Goal: Task Accomplishment & Management: Use online tool/utility

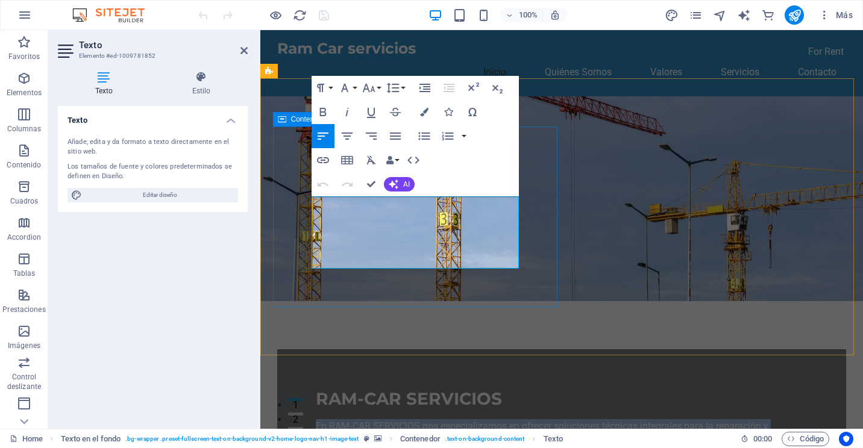
drag, startPoint x: 517, startPoint y: 259, endPoint x: 302, endPoint y: 204, distance: 221.5
click at [302, 350] on div "RAM-CAR SERVICIOS En RAM‑CAR SERVICIOS nos especializamos en ofrecer soluciones…" at bounding box center [561, 426] width 569 height 152
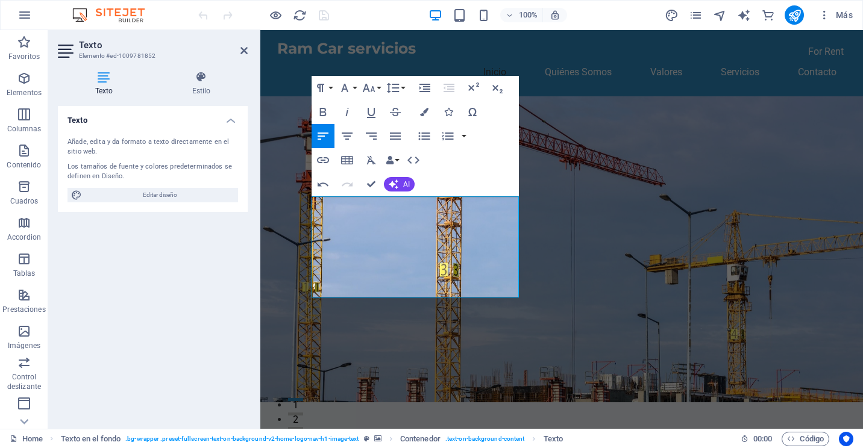
click at [599, 291] on figure at bounding box center [561, 249] width 603 height 306
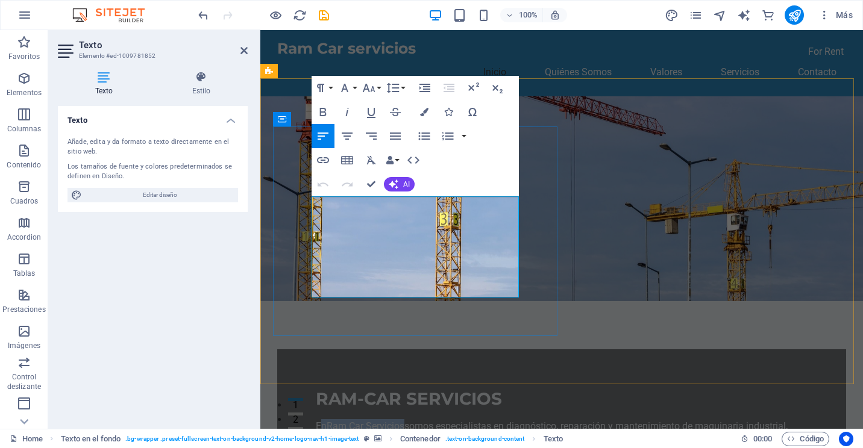
drag, startPoint x: 403, startPoint y: 204, endPoint x: 314, endPoint y: 204, distance: 88.6
click at [316, 420] on p "En Ram Car Servicios somos especialistas en diagnóstico, reparación y mantenimi…" at bounding box center [562, 449] width 492 height 58
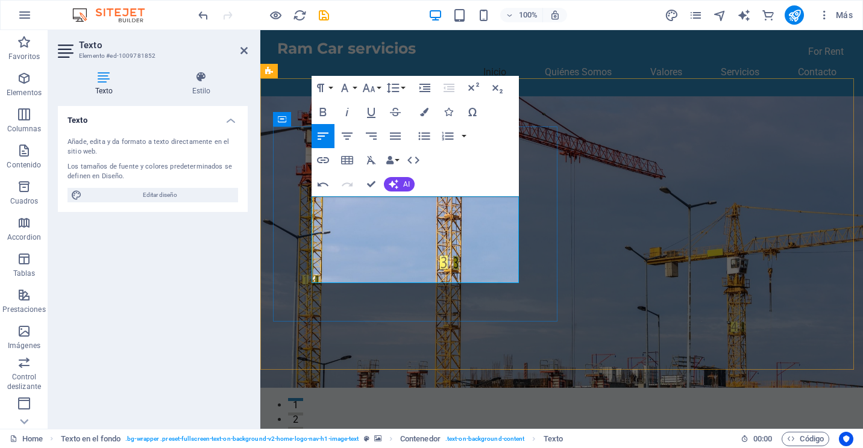
drag, startPoint x: 487, startPoint y: 277, endPoint x: 294, endPoint y: 201, distance: 207.9
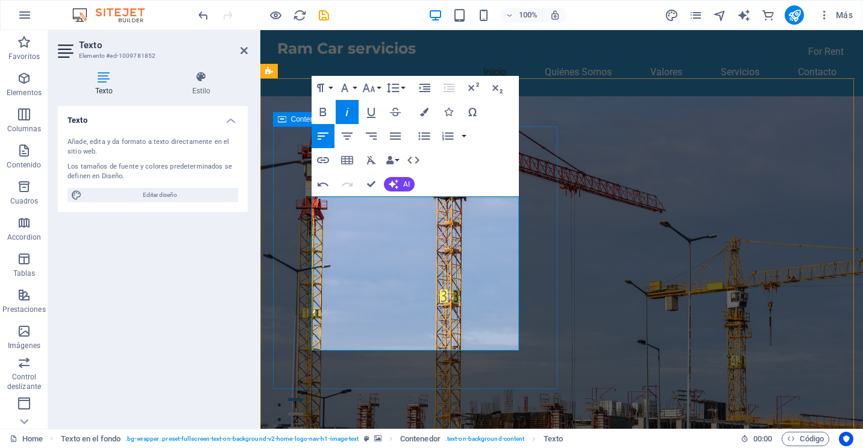
drag, startPoint x: 313, startPoint y: 320, endPoint x: 511, endPoint y: 338, distance: 198.5
click at [323, 114] on icon "button" at bounding box center [323, 112] width 14 height 14
click at [380, 91] on button "Font Size" at bounding box center [371, 88] width 23 height 24
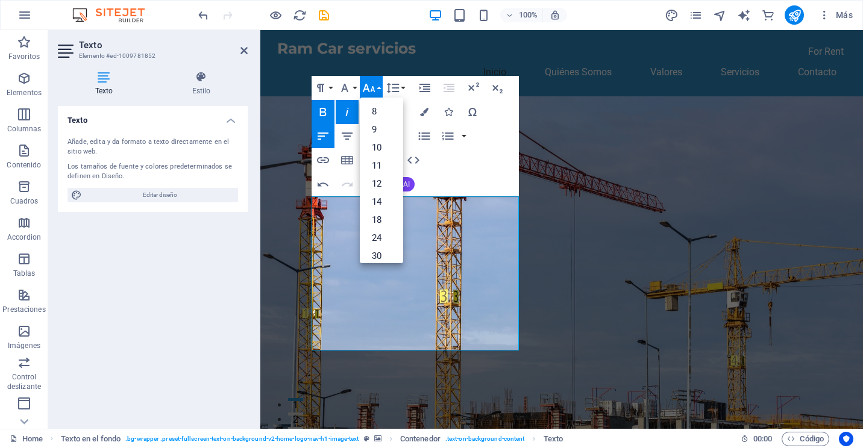
click at [380, 91] on button "Font Size" at bounding box center [371, 88] width 23 height 24
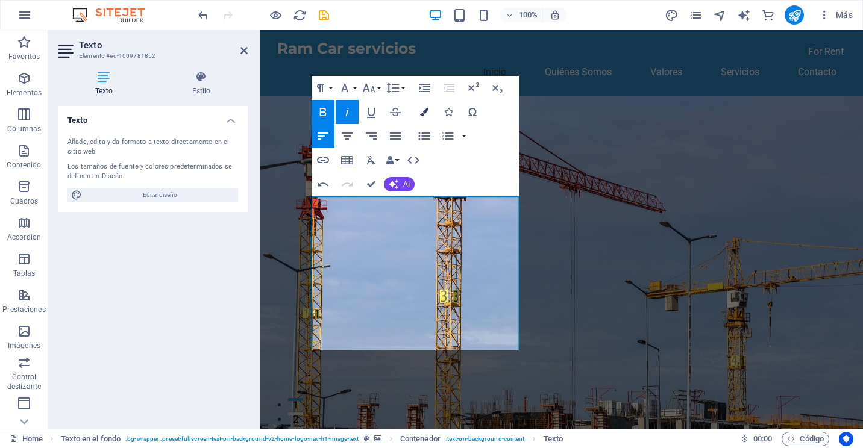
click at [428, 113] on icon "button" at bounding box center [424, 112] width 8 height 8
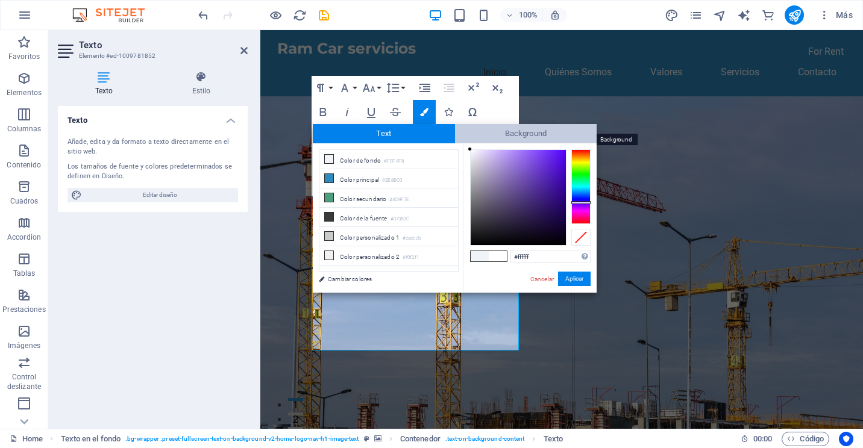
drag, startPoint x: 537, startPoint y: 176, endPoint x: 455, endPoint y: 141, distance: 89.1
click at [455, 141] on div "Text Background less Color de fondo #F0F4F8 Color principal #2E8BC0 Color secun…" at bounding box center [455, 208] width 284 height 169
click at [465, 147] on div "#ffffff Formatos soportados #0852ed rgb(8, 82, 237) rgba(8, 82, 237, 90%) hsv(2…" at bounding box center [530, 305] width 133 height 324
click at [472, 151] on div at bounding box center [472, 151] width 4 height 4
click at [573, 283] on button "Aplicar" at bounding box center [574, 279] width 33 height 14
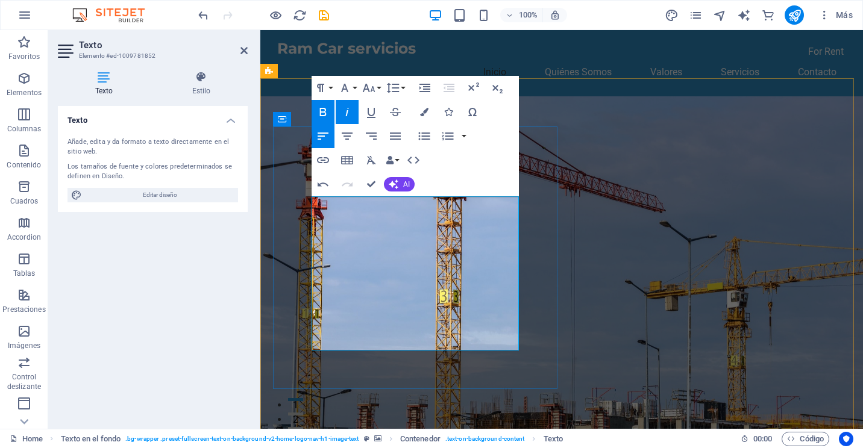
drag, startPoint x: 483, startPoint y: 335, endPoint x: 285, endPoint y: 200, distance: 240.2
click at [426, 114] on icon "button" at bounding box center [424, 112] width 8 height 8
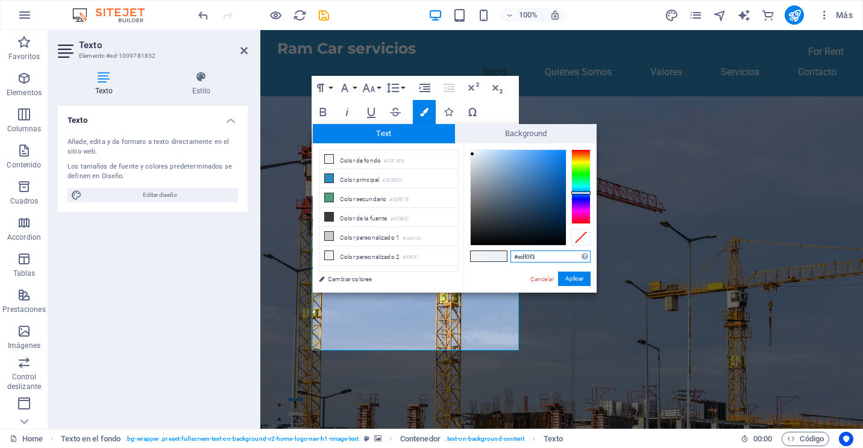
click at [473, 154] on div at bounding box center [518, 197] width 95 height 95
type input "#ffffff"
drag, startPoint x: 473, startPoint y: 154, endPoint x: 470, endPoint y: 147, distance: 7.8
click at [470, 147] on div at bounding box center [470, 149] width 4 height 4
click at [571, 280] on button "Aplicar" at bounding box center [574, 279] width 33 height 14
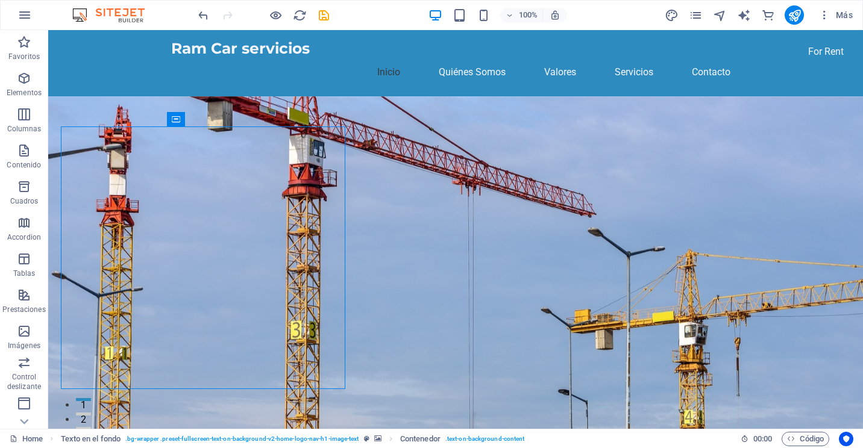
click at [647, 352] on figure at bounding box center [455, 302] width 815 height 412
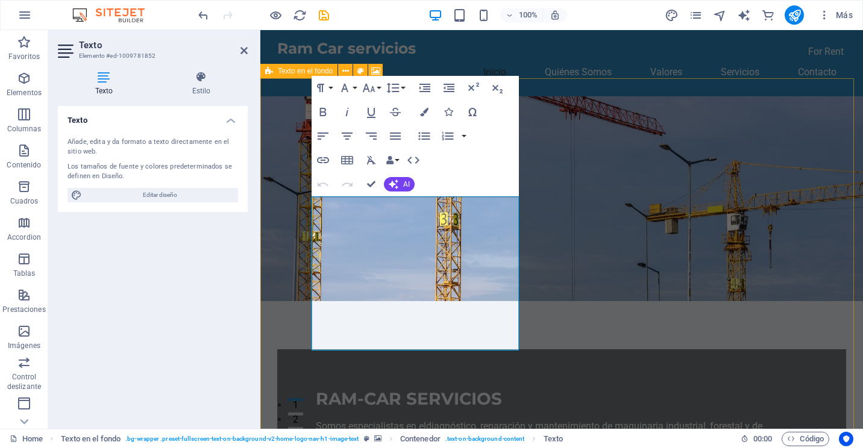
click at [596, 294] on div "RAM-CAR SERVICIOS Somos especialistas en el diagnóstico, reparación y mantenimi…" at bounding box center [561, 342] width 603 height 492
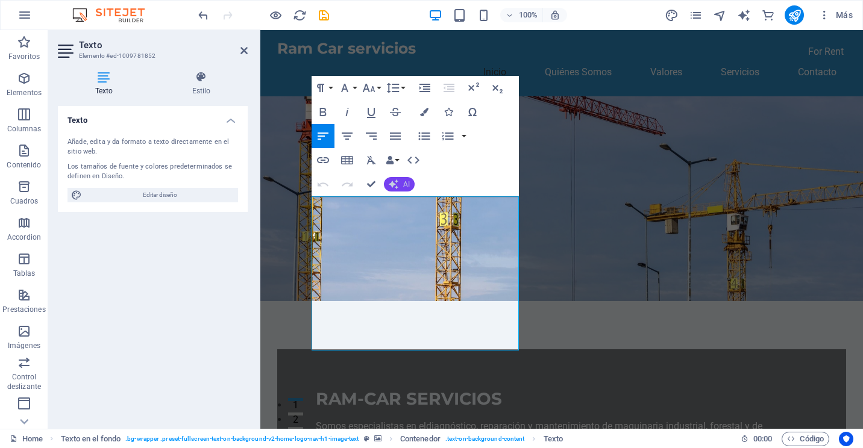
click at [398, 185] on button "AI" at bounding box center [399, 184] width 31 height 14
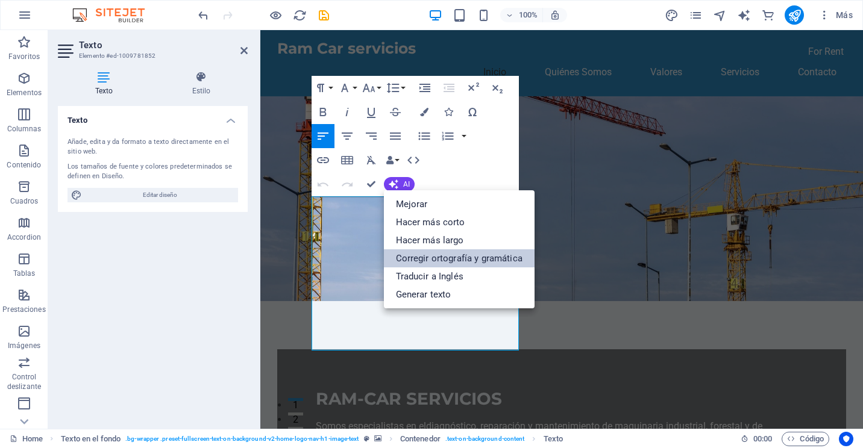
click at [477, 259] on link "Corregir ortografía y gramática" at bounding box center [459, 259] width 151 height 18
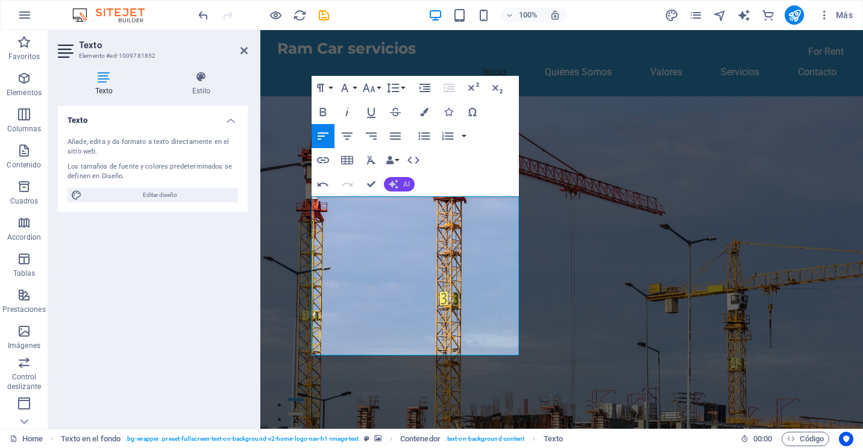
click at [404, 181] on span "AI" at bounding box center [406, 184] width 7 height 7
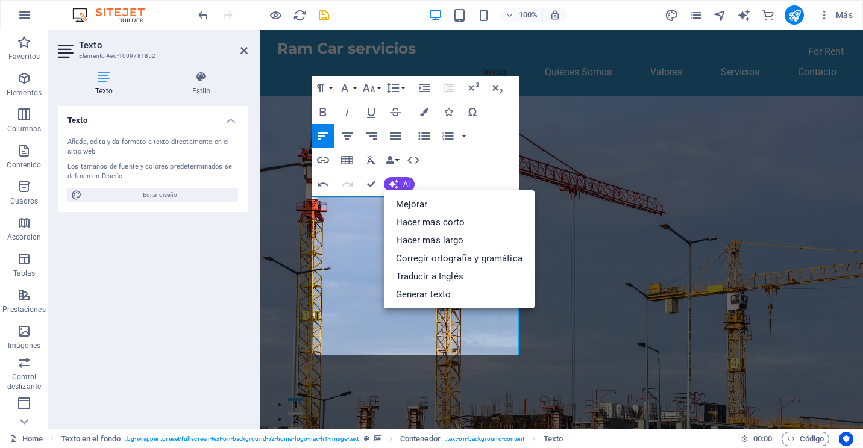
click at [488, 144] on div "Paragraph Format Normal Heading 1 Heading 2 Heading 3 Heading 4 Heading 5 Headi…" at bounding box center [415, 136] width 207 height 121
click at [418, 157] on icon "button" at bounding box center [413, 160] width 14 height 14
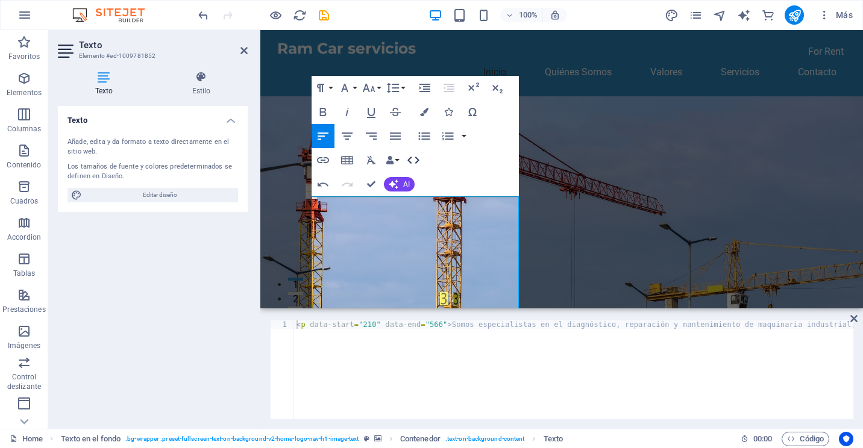
click at [418, 159] on icon "button" at bounding box center [413, 160] width 14 height 14
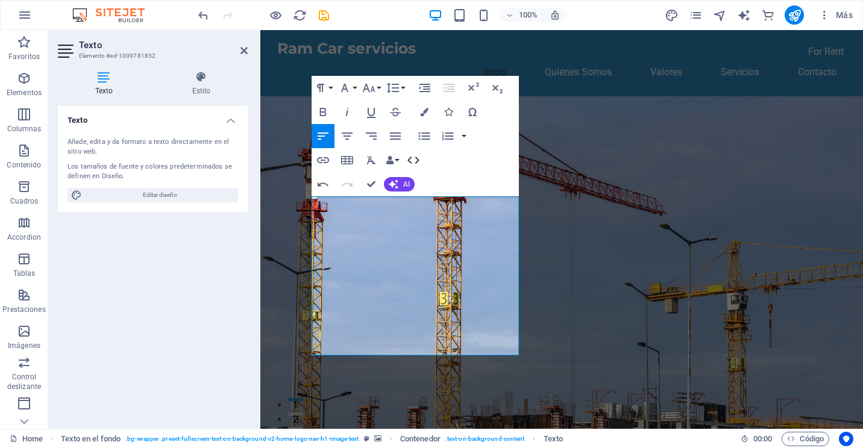
click at [418, 159] on icon "button" at bounding box center [413, 160] width 14 height 14
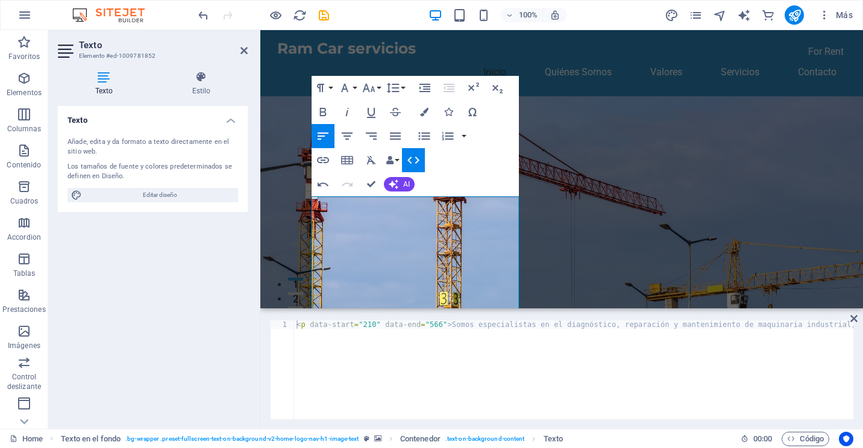
click at [418, 159] on icon "button" at bounding box center [413, 160] width 14 height 14
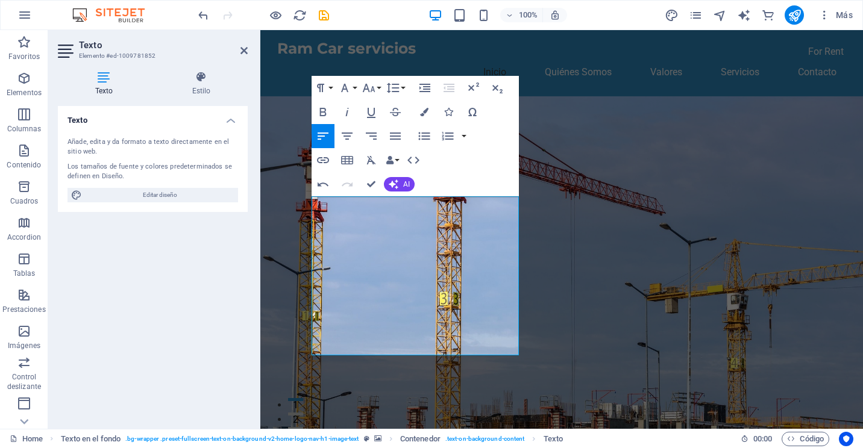
click at [596, 212] on figure at bounding box center [561, 278] width 603 height 364
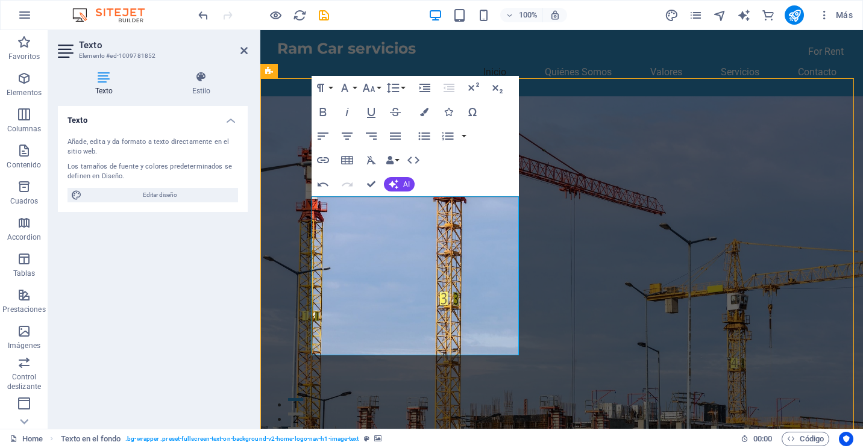
click at [596, 212] on figure at bounding box center [561, 278] width 603 height 364
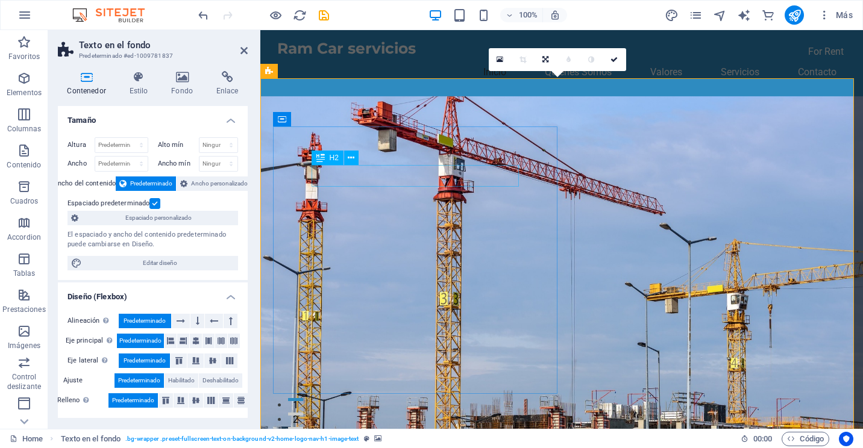
click at [619, 180] on figure at bounding box center [561, 278] width 603 height 364
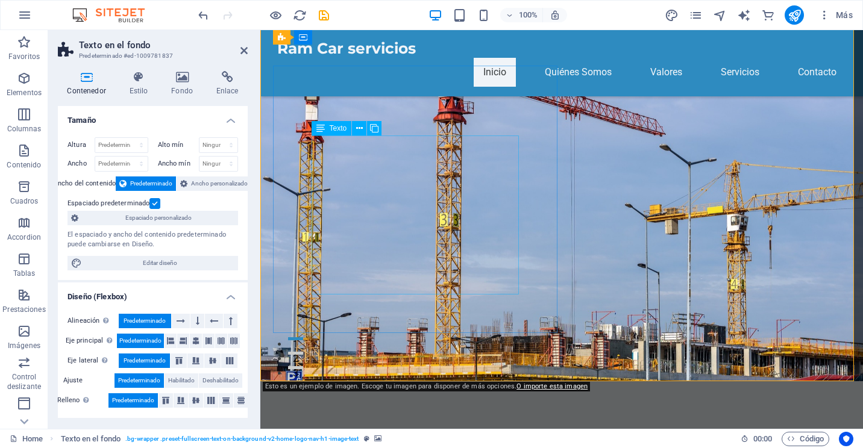
scroll to position [60, 0]
click at [244, 51] on icon at bounding box center [243, 51] width 7 height 10
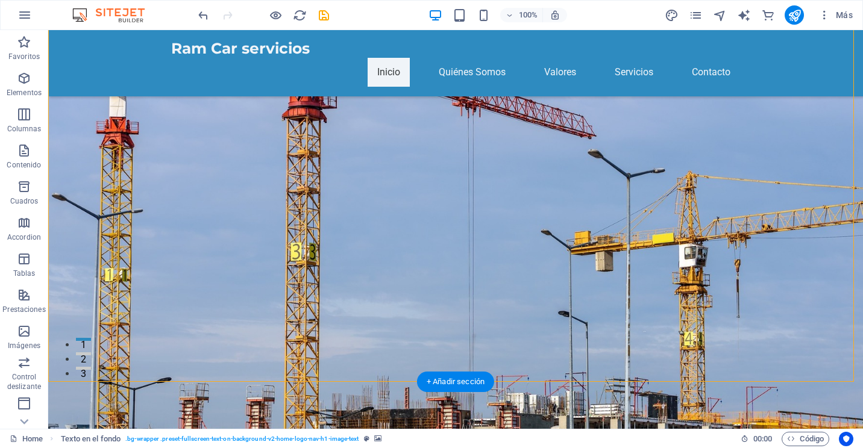
click at [662, 225] on figure at bounding box center [455, 224] width 815 height 412
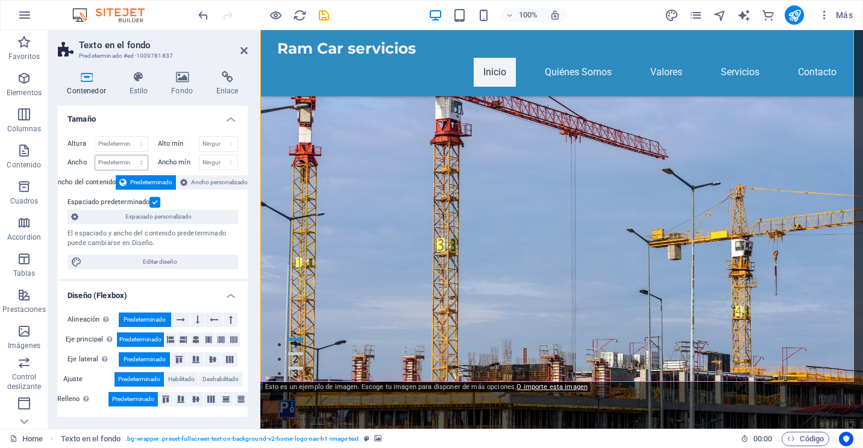
scroll to position [0, 0]
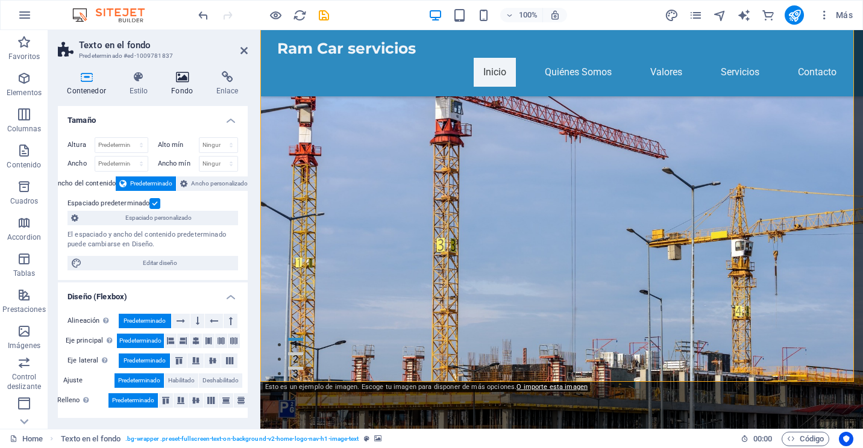
click at [184, 80] on icon at bounding box center [182, 77] width 40 height 12
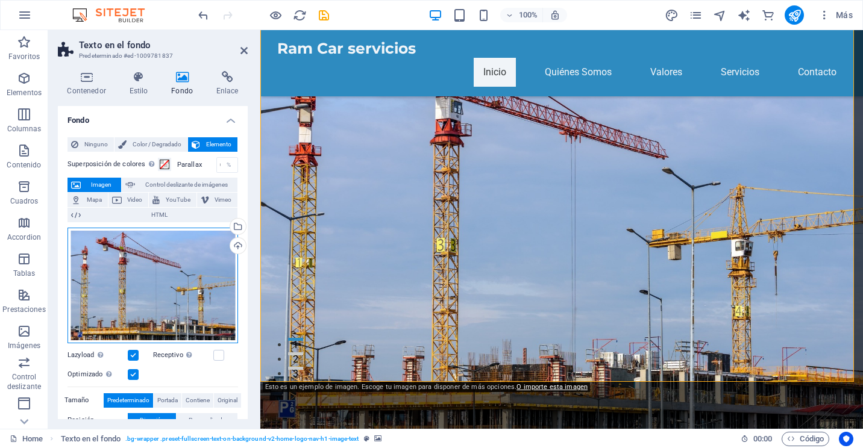
click at [184, 265] on div "Arrastra archivos aquí, haz clic para escoger archivos o selecciona archivos de…" at bounding box center [153, 286] width 171 height 116
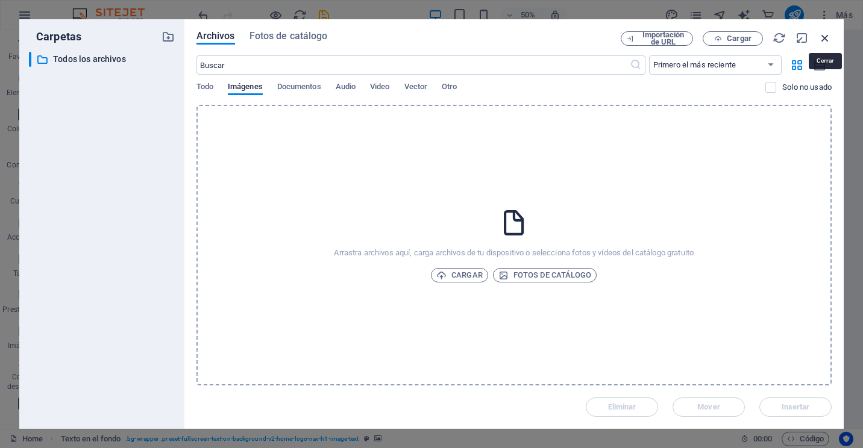
click at [823, 39] on icon "button" at bounding box center [825, 37] width 13 height 13
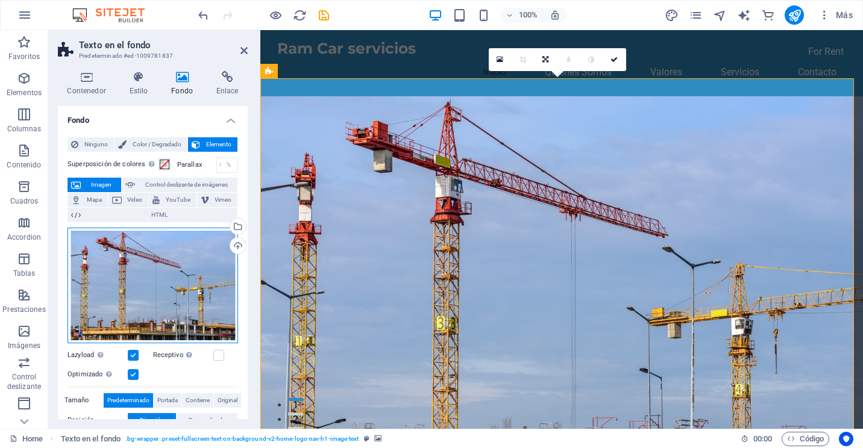
click at [219, 243] on div "Arrastra archivos aquí, haz clic para escoger archivos o selecciona archivos de…" at bounding box center [153, 286] width 171 height 116
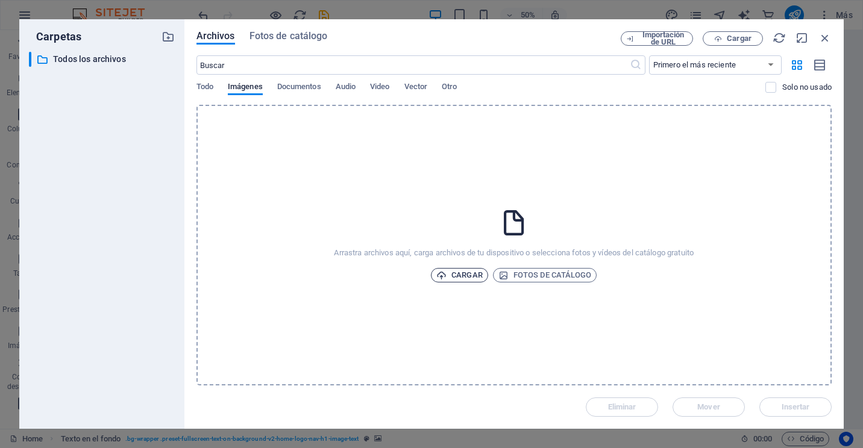
click at [470, 275] on span "Cargar" at bounding box center [459, 275] width 46 height 14
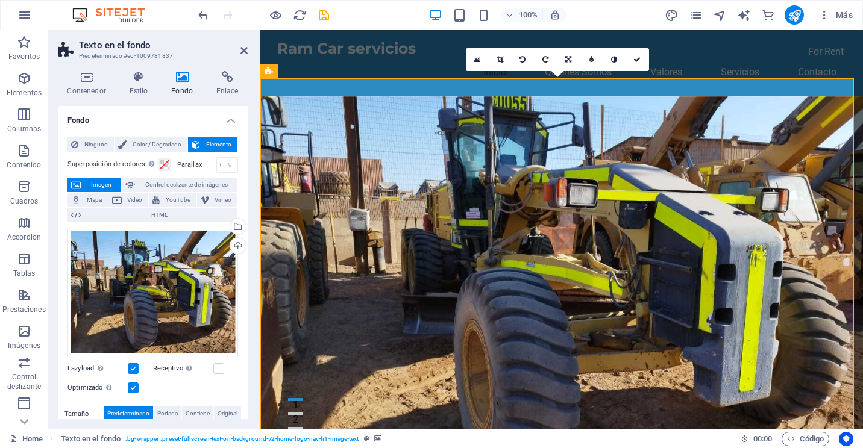
click at [724, 319] on figure at bounding box center [561, 278] width 603 height 364
click at [235, 231] on div "Selecciona archivos del administrador de archivos, de la galería de fotos o car…" at bounding box center [237, 228] width 18 height 18
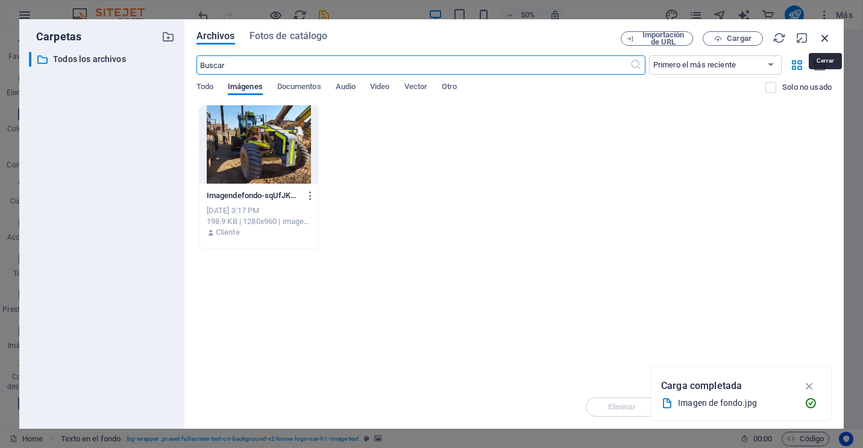
click at [824, 34] on icon "button" at bounding box center [825, 37] width 13 height 13
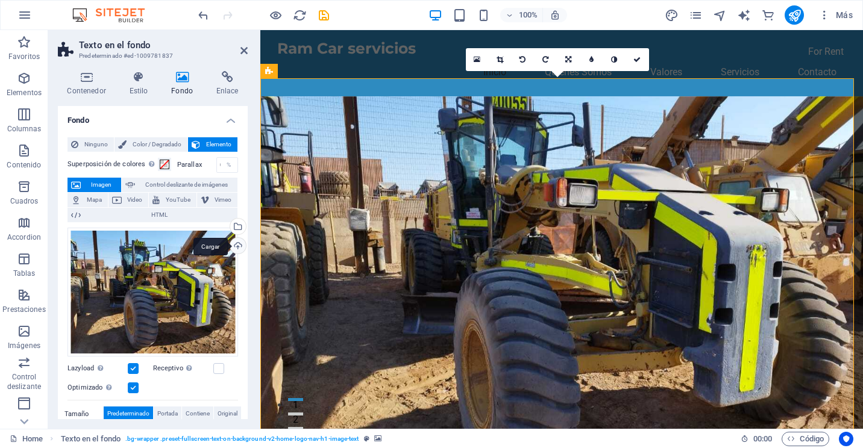
click at [229, 245] on div "Cargar" at bounding box center [237, 247] width 18 height 18
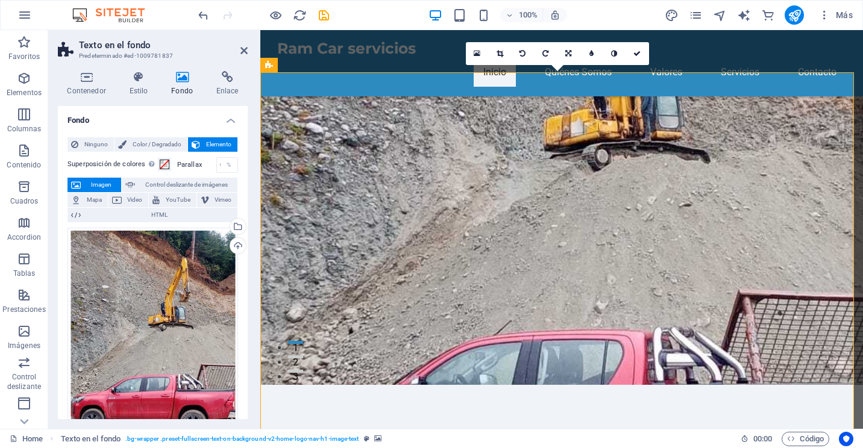
scroll to position [60, 0]
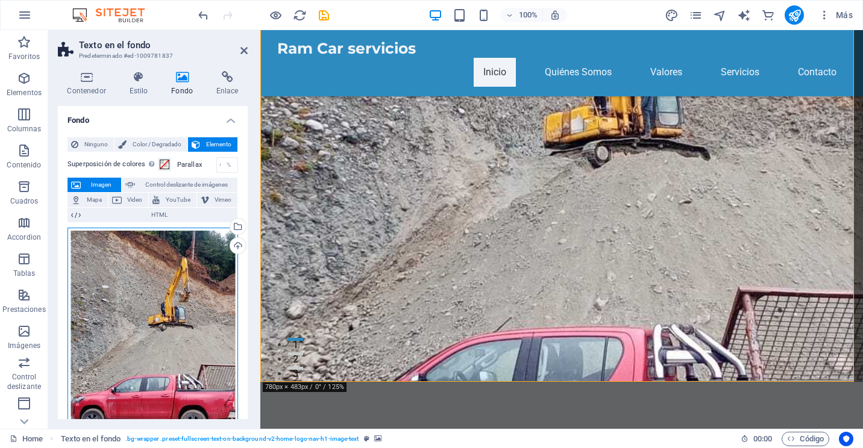
click at [214, 391] on div "Arrastra archivos aquí, haz clic para escoger archivos o selecciona archivos de…" at bounding box center [153, 340] width 171 height 225
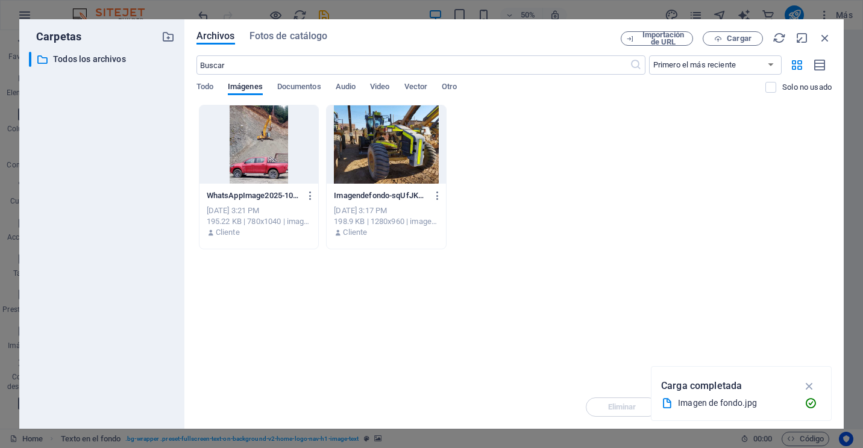
click at [392, 143] on div at bounding box center [386, 144] width 119 height 78
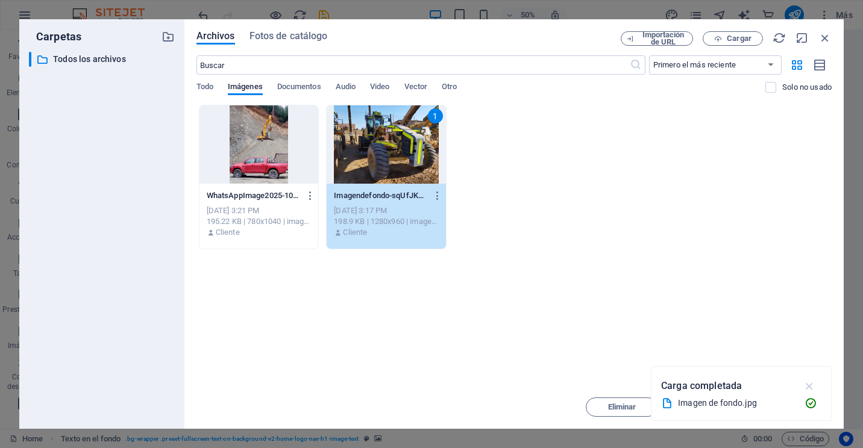
click at [816, 388] on icon "button" at bounding box center [810, 386] width 14 height 13
click at [788, 406] on span "Insertar" at bounding box center [796, 407] width 28 height 7
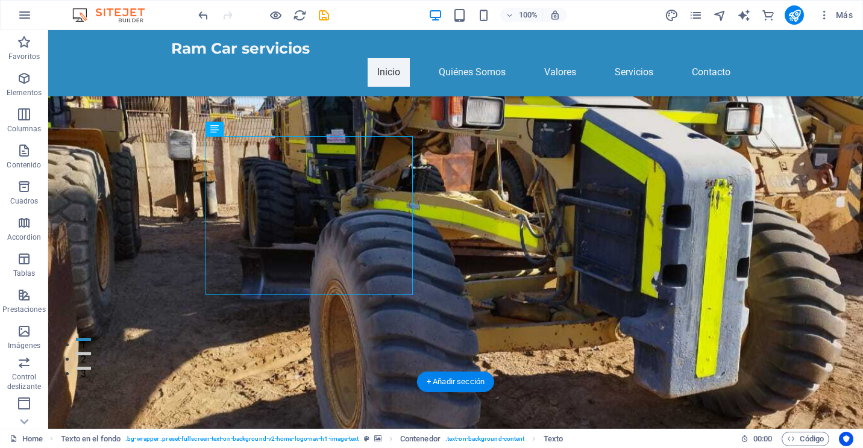
drag, startPoint x: 272, startPoint y: 288, endPoint x: 362, endPoint y: 279, distance: 90.3
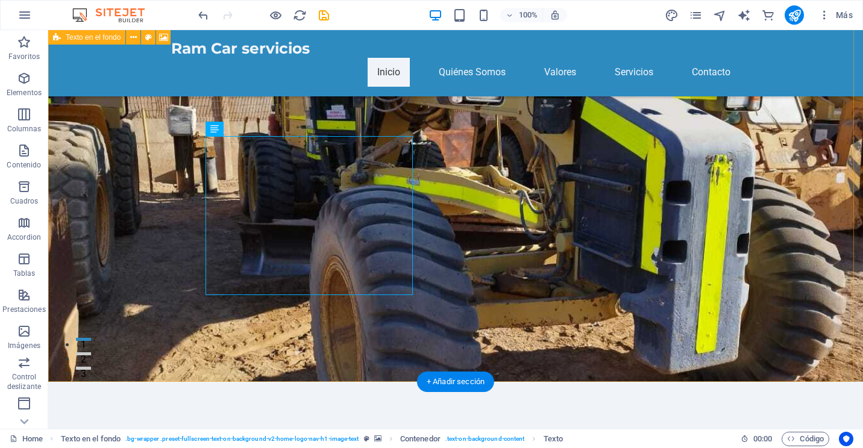
click at [315, 370] on div "RAM-CAR SERVICIOS Somos especialistas en el diagnóstico, reparación y mantenimi…" at bounding box center [455, 315] width 815 height 690
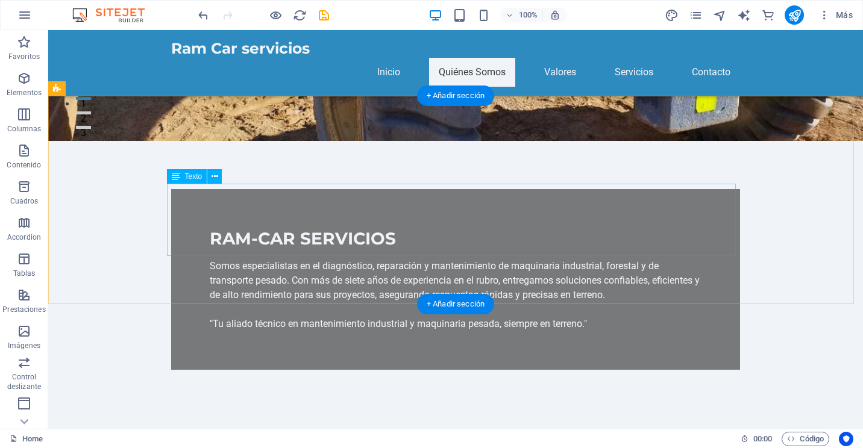
scroll to position [362, 0]
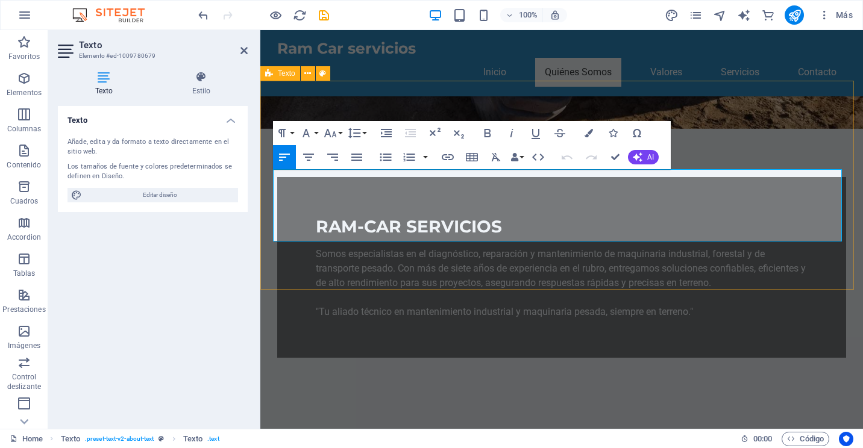
drag, startPoint x: 664, startPoint y: 220, endPoint x: 272, endPoint y: 175, distance: 395.0
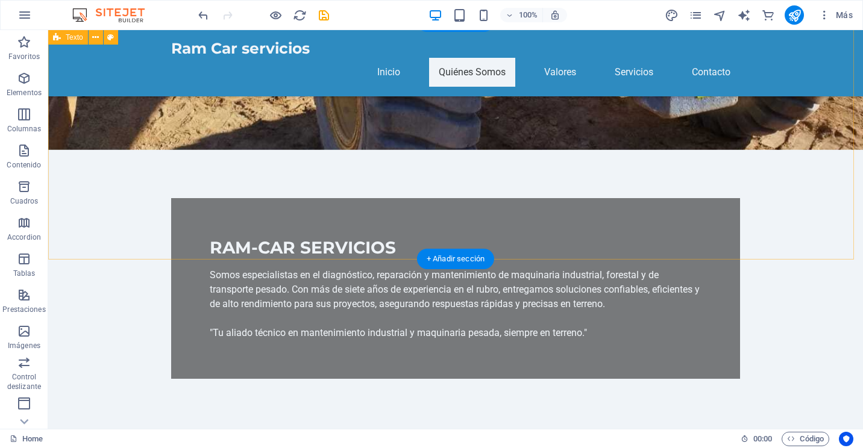
scroll to position [301, 0]
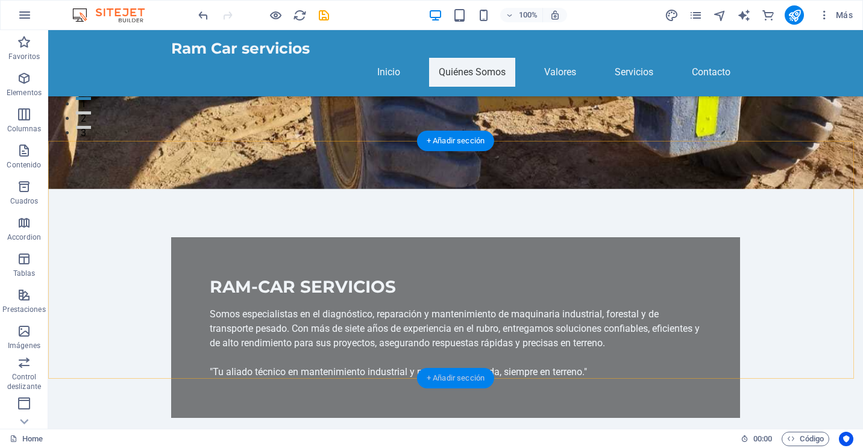
click at [452, 380] on div "+ Añadir sección" at bounding box center [455, 378] width 77 height 20
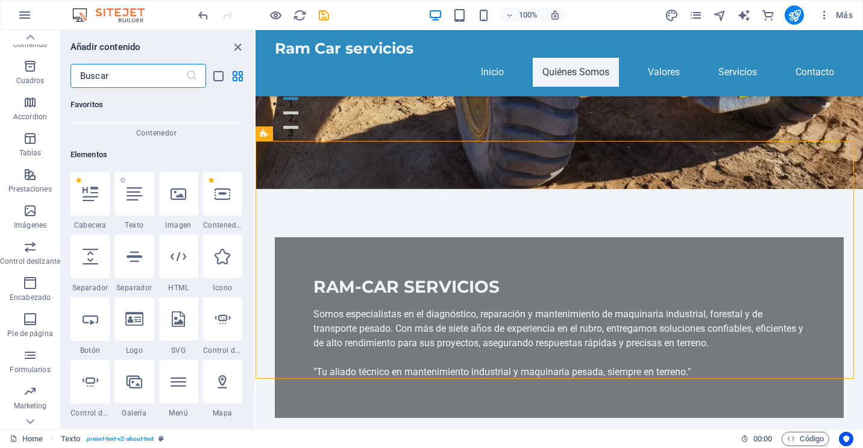
scroll to position [181, 0]
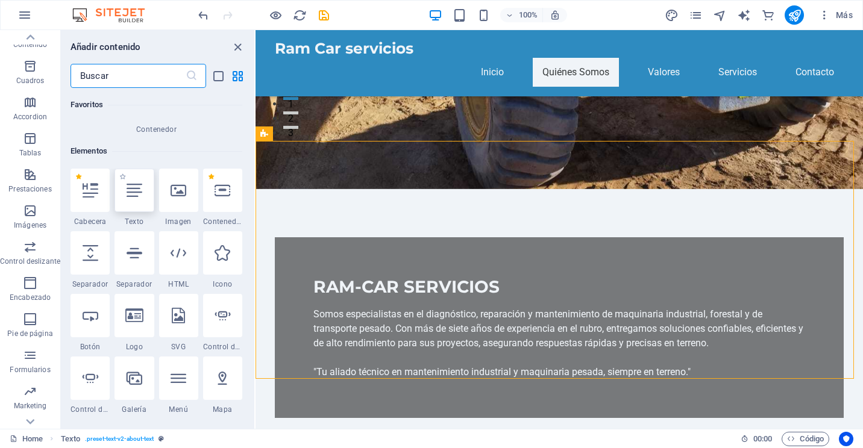
click at [130, 196] on icon at bounding box center [135, 191] width 16 height 16
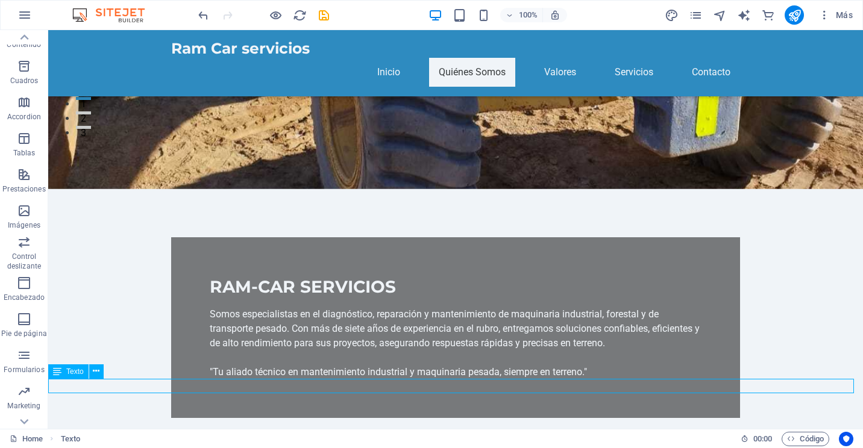
scroll to position [304, 0]
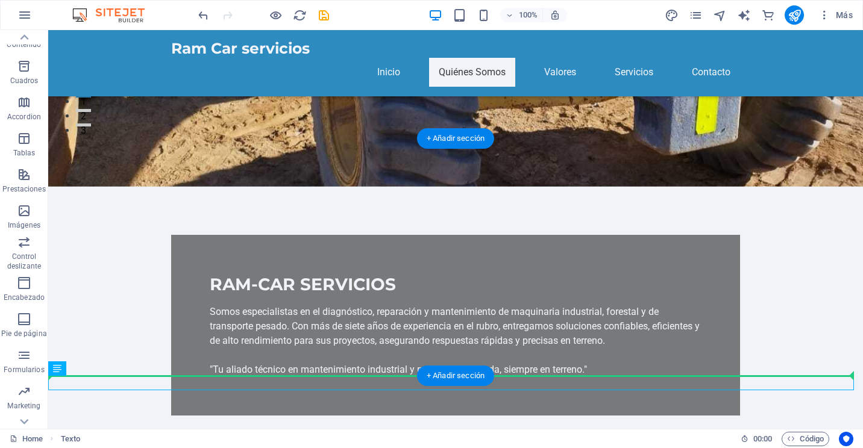
drag, startPoint x: 149, startPoint y: 392, endPoint x: 268, endPoint y: 366, distance: 121.7
drag, startPoint x: 221, startPoint y: 387, endPoint x: 390, endPoint y: 338, distance: 175.9
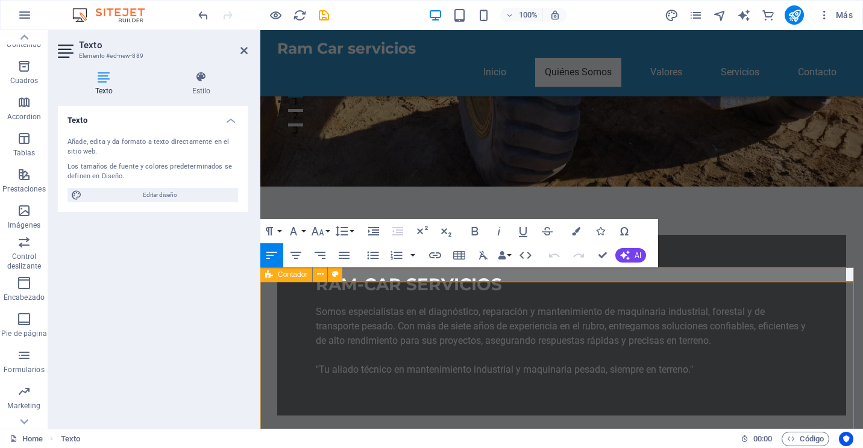
scroll to position [424, 0]
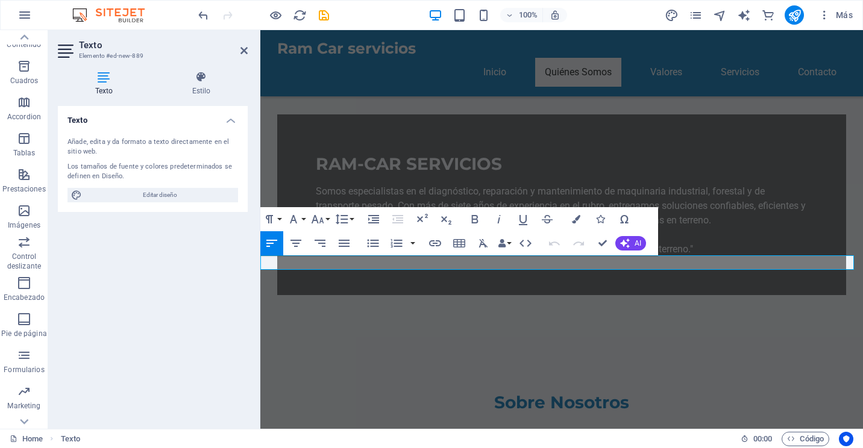
click at [340, 244] on icon "button" at bounding box center [344, 243] width 14 height 14
click at [289, 247] on icon "button" at bounding box center [296, 243] width 14 height 14
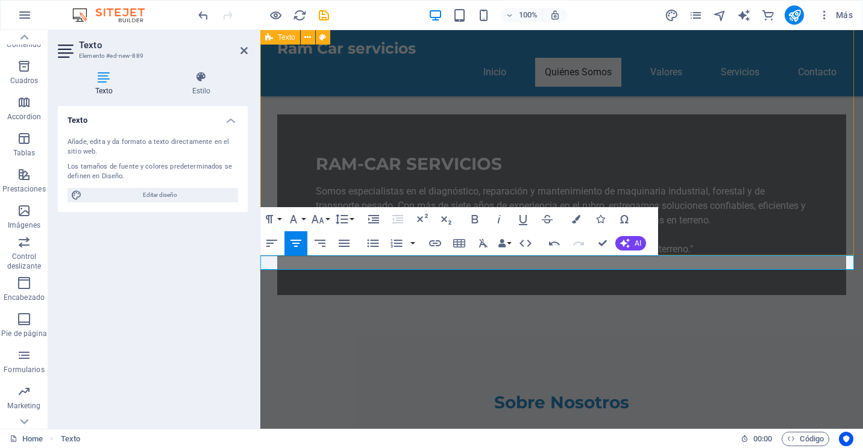
click at [701, 344] on div "Sobre Nosotros En RAM CAR SERVICIOS nos especializamos en ofrecer soluciones té…" at bounding box center [561, 455] width 603 height 223
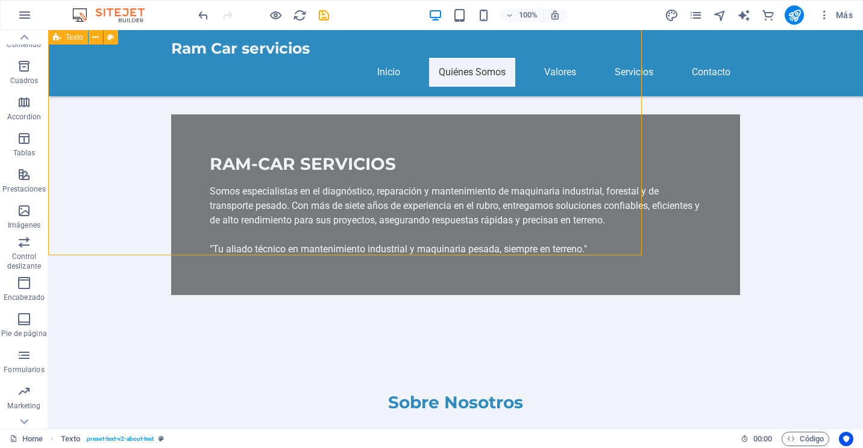
click at [702, 344] on div "Sobre Nosotros En RAM CAR SERVICIOS nos especializamos en ofrecer soluciones té…" at bounding box center [455, 455] width 815 height 223
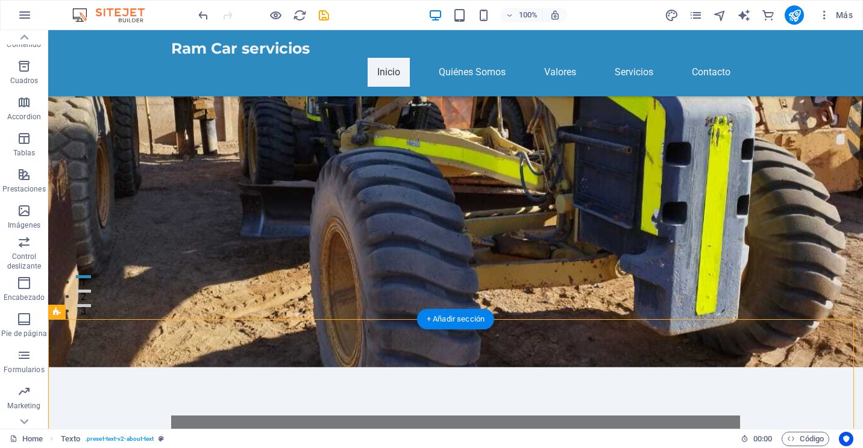
scroll to position [485, 0]
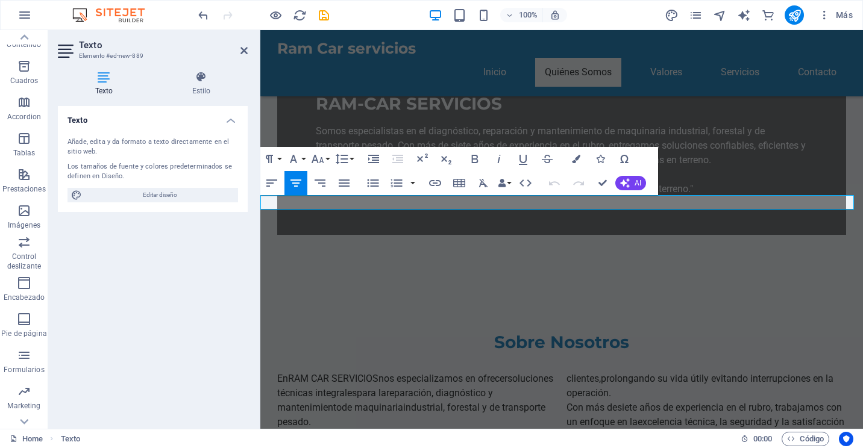
drag, startPoint x: 754, startPoint y: 206, endPoint x: 353, endPoint y: 206, distance: 400.8
click at [326, 160] on button "Font Size" at bounding box center [320, 159] width 23 height 24
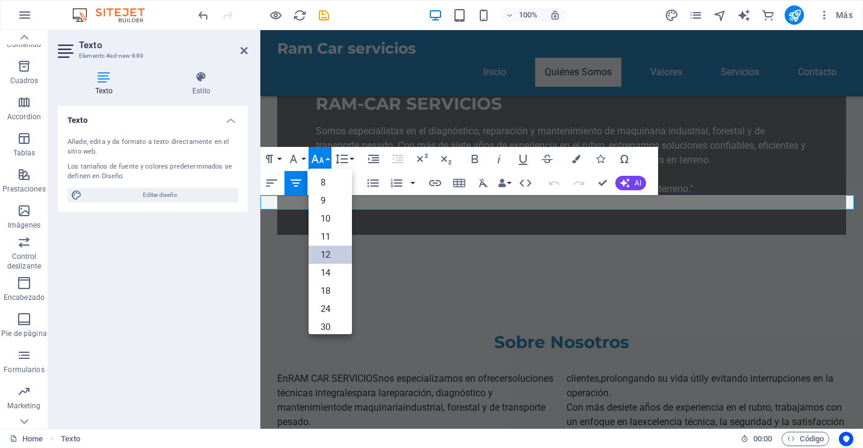
click at [322, 254] on link "12" at bounding box center [330, 255] width 43 height 18
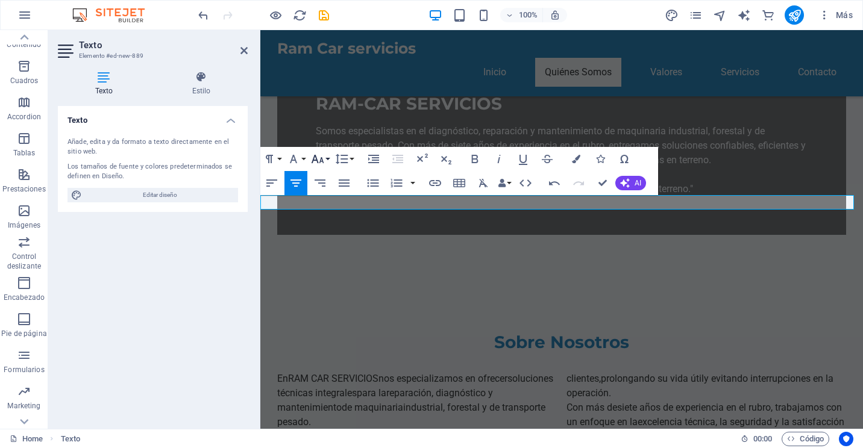
click at [326, 160] on button "Font Size" at bounding box center [320, 159] width 23 height 24
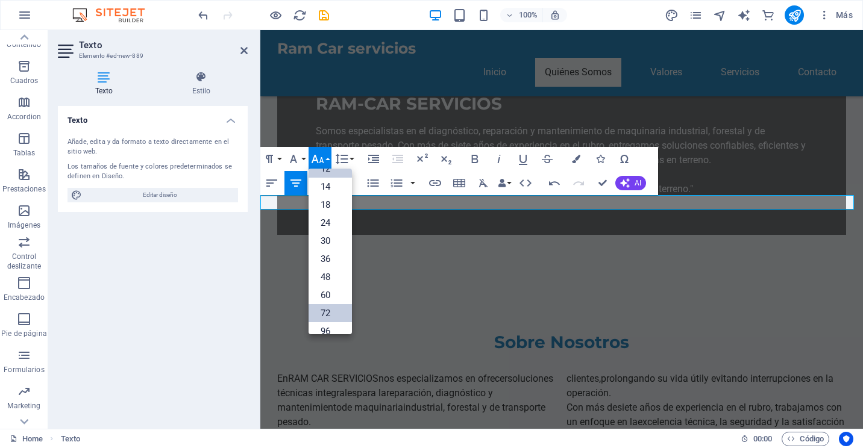
click at [327, 315] on link "72" at bounding box center [330, 313] width 43 height 18
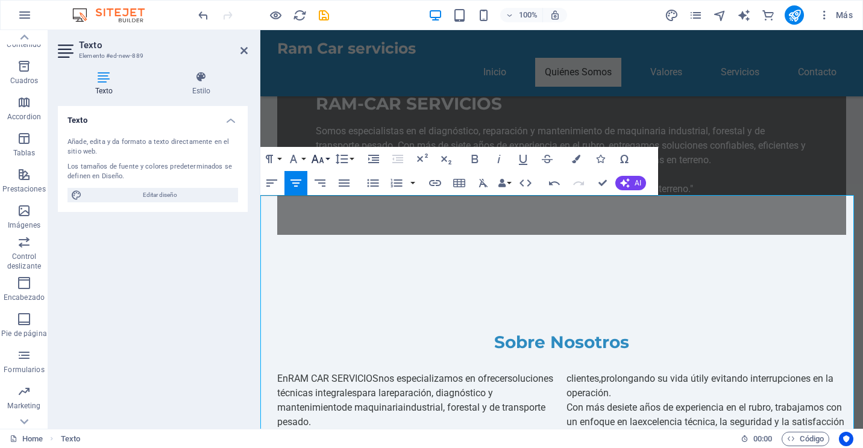
click at [325, 160] on button "Font Size" at bounding box center [320, 159] width 23 height 24
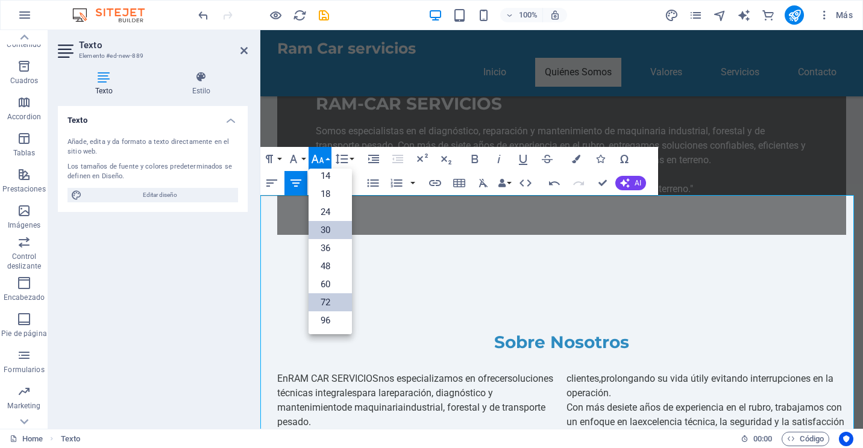
scroll to position [97, 0]
click at [334, 250] on link "36" at bounding box center [330, 248] width 43 height 18
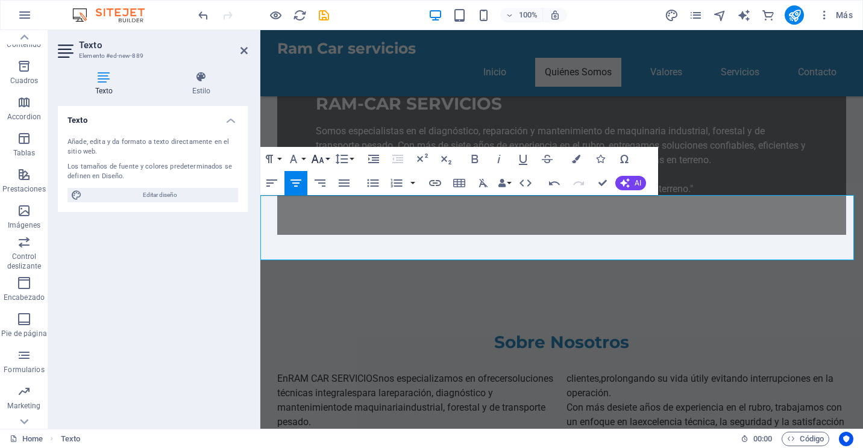
click at [321, 156] on icon "button" at bounding box center [317, 159] width 14 height 14
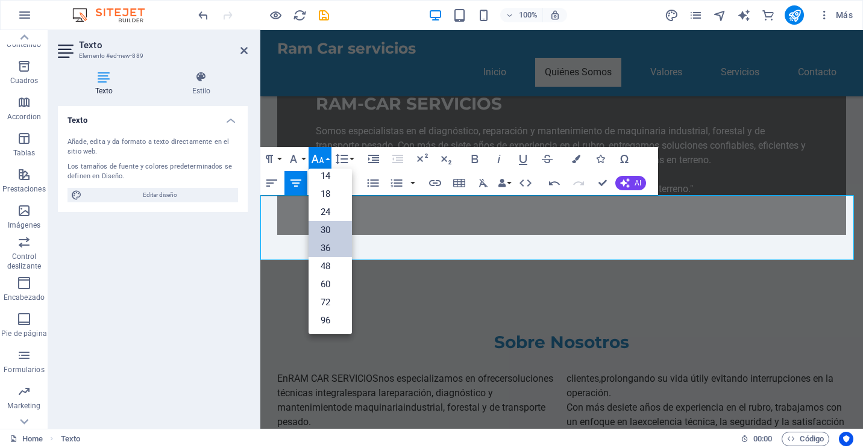
click at [330, 225] on link "30" at bounding box center [330, 230] width 43 height 18
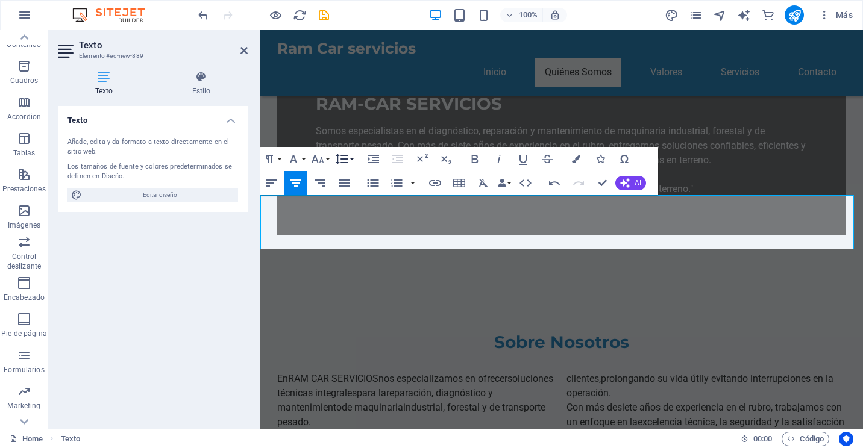
click at [334, 162] on button "Line Height" at bounding box center [344, 159] width 23 height 24
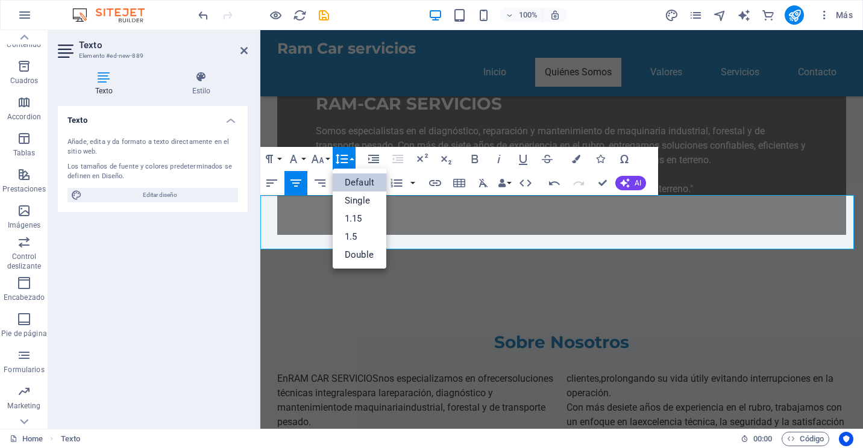
scroll to position [0, 0]
click at [329, 163] on button "Font Size" at bounding box center [320, 159] width 23 height 24
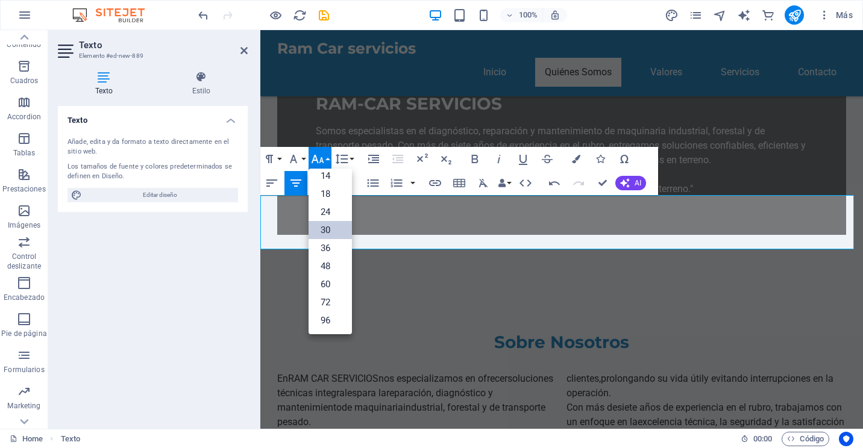
scroll to position [97, 0]
click at [331, 211] on link "24" at bounding box center [330, 212] width 43 height 18
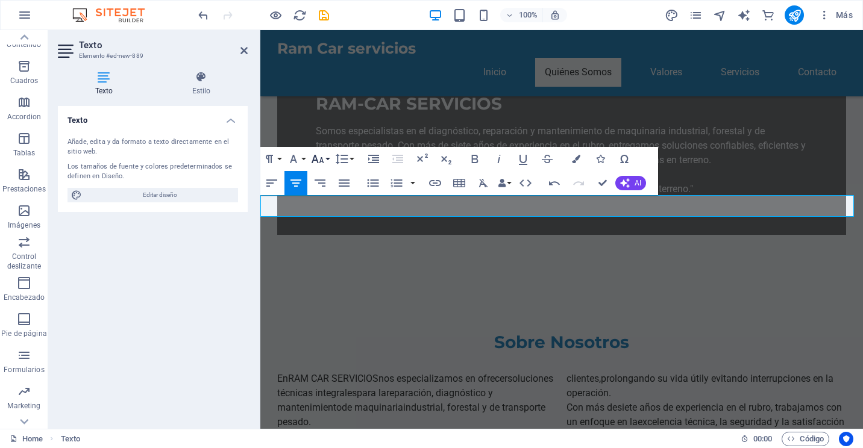
click at [324, 163] on icon "button" at bounding box center [317, 159] width 14 height 14
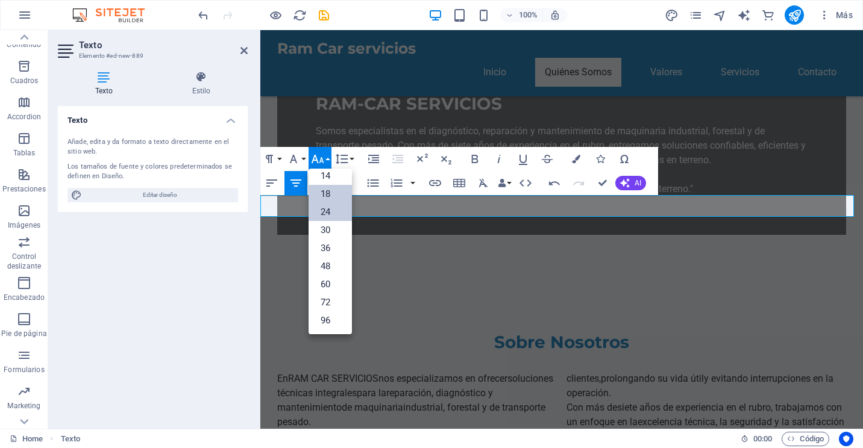
click at [326, 195] on link "18" at bounding box center [330, 194] width 43 height 18
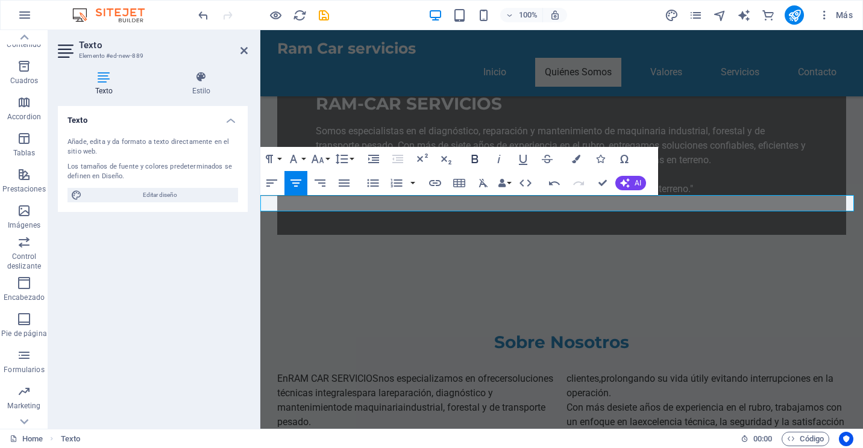
click at [475, 161] on icon "button" at bounding box center [475, 159] width 14 height 14
click at [767, 283] on div "Sobre Nosotros En RAM CAR SERVICIOS nos especializamos en ofrecer soluciones té…" at bounding box center [561, 394] width 603 height 223
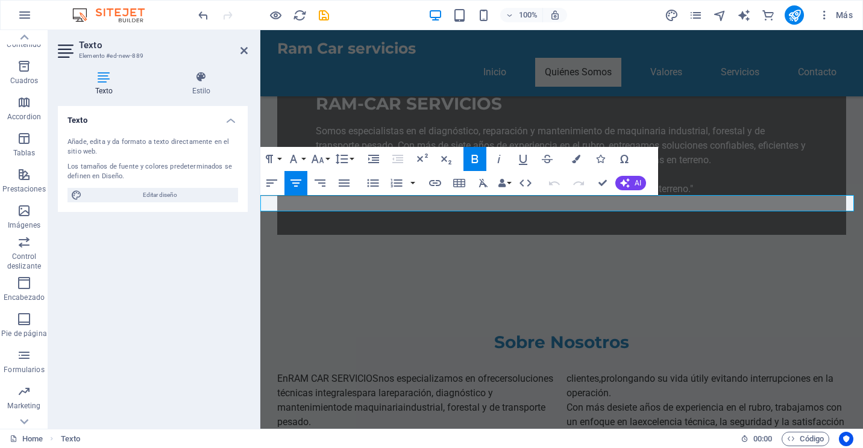
click at [500, 158] on icon "button" at bounding box center [499, 159] width 3 height 8
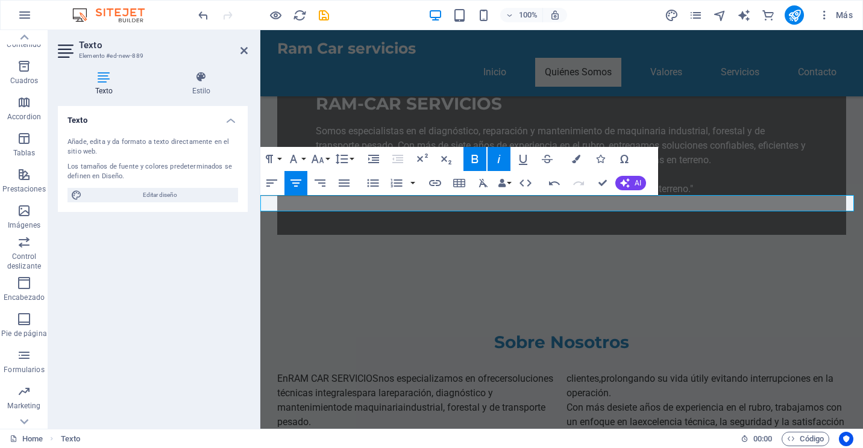
click at [500, 158] on icon "button" at bounding box center [499, 159] width 3 height 8
click at [473, 159] on icon "button" at bounding box center [475, 159] width 7 height 8
click at [476, 159] on icon "button" at bounding box center [475, 159] width 7 height 8
click at [281, 158] on button "Paragraph Format" at bounding box center [271, 159] width 23 height 24
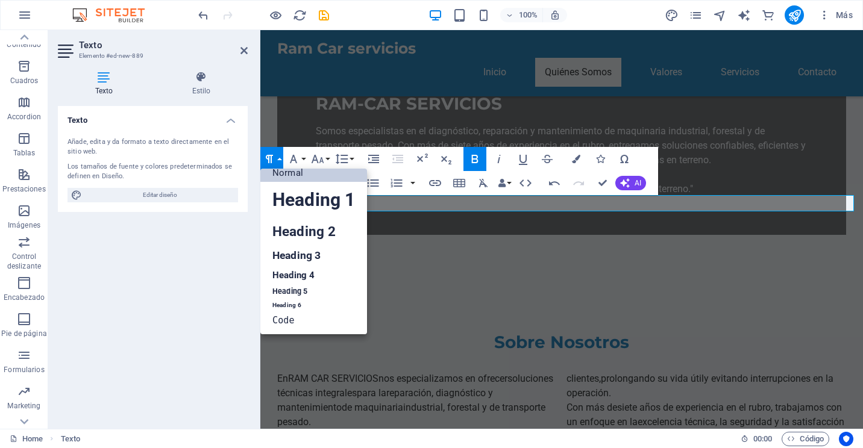
scroll to position [10, 0]
click at [292, 275] on link "Heading 4" at bounding box center [313, 275] width 107 height 18
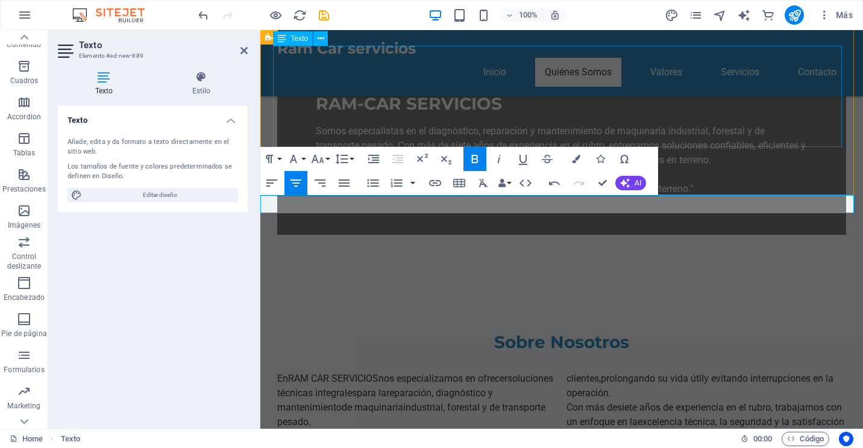
click at [731, 372] on div "En RAM CAR SERVICIOS nos especializamos en ofrecer soluciones técnicas integral…" at bounding box center [561, 415] width 569 height 87
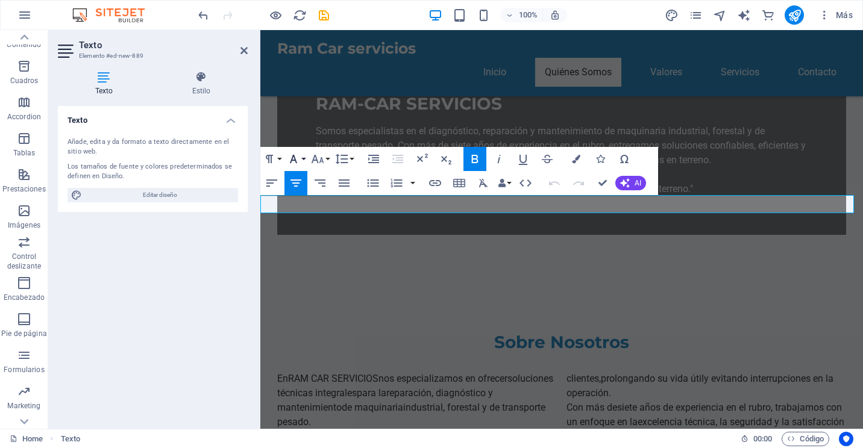
click at [303, 162] on button "Font Family" at bounding box center [295, 159] width 23 height 24
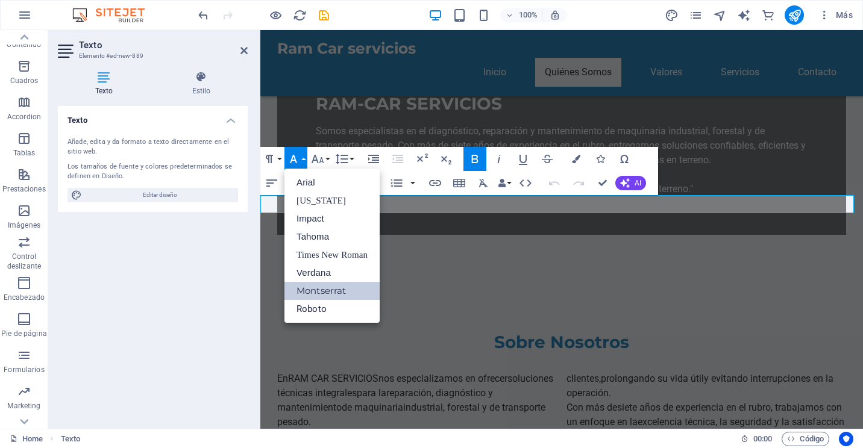
scroll to position [0, 0]
click at [310, 186] on link "Arial" at bounding box center [331, 183] width 95 height 18
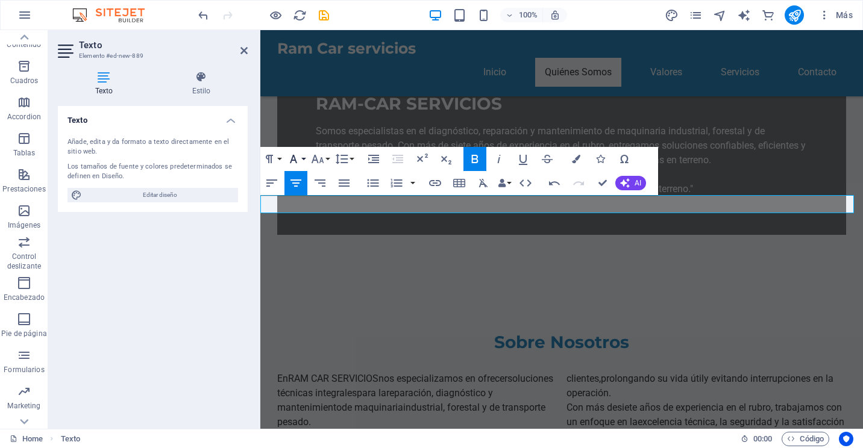
click at [304, 159] on button "Font Family" at bounding box center [295, 159] width 23 height 24
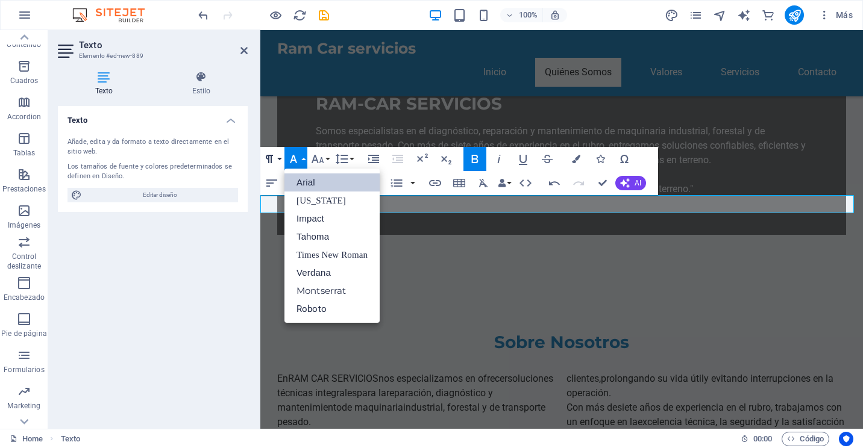
click at [282, 157] on button "Paragraph Format" at bounding box center [271, 159] width 23 height 24
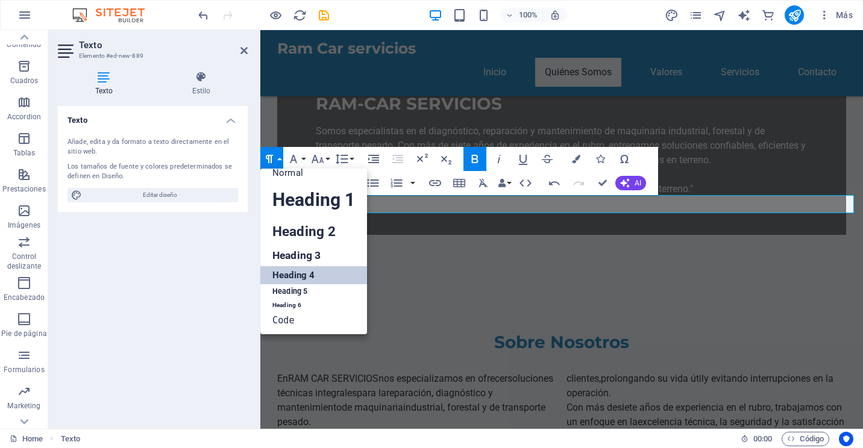
scroll to position [10, 0]
click at [295, 259] on link "Heading 3" at bounding box center [313, 255] width 107 height 21
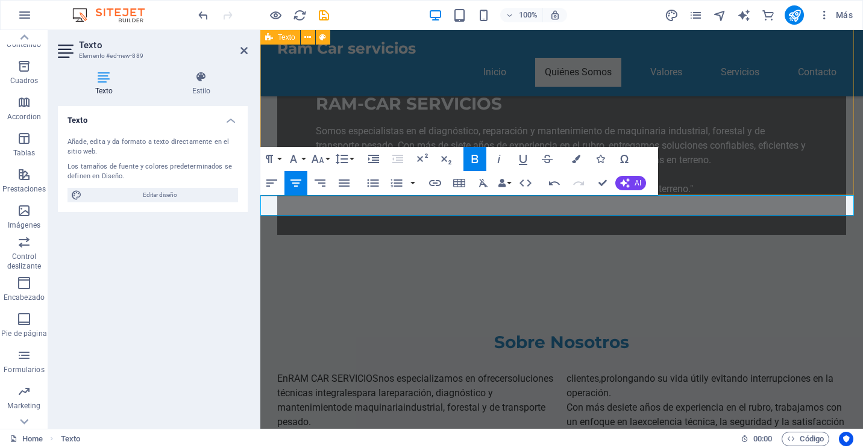
click at [696, 283] on div "Sobre Nosotros En RAM CAR SERVICIOS nos especializamos en ofrecer soluciones té…" at bounding box center [561, 394] width 603 height 223
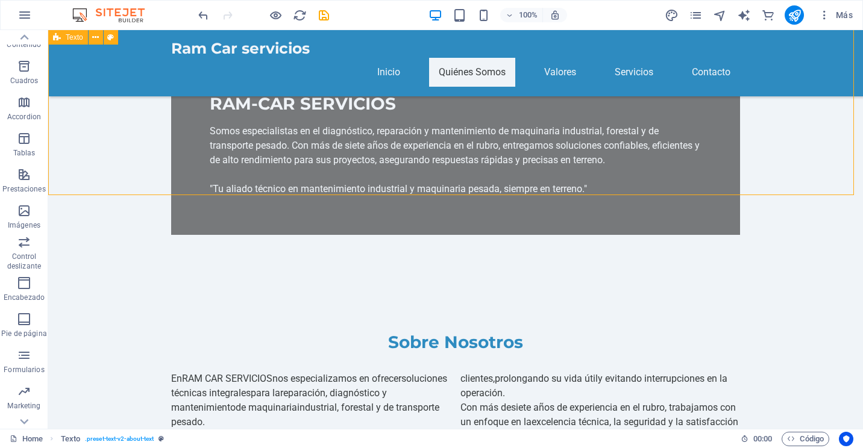
scroll to position [364, 0]
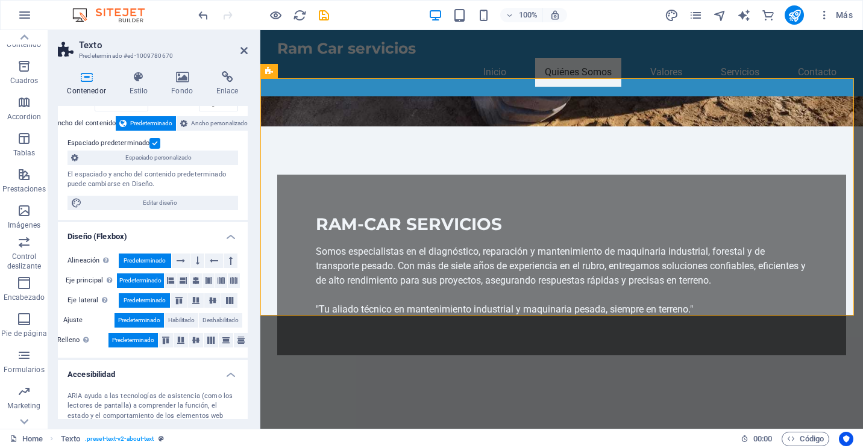
scroll to position [168, 0]
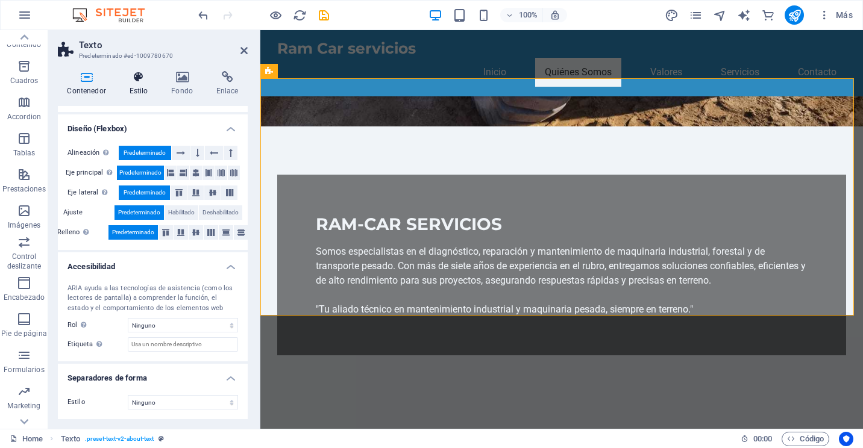
click at [137, 77] on icon at bounding box center [138, 77] width 37 height 12
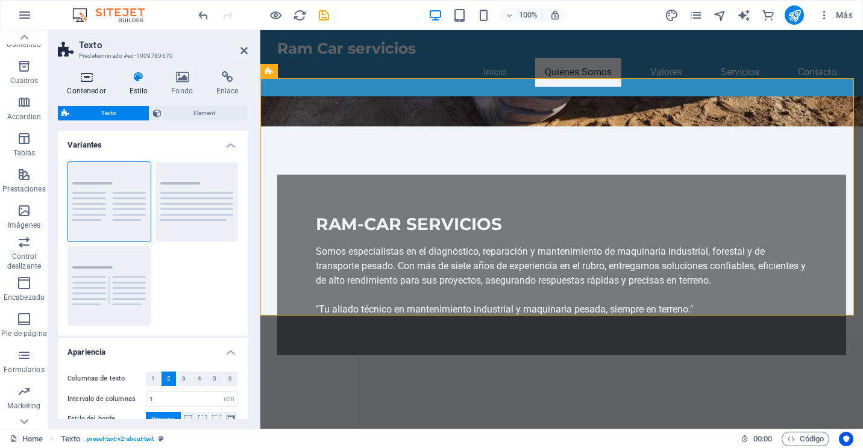
click at [84, 77] on icon at bounding box center [86, 77] width 57 height 12
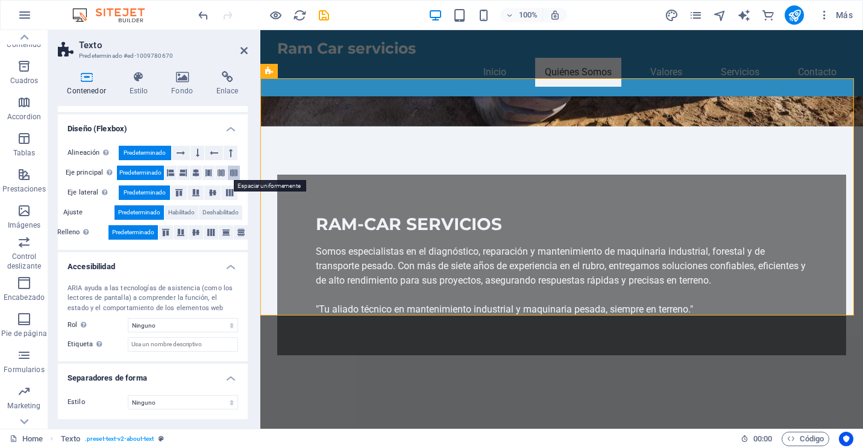
click at [235, 169] on icon at bounding box center [233, 173] width 7 height 14
click at [222, 174] on icon at bounding box center [221, 173] width 7 height 14
click at [210, 173] on icon at bounding box center [208, 173] width 7 height 14
click at [192, 175] on icon at bounding box center [195, 173] width 7 height 14
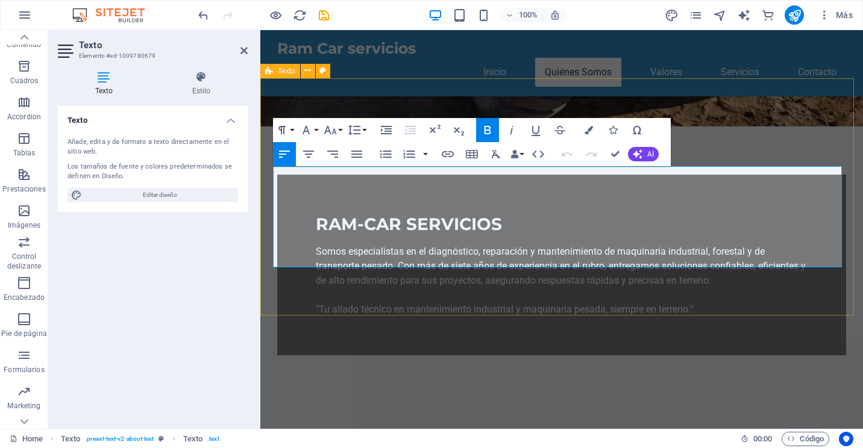
drag, startPoint x: 621, startPoint y: 259, endPoint x: 261, endPoint y: 168, distance: 371.0
click at [647, 151] on span "AI" at bounding box center [650, 154] width 7 height 7
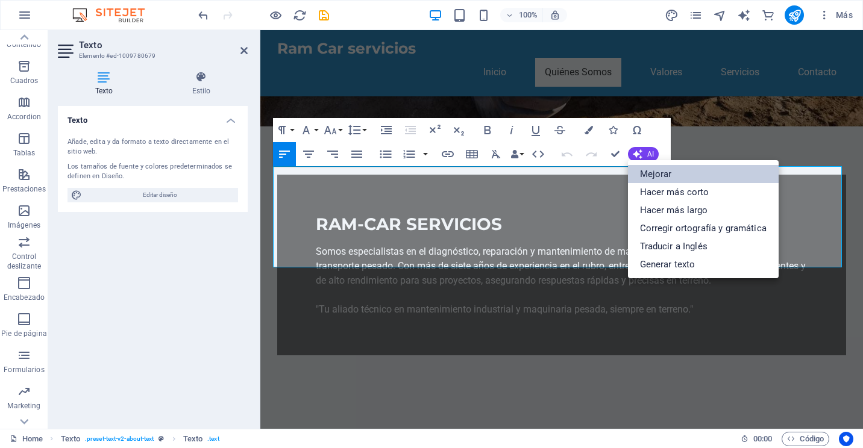
click at [690, 171] on link "Mejorar" at bounding box center [703, 174] width 151 height 18
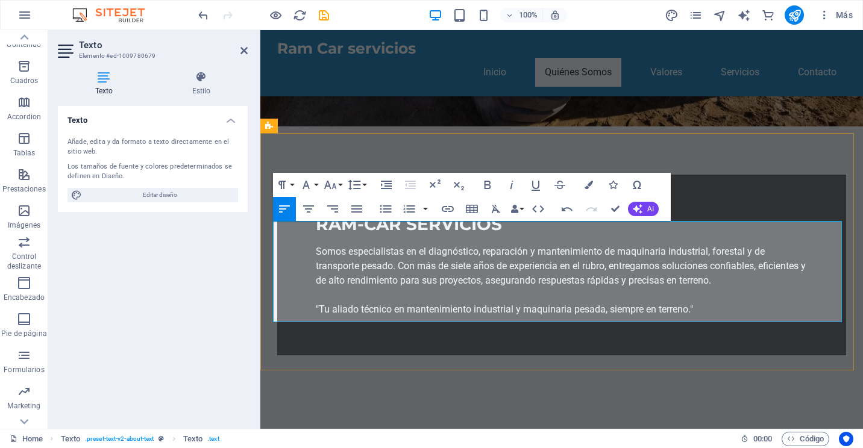
scroll to position [364, 0]
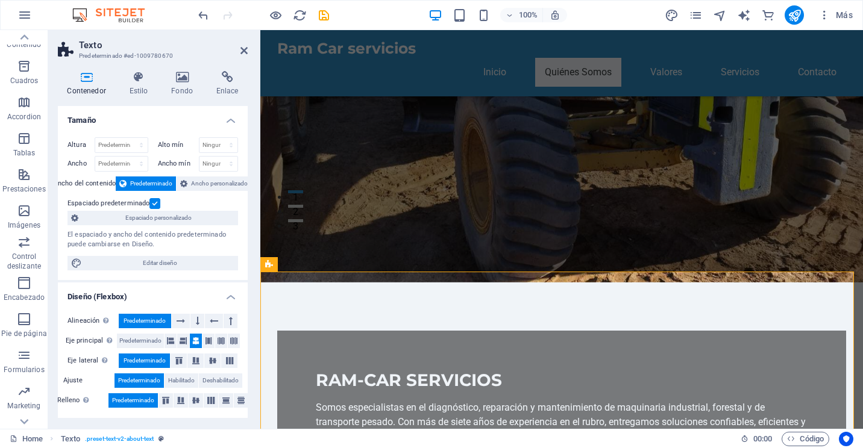
scroll to position [123, 0]
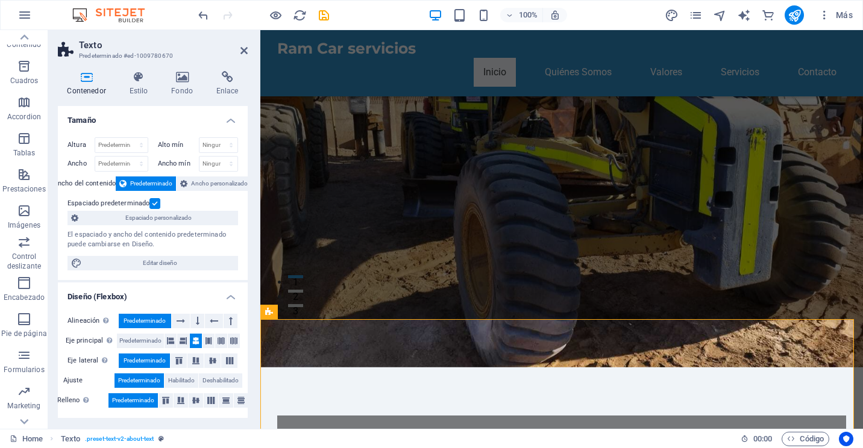
click at [737, 228] on figure at bounding box center [561, 161] width 603 height 412
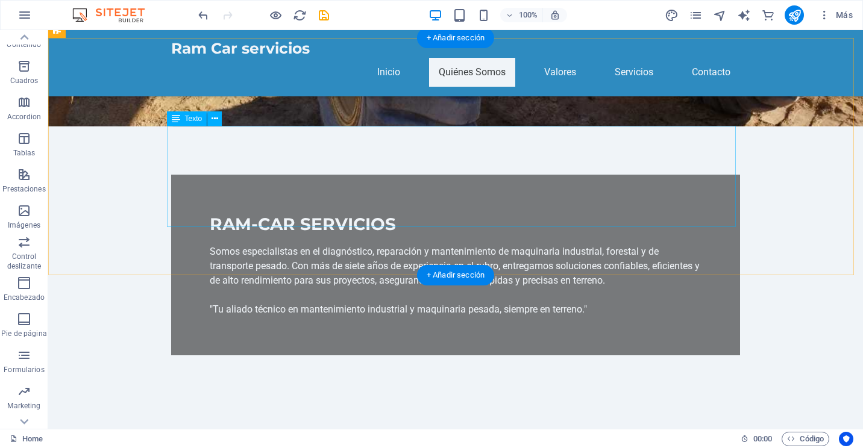
scroll to position [424, 0]
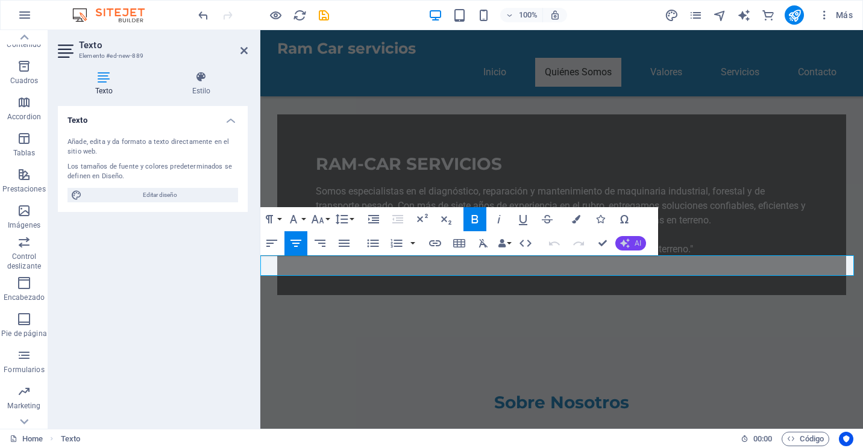
click at [624, 241] on icon "button" at bounding box center [625, 244] width 10 height 10
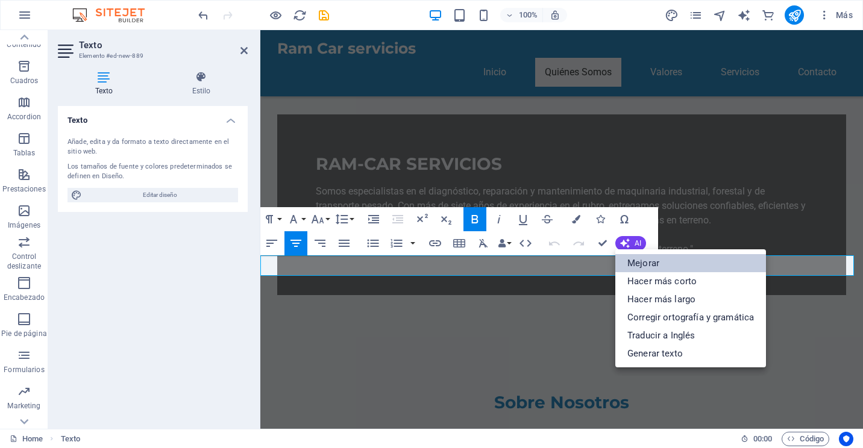
click at [654, 264] on link "Mejorar" at bounding box center [690, 263] width 151 height 18
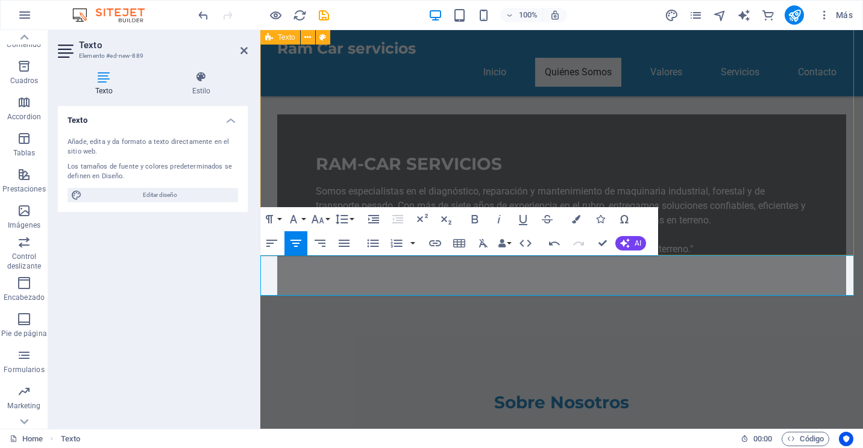
drag, startPoint x: 665, startPoint y: 282, endPoint x: 526, endPoint y: 284, distance: 139.2
click at [575, 214] on button "Colors" at bounding box center [576, 219] width 23 height 24
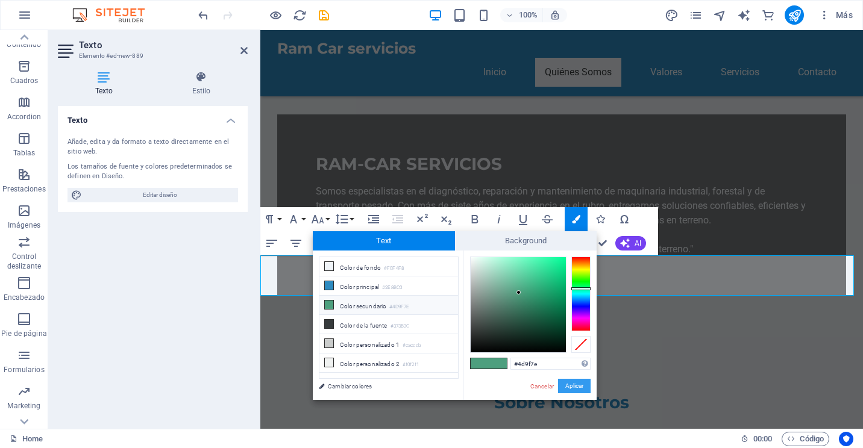
click at [576, 385] on button "Aplicar" at bounding box center [574, 386] width 33 height 14
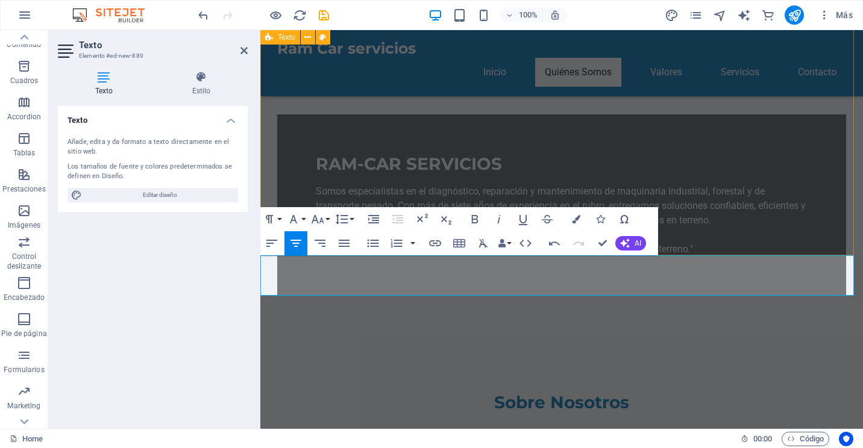
click at [712, 344] on div "Sobre Nosotros En RAM CAR SERVICIOS, nos especializamos en proporcionar solucio…" at bounding box center [561, 455] width 603 height 223
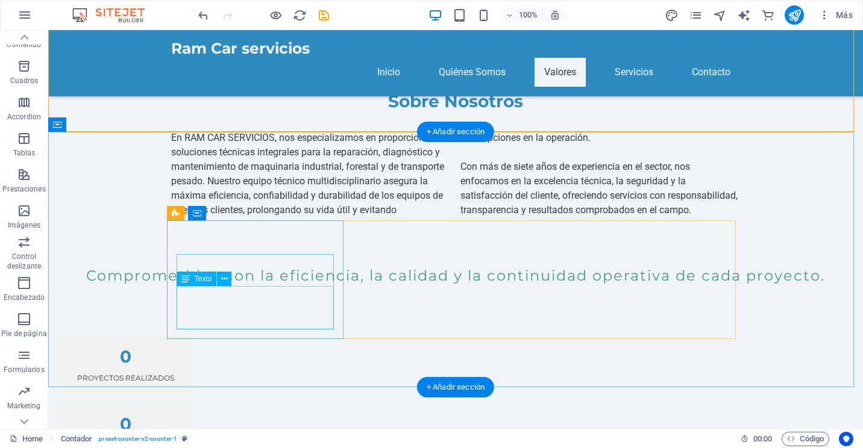
scroll to position [786, 0]
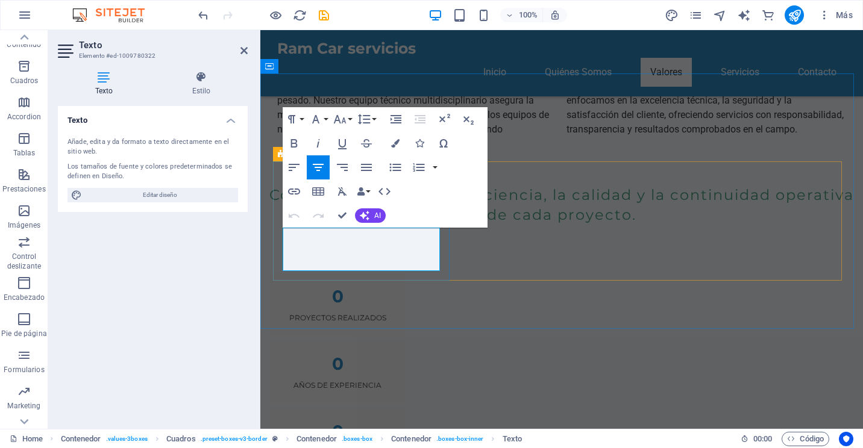
drag, startPoint x: 389, startPoint y: 262, endPoint x: 281, endPoint y: 237, distance: 110.7
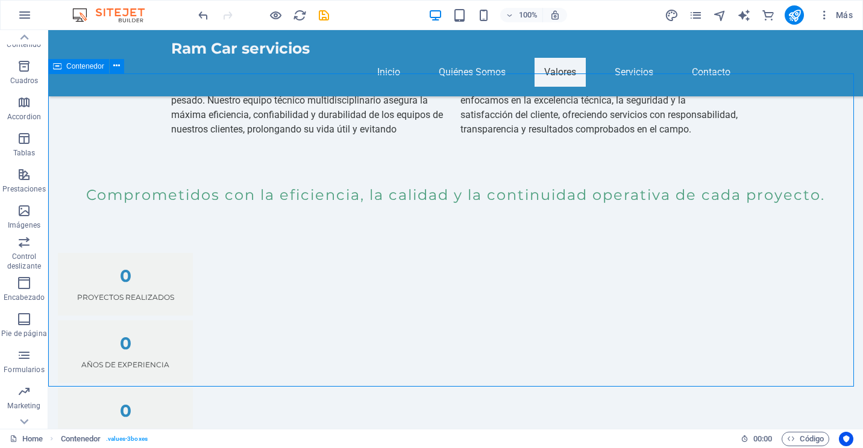
scroll to position [786, 0]
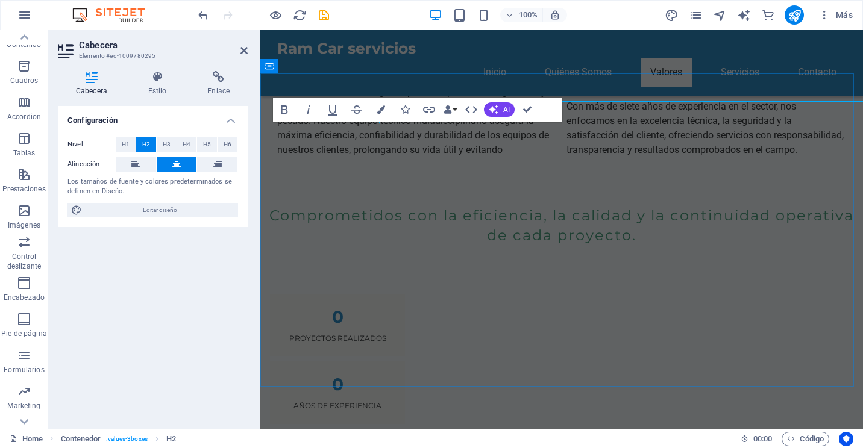
scroll to position [806, 0]
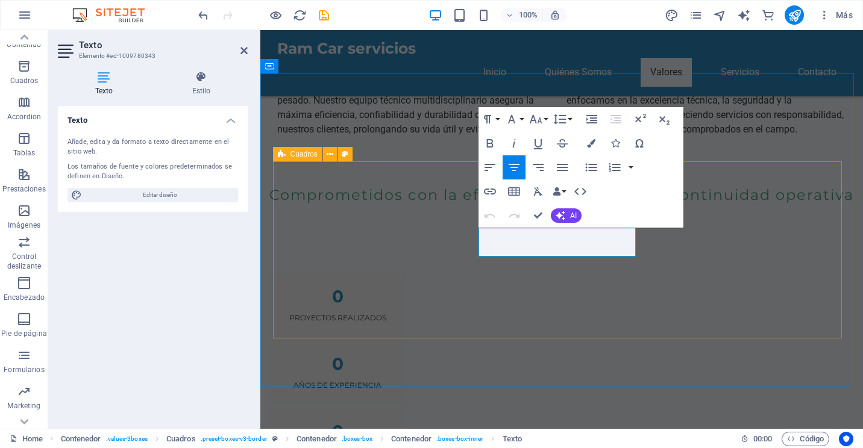
drag, startPoint x: 586, startPoint y: 251, endPoint x: 464, endPoint y: 232, distance: 123.8
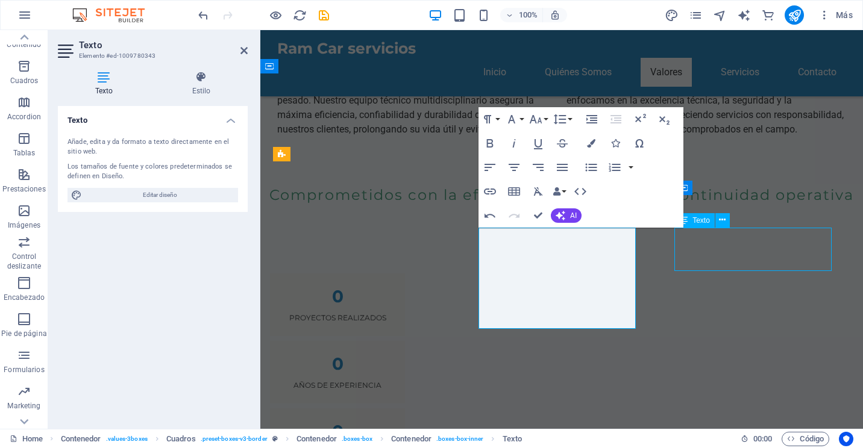
scroll to position [786, 0]
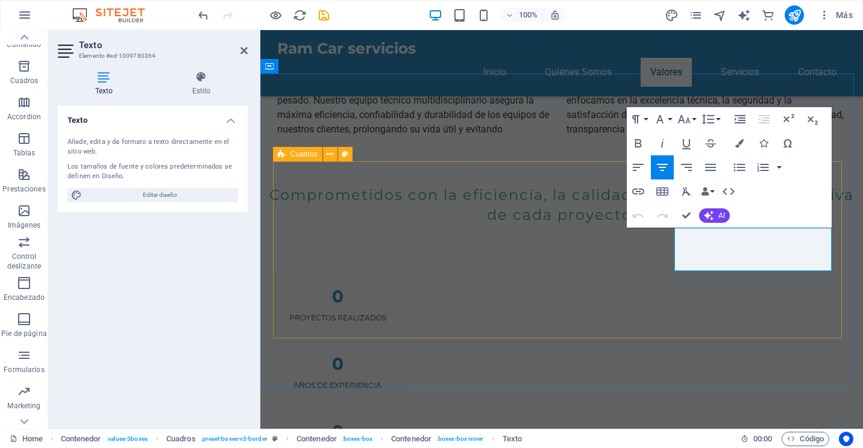
drag, startPoint x: 778, startPoint y: 261, endPoint x: 653, endPoint y: 230, distance: 129.2
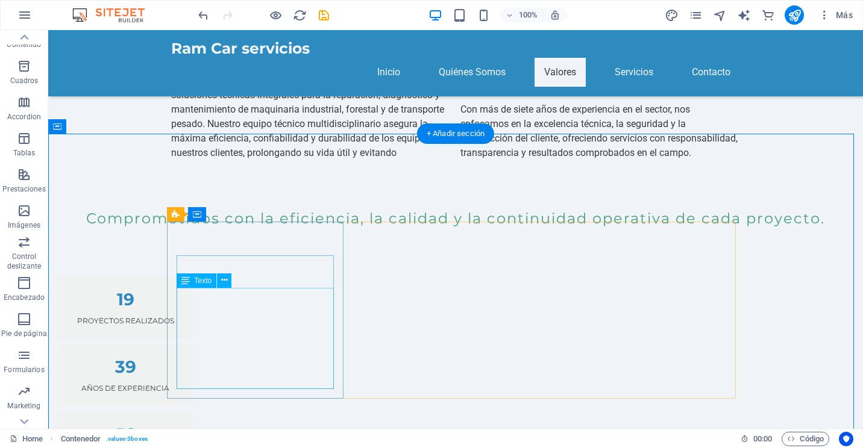
scroll to position [786, 0]
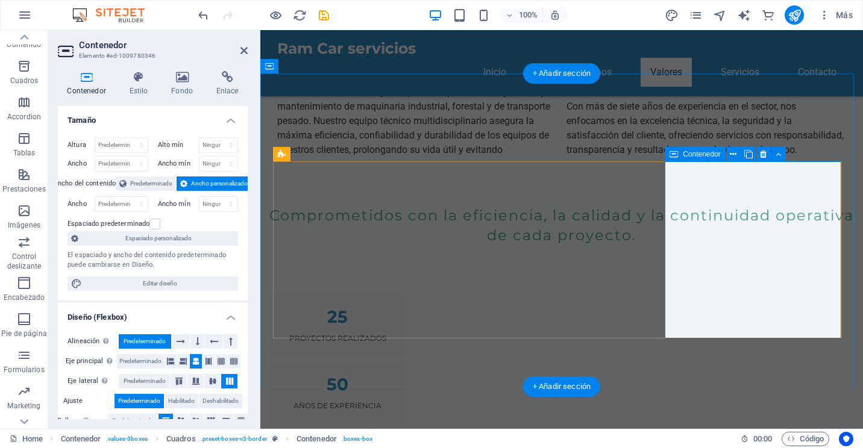
scroll to position [806, 0]
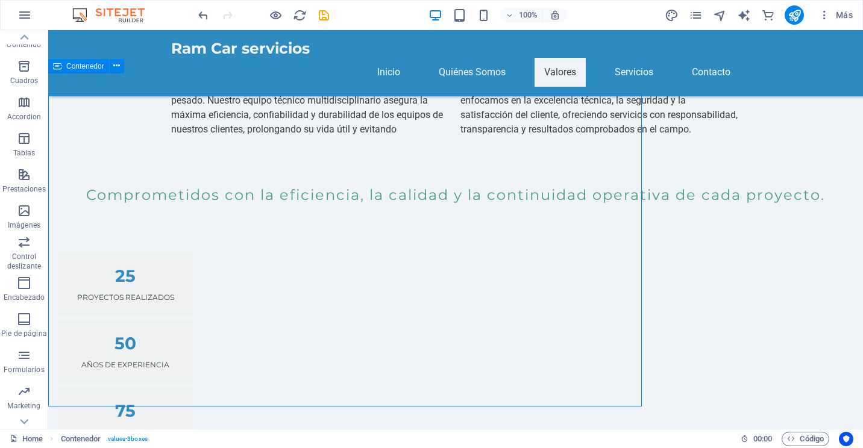
scroll to position [786, 0]
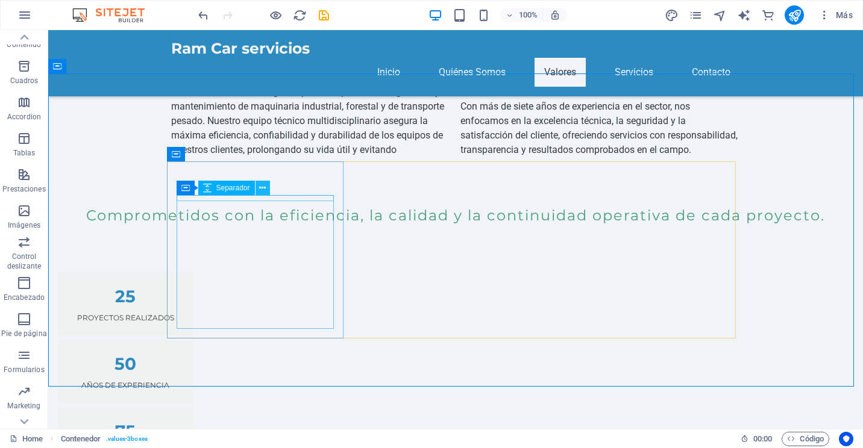
click at [265, 187] on icon at bounding box center [262, 188] width 7 height 13
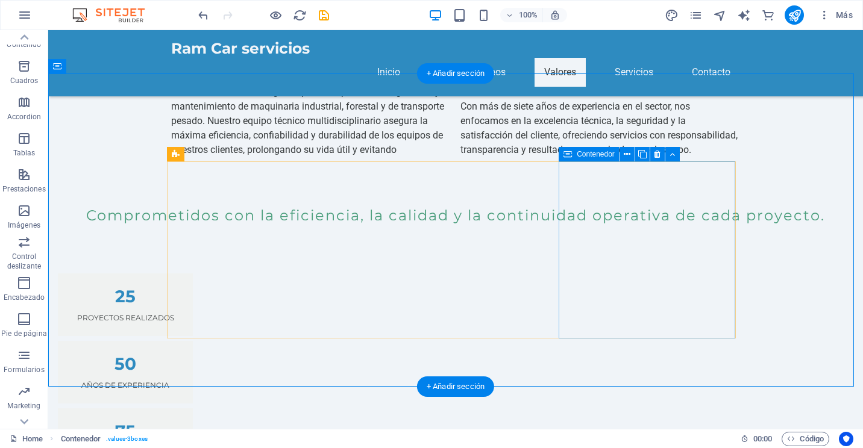
drag, startPoint x: 769, startPoint y: 155, endPoint x: 386, endPoint y: 316, distance: 414.7
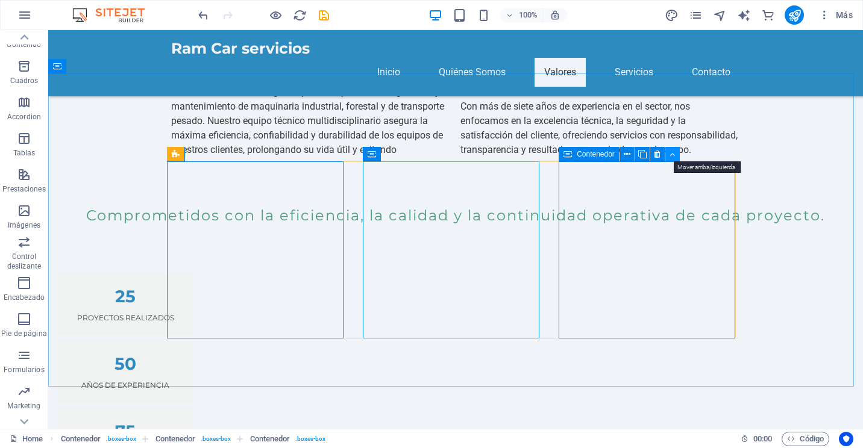
click at [674, 157] on icon at bounding box center [672, 154] width 5 height 13
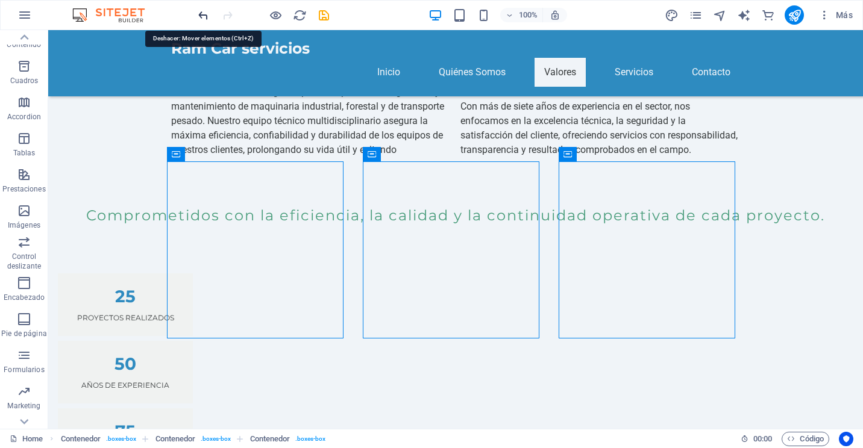
click at [201, 14] on icon "undo" at bounding box center [203, 15] width 14 height 14
click at [225, 14] on icon "redo" at bounding box center [228, 15] width 14 height 14
click at [198, 14] on icon "undo" at bounding box center [203, 15] width 14 height 14
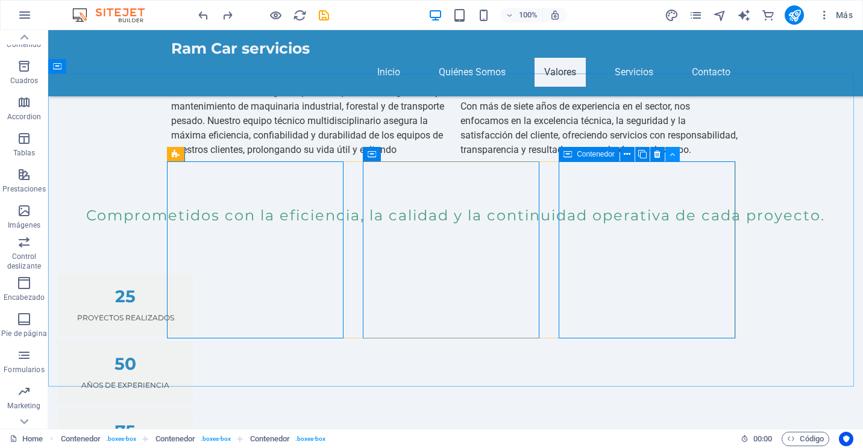
click at [668, 154] on button at bounding box center [672, 154] width 14 height 14
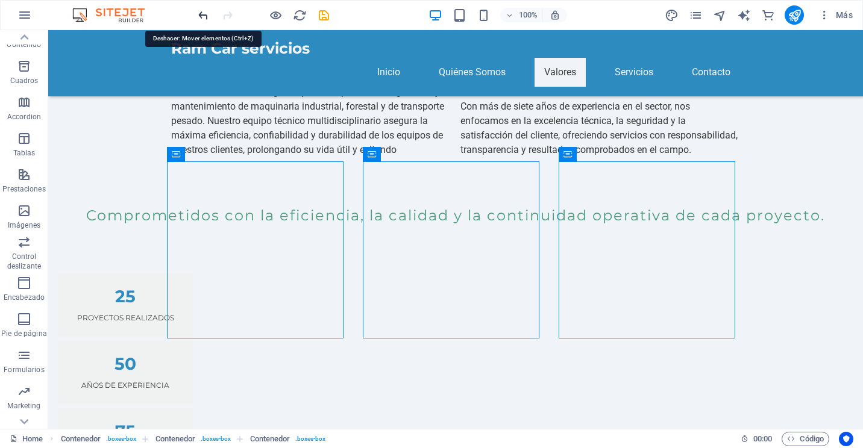
click at [199, 13] on icon "undo" at bounding box center [203, 15] width 14 height 14
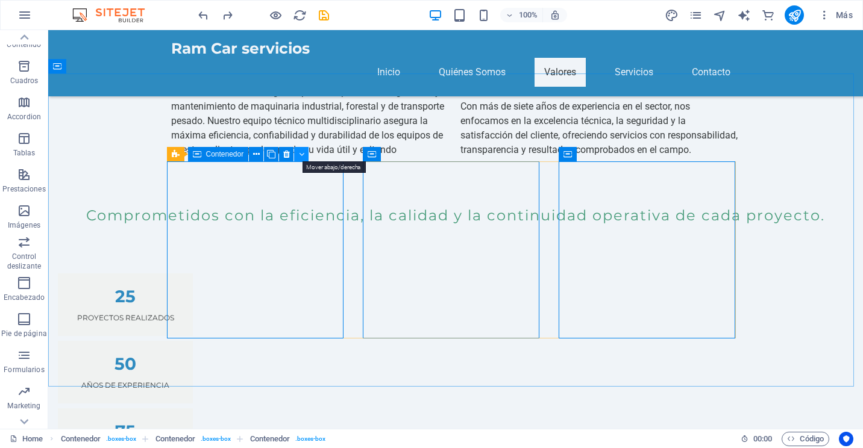
click at [297, 153] on button at bounding box center [301, 154] width 14 height 14
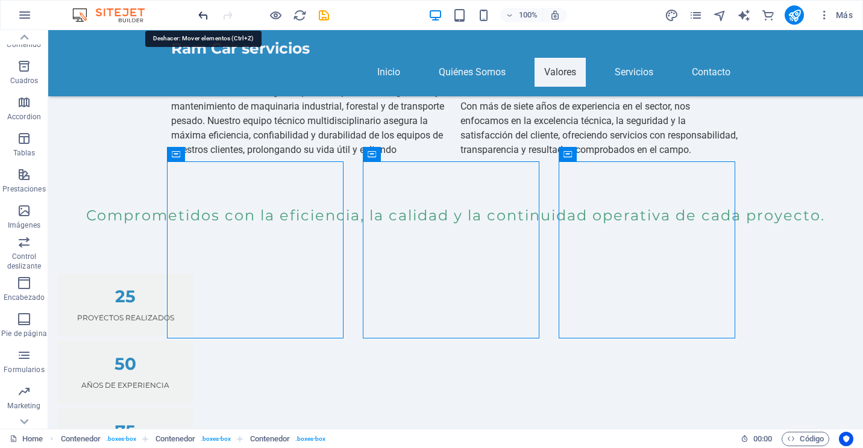
click at [208, 18] on icon "undo" at bounding box center [203, 15] width 14 height 14
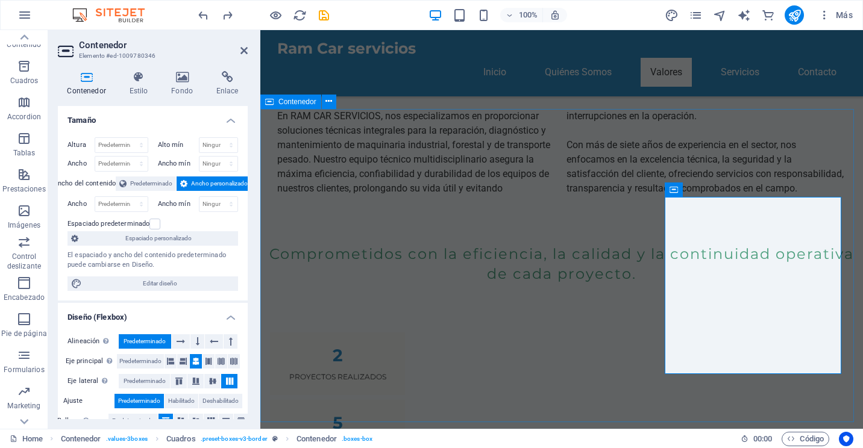
scroll to position [746, 0]
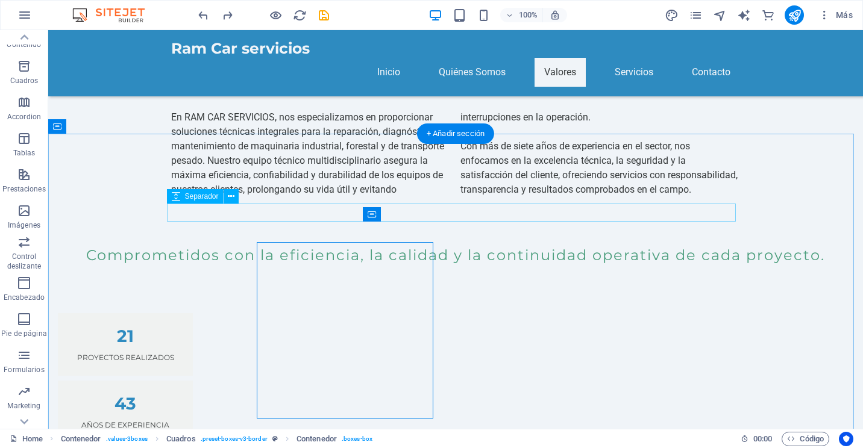
scroll to position [726, 0]
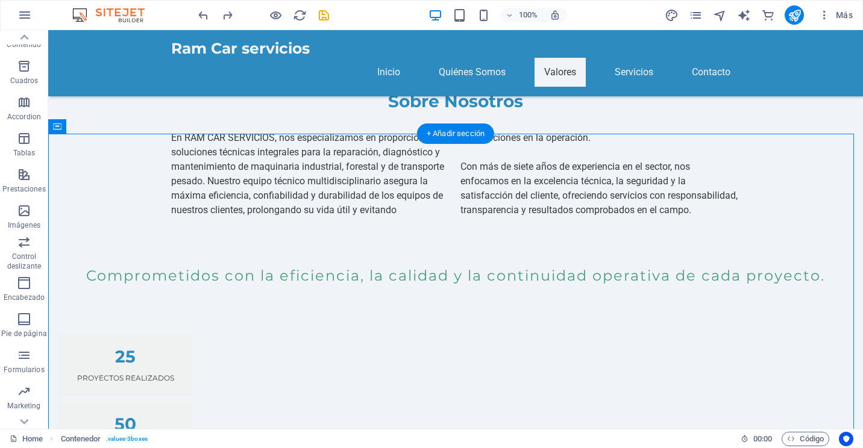
drag, startPoint x: 152, startPoint y: 230, endPoint x: 709, endPoint y: 328, distance: 565.4
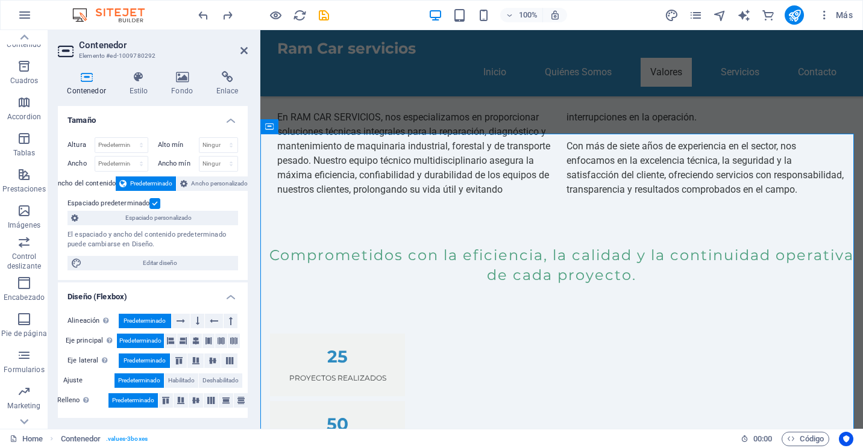
click at [86, 75] on icon at bounding box center [86, 77] width 57 height 12
click at [88, 80] on icon at bounding box center [86, 77] width 57 height 12
click at [116, 50] on h2 "Contenedor" at bounding box center [163, 45] width 169 height 11
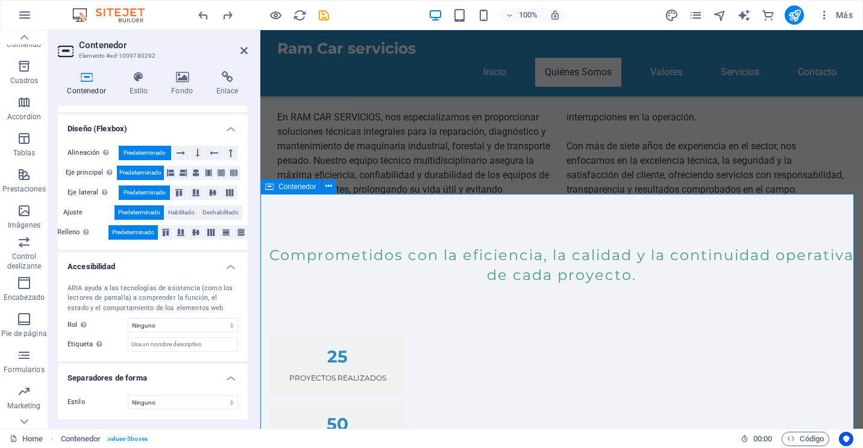
scroll to position [686, 0]
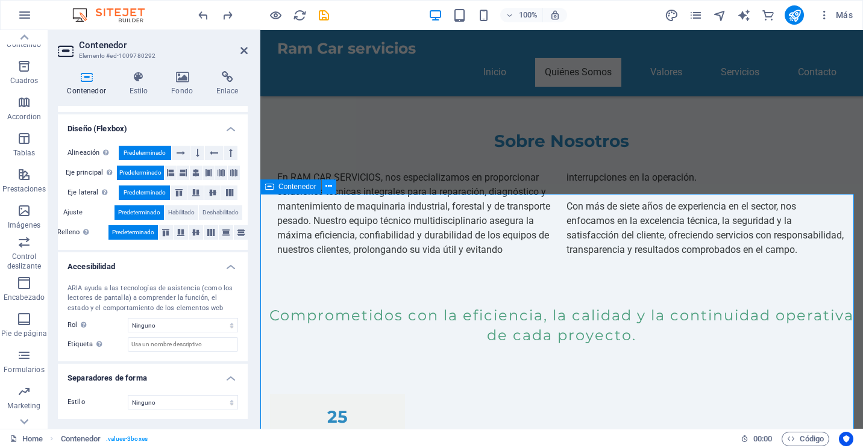
click at [330, 186] on icon at bounding box center [328, 186] width 7 height 13
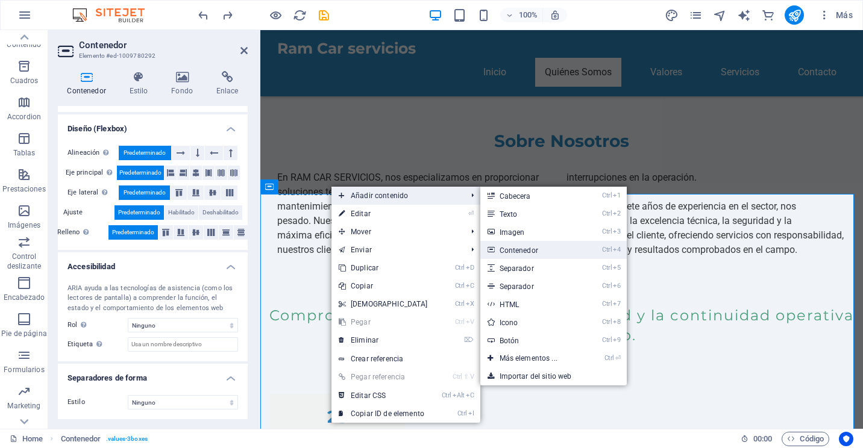
drag, startPoint x: 527, startPoint y: 192, endPoint x: 551, endPoint y: 248, distance: 60.8
click at [551, 248] on link "Ctrl 4 Contenedor" at bounding box center [530, 250] width 101 height 18
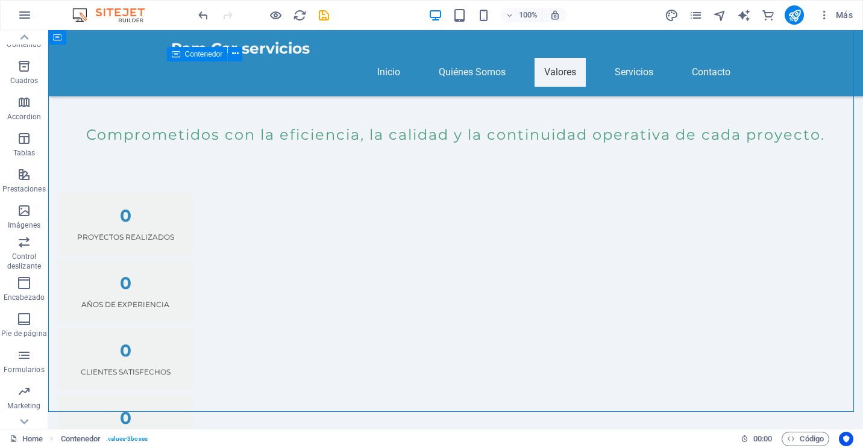
scroll to position [846, 0]
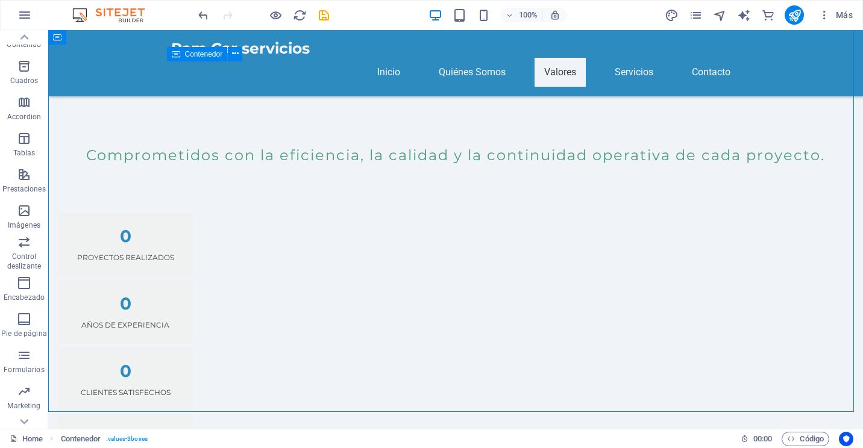
drag, startPoint x: 60, startPoint y: 96, endPoint x: 279, endPoint y: 115, distance: 220.2
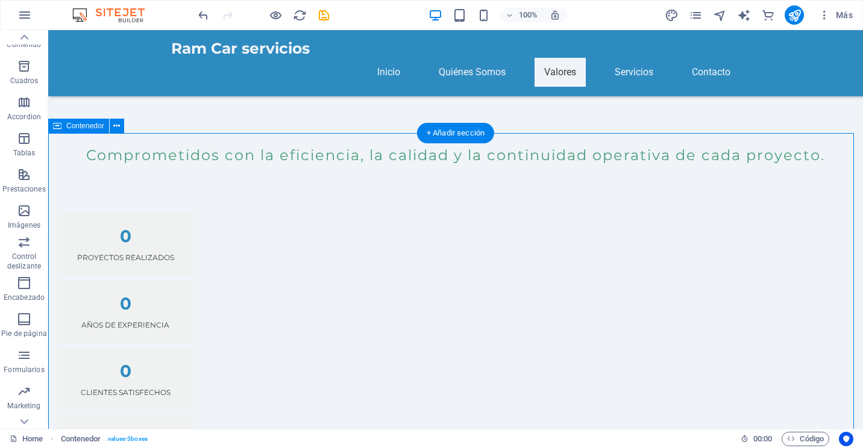
scroll to position [726, 0]
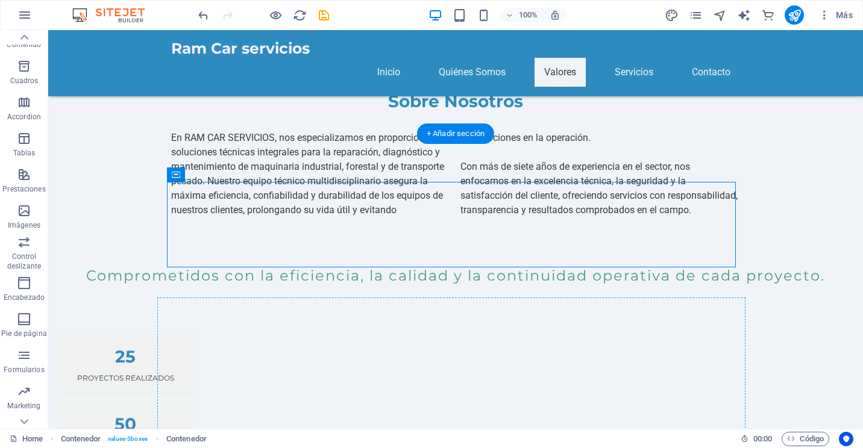
drag, startPoint x: 277, startPoint y: 182, endPoint x: 728, endPoint y: 359, distance: 484.4
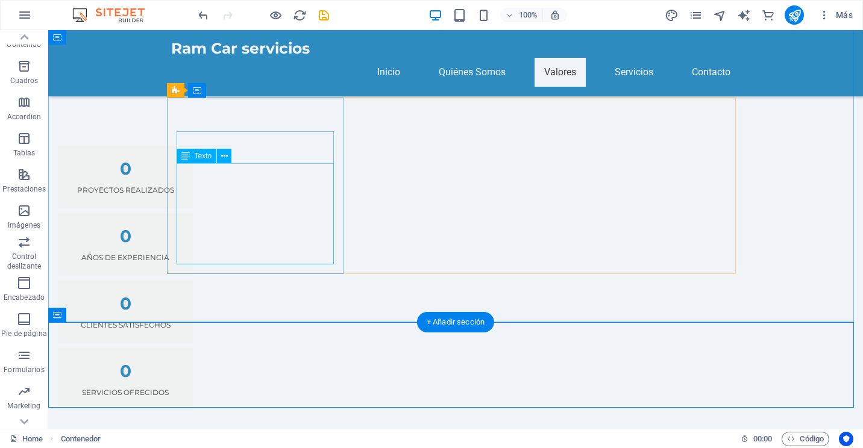
scroll to position [926, 0]
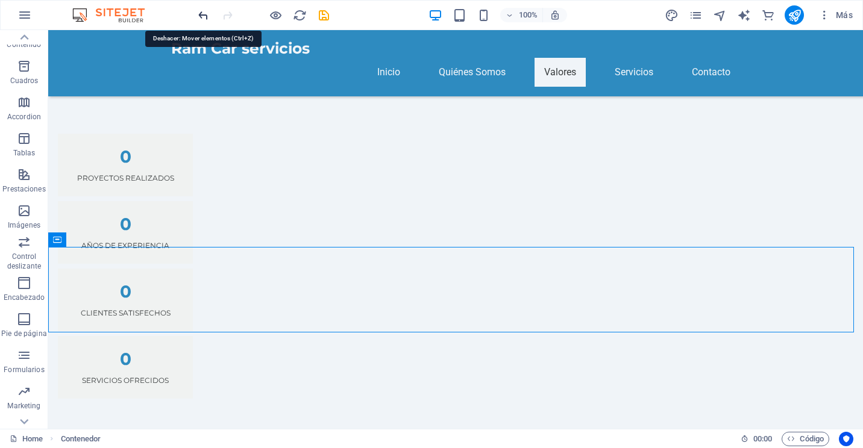
click at [200, 11] on icon "undo" at bounding box center [203, 15] width 14 height 14
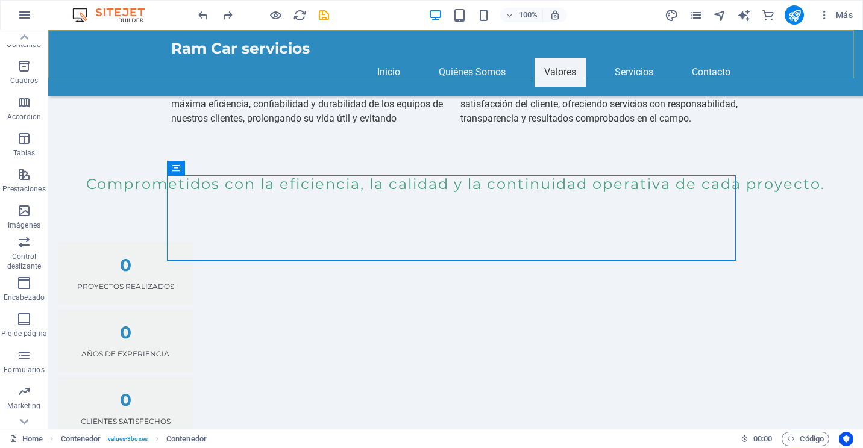
scroll to position [721, 0]
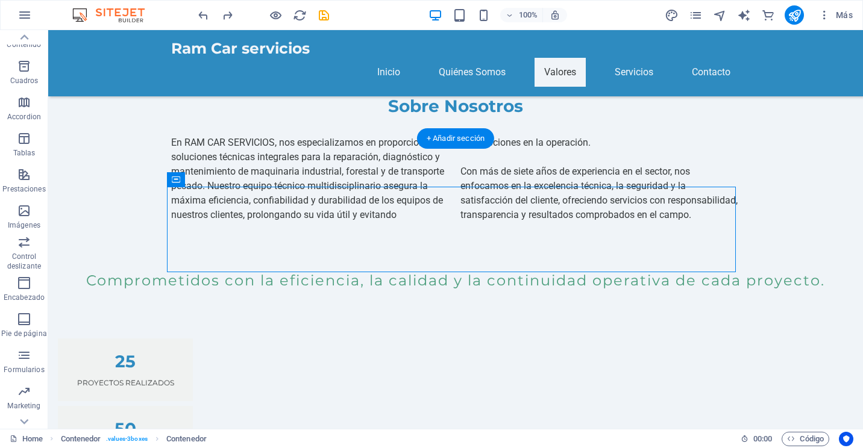
drag, startPoint x: 167, startPoint y: 271, endPoint x: 576, endPoint y: 262, distance: 408.8
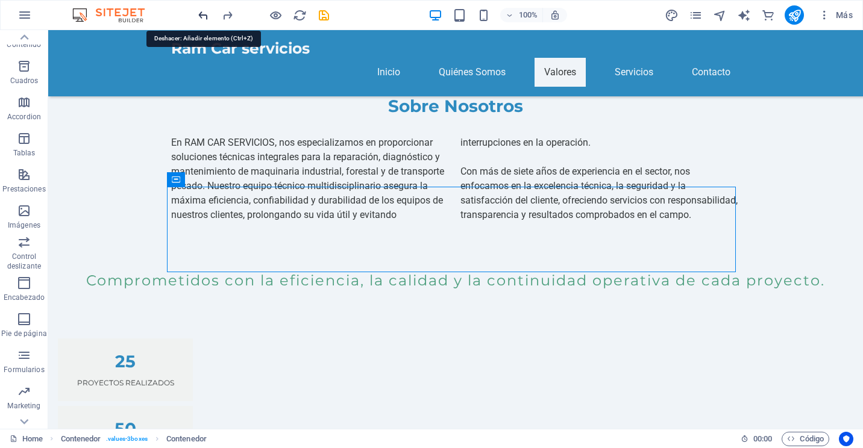
click at [203, 14] on icon "undo" at bounding box center [203, 15] width 14 height 14
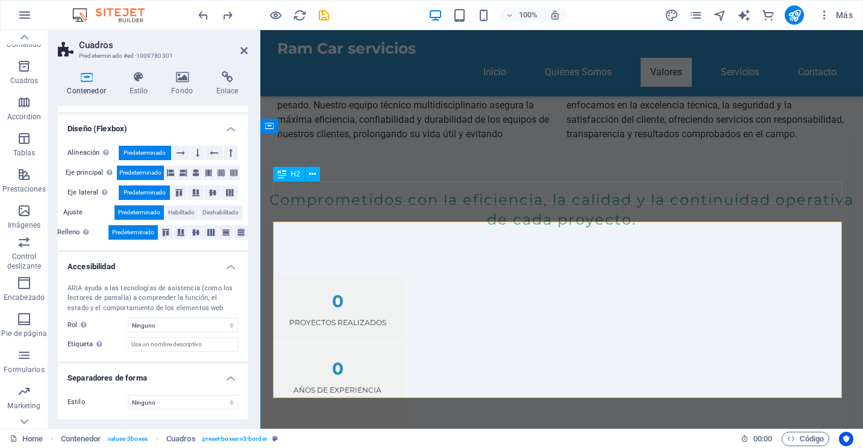
scroll to position [741, 0]
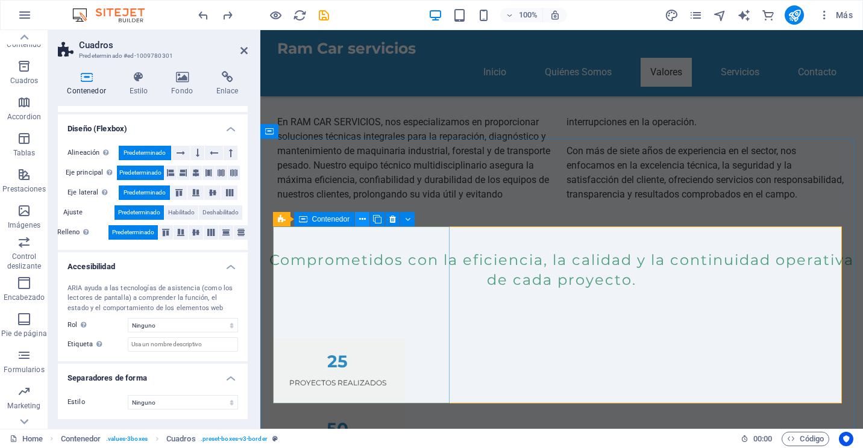
click at [361, 222] on icon at bounding box center [362, 219] width 7 height 13
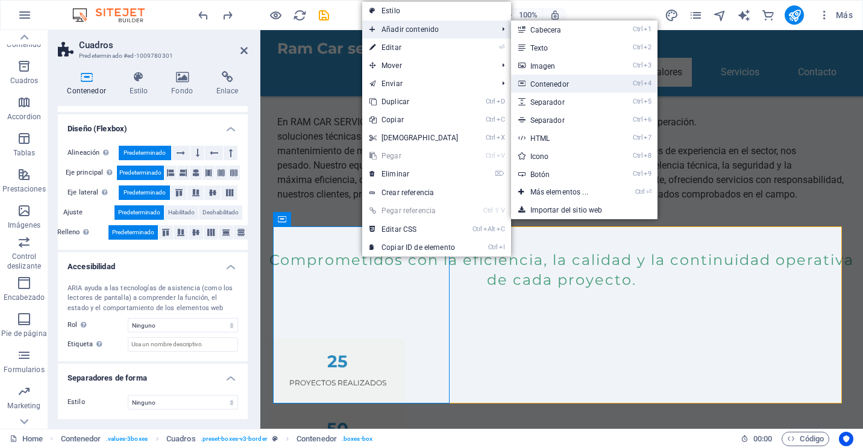
drag, startPoint x: 573, startPoint y: 85, endPoint x: 464, endPoint y: 48, distance: 115.1
click at [573, 85] on link "Ctrl 4 Contenedor" at bounding box center [561, 84] width 101 height 18
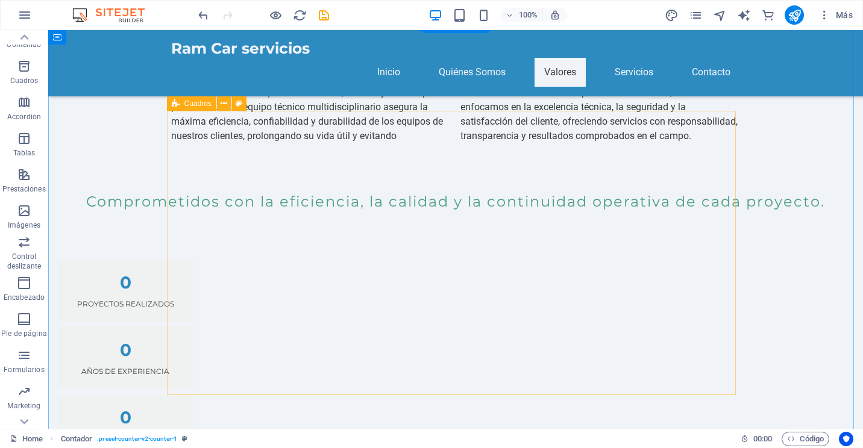
scroll to position [841, 0]
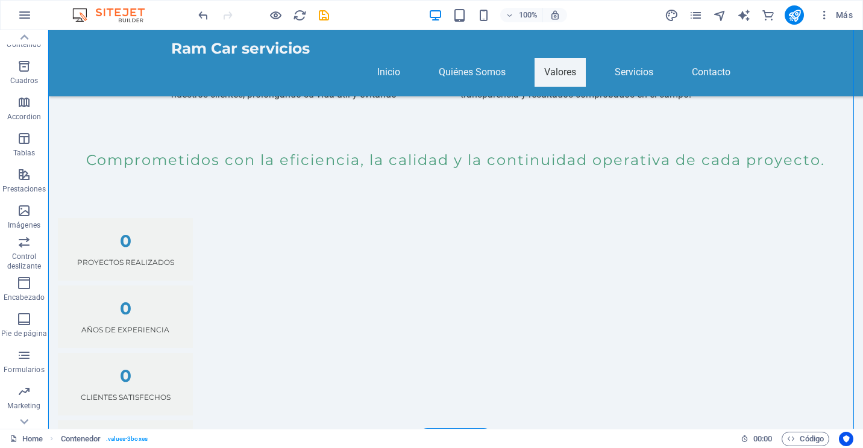
drag, startPoint x: 324, startPoint y: 222, endPoint x: 627, endPoint y: 291, distance: 310.4
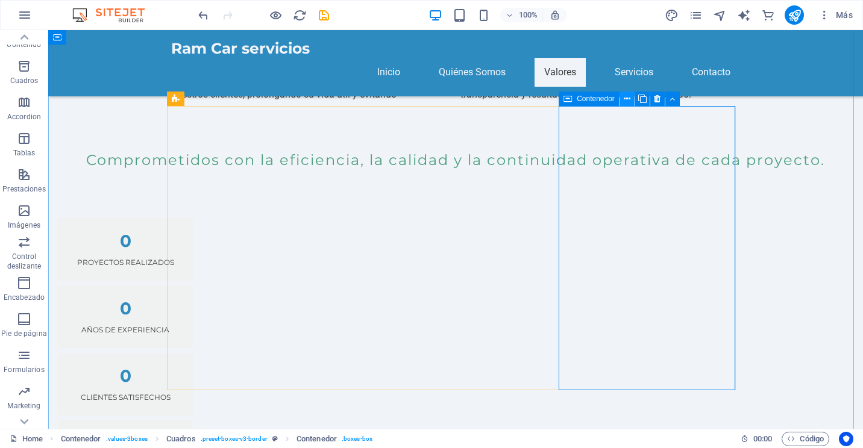
click at [627, 102] on icon at bounding box center [627, 99] width 7 height 13
click at [669, 98] on button at bounding box center [672, 99] width 14 height 14
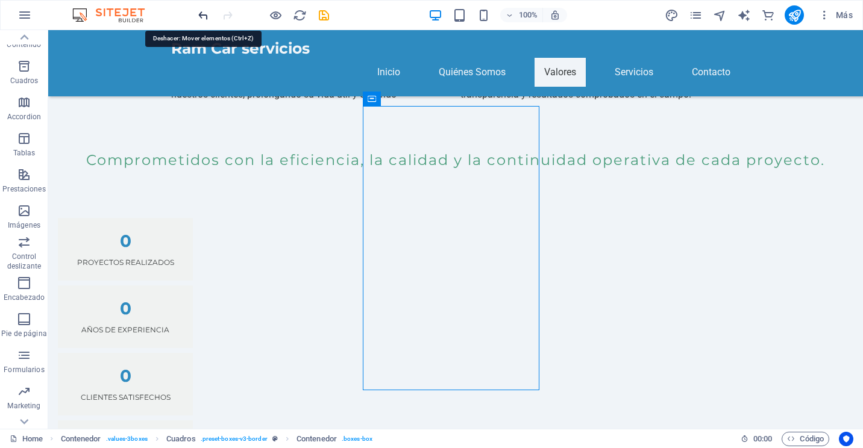
click at [204, 17] on icon "undo" at bounding box center [203, 15] width 14 height 14
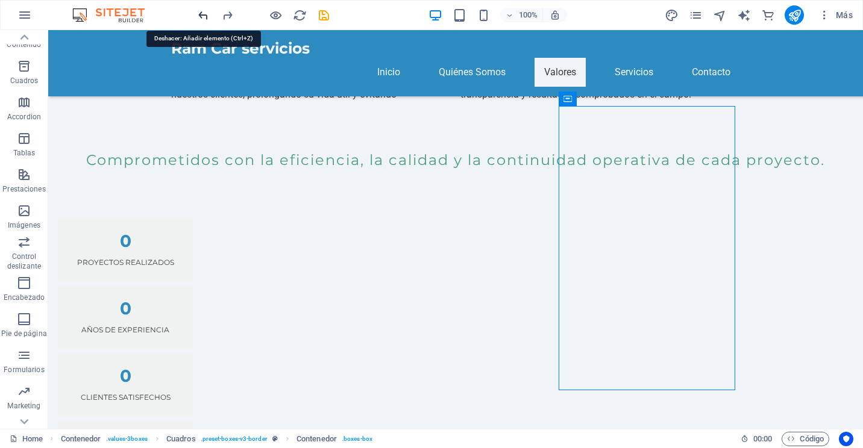
click at [204, 17] on icon "undo" at bounding box center [203, 15] width 14 height 14
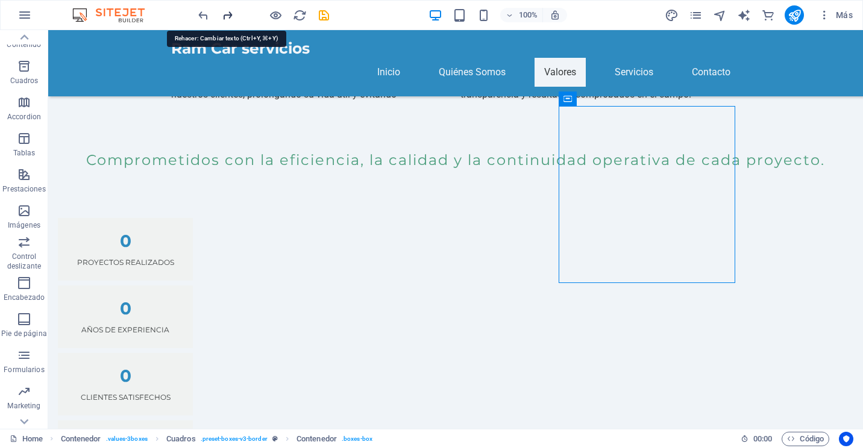
click at [229, 13] on icon "redo" at bounding box center [228, 15] width 14 height 14
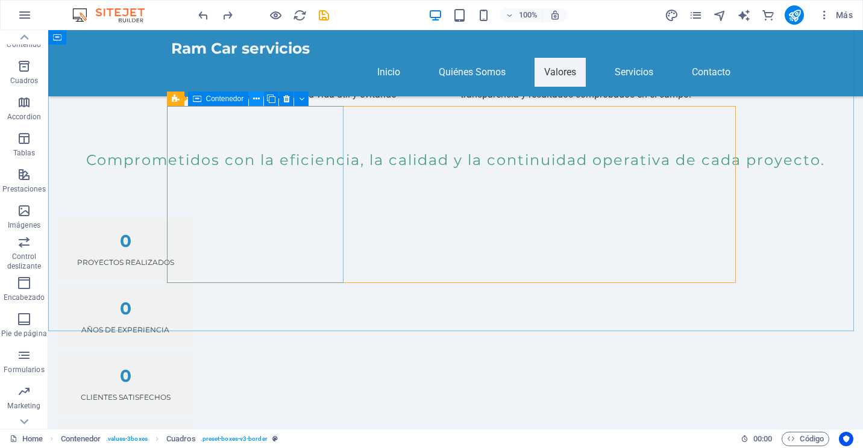
click at [260, 100] on button at bounding box center [256, 99] width 14 height 14
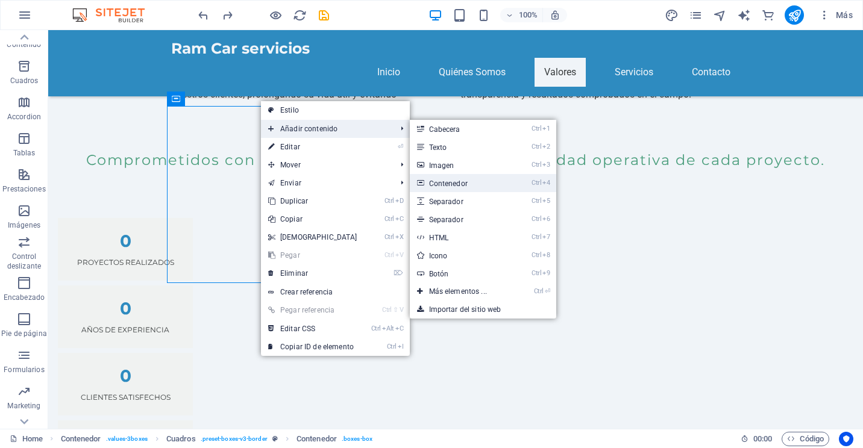
drag, startPoint x: 465, startPoint y: 182, endPoint x: 332, endPoint y: 138, distance: 140.9
click at [465, 182] on link "Ctrl 4 Contenedor" at bounding box center [460, 183] width 101 height 18
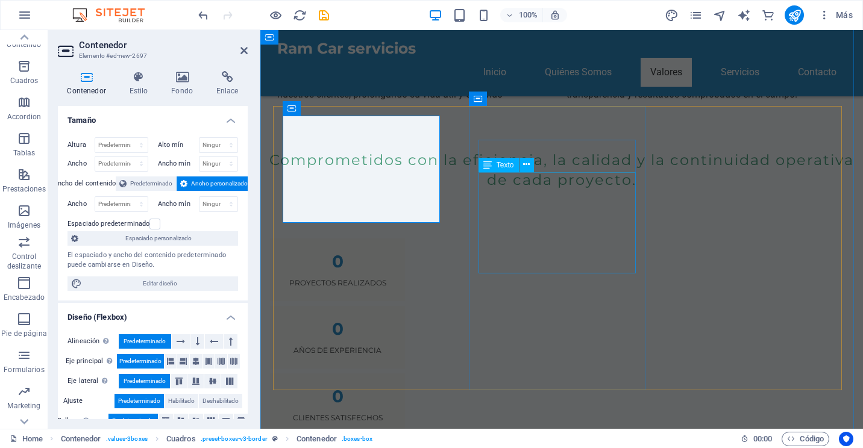
scroll to position [862, 0]
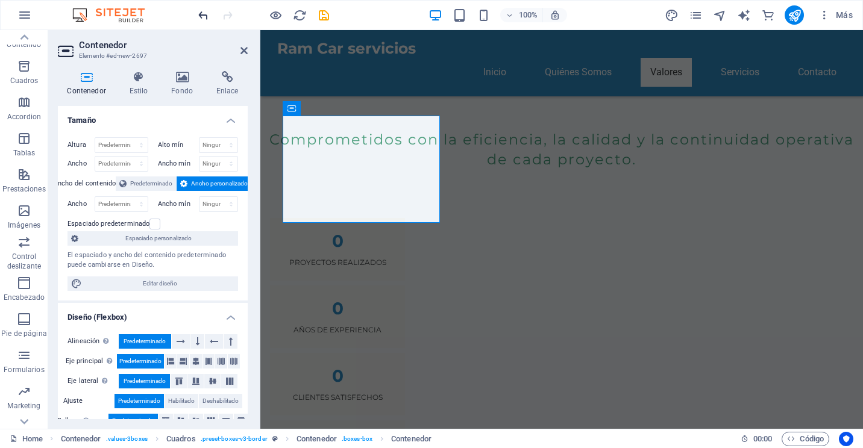
click at [205, 15] on icon "undo" at bounding box center [203, 15] width 14 height 14
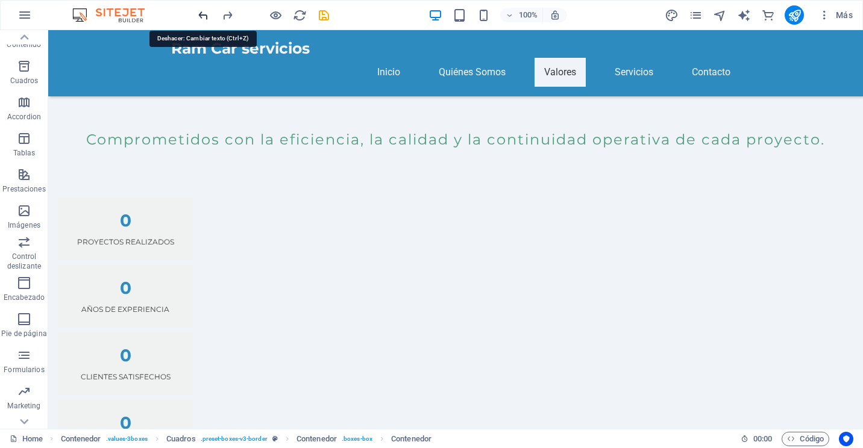
scroll to position [841, 0]
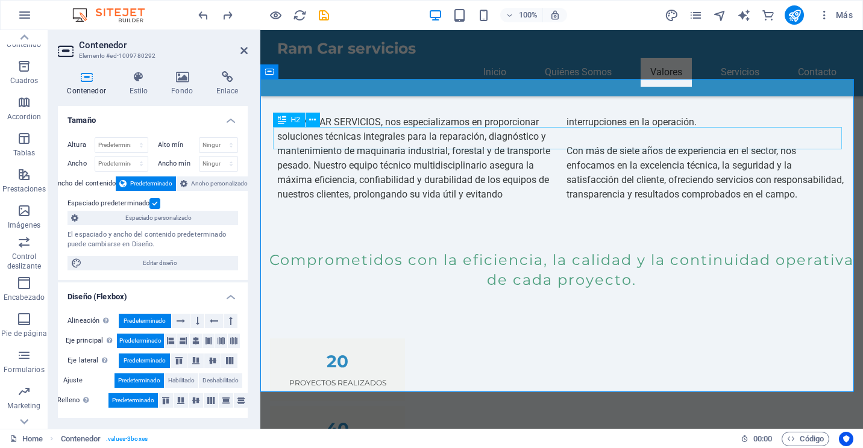
scroll to position [802, 0]
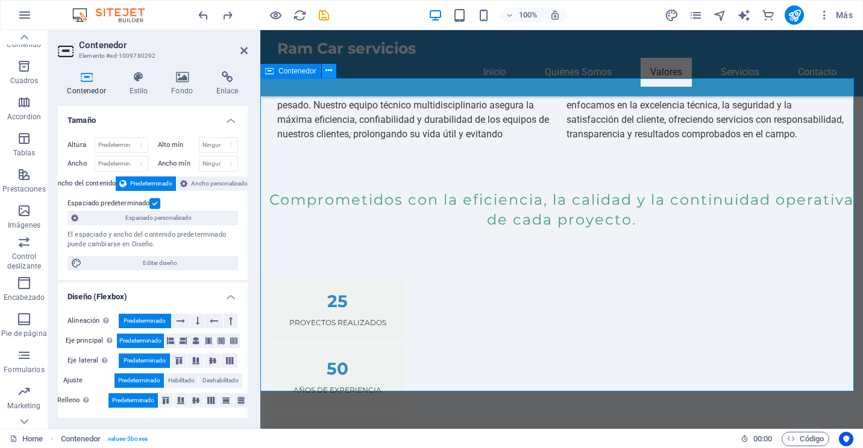
click at [330, 71] on icon at bounding box center [328, 70] width 7 height 13
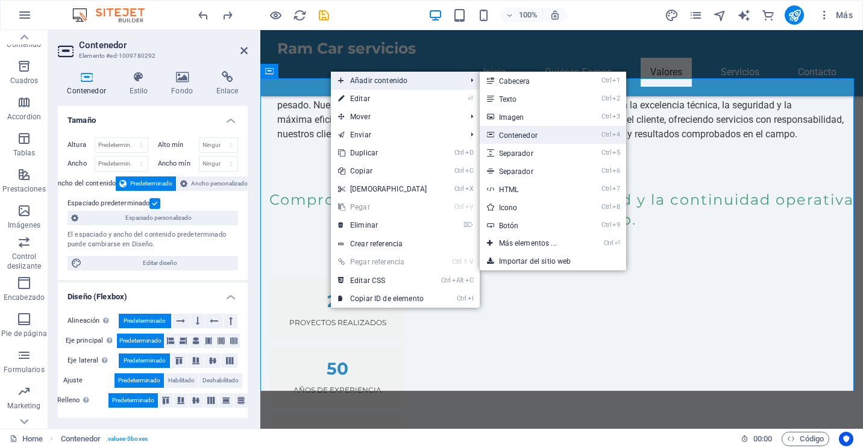
click at [534, 132] on link "Ctrl 4 Contenedor" at bounding box center [530, 135] width 101 height 18
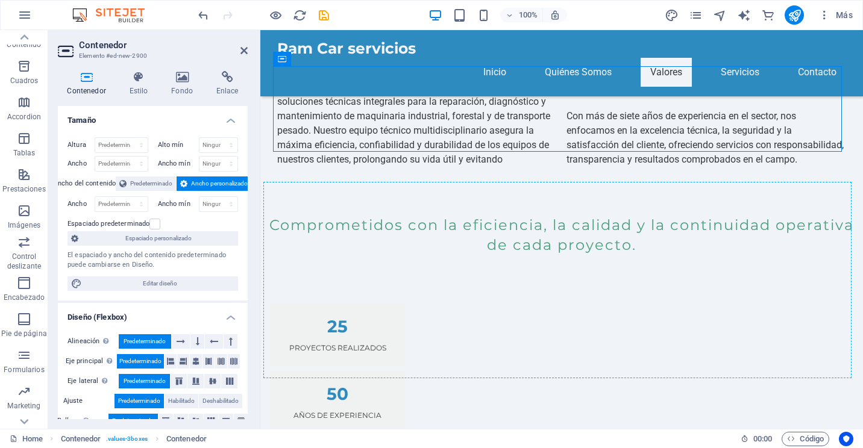
scroll to position [862, 0]
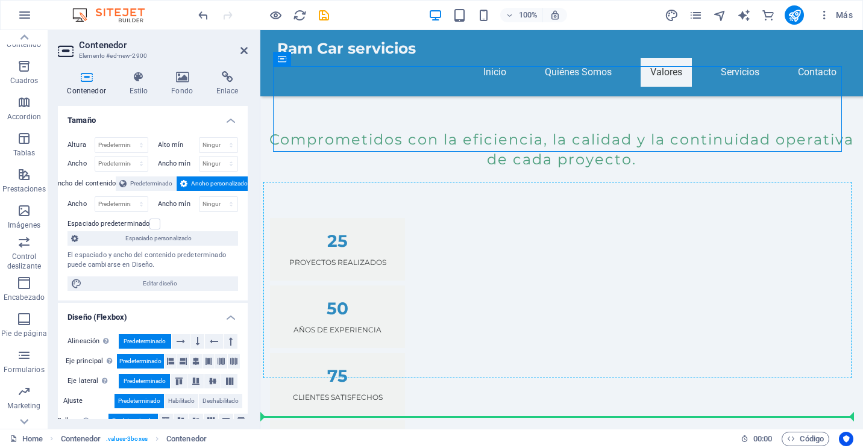
drag, startPoint x: 423, startPoint y: 150, endPoint x: 838, endPoint y: 229, distance: 423.3
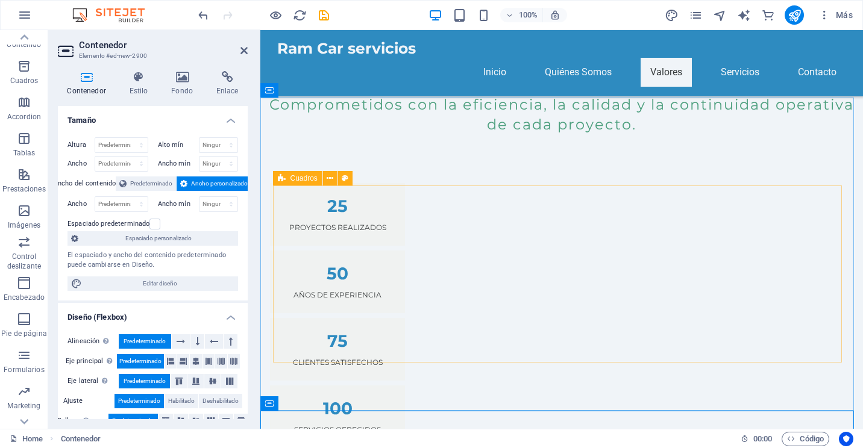
scroll to position [776, 0]
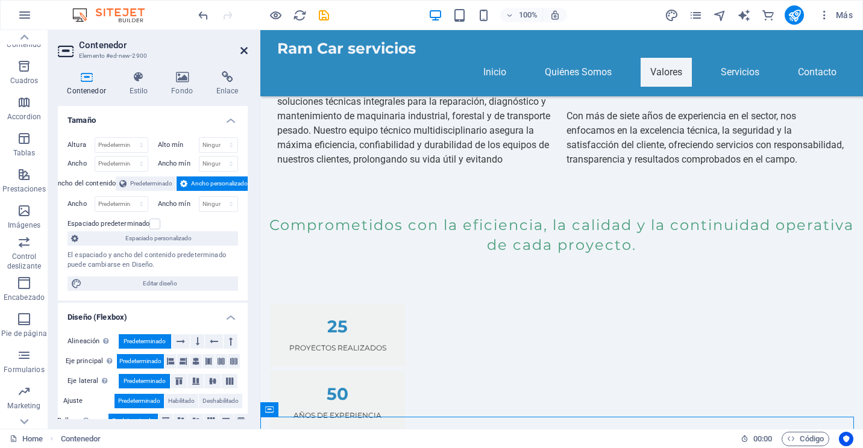
click at [241, 47] on icon at bounding box center [243, 51] width 7 height 10
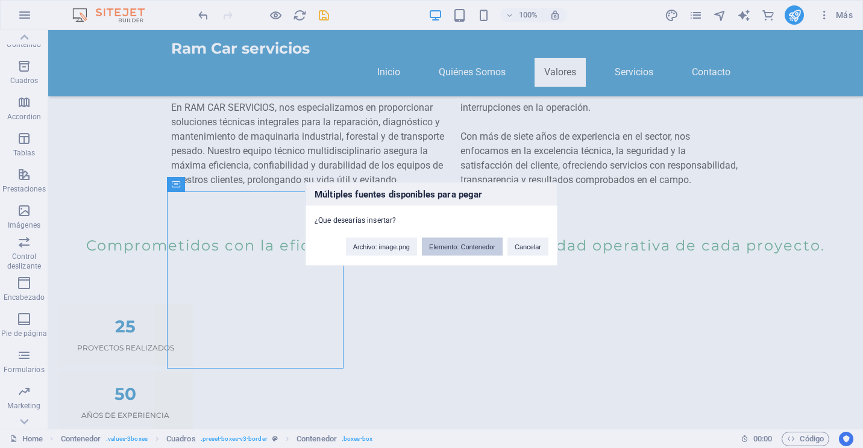
click at [441, 248] on button "Elemento: Contenedor" at bounding box center [462, 247] width 81 height 18
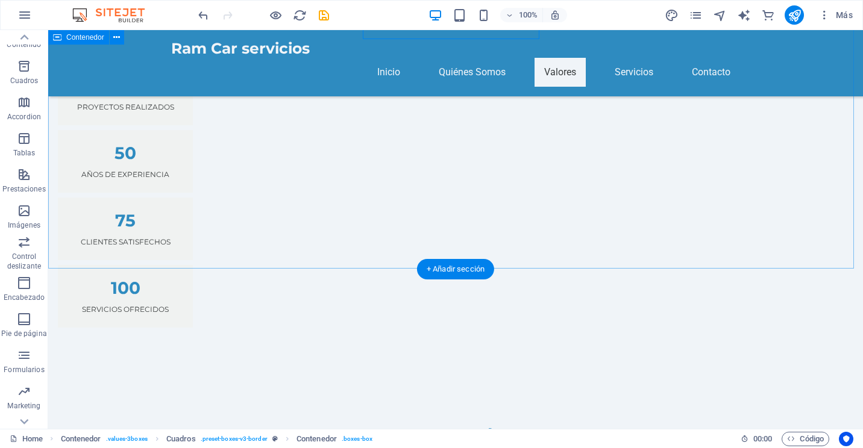
scroll to position [1178, 0]
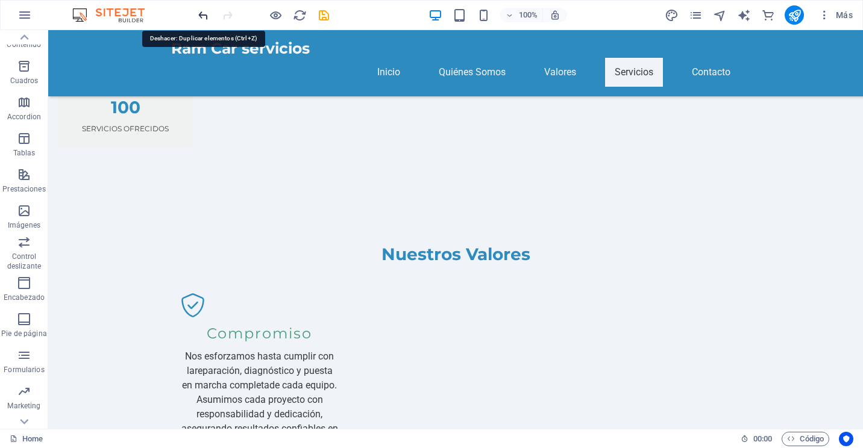
click at [196, 19] on icon "undo" at bounding box center [203, 15] width 14 height 14
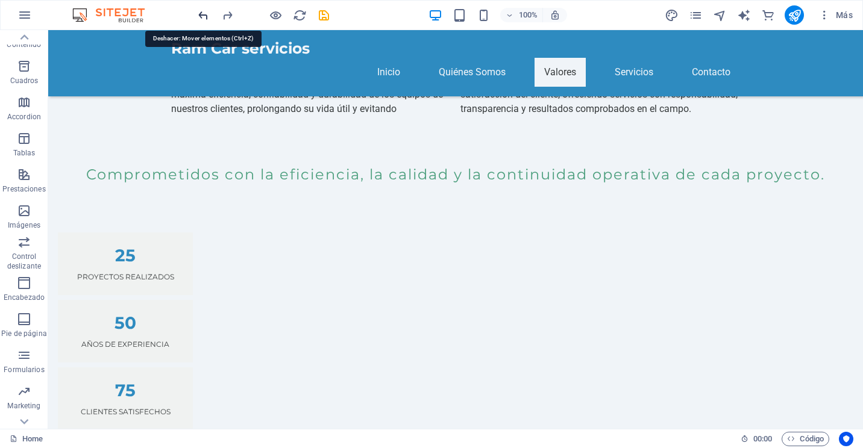
scroll to position [807, 0]
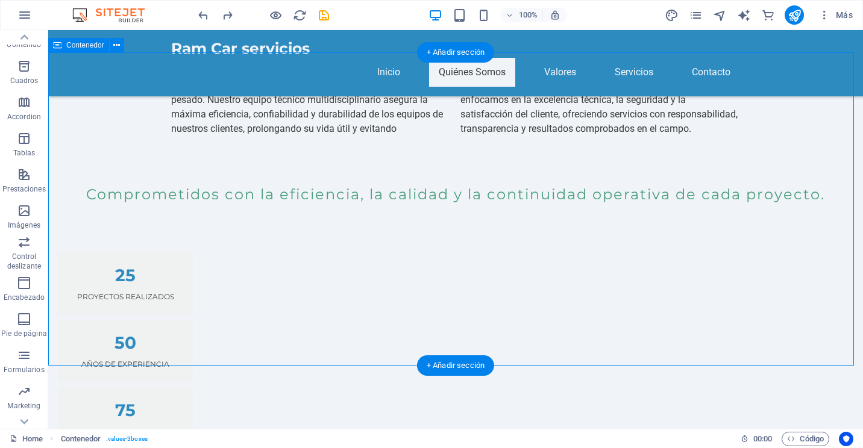
scroll to position [626, 0]
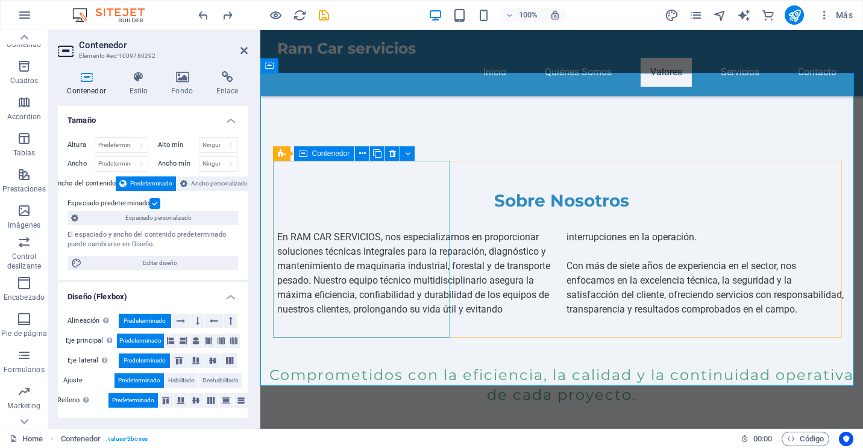
scroll to position [807, 0]
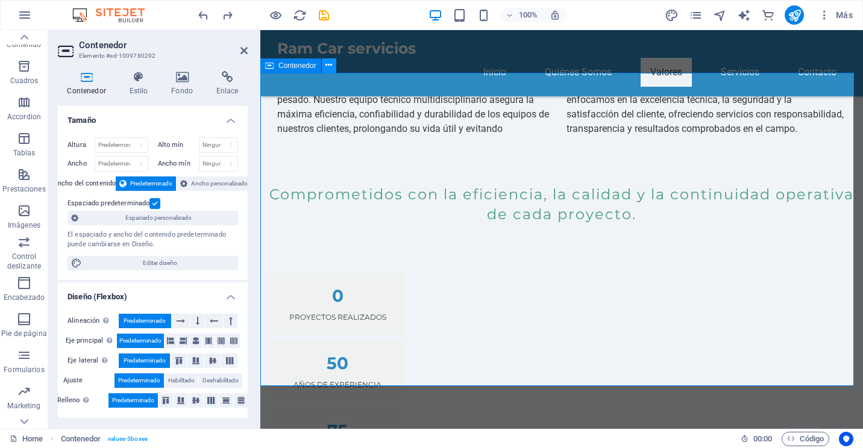
click at [324, 69] on button at bounding box center [329, 65] width 14 height 14
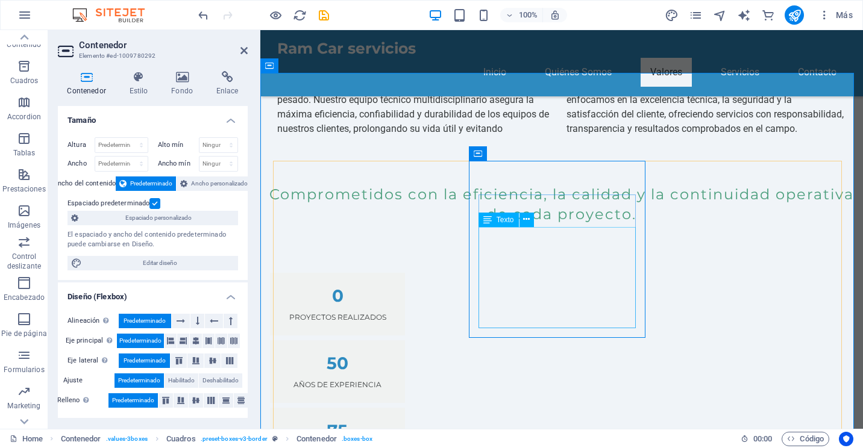
scroll to position [928, 0]
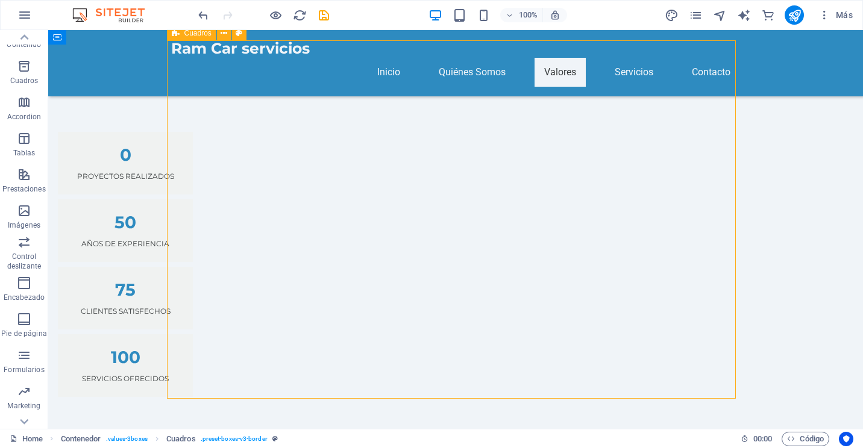
scroll to position [907, 0]
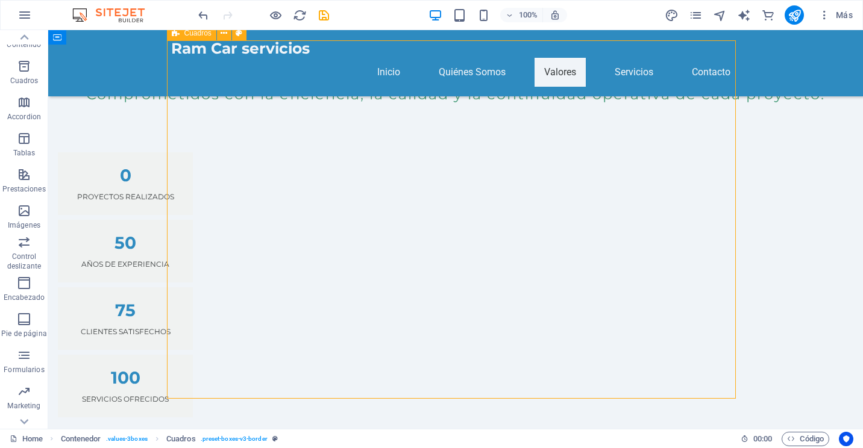
drag, startPoint x: 208, startPoint y: 236, endPoint x: 465, endPoint y: 263, distance: 258.2
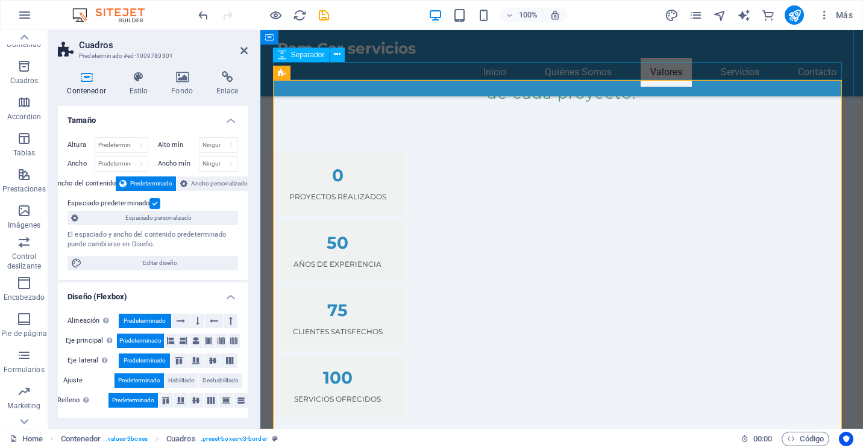
scroll to position [867, 0]
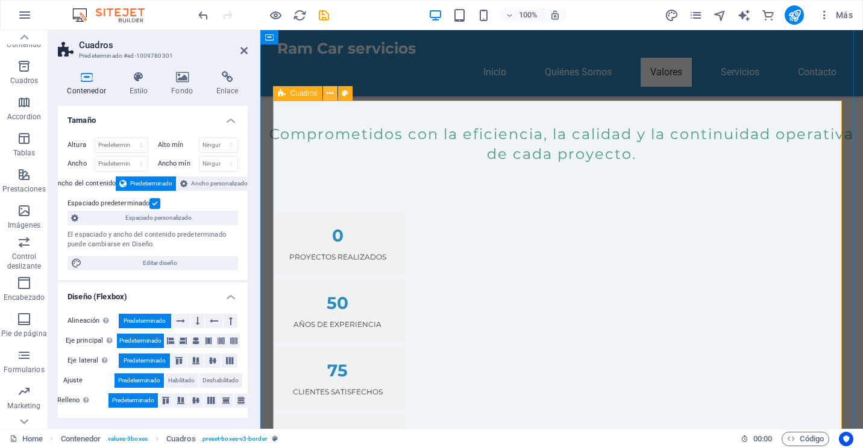
click at [330, 93] on icon at bounding box center [330, 93] width 7 height 13
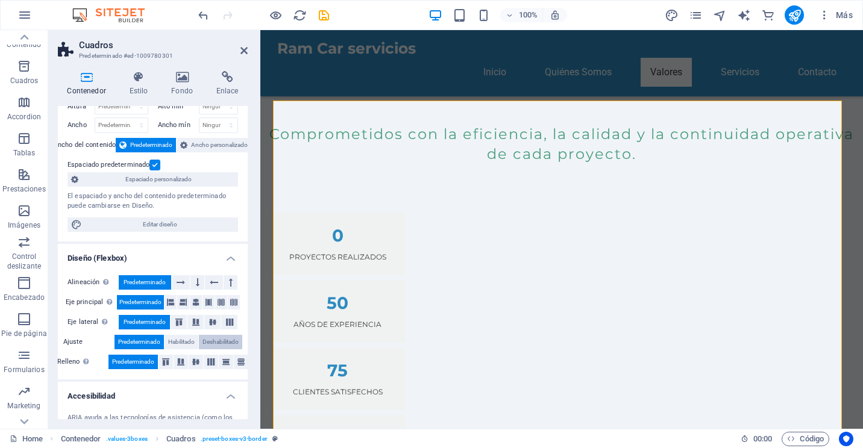
scroll to position [60, 0]
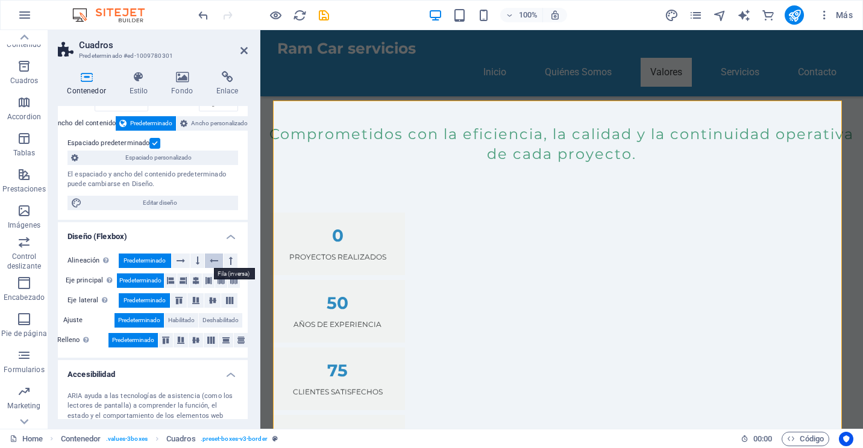
click at [210, 259] on icon at bounding box center [214, 261] width 8 height 14
click at [185, 262] on button at bounding box center [181, 261] width 19 height 14
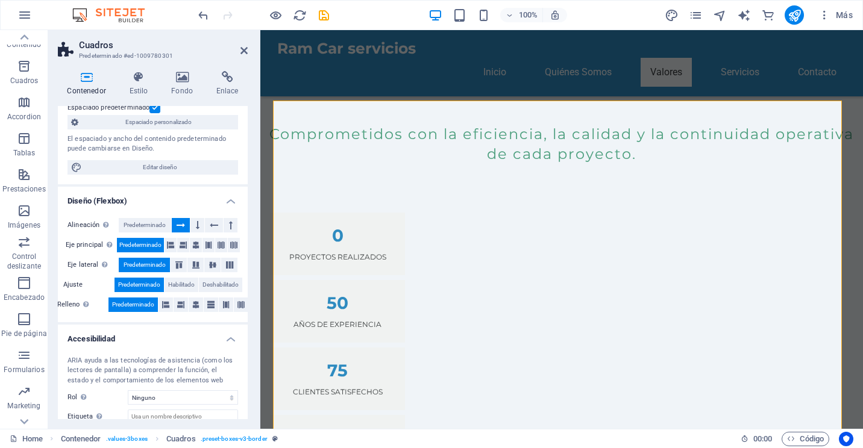
scroll to position [121, 0]
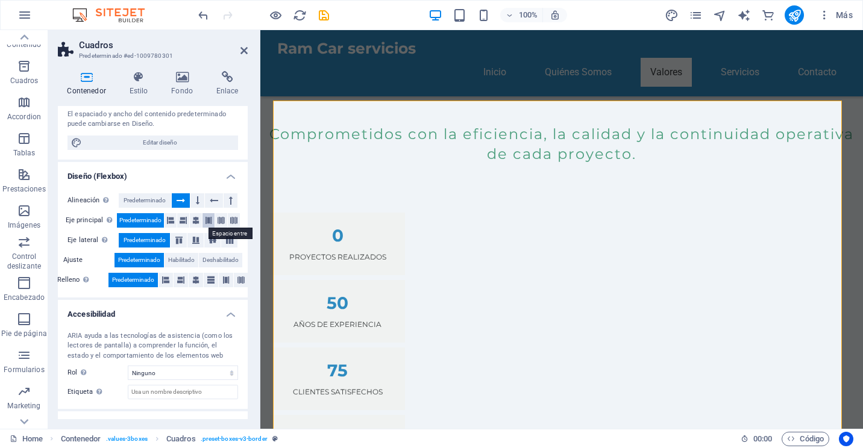
click at [207, 223] on icon at bounding box center [208, 220] width 7 height 14
click at [168, 223] on icon at bounding box center [170, 220] width 7 height 14
click at [178, 243] on icon at bounding box center [179, 240] width 14 height 7
click at [157, 242] on span "Predeterminado" at bounding box center [145, 240] width 42 height 14
click at [149, 222] on span "Predeterminado" at bounding box center [140, 220] width 42 height 14
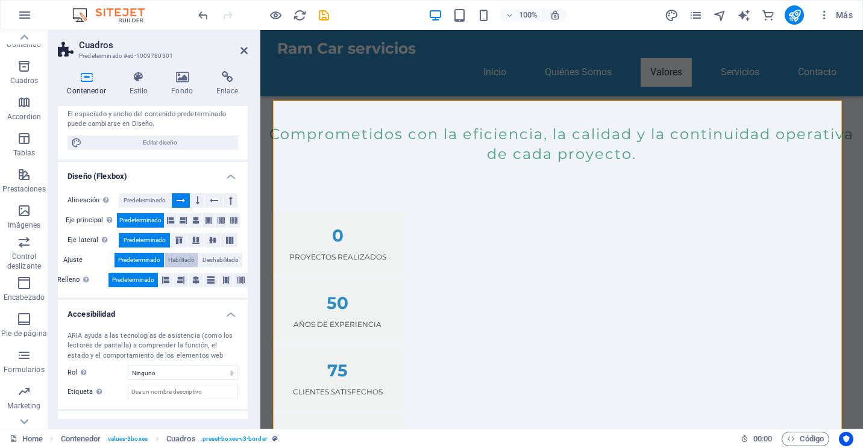
click at [181, 258] on span "Habilitado" at bounding box center [181, 260] width 27 height 14
click at [153, 262] on span "Predeterminado" at bounding box center [139, 260] width 42 height 14
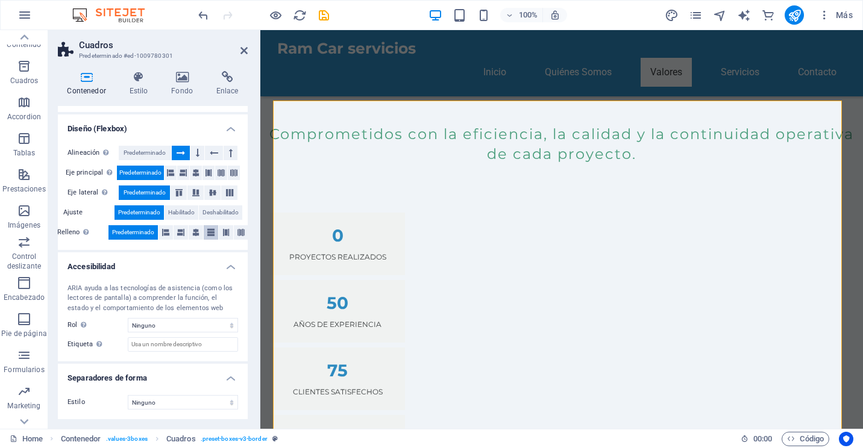
click at [210, 234] on icon at bounding box center [210, 232] width 7 height 14
click at [145, 234] on span "Predeterminado" at bounding box center [133, 232] width 42 height 14
click at [212, 210] on span "Deshabilitado" at bounding box center [221, 213] width 36 height 14
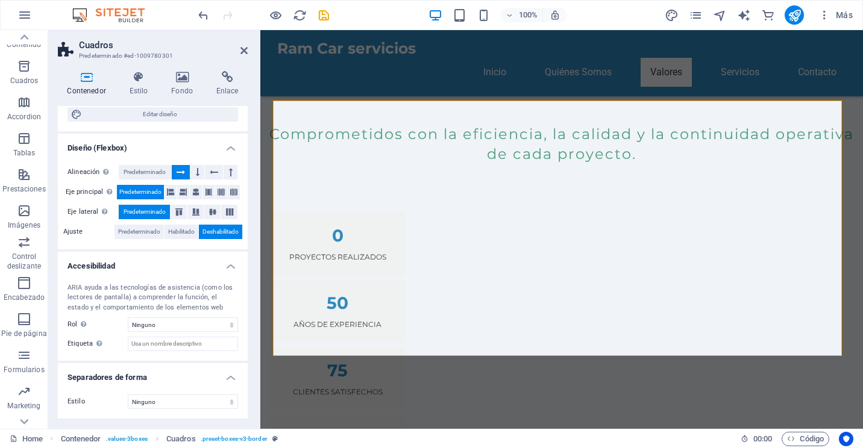
scroll to position [148, 0]
click at [177, 236] on span "Habilitado" at bounding box center [181, 232] width 27 height 14
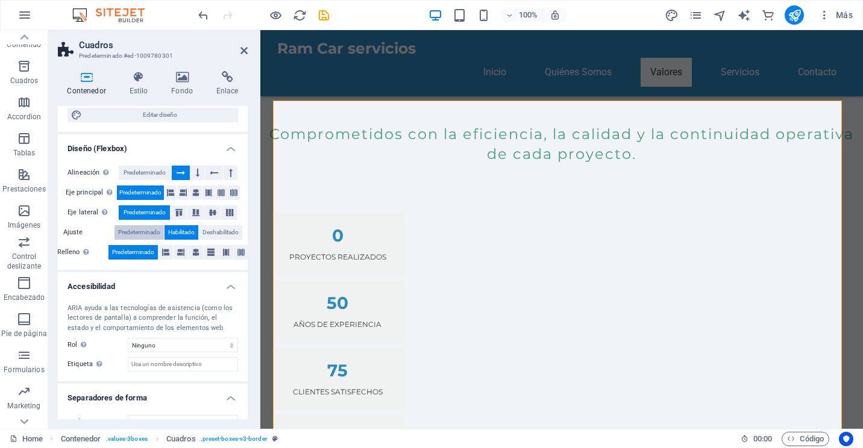
click at [155, 236] on span "Predeterminado" at bounding box center [139, 232] width 42 height 14
click at [171, 233] on span "Habilitado" at bounding box center [181, 232] width 27 height 14
click at [199, 233] on button "Deshabilitado" at bounding box center [220, 232] width 43 height 14
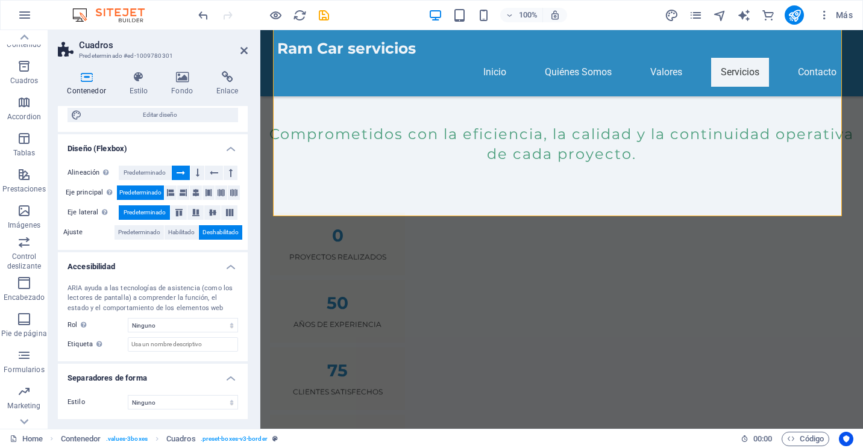
scroll to position [1565, 0]
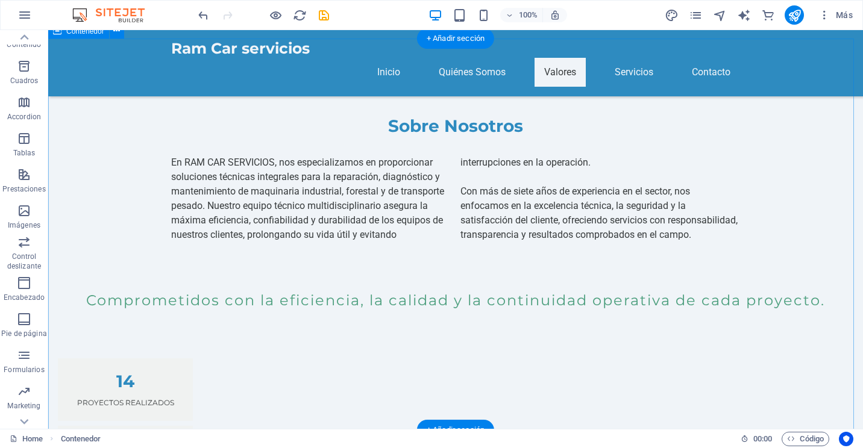
scroll to position [822, 0]
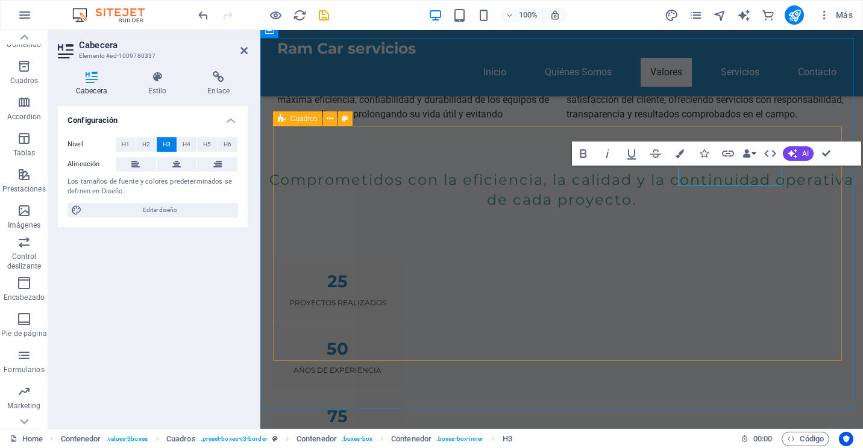
scroll to position [842, 0]
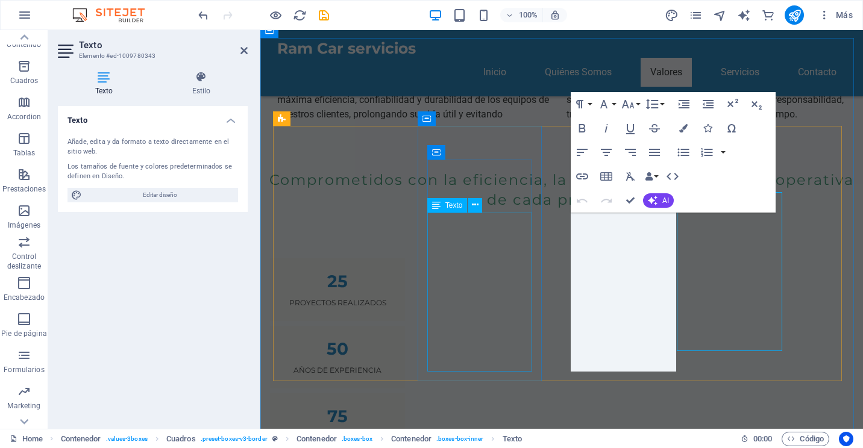
scroll to position [842, 0]
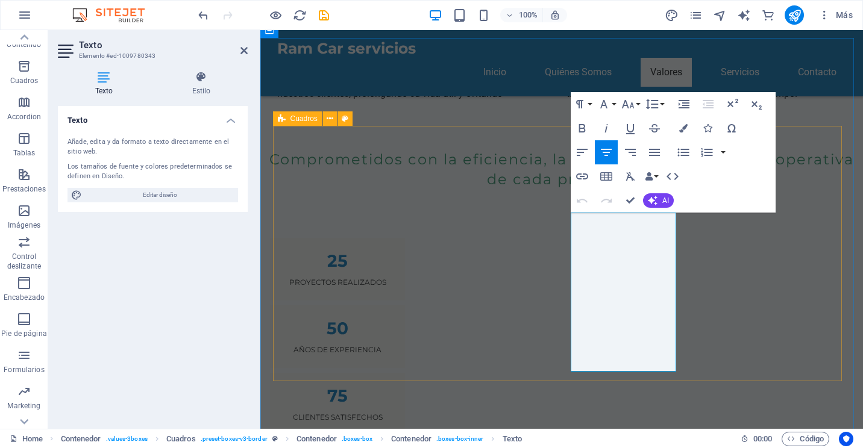
drag, startPoint x: 644, startPoint y: 365, endPoint x: 559, endPoint y: 222, distance: 166.7
copy p "Buscamos la máxima calidad y precisión en cada intervención. Aplicamos procedim…"
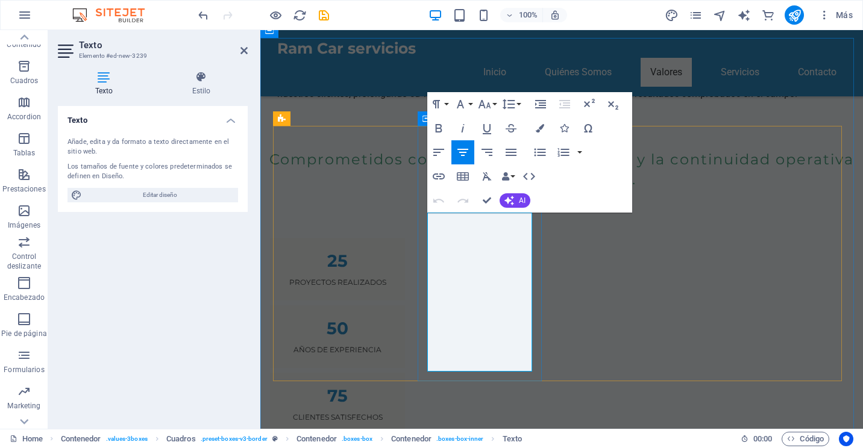
drag, startPoint x: 503, startPoint y: 364, endPoint x: 421, endPoint y: 215, distance: 170.8
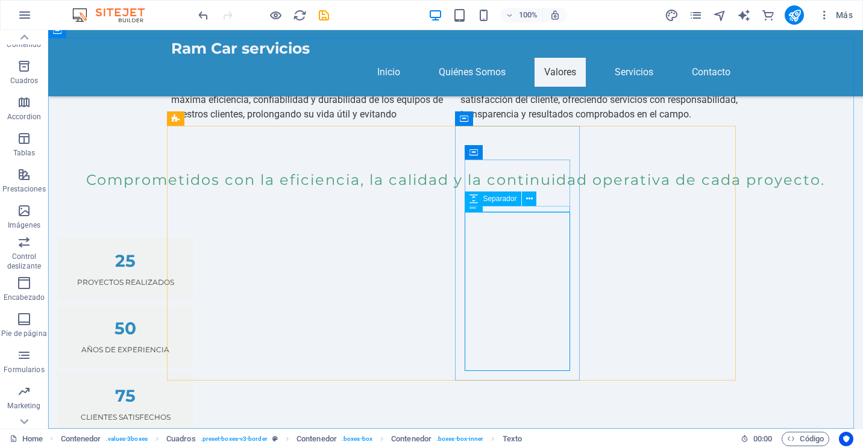
click at [541, 196] on div "Separador" at bounding box center [505, 199] width 80 height 15
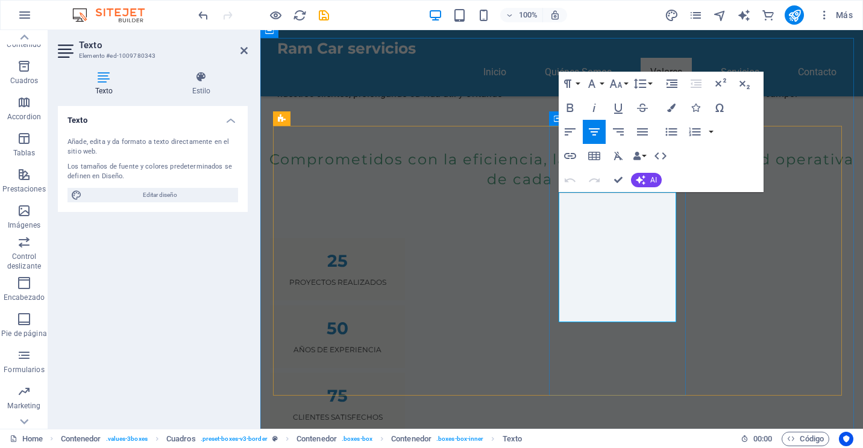
drag, startPoint x: 650, startPoint y: 312, endPoint x: 552, endPoint y: 196, distance: 151.4
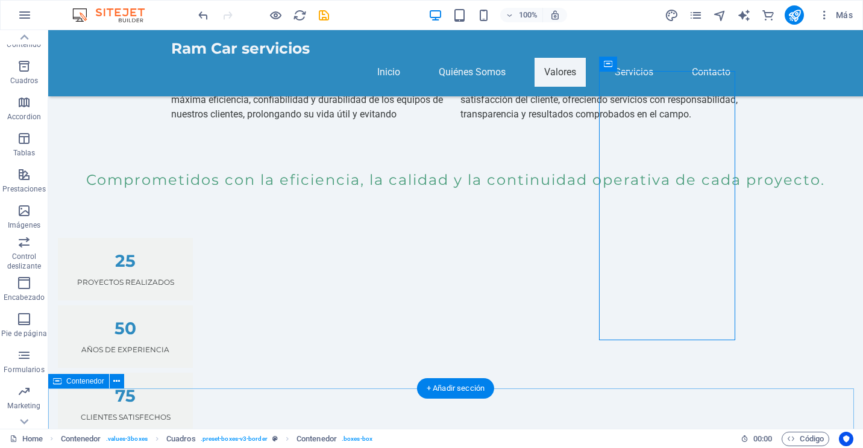
scroll to position [882, 0]
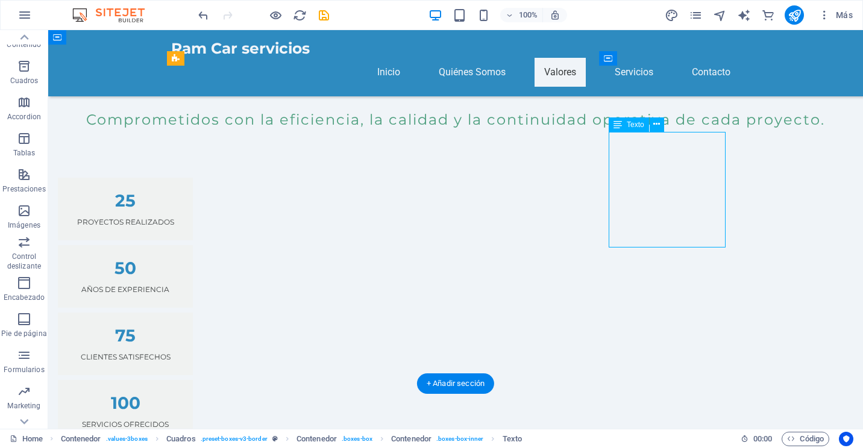
drag, startPoint x: 667, startPoint y: 237, endPoint x: 484, endPoint y: 232, distance: 183.3
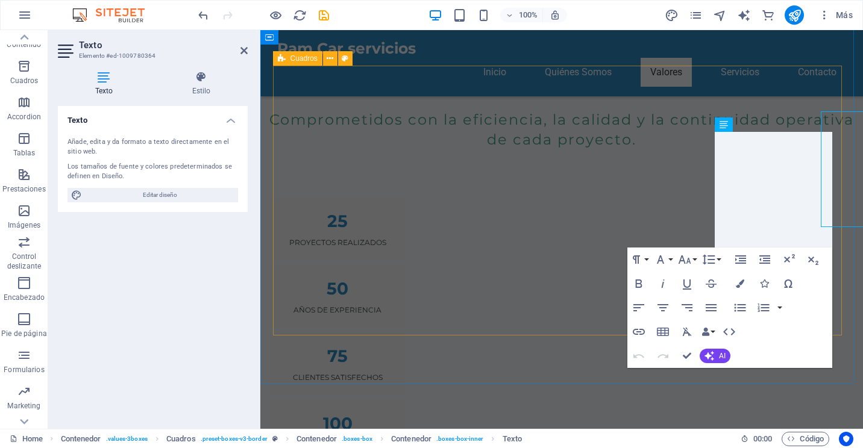
scroll to position [902, 0]
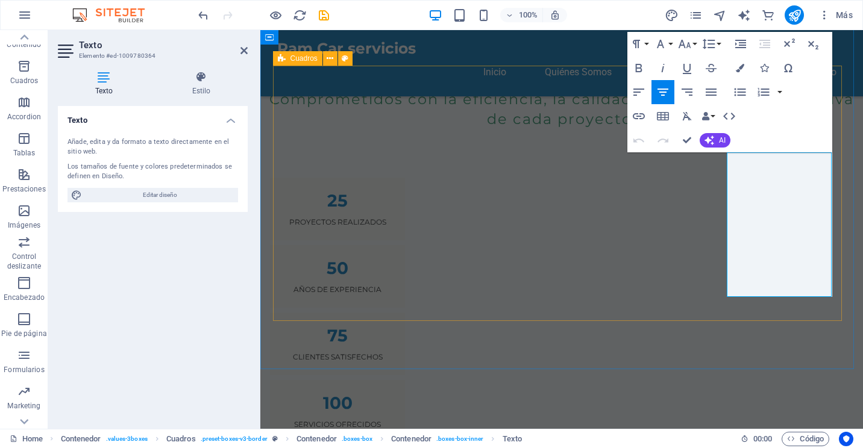
drag, startPoint x: 808, startPoint y: 288, endPoint x: 975, endPoint y: 178, distance: 199.8
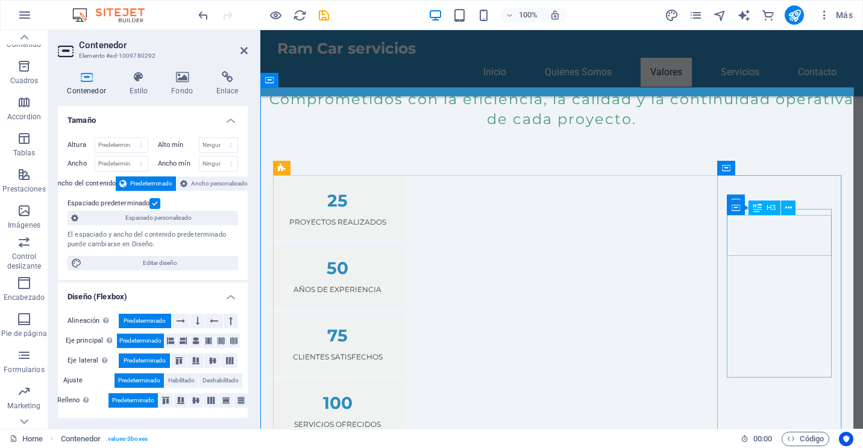
scroll to position [782, 0]
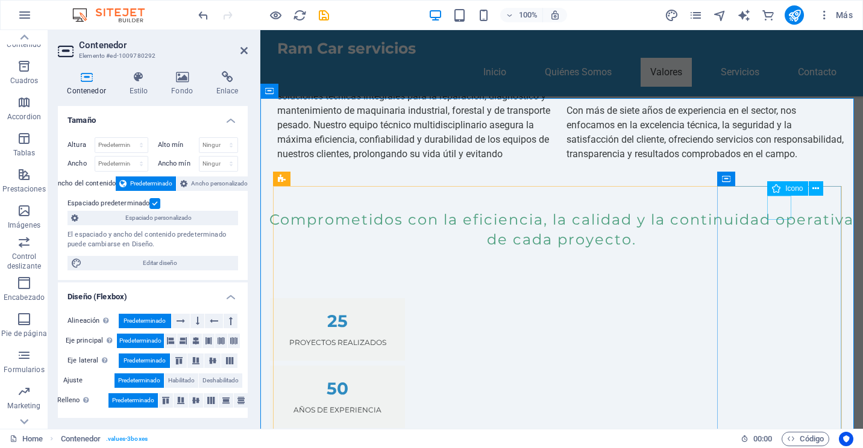
select select "xMidYMid"
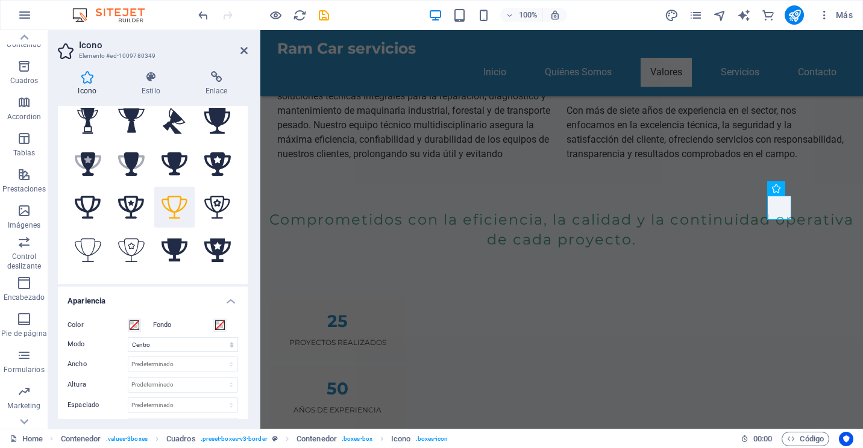
scroll to position [0, 0]
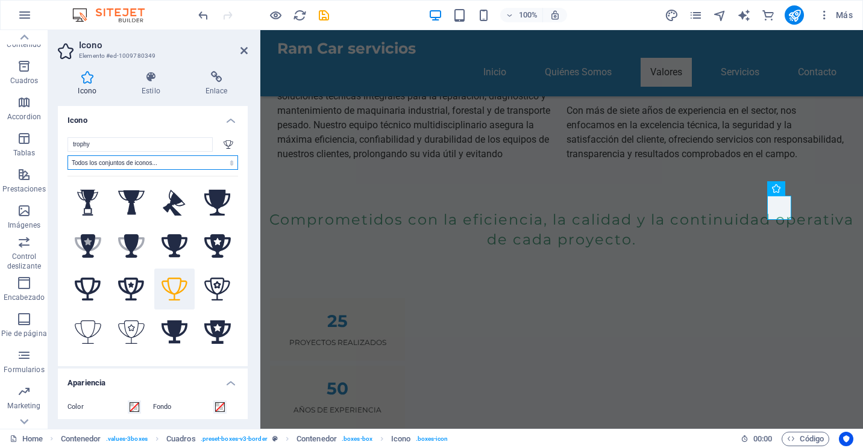
click at [227, 159] on select "Todos los conjuntos de iconos... IcoFont Ionicons FontAwesome Brands FontAwesom…" at bounding box center [153, 163] width 171 height 14
click at [68, 156] on select "Todos los conjuntos de iconos... IcoFont Ionicons FontAwesome Brands FontAwesom…" at bounding box center [153, 163] width 171 height 14
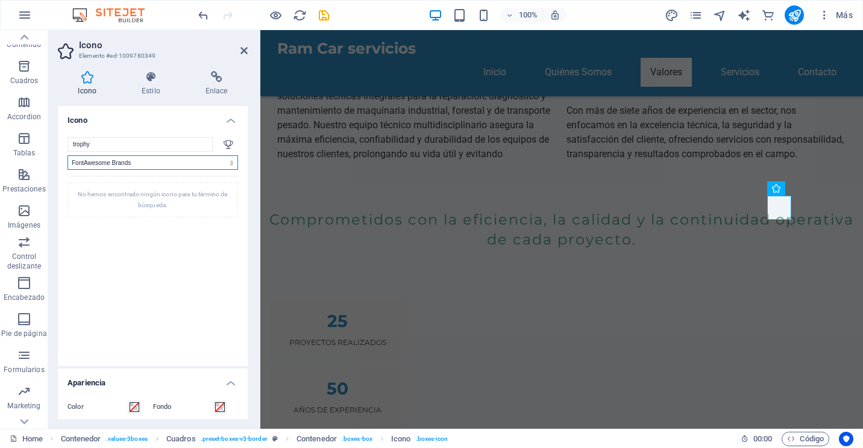
click at [217, 163] on select "Todos los conjuntos de iconos... IcoFont Ionicons FontAwesome Brands FontAwesom…" at bounding box center [153, 163] width 171 height 14
click at [68, 156] on select "Todos los conjuntos de iconos... IcoFont Ionicons FontAwesome Brands FontAwesom…" at bounding box center [153, 163] width 171 height 14
click at [201, 168] on select "Todos los conjuntos de iconos... IcoFont Ionicons FontAwesome Brands FontAwesom…" at bounding box center [153, 163] width 171 height 14
click at [68, 156] on select "Todos los conjuntos de iconos... IcoFont Ionicons FontAwesome Brands FontAwesom…" at bounding box center [153, 163] width 171 height 14
click at [191, 162] on select "Todos los conjuntos de iconos... IcoFont Ionicons FontAwesome Brands FontAwesom…" at bounding box center [153, 163] width 171 height 14
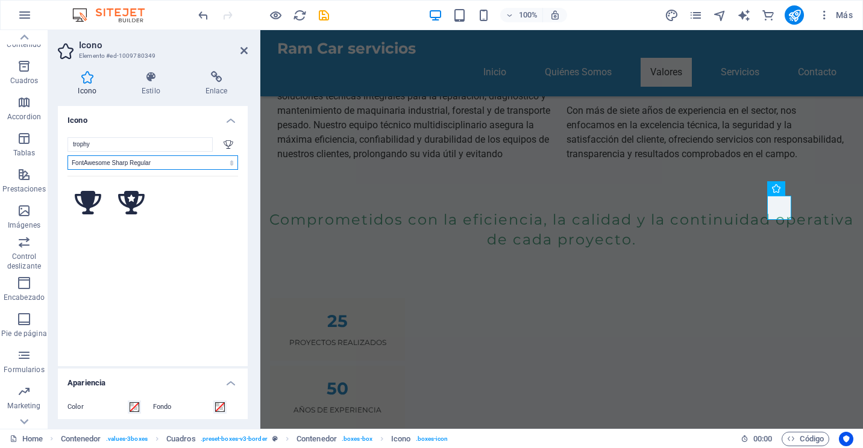
click at [68, 156] on select "Todos los conjuntos de iconos... IcoFont Ionicons FontAwesome Brands FontAwesom…" at bounding box center [153, 163] width 171 height 14
click at [196, 162] on select "Todos los conjuntos de iconos... IcoFont Ionicons FontAwesome Brands FontAwesom…" at bounding box center [153, 163] width 171 height 14
select select "font-awesome-sharp-thin"
click at [68, 156] on select "Todos los conjuntos de iconos... IcoFont Ionicons FontAwesome Brands FontAwesom…" at bounding box center [153, 163] width 171 height 14
click at [172, 172] on div "trophy Todos los conjuntos de iconos... IcoFont Ionicons FontAwesome Brands Fon…" at bounding box center [153, 246] width 171 height 219
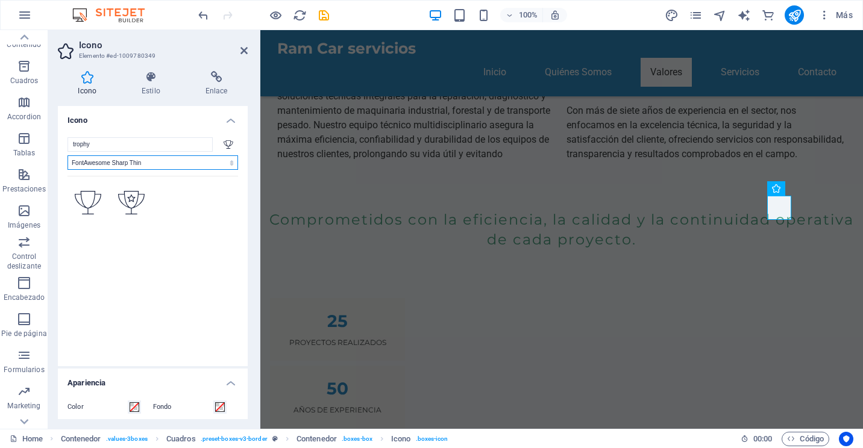
click at [181, 164] on select "Todos los conjuntos de iconos... IcoFont Ionicons FontAwesome Brands FontAwesom…" at bounding box center [153, 163] width 171 height 14
select select
click at [68, 156] on select "Todos los conjuntos de iconos... IcoFont Ionicons FontAwesome Brands FontAwesom…" at bounding box center [153, 163] width 171 height 14
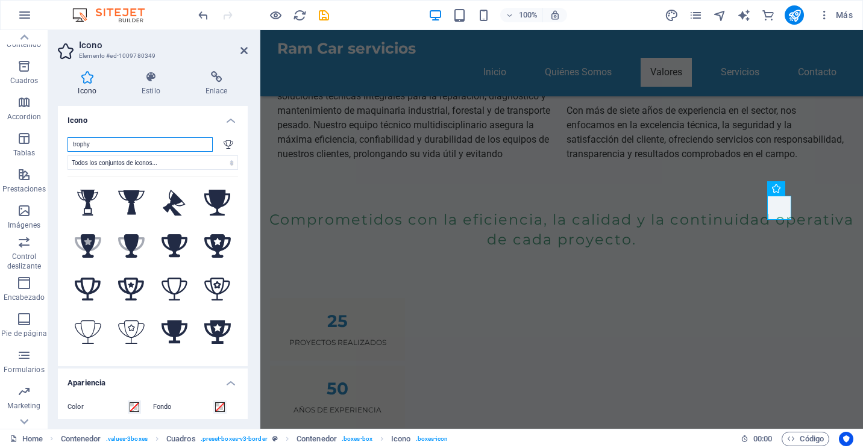
click at [206, 145] on input "trophy" at bounding box center [140, 144] width 145 height 14
click at [146, 70] on div "Icono Estilo Enlace Icono trophy Todos los conjuntos de iconos... IcoFont Ionic…" at bounding box center [152, 245] width 209 height 368
click at [149, 75] on icon at bounding box center [151, 77] width 59 height 12
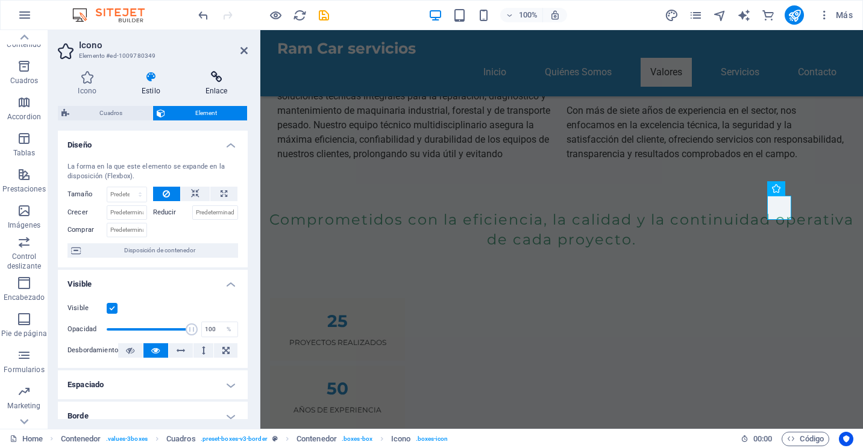
click at [209, 82] on icon at bounding box center [216, 77] width 63 height 12
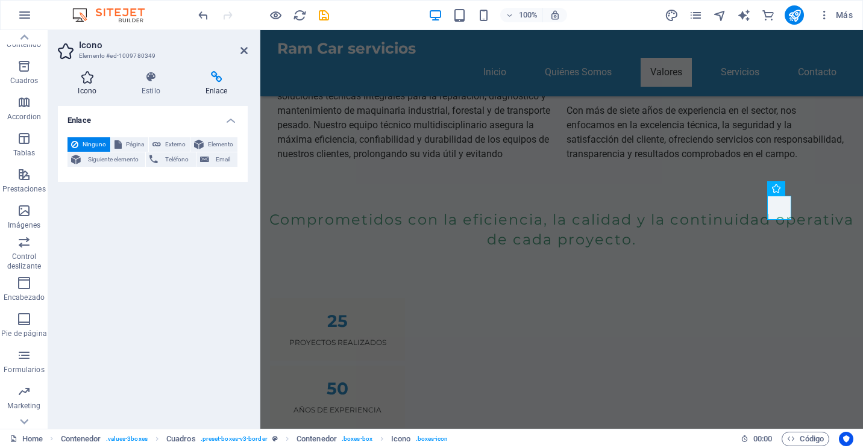
click at [92, 81] on icon at bounding box center [87, 77] width 59 height 12
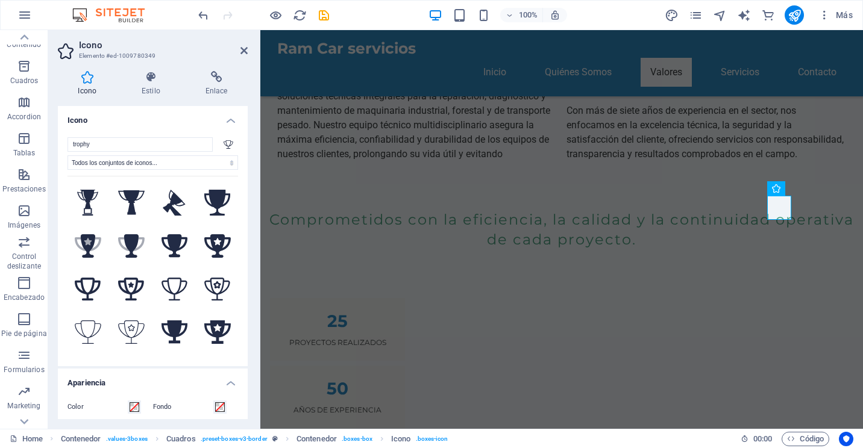
click at [224, 140] on icon at bounding box center [229, 144] width 10 height 8
click at [203, 143] on input "trophy" at bounding box center [140, 144] width 145 height 14
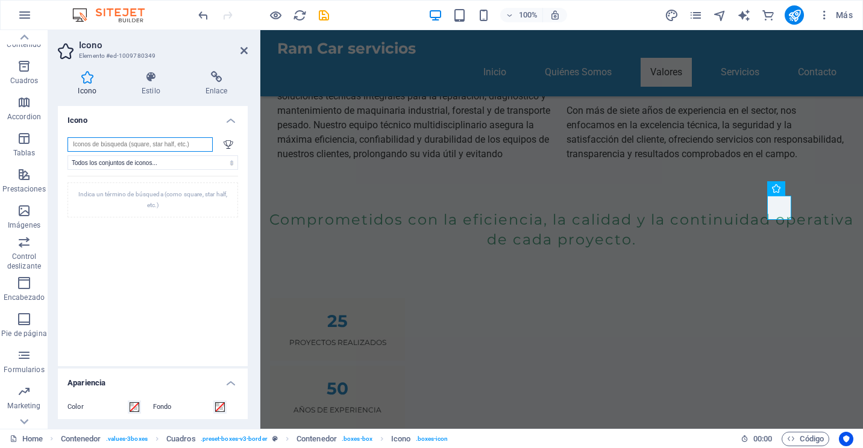
click at [162, 148] on input "search" at bounding box center [140, 144] width 145 height 14
click at [161, 139] on input "engrane" at bounding box center [140, 144] width 145 height 14
paste input "gear"
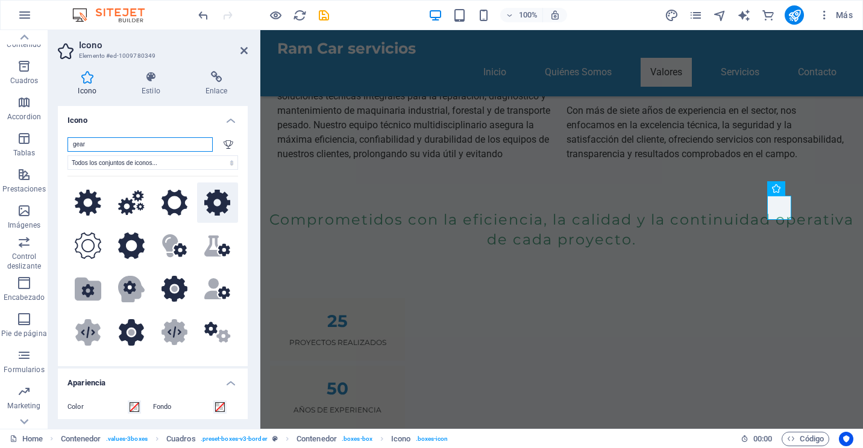
type input "gear"
click at [219, 207] on icon at bounding box center [217, 203] width 27 height 27
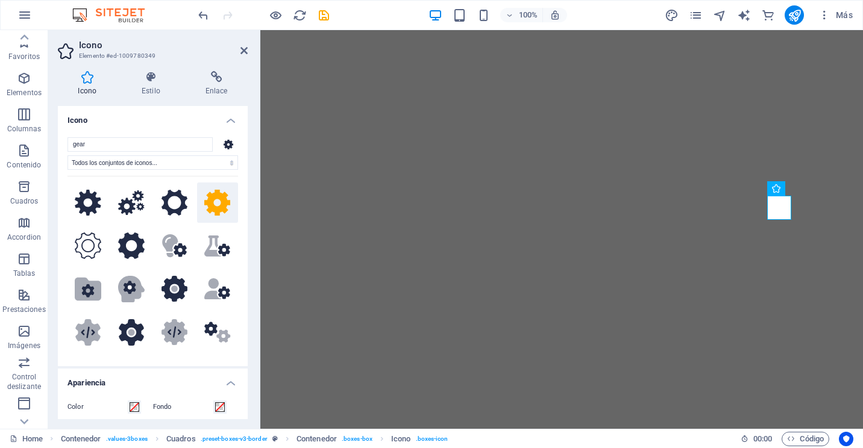
select select "xMidYMid"
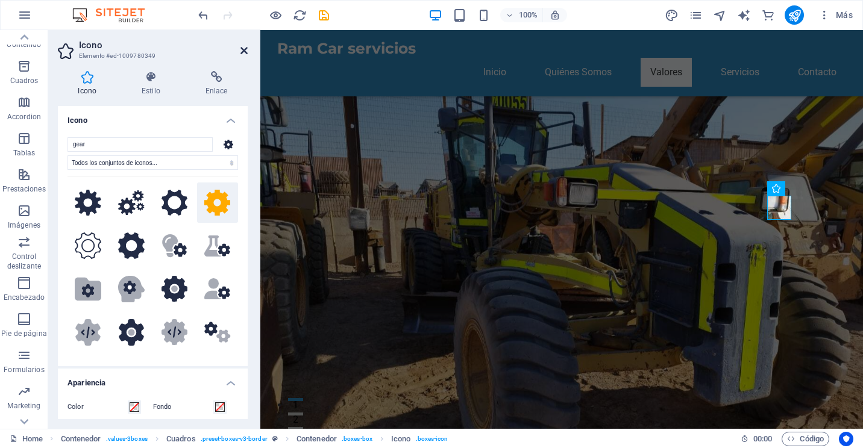
scroll to position [782, 0]
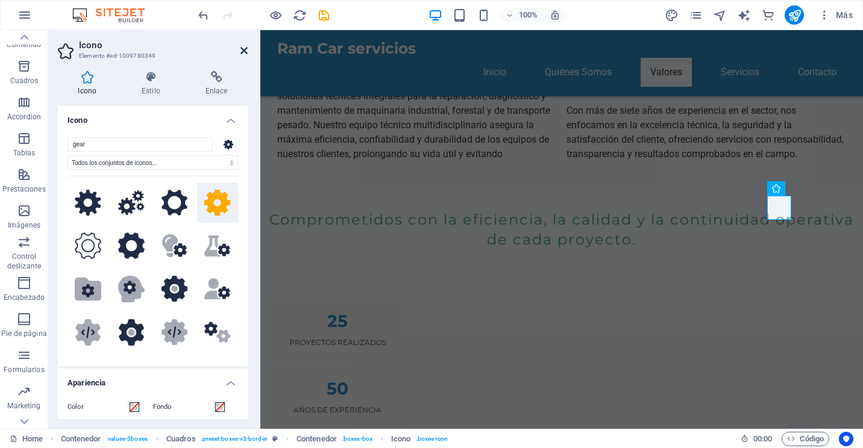
click at [245, 48] on icon at bounding box center [243, 51] width 7 height 10
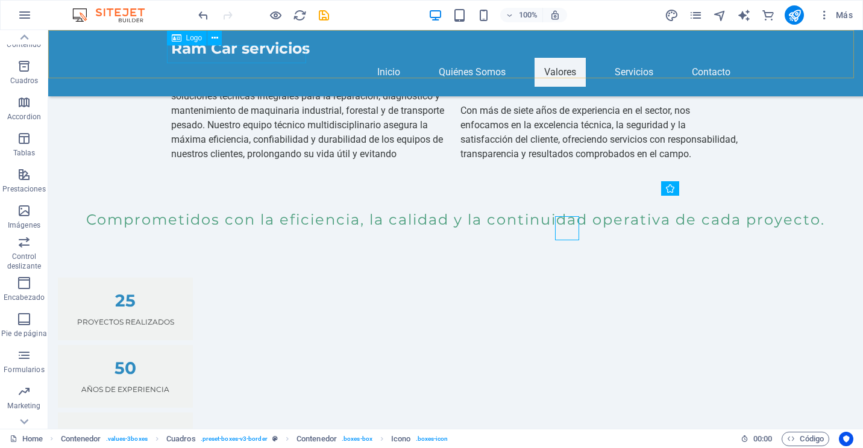
scroll to position [761, 0]
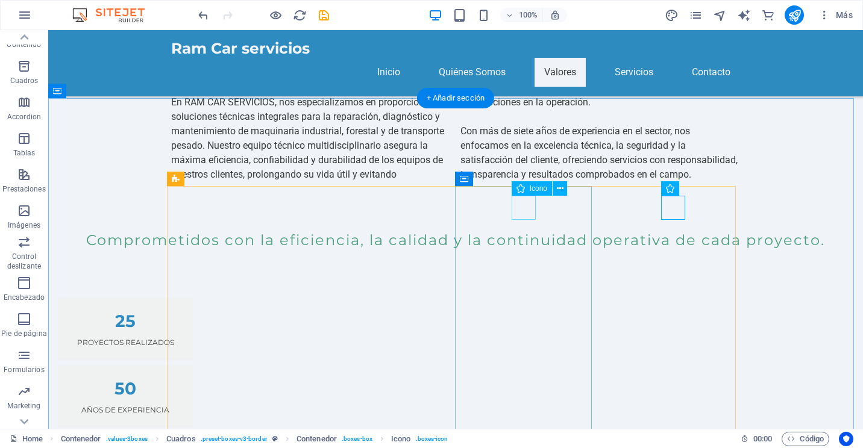
select select "xMidYMid"
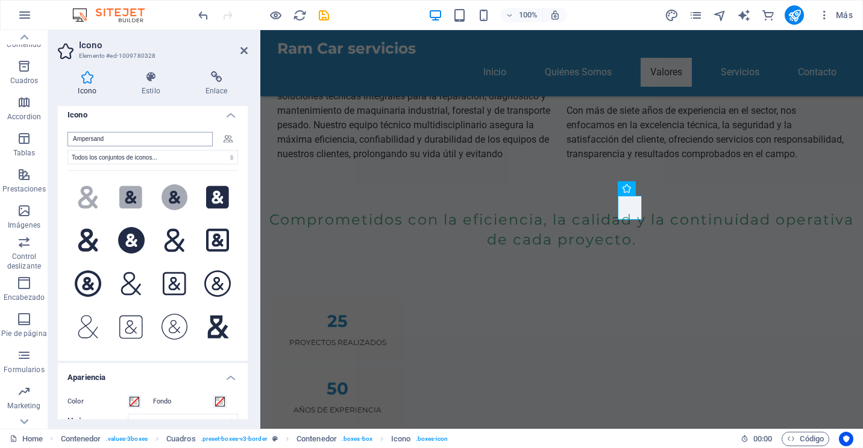
scroll to position [0, 0]
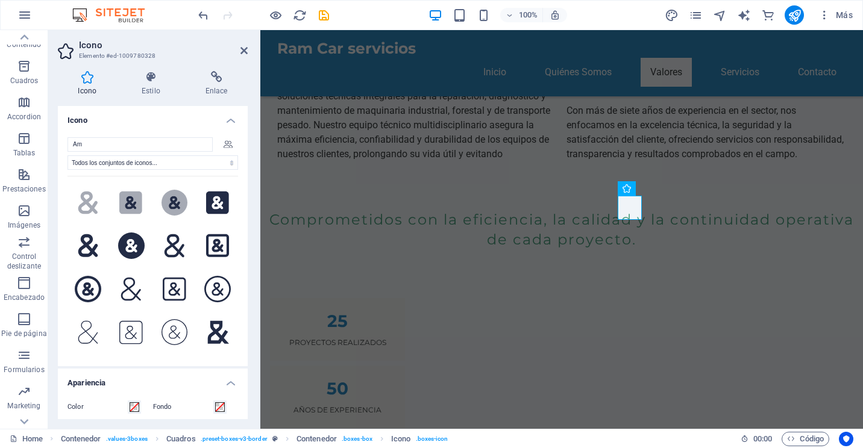
type input "A"
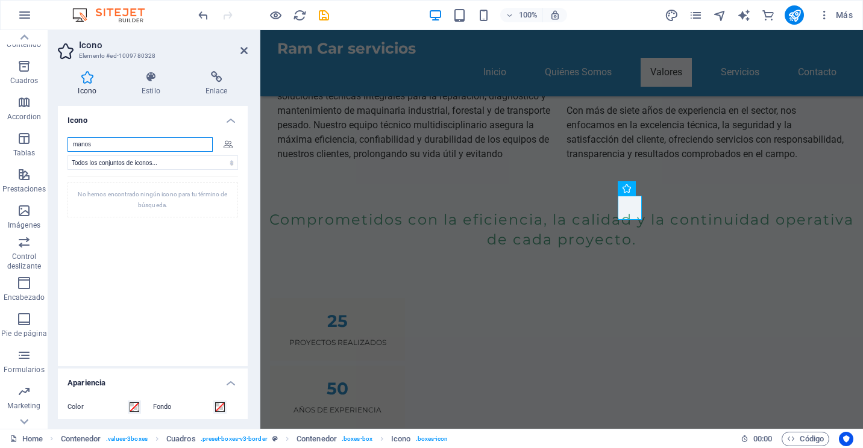
click at [162, 138] on input "manos" at bounding box center [140, 144] width 145 height 14
click at [161, 138] on input "manos" at bounding box center [140, 144] width 145 height 14
paste input "Star"
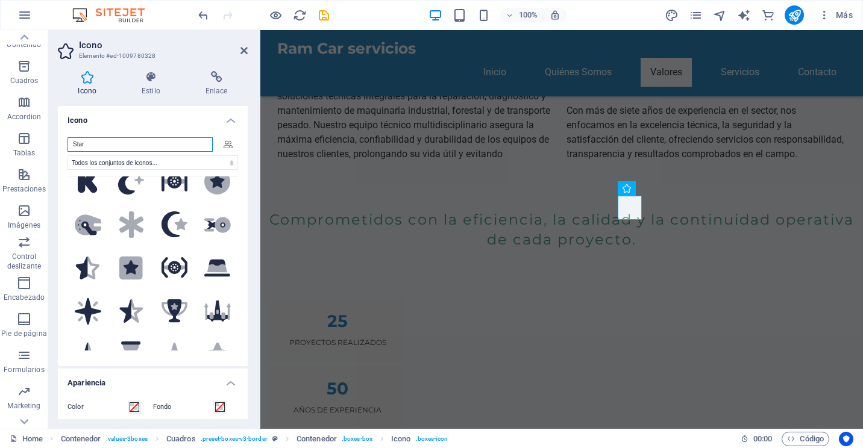
scroll to position [181, 0]
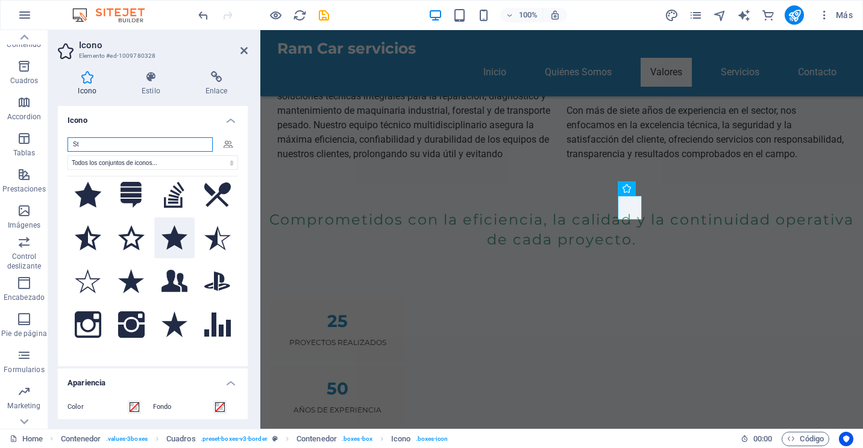
type input "S"
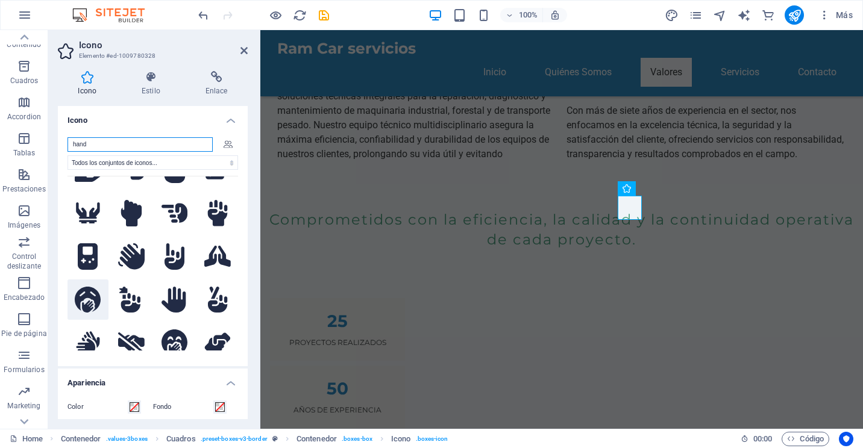
scroll to position [1145, 0]
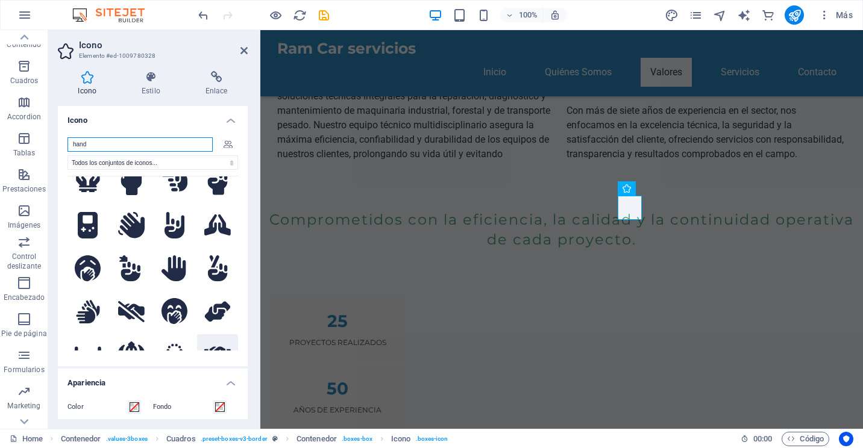
type input "hand"
click at [219, 344] on icon at bounding box center [217, 354] width 27 height 21
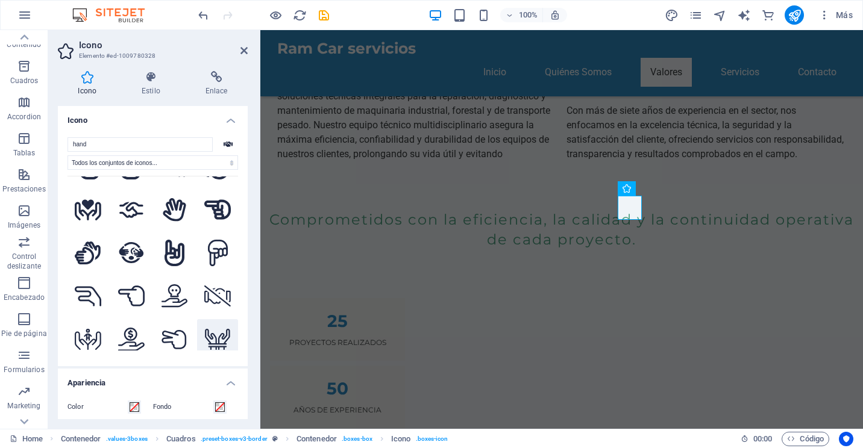
scroll to position [2290, 0]
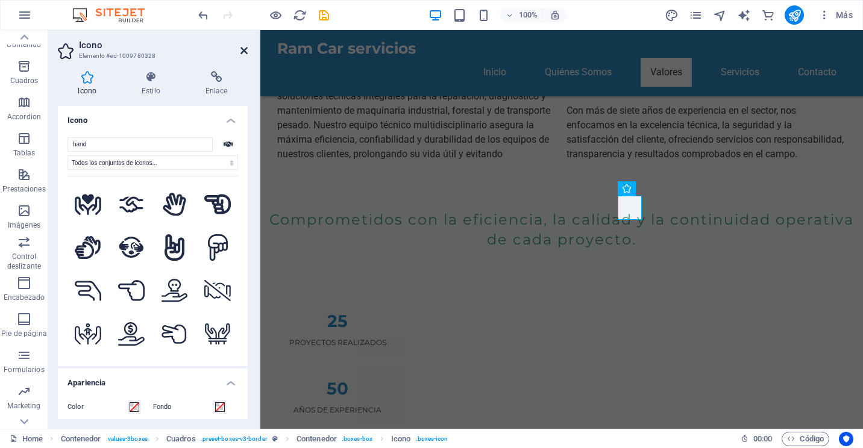
click at [242, 51] on icon at bounding box center [243, 51] width 7 height 10
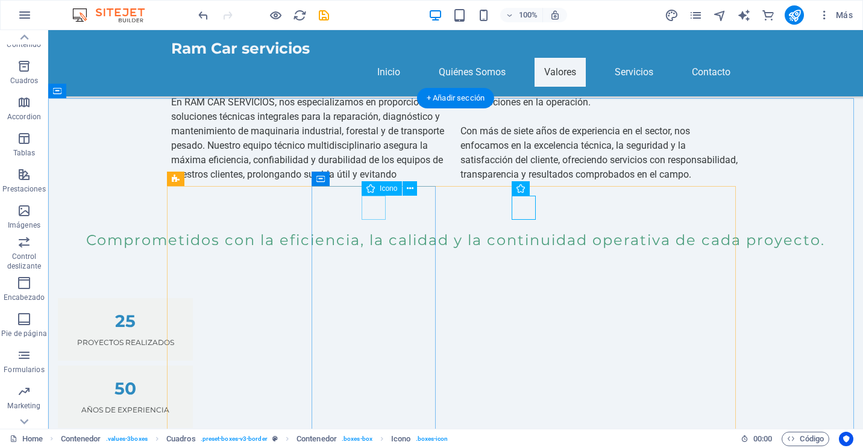
select select "xMidYMid"
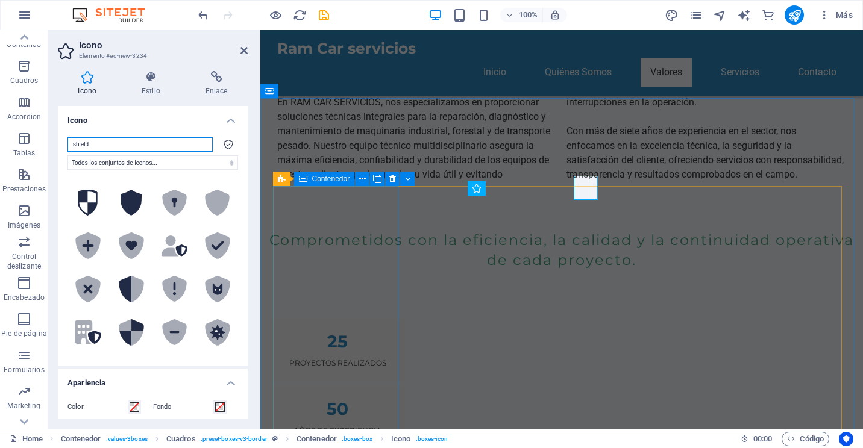
scroll to position [782, 0]
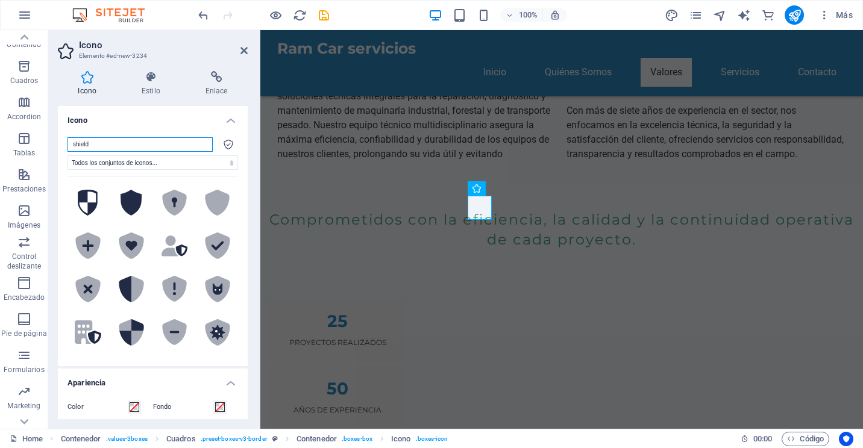
paste input "🧰"
type input "🧰"
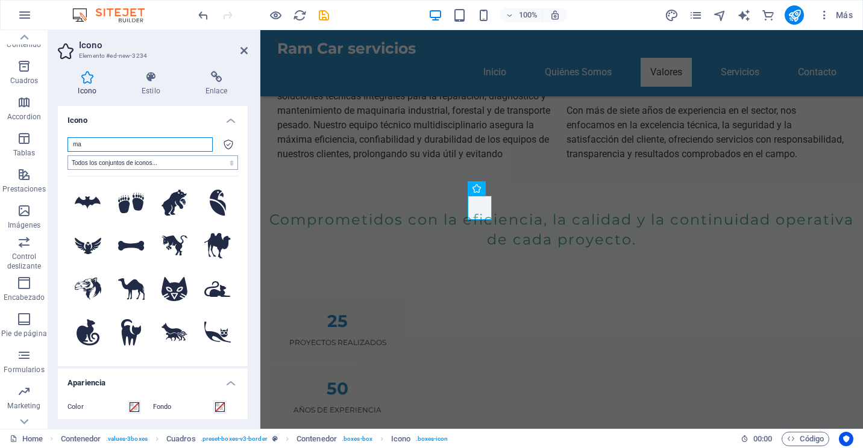
type input "m"
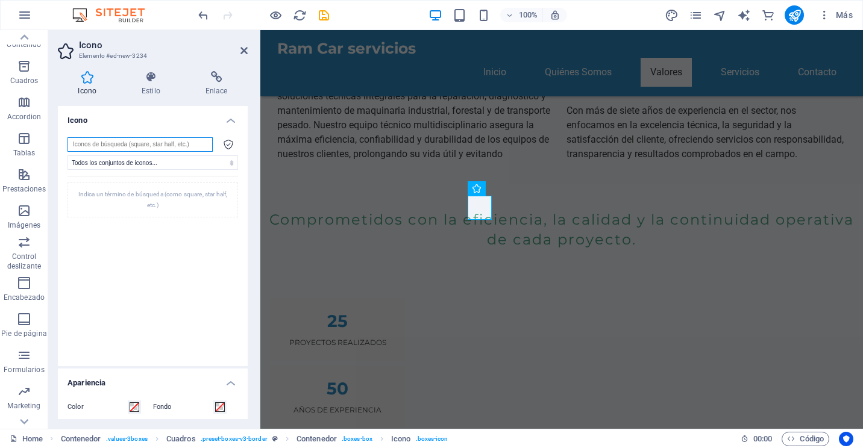
click at [134, 144] on input "search" at bounding box center [140, 144] width 145 height 14
paste input "Briefcase"
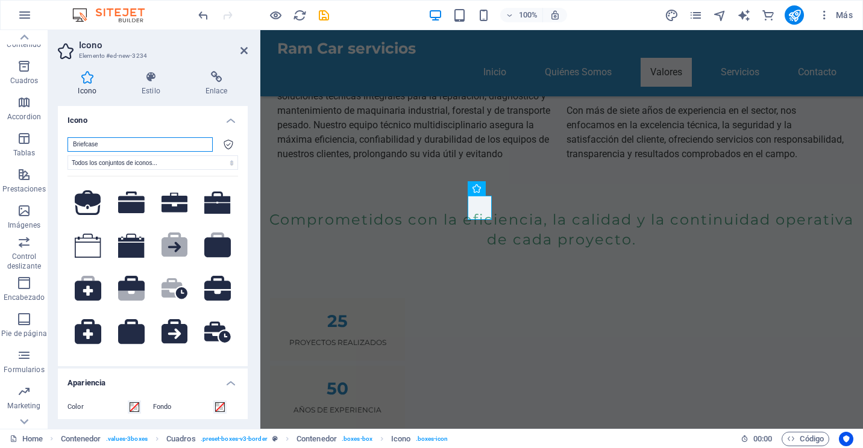
type input "Briefcase"
click at [210, 282] on icon at bounding box center [217, 288] width 27 height 25
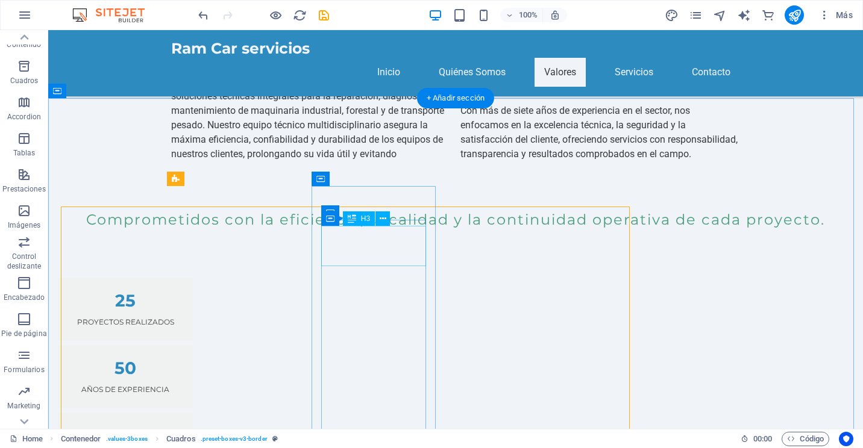
scroll to position [761, 0]
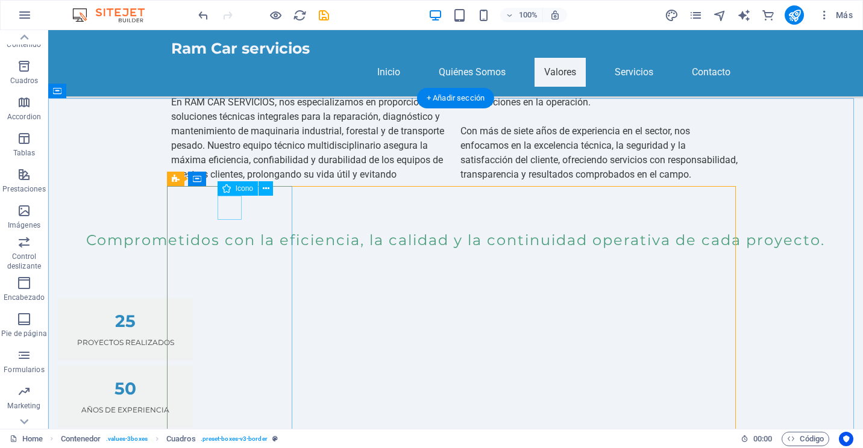
select select "xMidYMid"
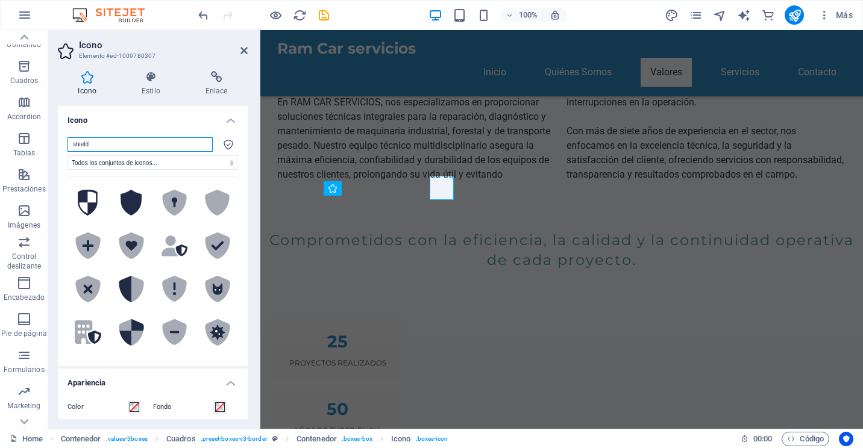
scroll to position [782, 0]
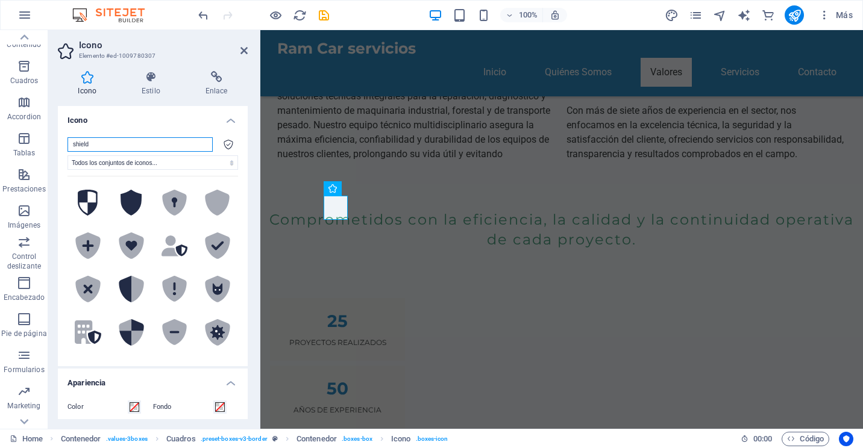
paste input "Shoshinsha"
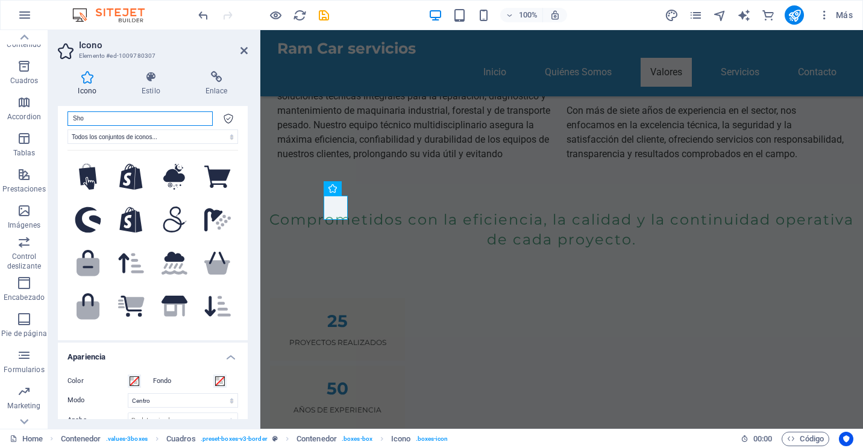
scroll to position [0, 0]
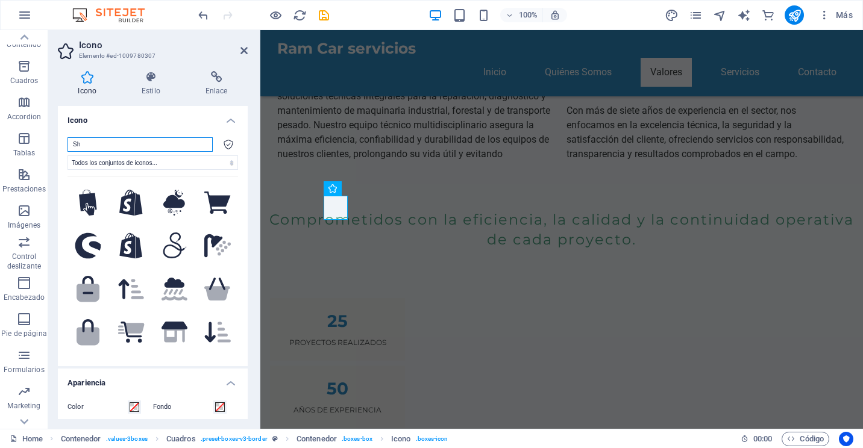
type input "S"
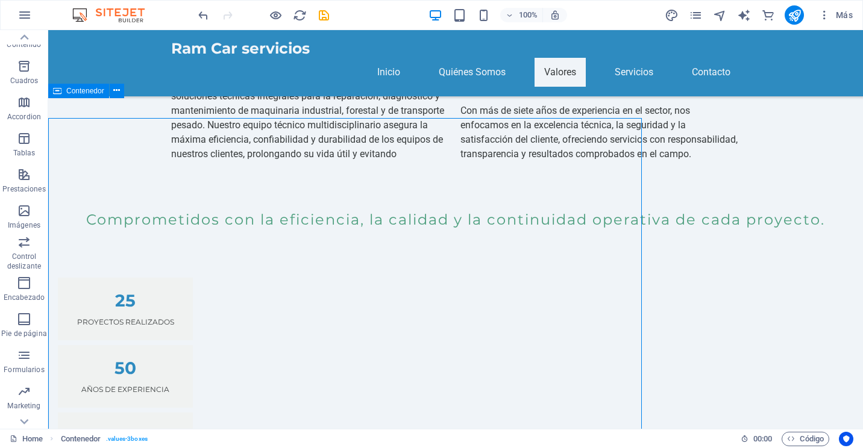
scroll to position [761, 0]
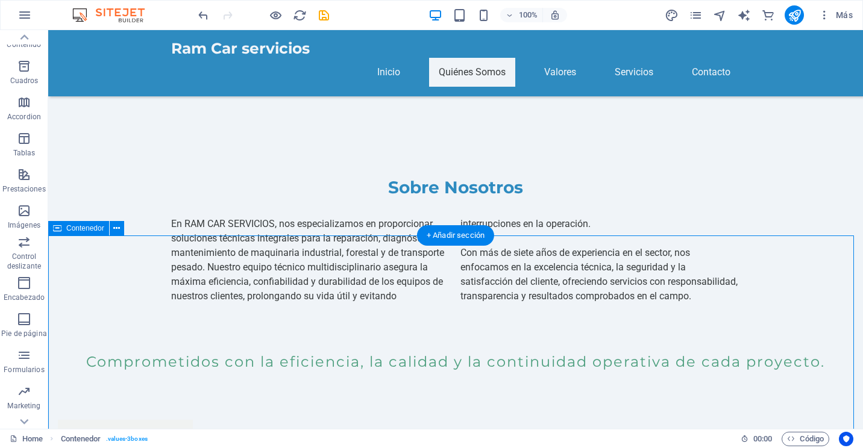
scroll to position [580, 0]
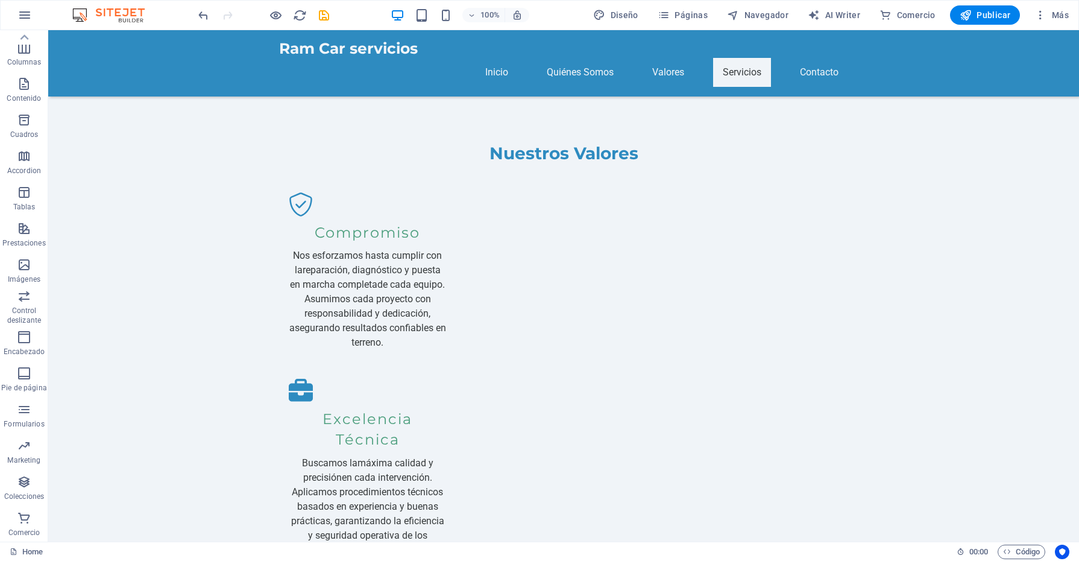
scroll to position [1289, 0]
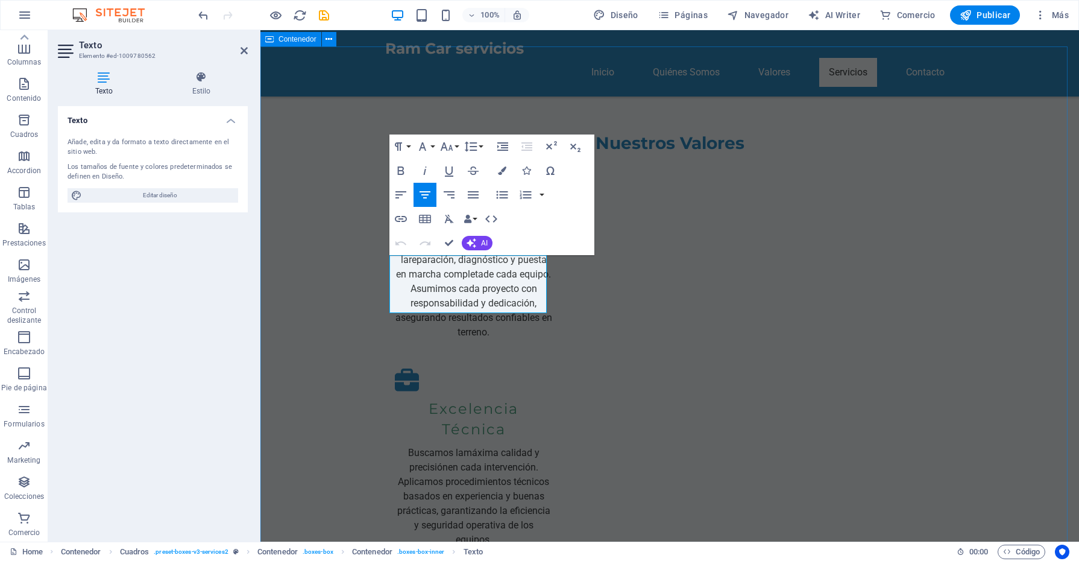
drag, startPoint x: 534, startPoint y: 307, endPoint x: 353, endPoint y: 248, distance: 190.8
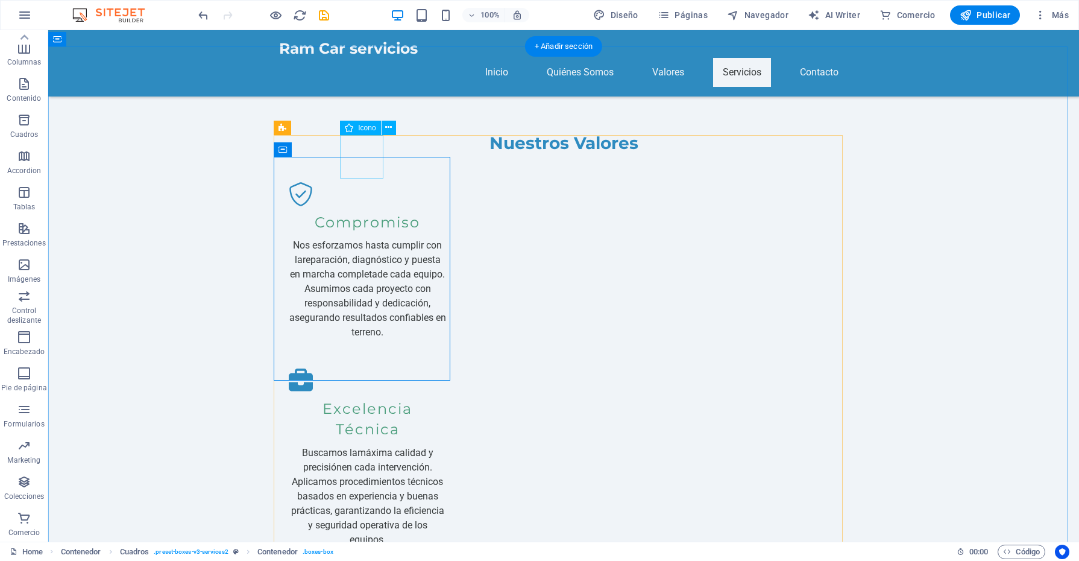
select select "xMidYMid"
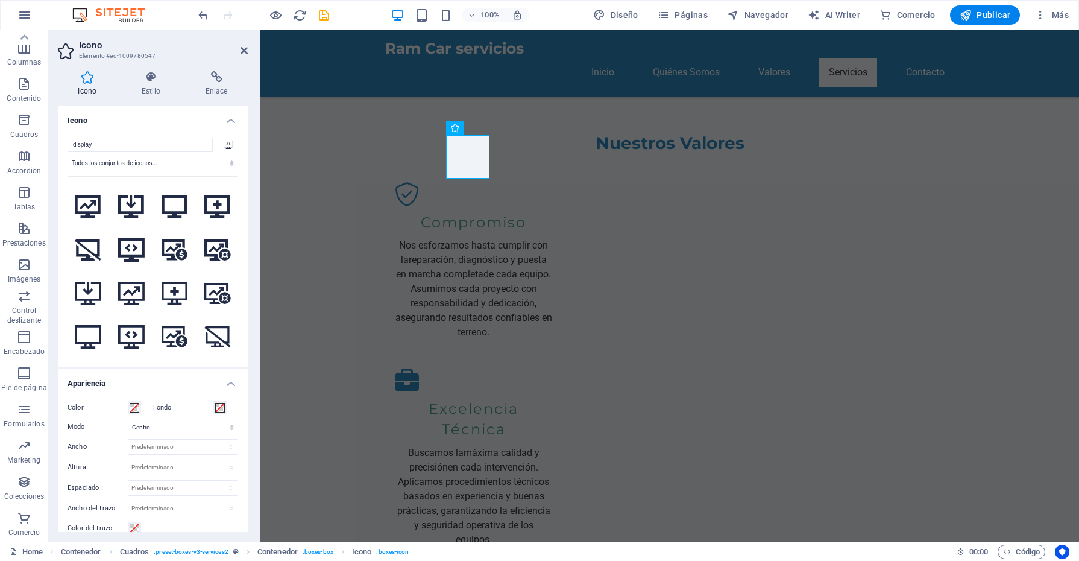
scroll to position [287, 0]
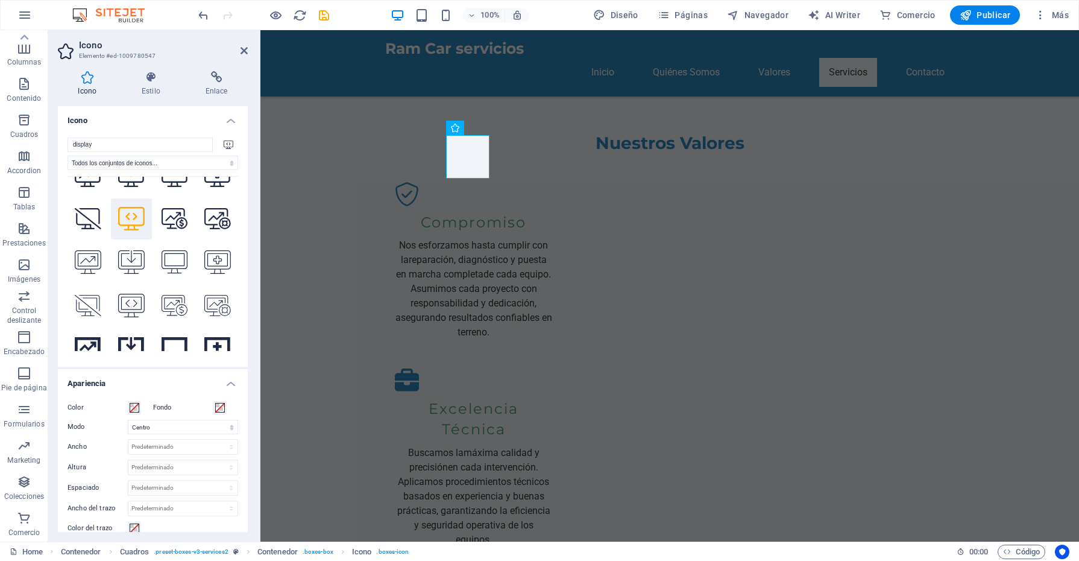
click at [227, 142] on icon at bounding box center [229, 144] width 10 height 8
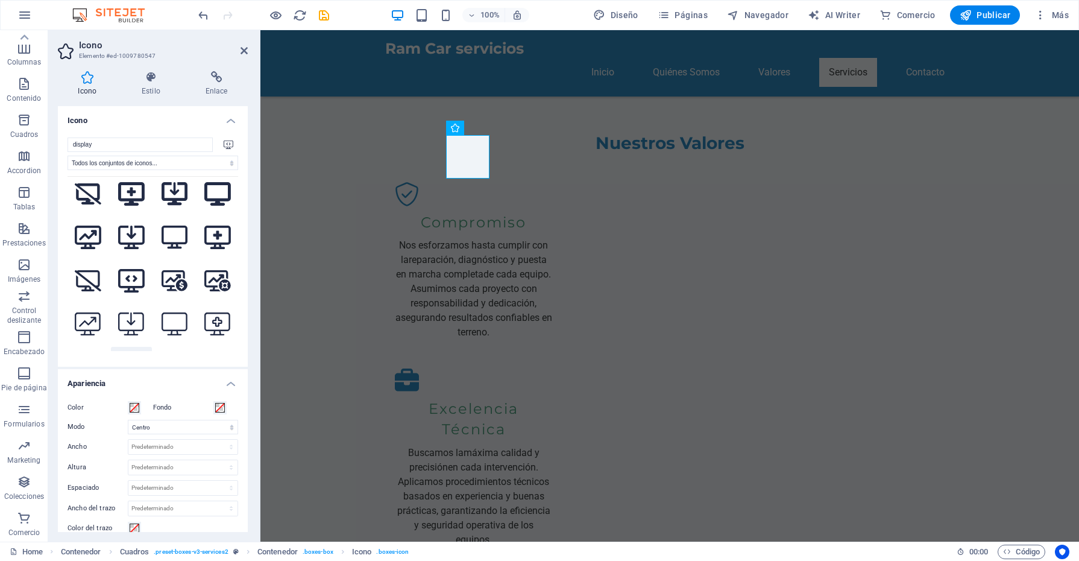
scroll to position [0, 0]
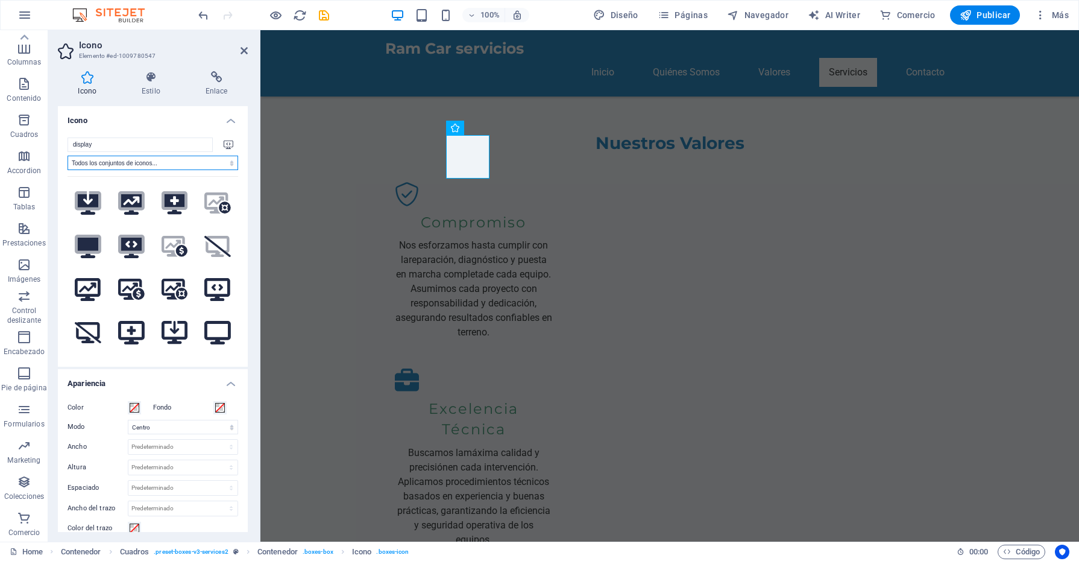
click at [101, 158] on select "Todos los conjuntos de iconos... IcoFont Ionicons FontAwesome Brands FontAwesom…" at bounding box center [153, 163] width 171 height 14
click at [98, 134] on div "display Todos los conjuntos de iconos... IcoFont Ionicons FontAwesome Brands Fo…" at bounding box center [153, 247] width 190 height 239
click at [97, 143] on input "display" at bounding box center [140, 144] width 145 height 14
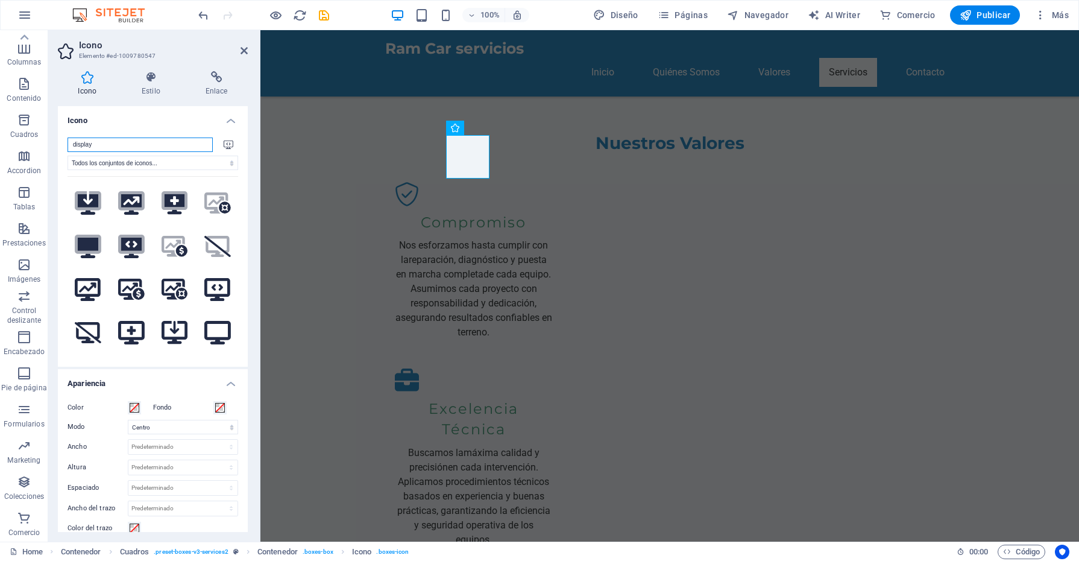
paste input "🧠"
type input "🧠"
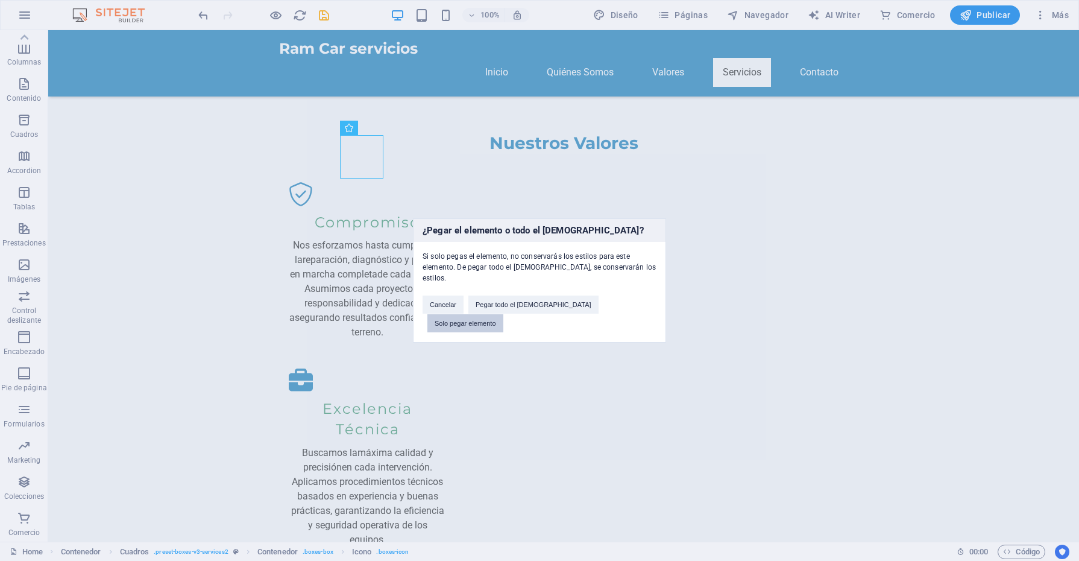
click at [503, 314] on button "Solo pegar elemento" at bounding box center [465, 323] width 76 height 18
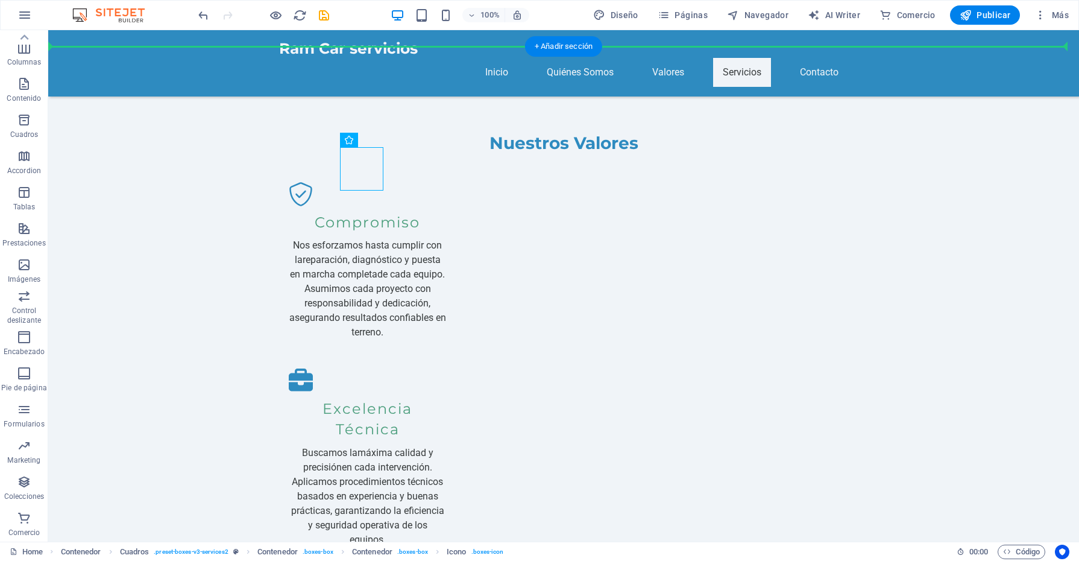
drag, startPoint x: 360, startPoint y: 171, endPoint x: 247, endPoint y: 218, distance: 122.9
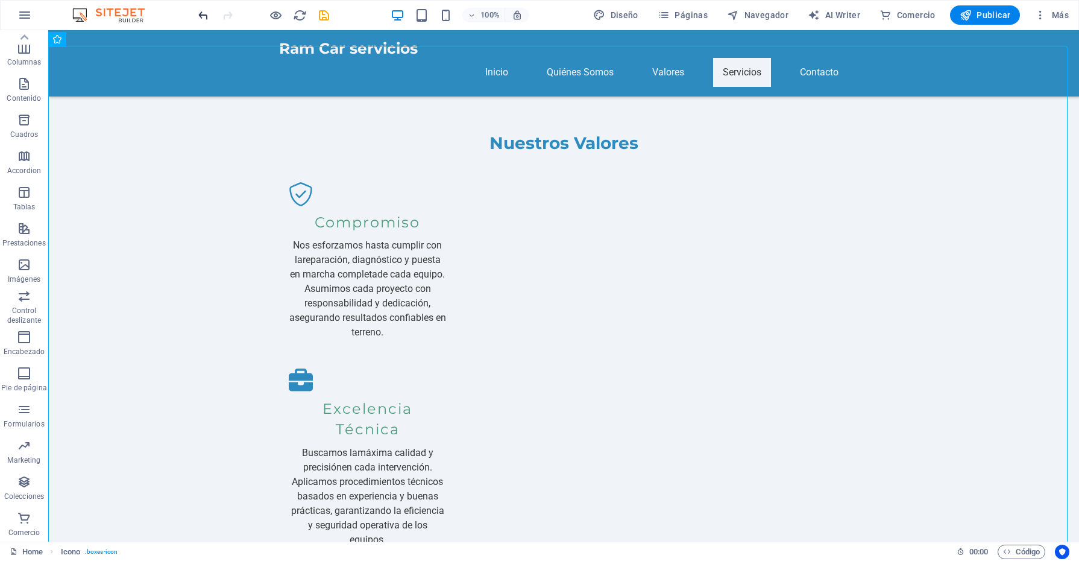
click at [205, 14] on icon "undo" at bounding box center [203, 15] width 14 height 14
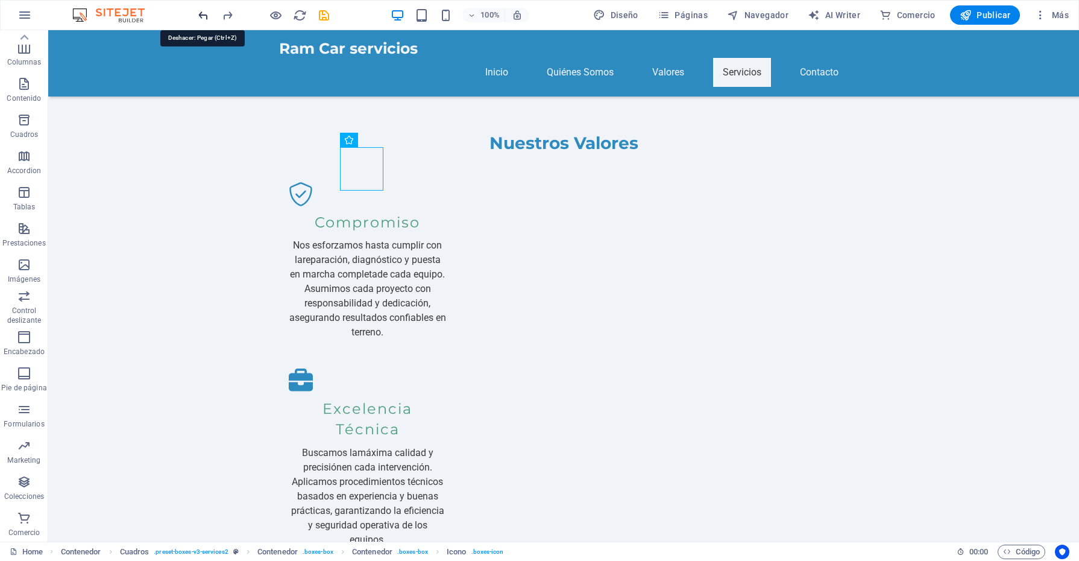
click at [205, 14] on icon "undo" at bounding box center [203, 15] width 14 height 14
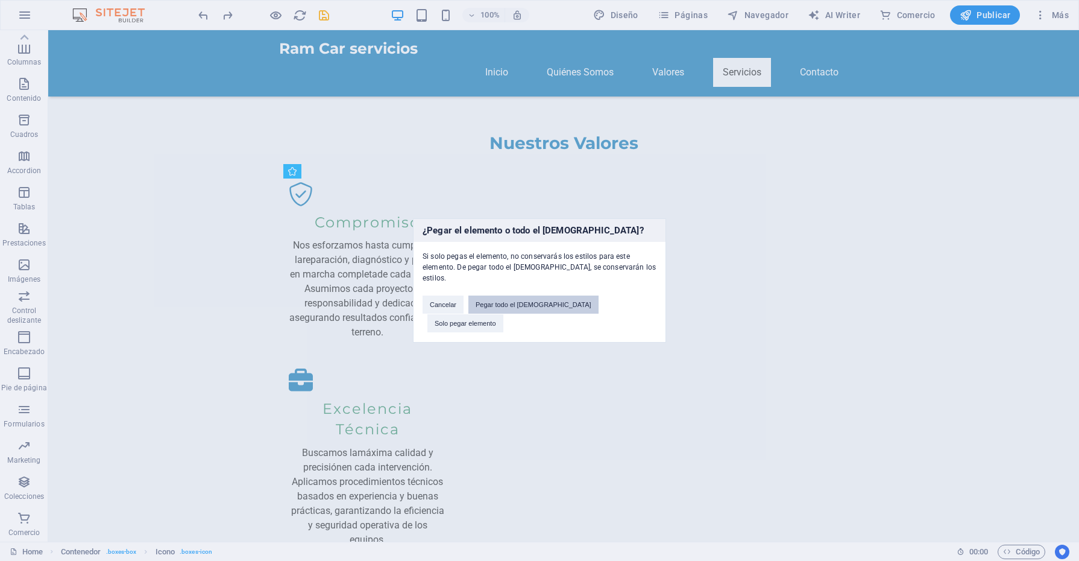
click at [514, 313] on button "Pegar todo el preajuste" at bounding box center [533, 304] width 130 height 18
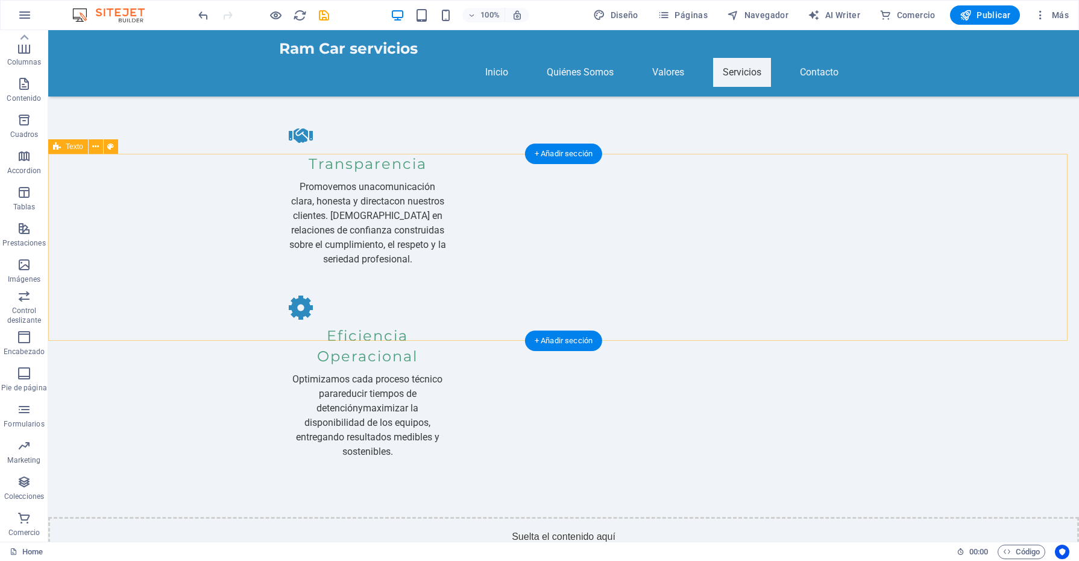
scroll to position [1515, 0]
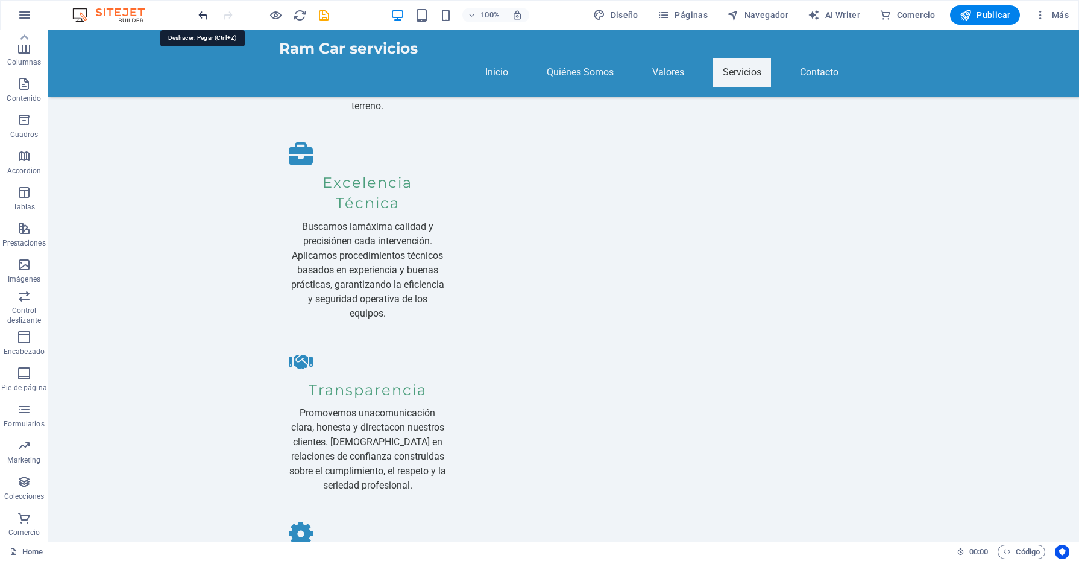
click at [204, 10] on icon "undo" at bounding box center [203, 15] width 14 height 14
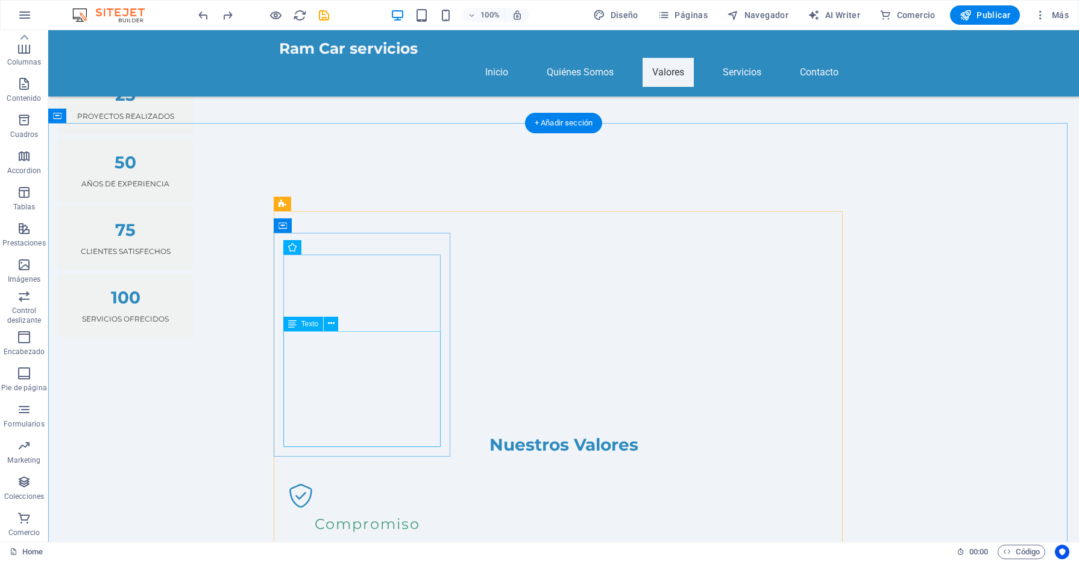
scroll to position [1214, 0]
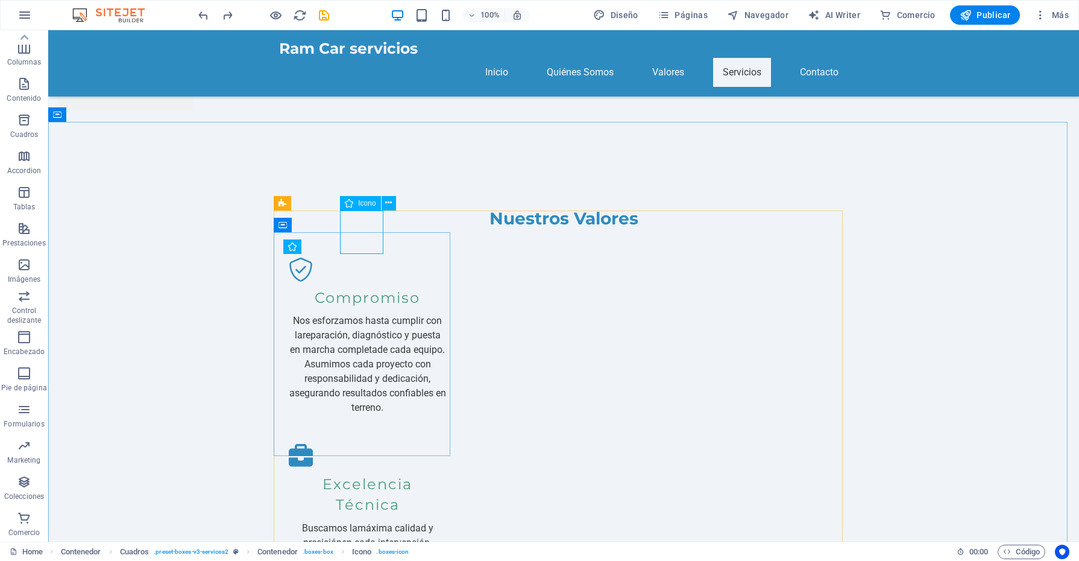
click at [374, 200] on span "Icono" at bounding box center [366, 203] width 17 height 7
click at [365, 204] on span "Icono" at bounding box center [366, 203] width 17 height 7
select select "xMidYMid"
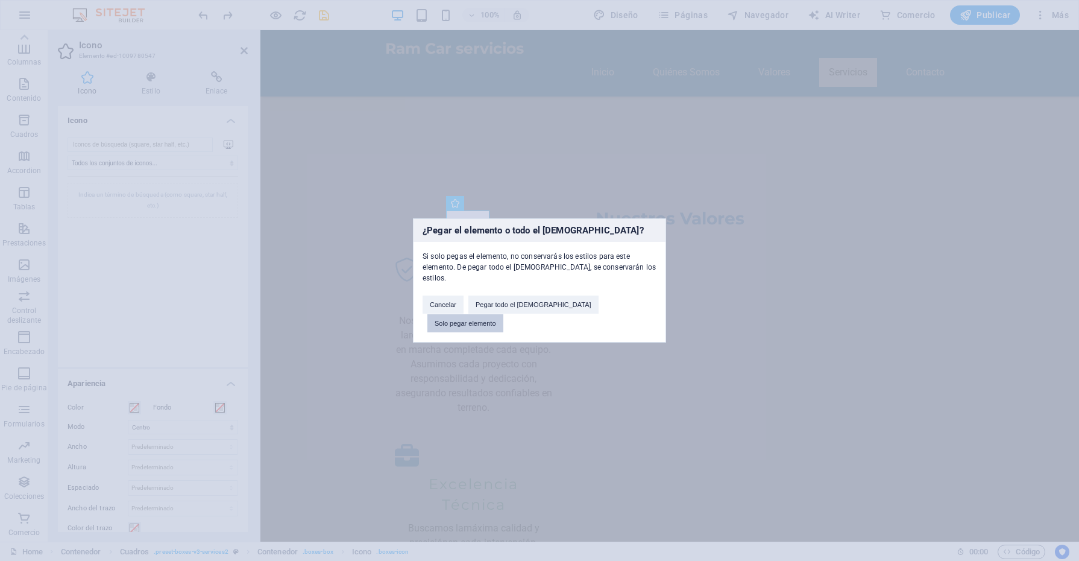
click at [503, 314] on button "Solo pegar elemento" at bounding box center [465, 323] width 76 height 18
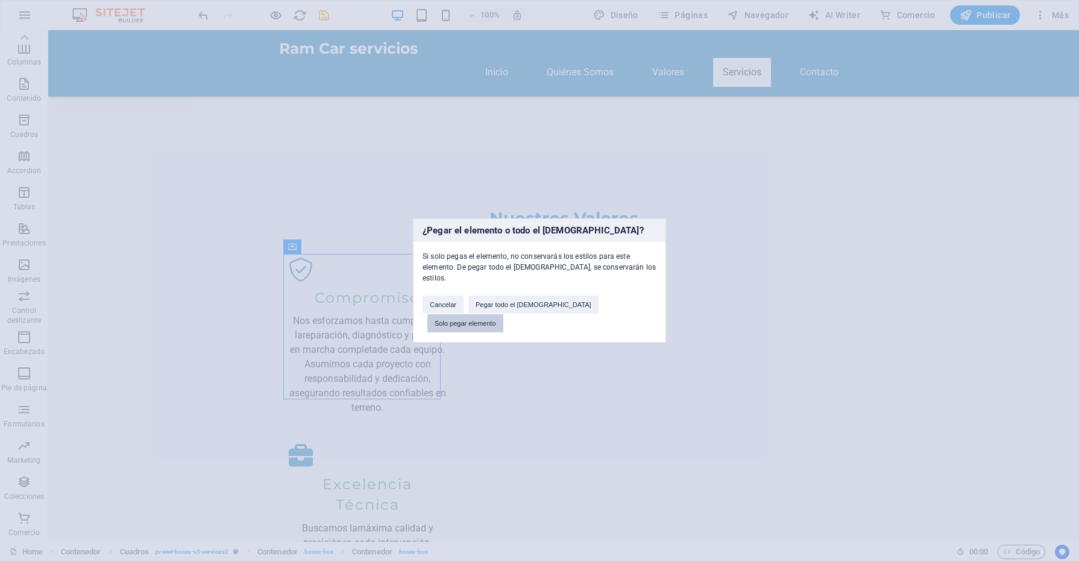
click at [503, 314] on button "Solo pegar elemento" at bounding box center [465, 323] width 76 height 18
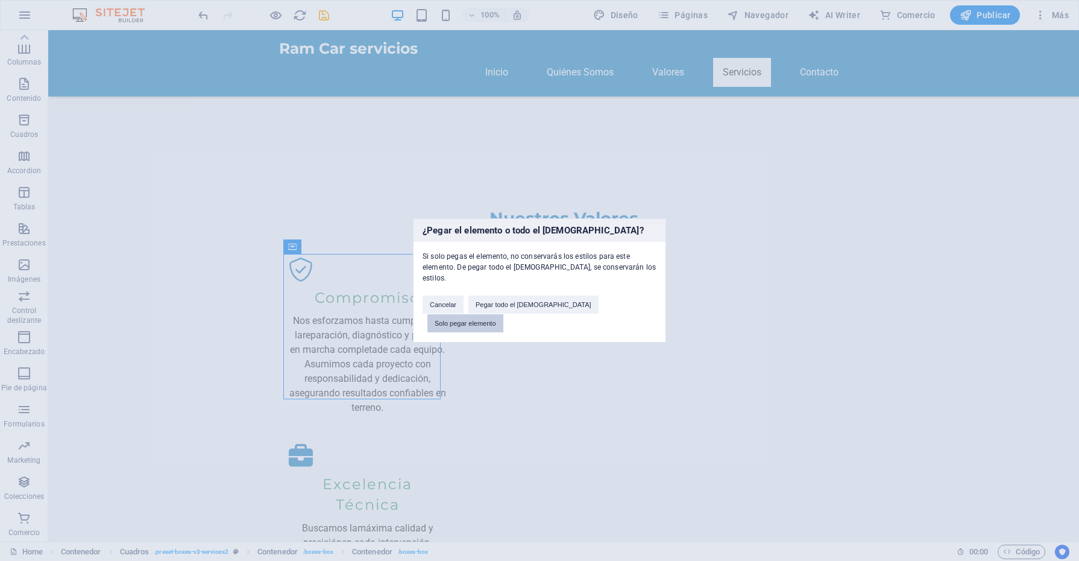
click at [503, 314] on button "Solo pegar elemento" at bounding box center [465, 323] width 76 height 18
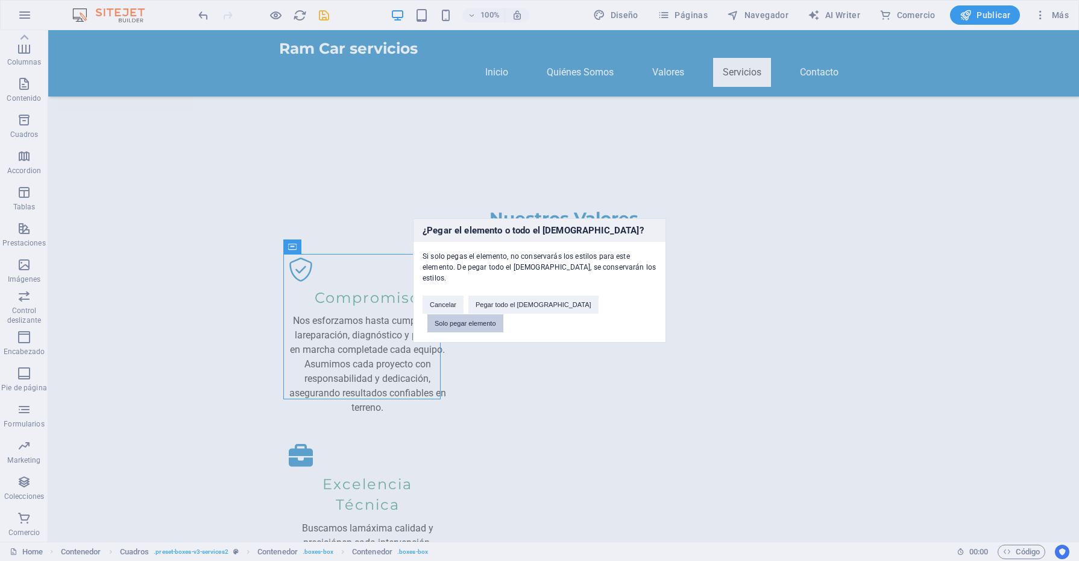
click at [503, 314] on button "Solo pegar elemento" at bounding box center [465, 323] width 76 height 18
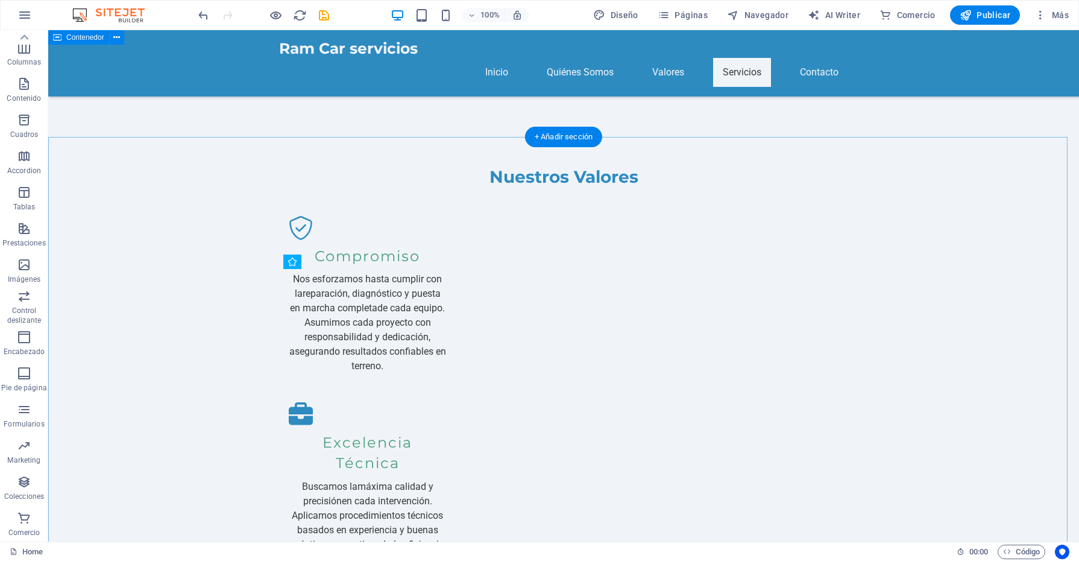
scroll to position [1063, 0]
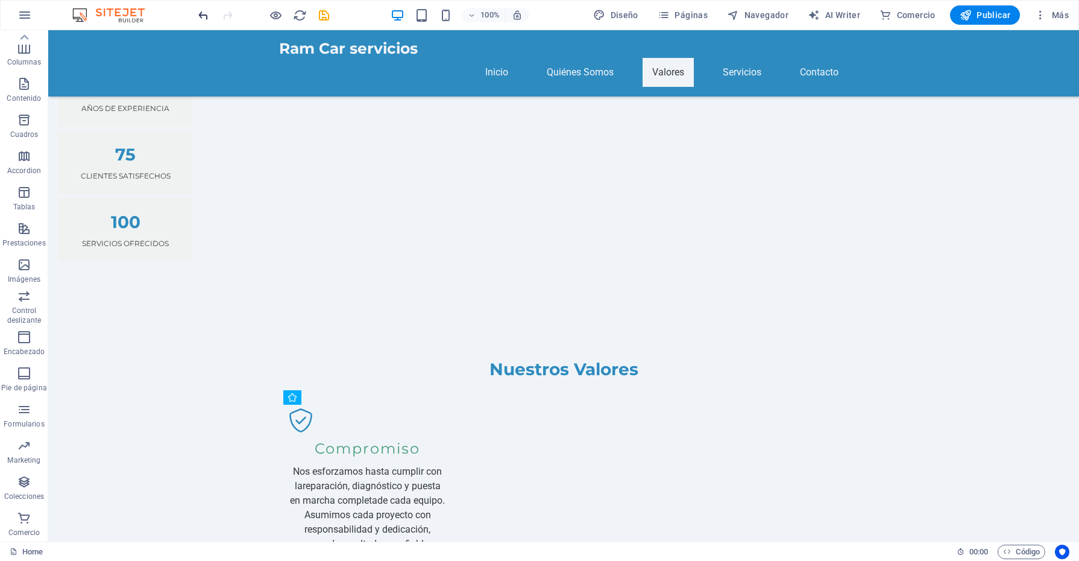
click at [206, 15] on icon "undo" at bounding box center [203, 15] width 14 height 14
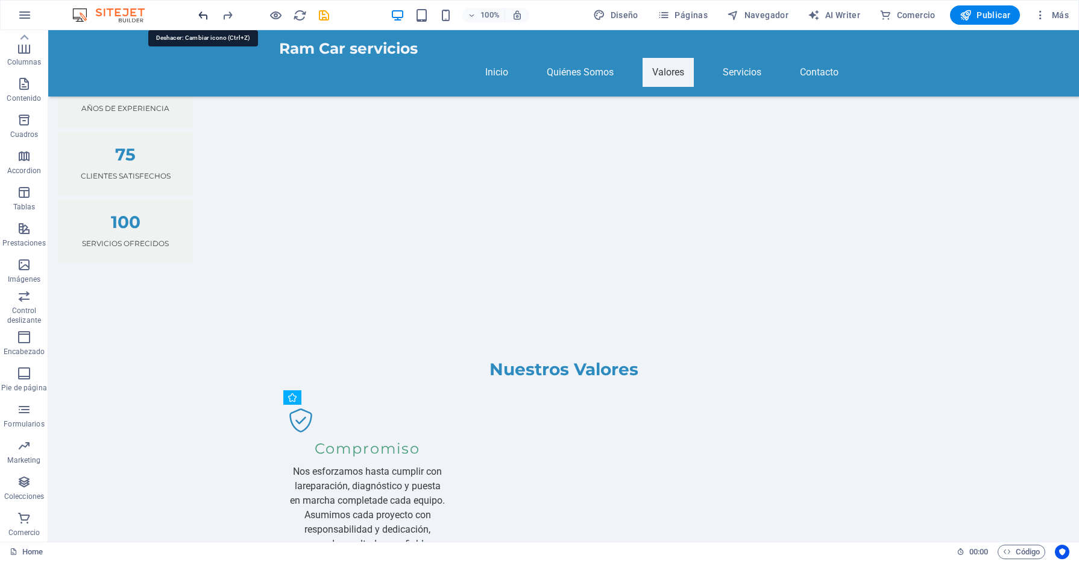
click at [206, 15] on icon "undo" at bounding box center [203, 15] width 14 height 14
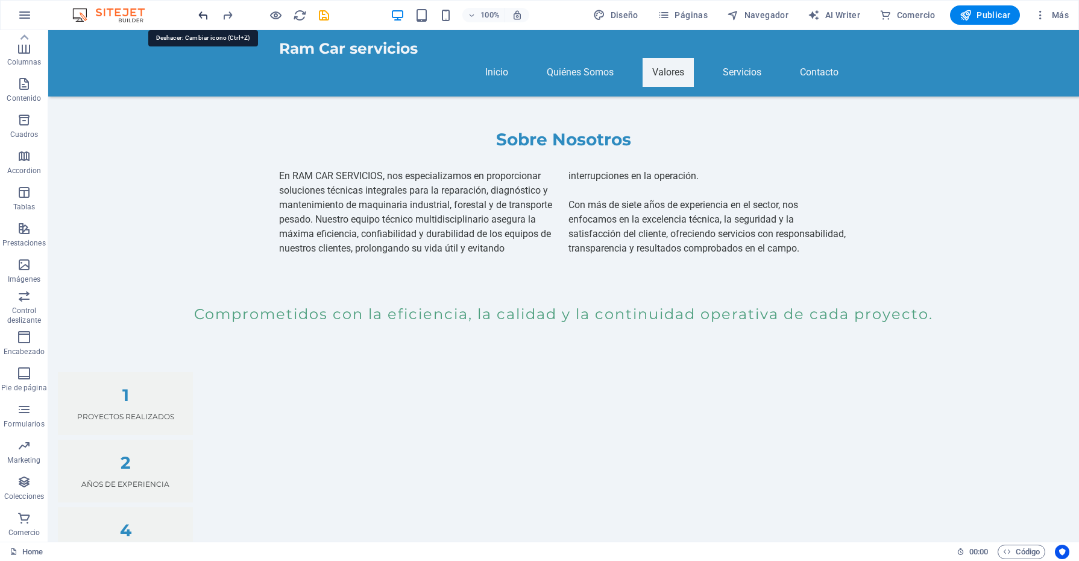
scroll to position [684, 0]
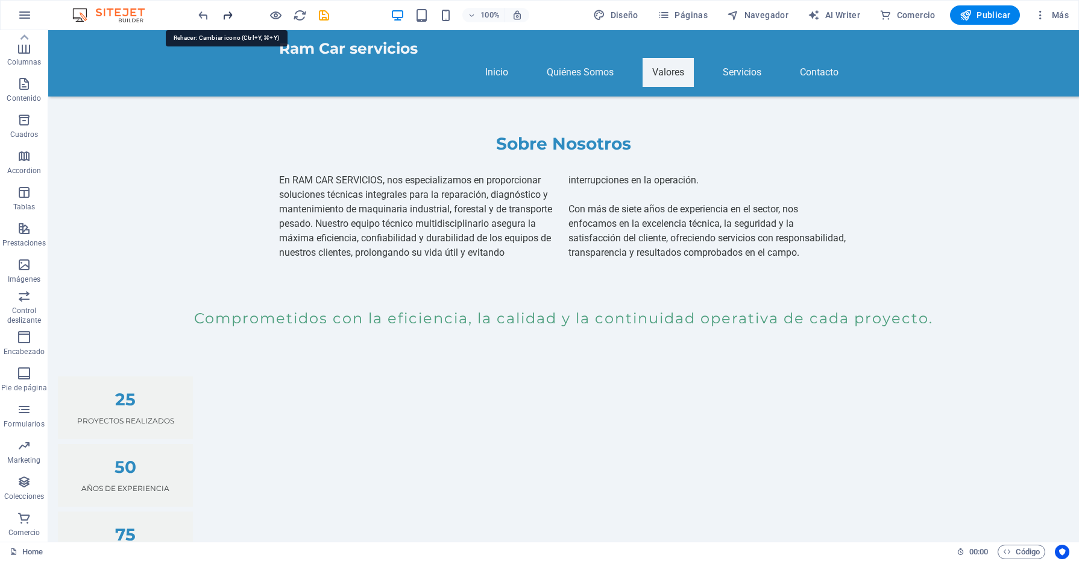
click at [226, 11] on icon "redo" at bounding box center [228, 15] width 14 height 14
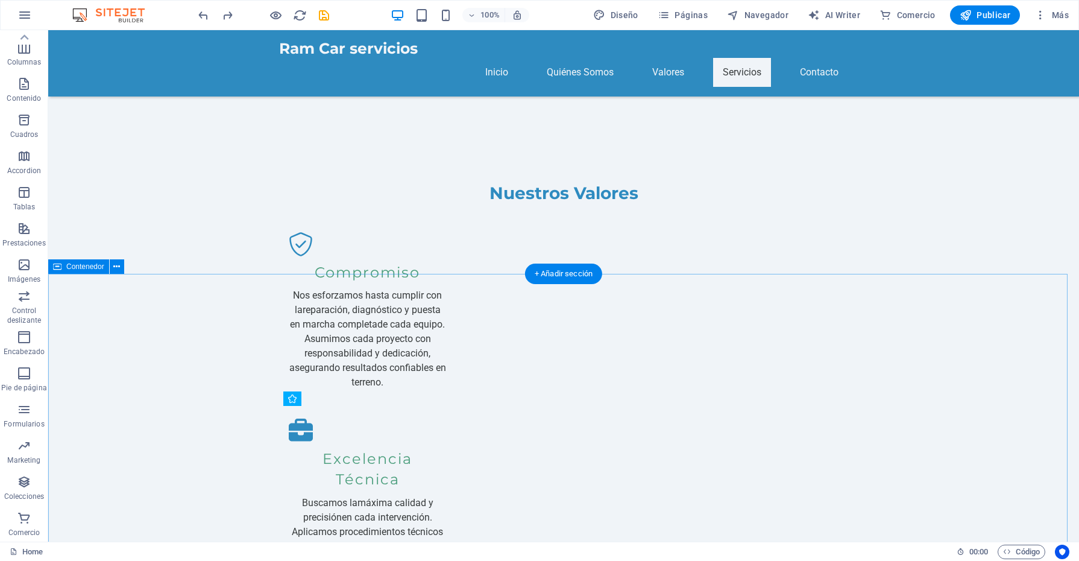
scroll to position [1286, 0]
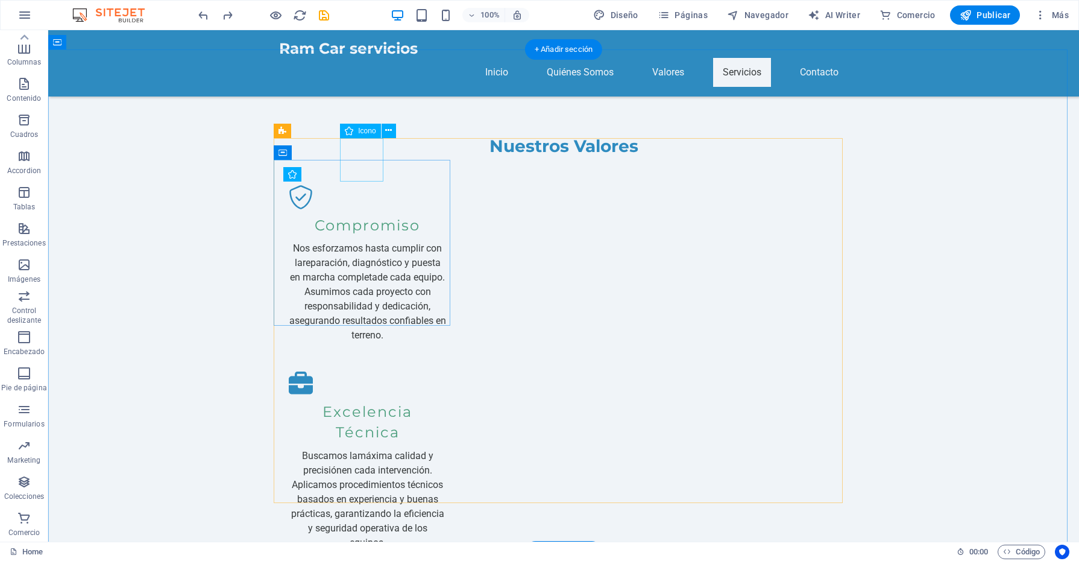
select select "xMidYMid"
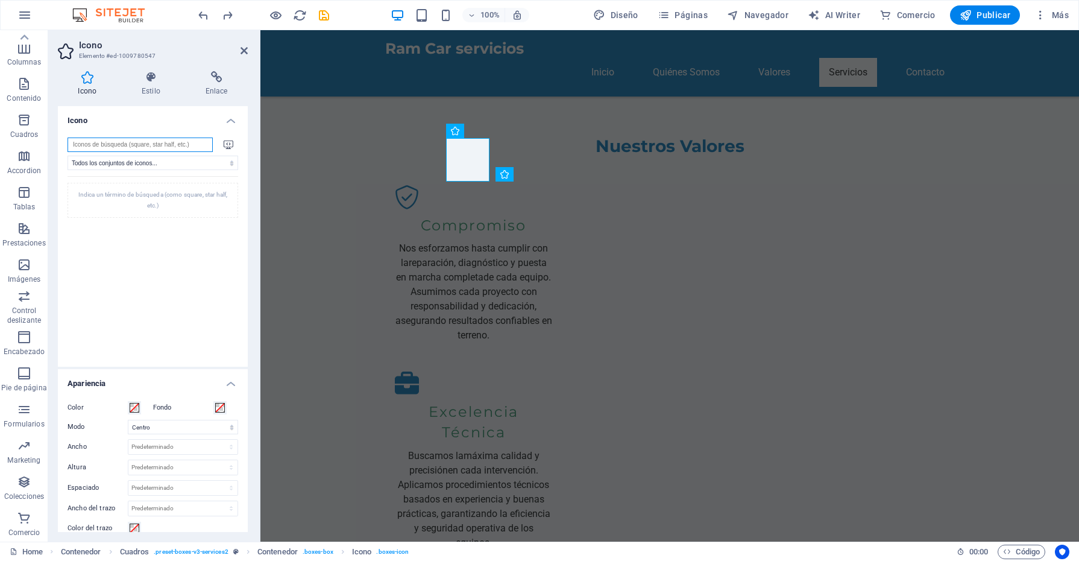
click at [131, 145] on input "search" at bounding box center [140, 144] width 145 height 14
paste input "Brain"
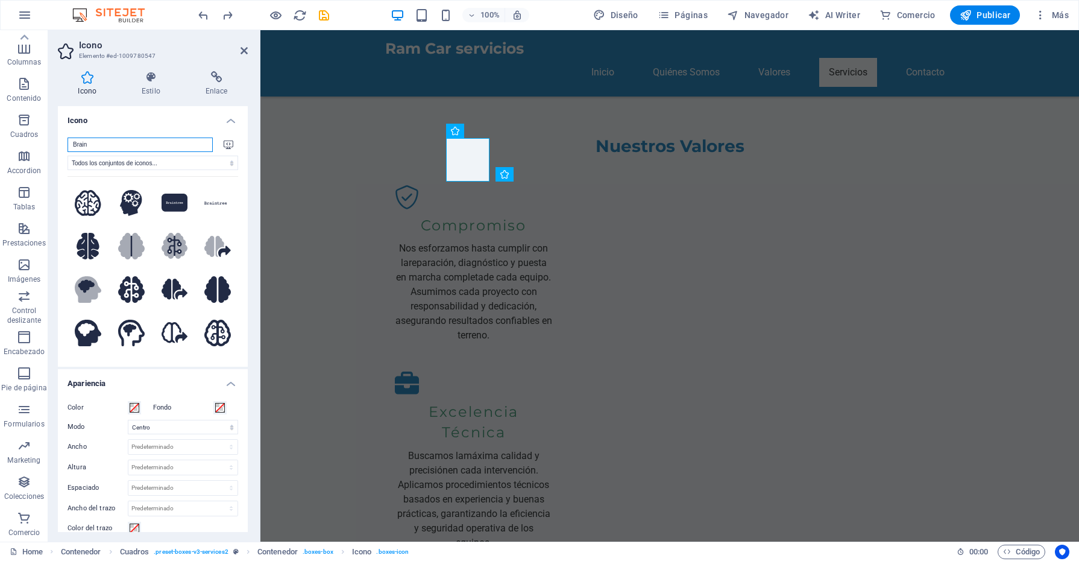
type input "Brain"
click at [89, 206] on icon at bounding box center [88, 203] width 27 height 26
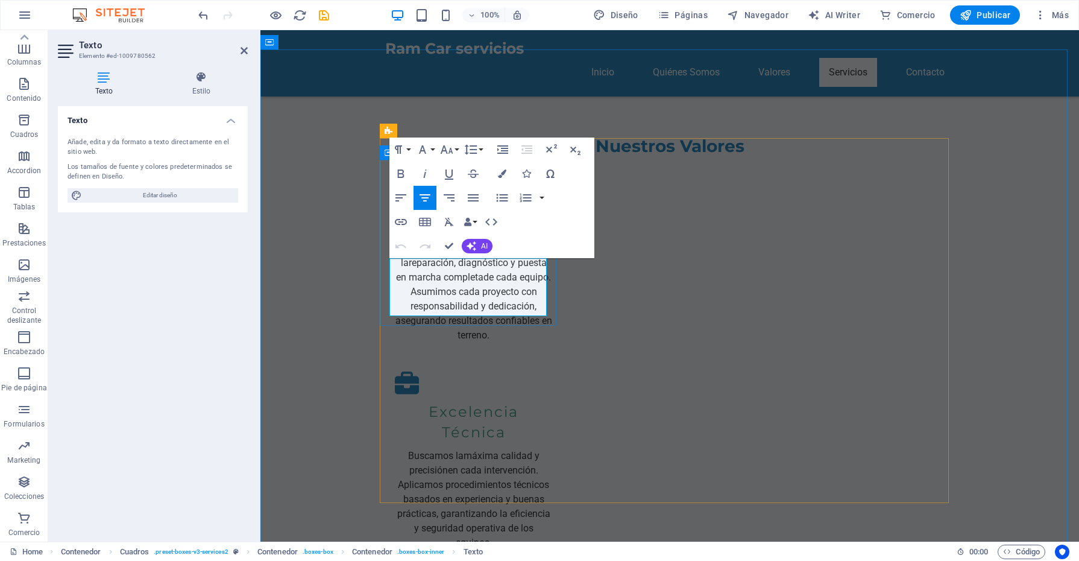
drag, startPoint x: 528, startPoint y: 309, endPoint x: 384, endPoint y: 263, distance: 151.3
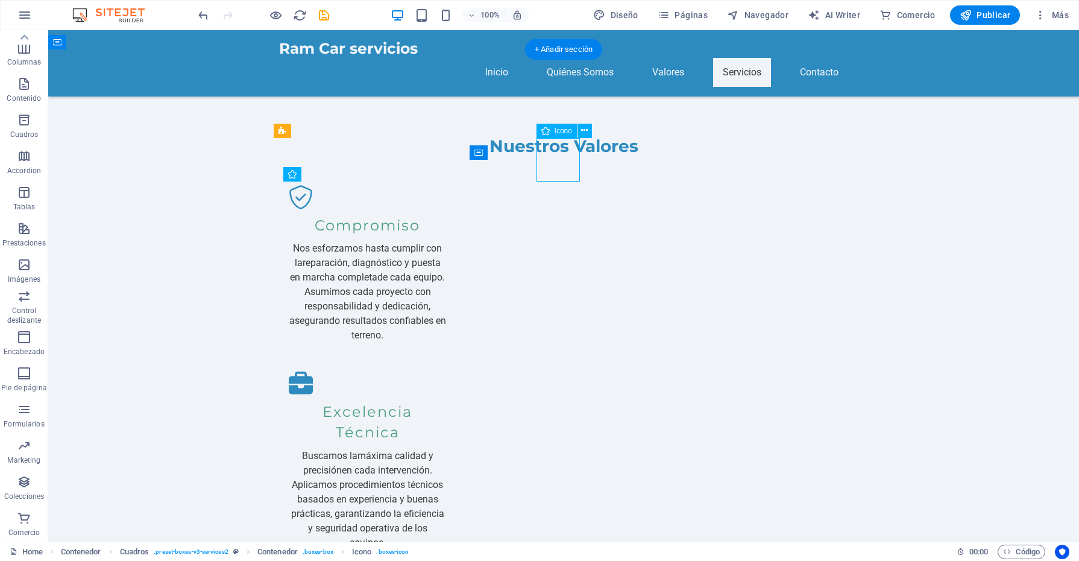
select select "xMidYMid"
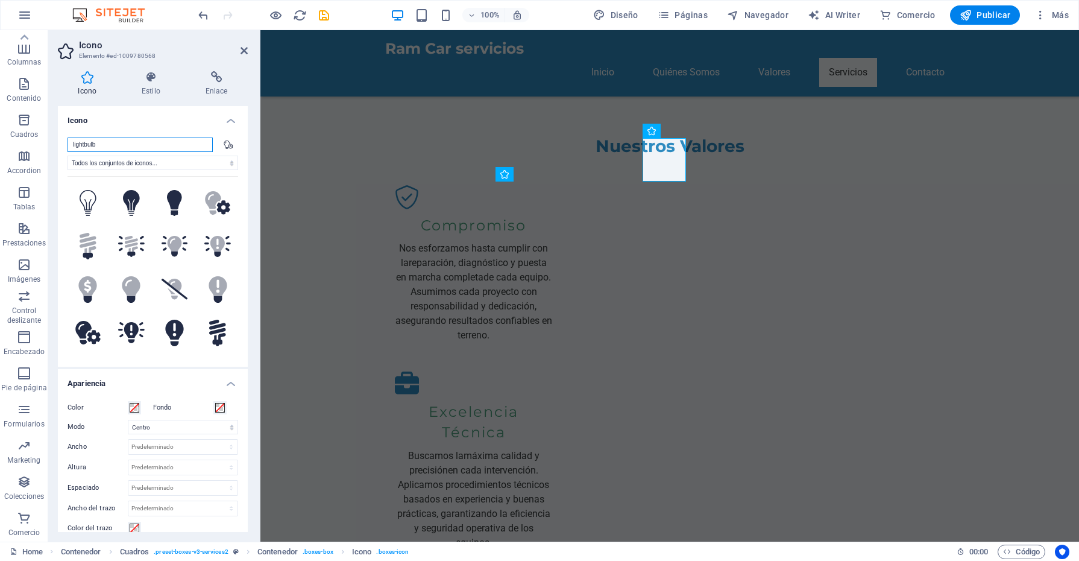
paste input "Nut and Bolt"
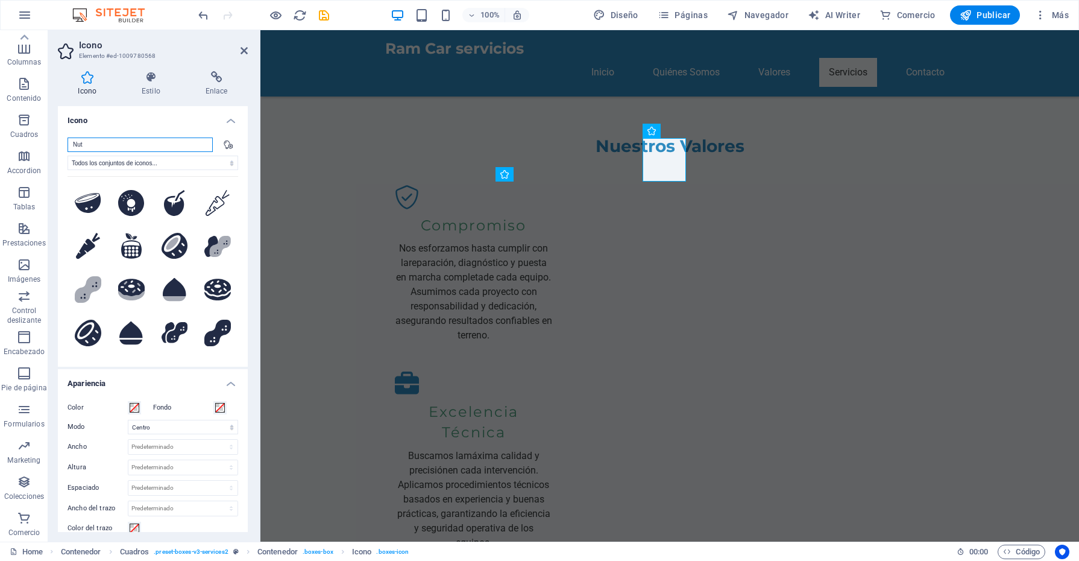
click at [130, 140] on input "Nut" at bounding box center [140, 144] width 145 height 14
paste input "bol"
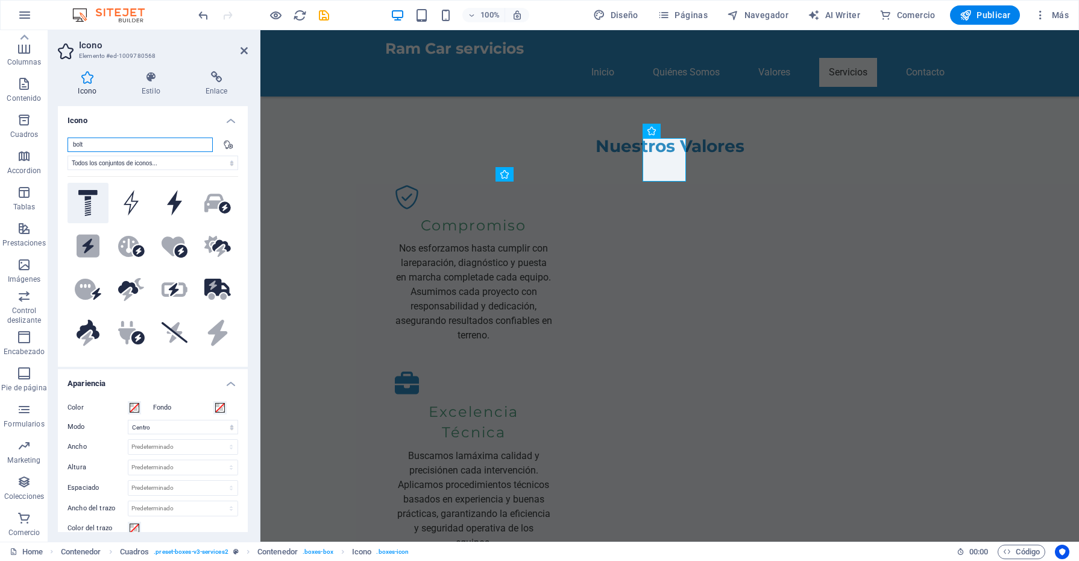
type input "bolt"
click at [92, 194] on icon at bounding box center [87, 203] width 19 height 27
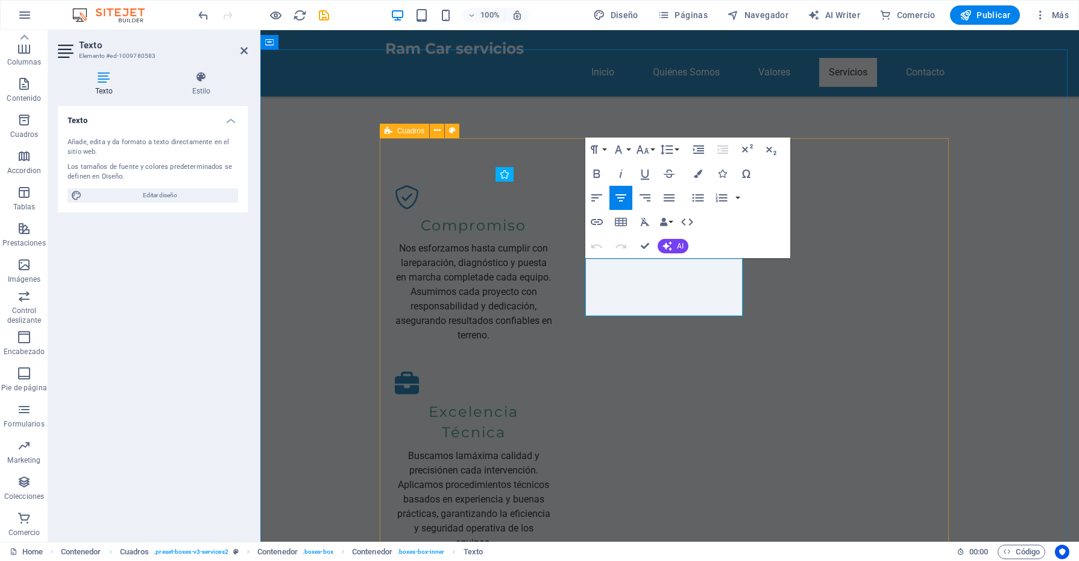
drag, startPoint x: 704, startPoint y: 312, endPoint x: 561, endPoint y: 260, distance: 152.0
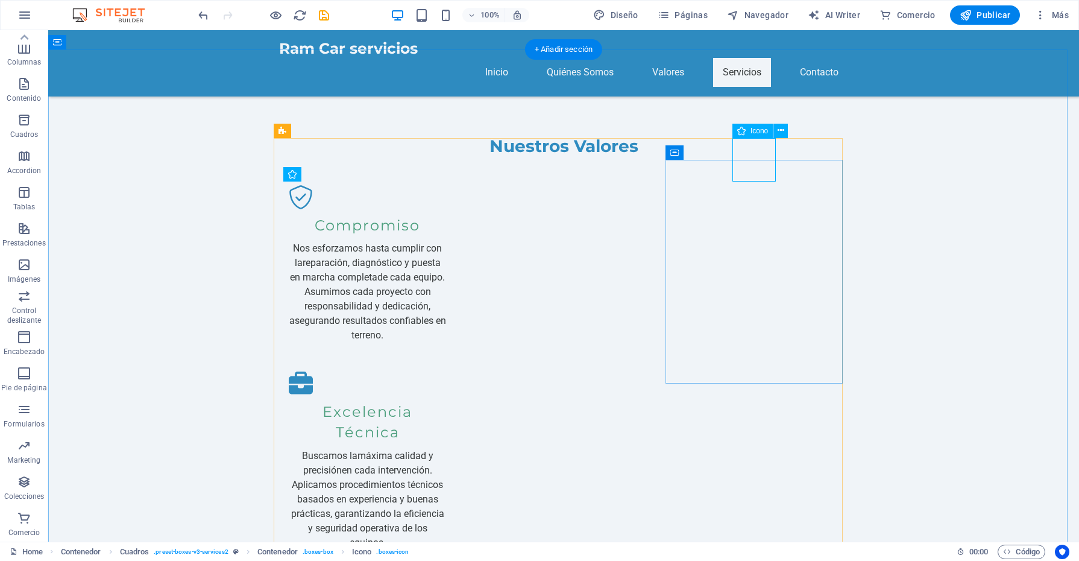
select select "xMidYMid"
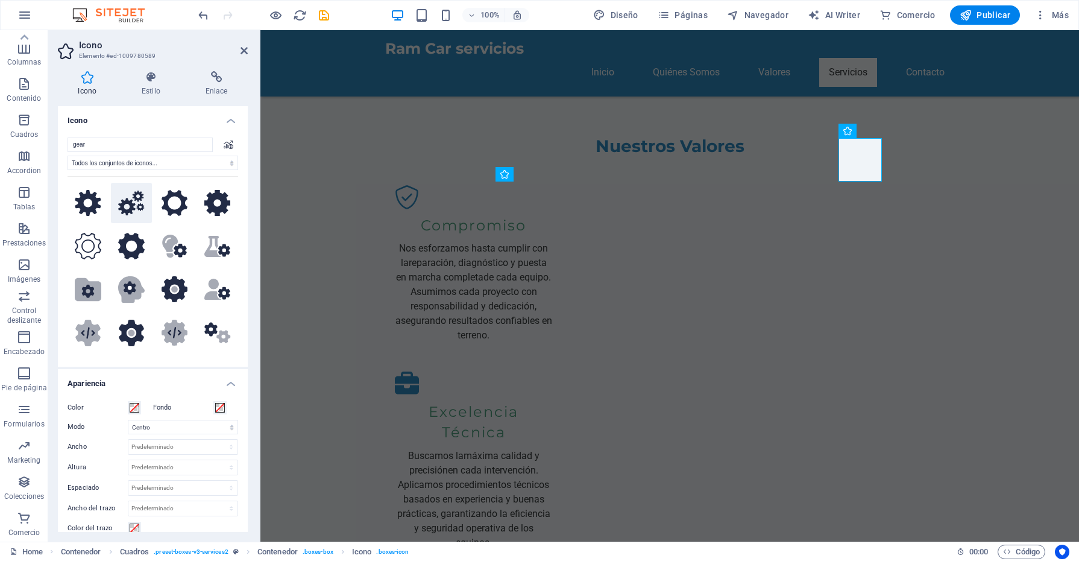
type input "gear"
click at [142, 205] on icon at bounding box center [131, 202] width 27 height 25
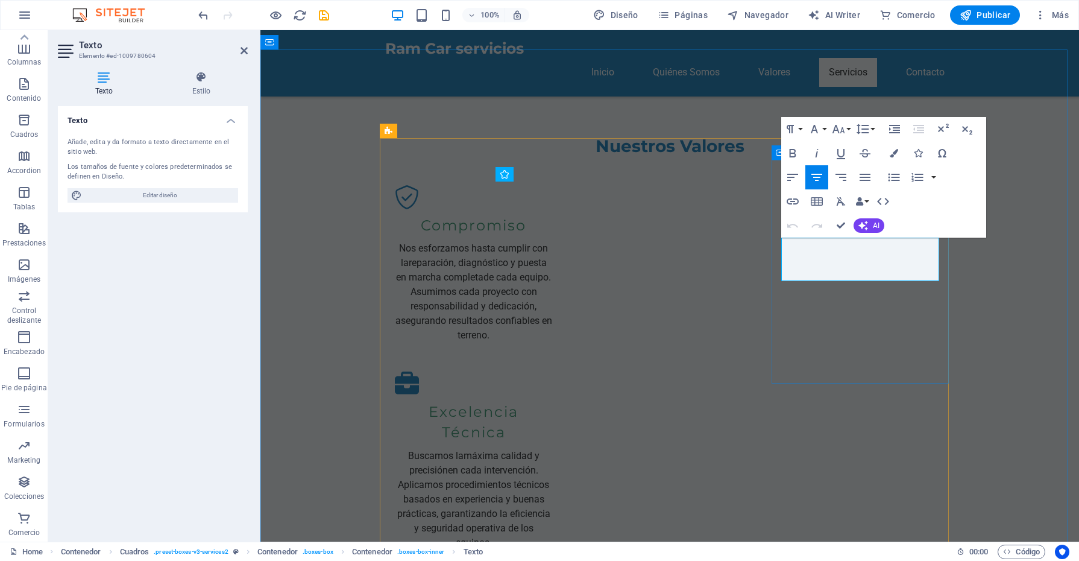
drag, startPoint x: 916, startPoint y: 272, endPoint x: 782, endPoint y: 242, distance: 137.0
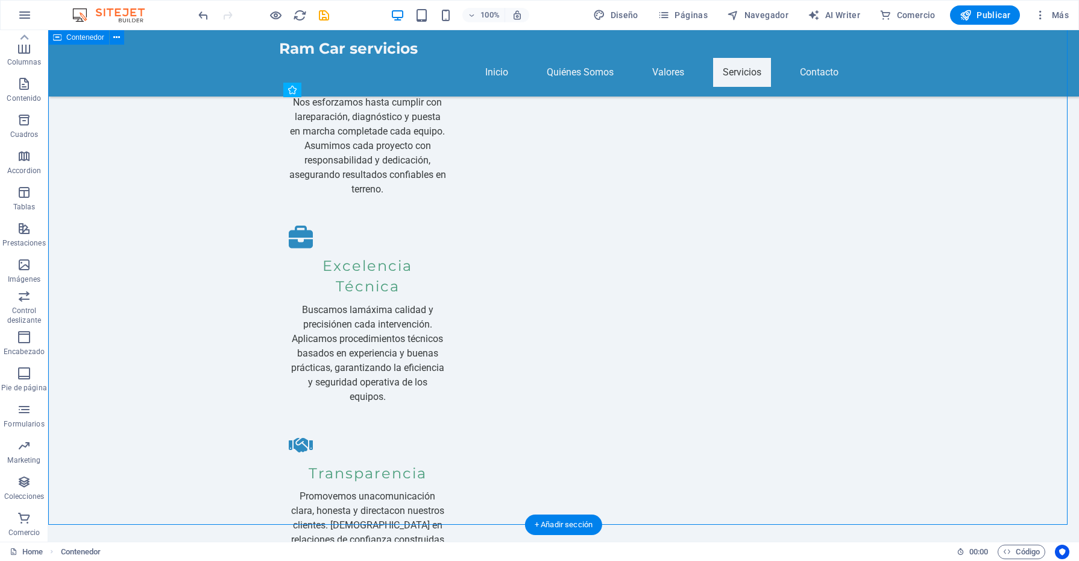
scroll to position [1437, 0]
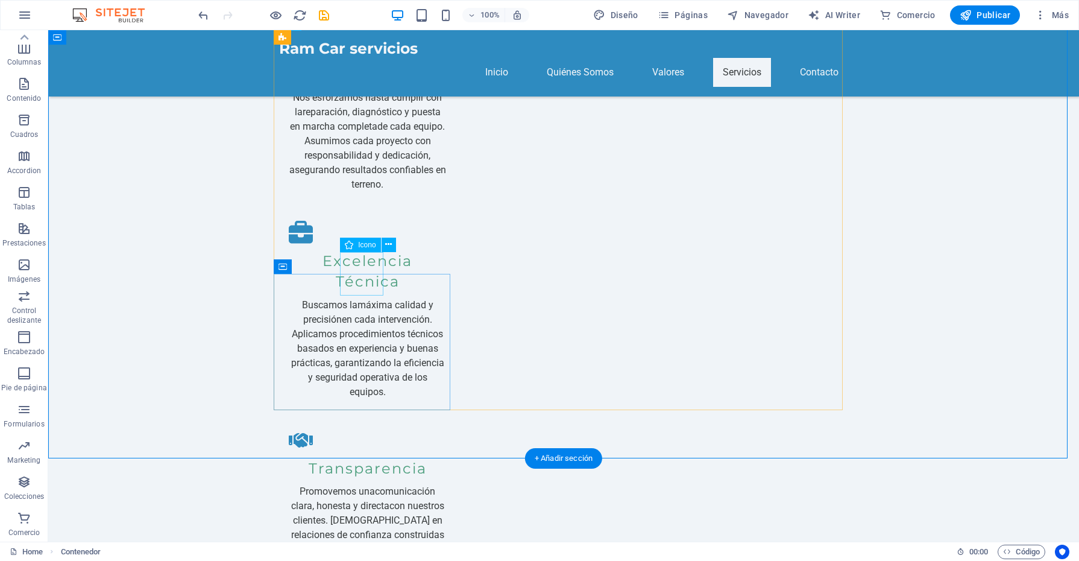
select select "xMidYMid"
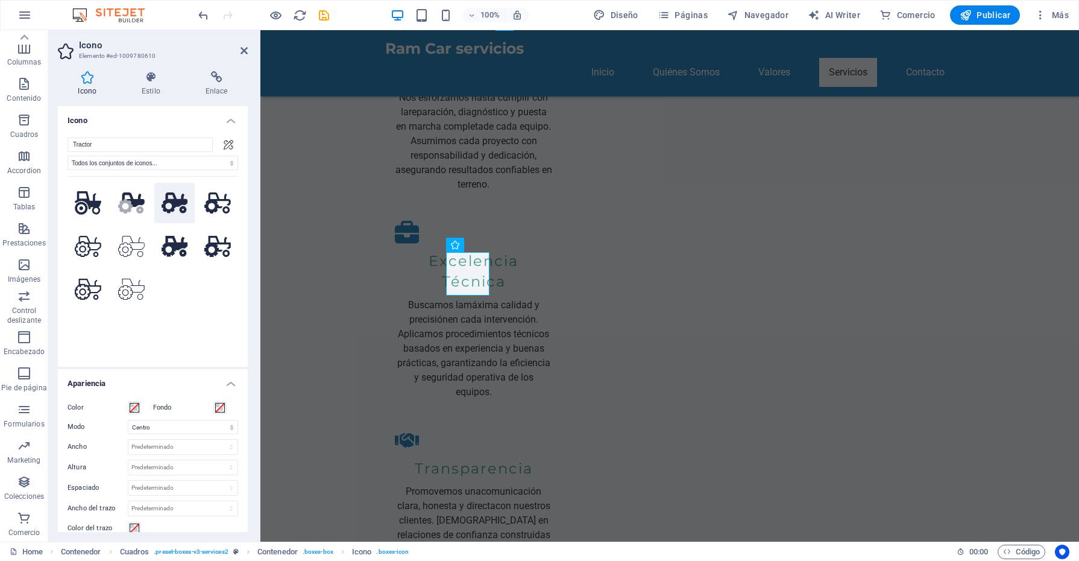
type input "Tractor"
click at [171, 200] on icon at bounding box center [175, 202] width 27 height 21
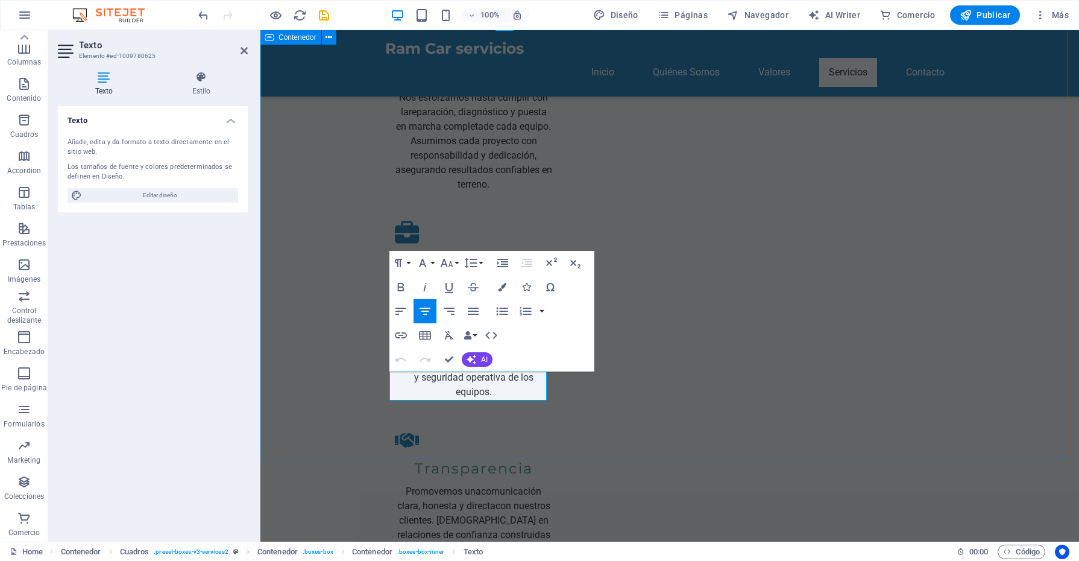
drag, startPoint x: 532, startPoint y: 393, endPoint x: 338, endPoint y: 371, distance: 195.4
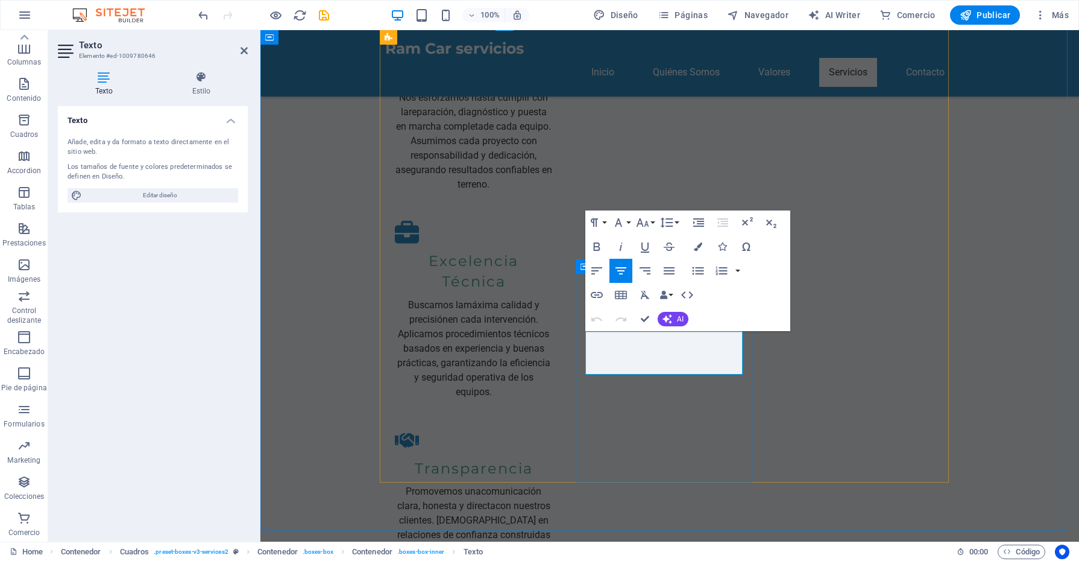
drag, startPoint x: 711, startPoint y: 368, endPoint x: 577, endPoint y: 336, distance: 138.2
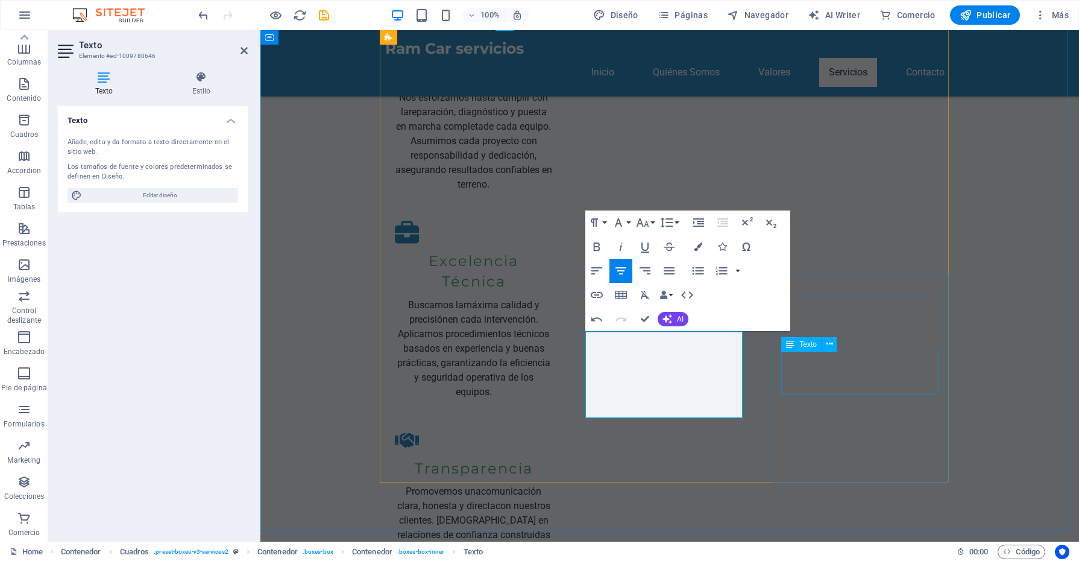
drag, startPoint x: 956, startPoint y: 373, endPoint x: 1168, endPoint y: 375, distance: 212.2
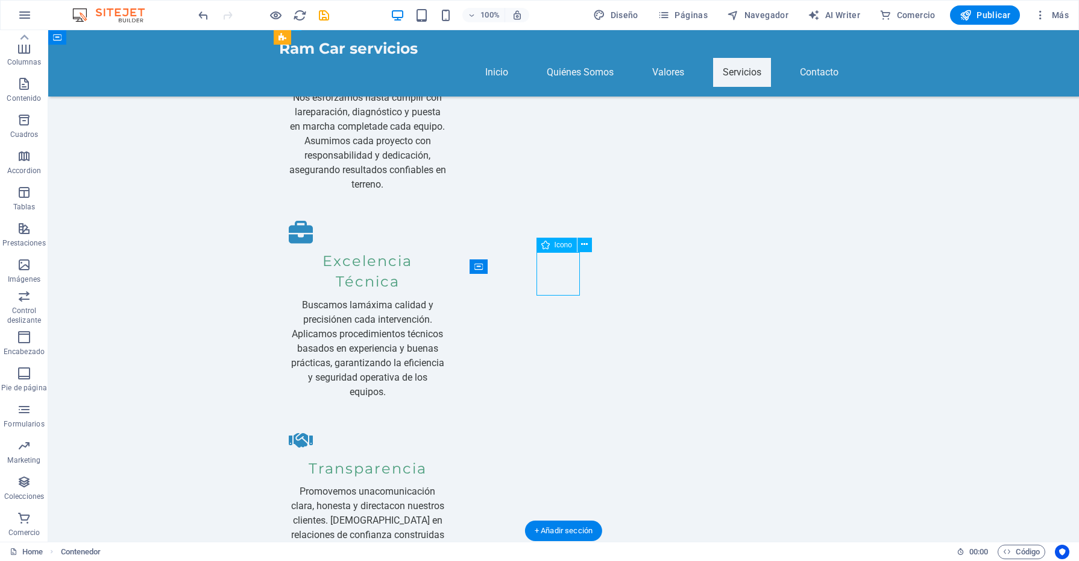
select select "xMidYMid"
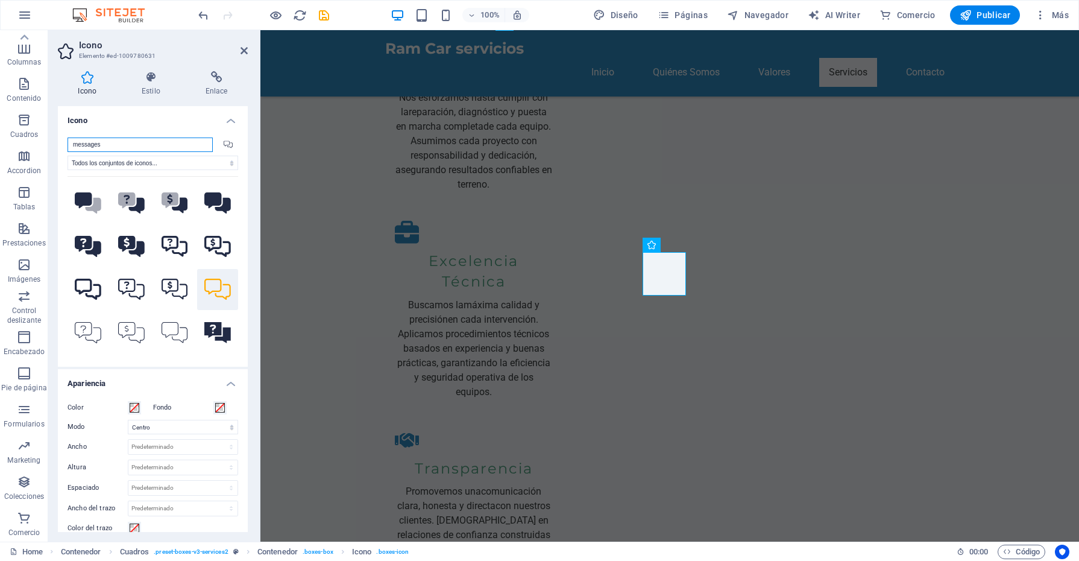
paste input "wrench"
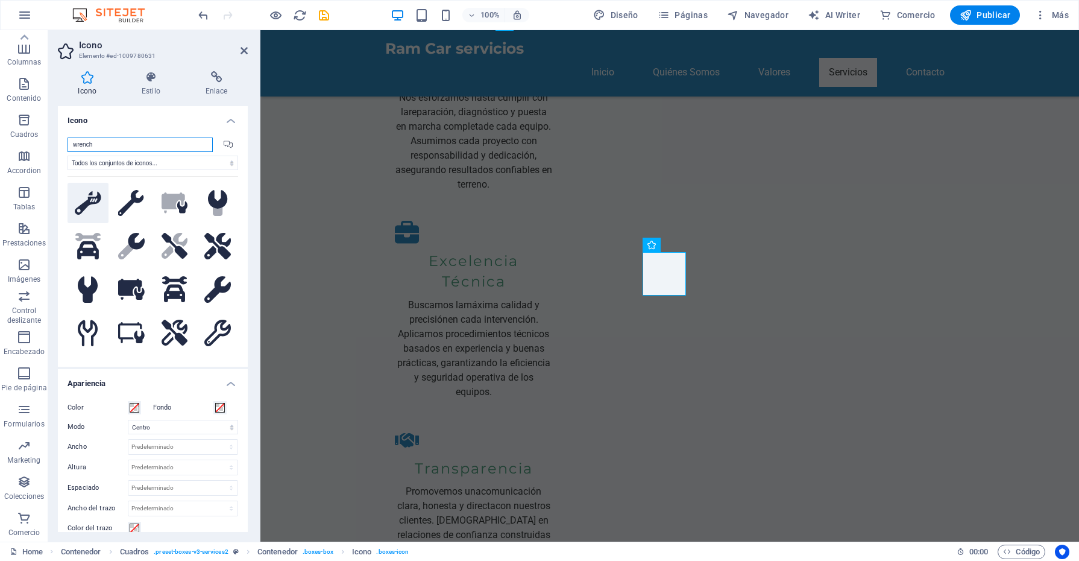
type input "wrench"
click at [83, 202] on icon at bounding box center [88, 203] width 27 height 24
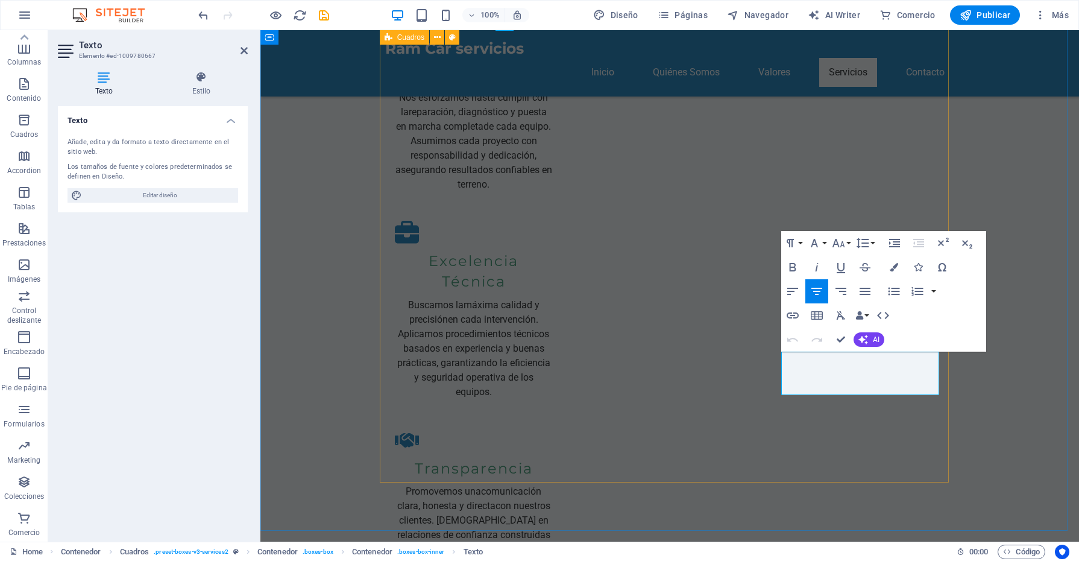
drag, startPoint x: 929, startPoint y: 389, endPoint x: 767, endPoint y: 351, distance: 166.1
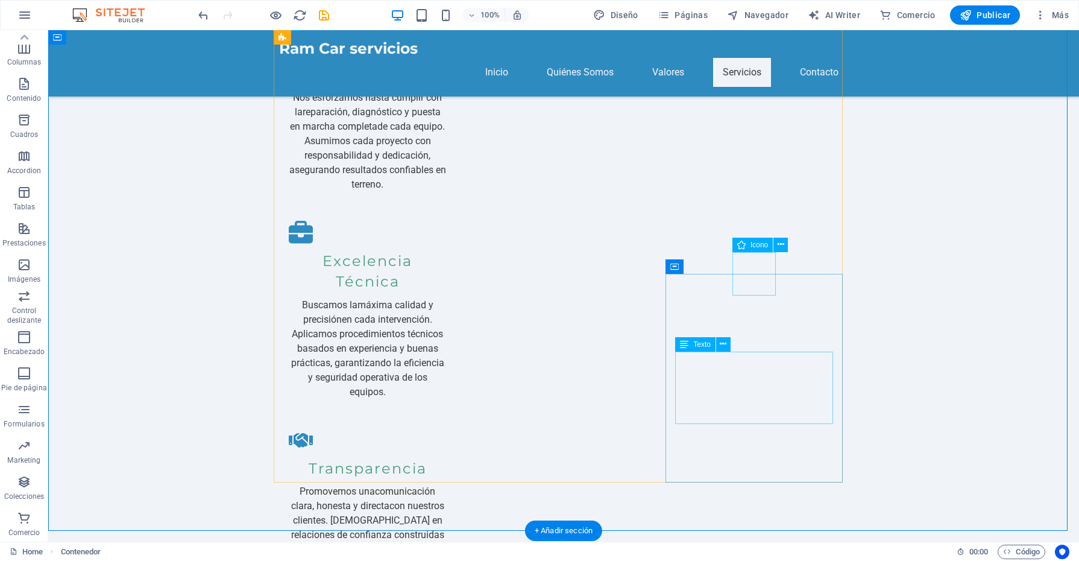
select select "xMidYMid"
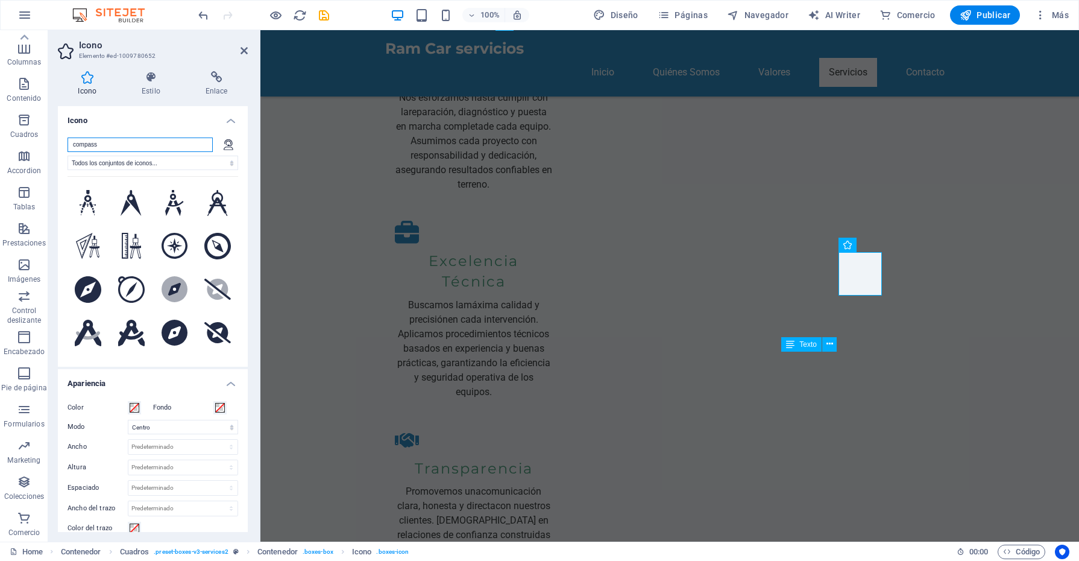
type input "compass"
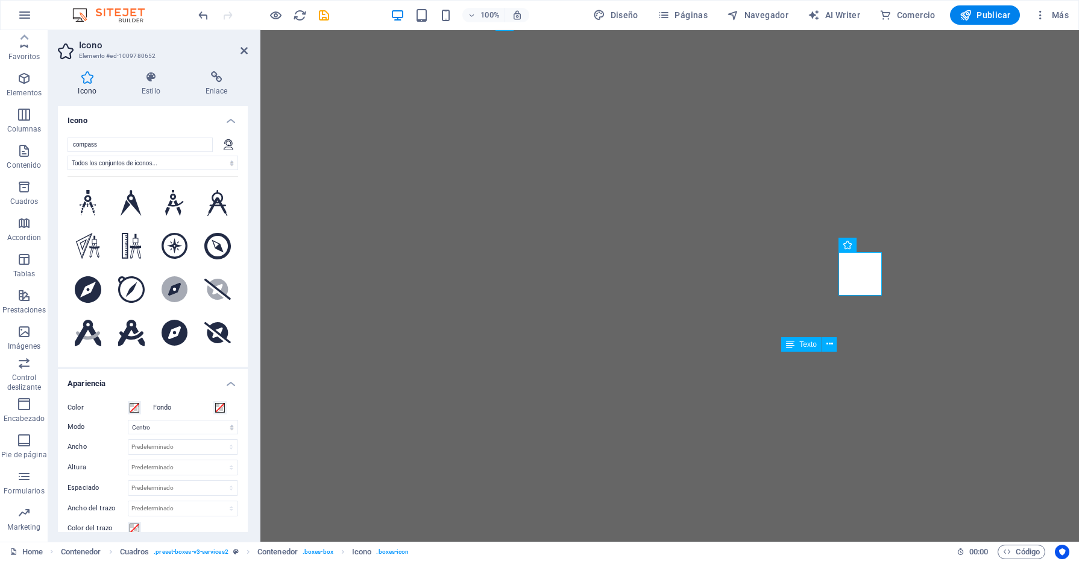
select select "xMidYMid"
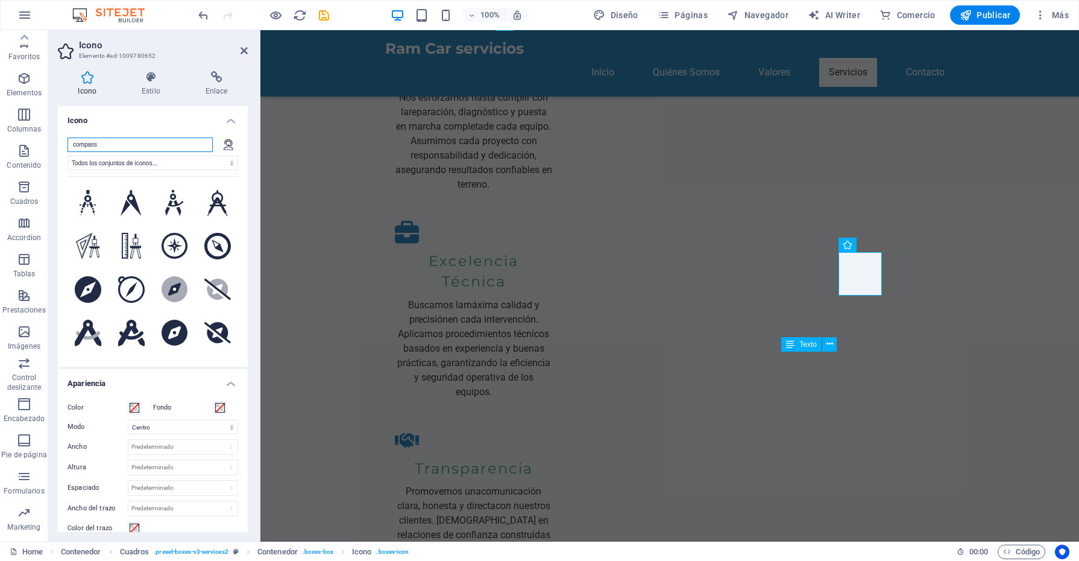
scroll to position [67, 0]
click at [181, 249] on icon at bounding box center [175, 246] width 27 height 27
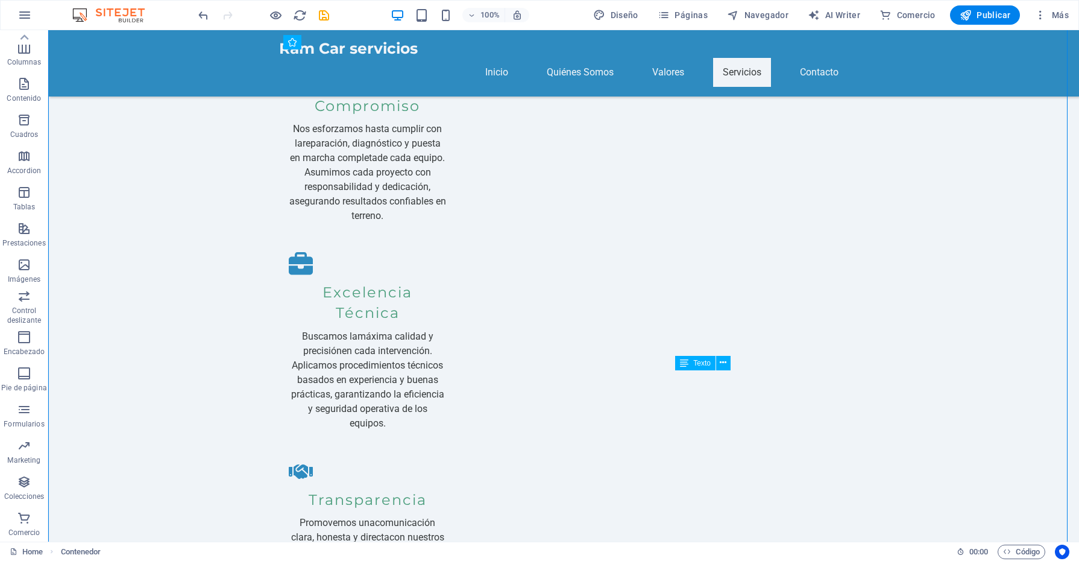
scroll to position [1437, 0]
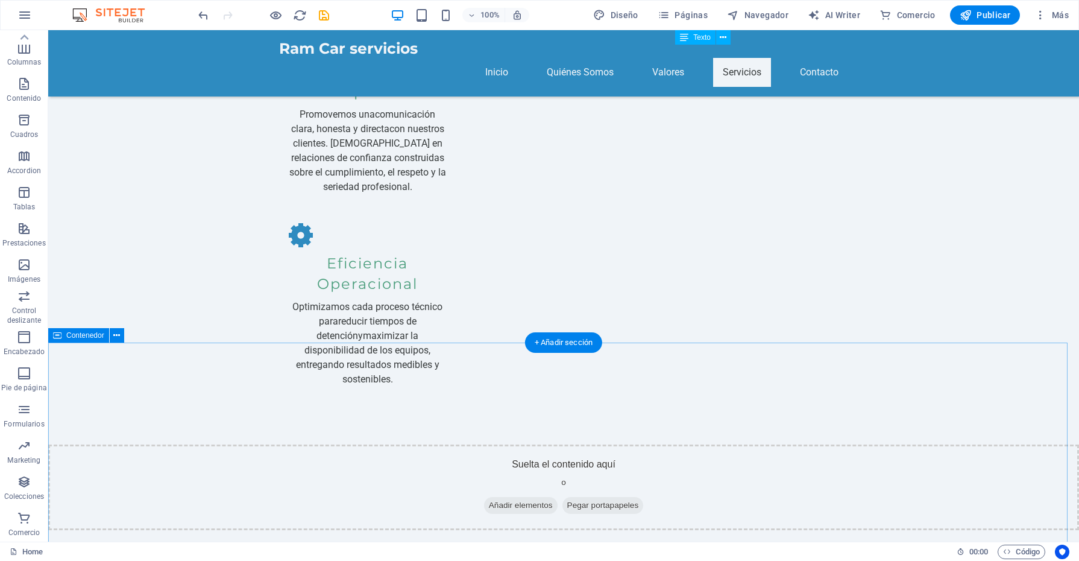
scroll to position [1738, 0]
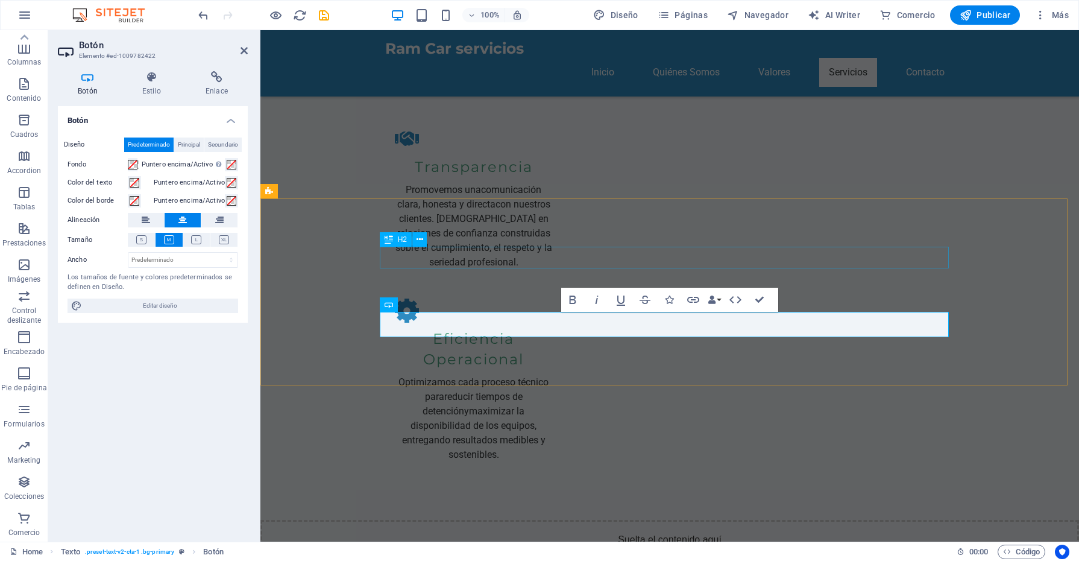
scroll to position [1814, 0]
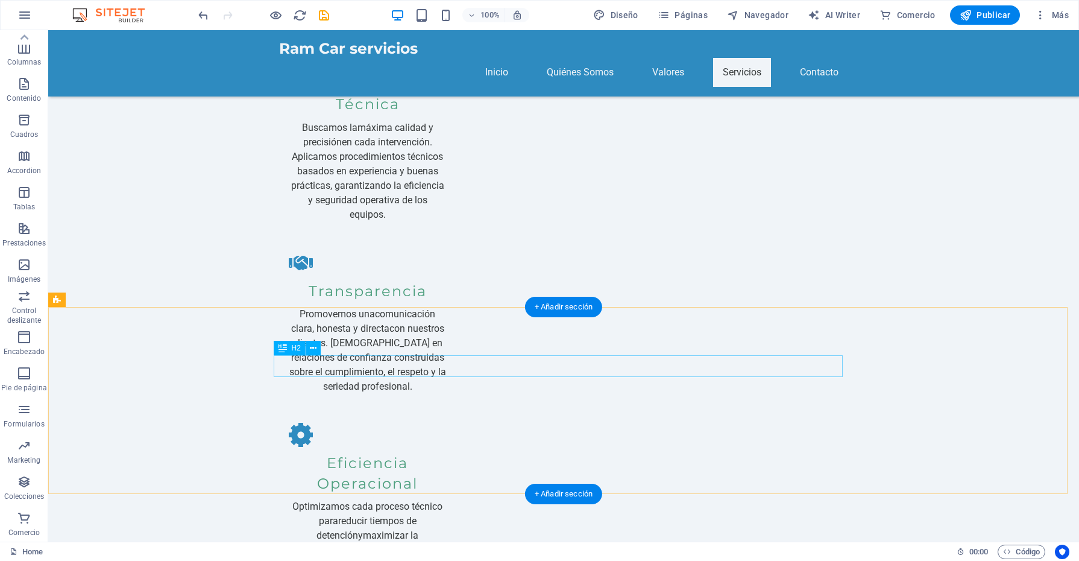
scroll to position [1661, 0]
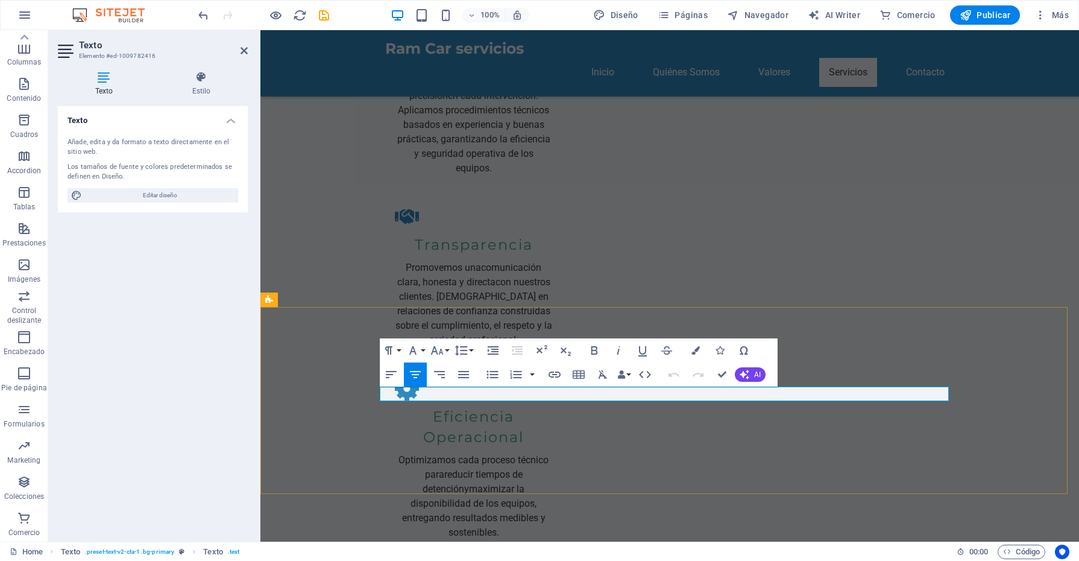
drag, startPoint x: 826, startPoint y: 395, endPoint x: 487, endPoint y: 394, distance: 338.8
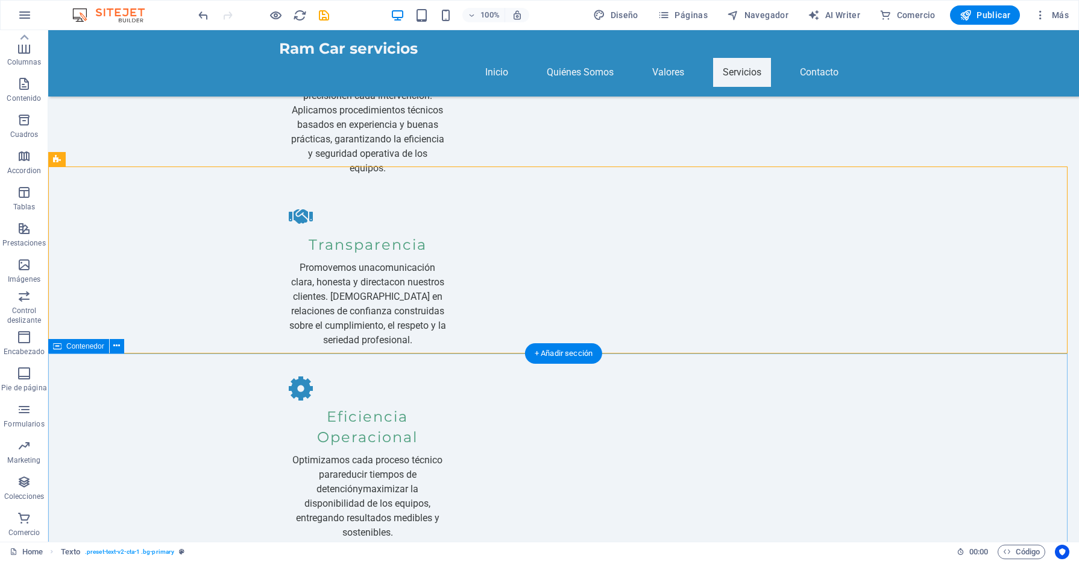
scroll to position [1811, 0]
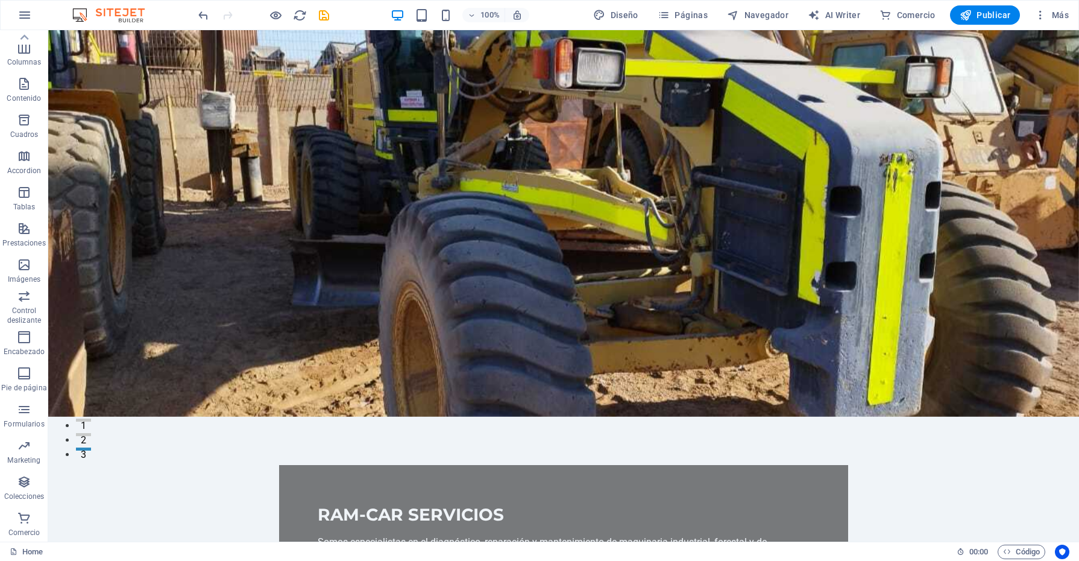
scroll to position [0, 0]
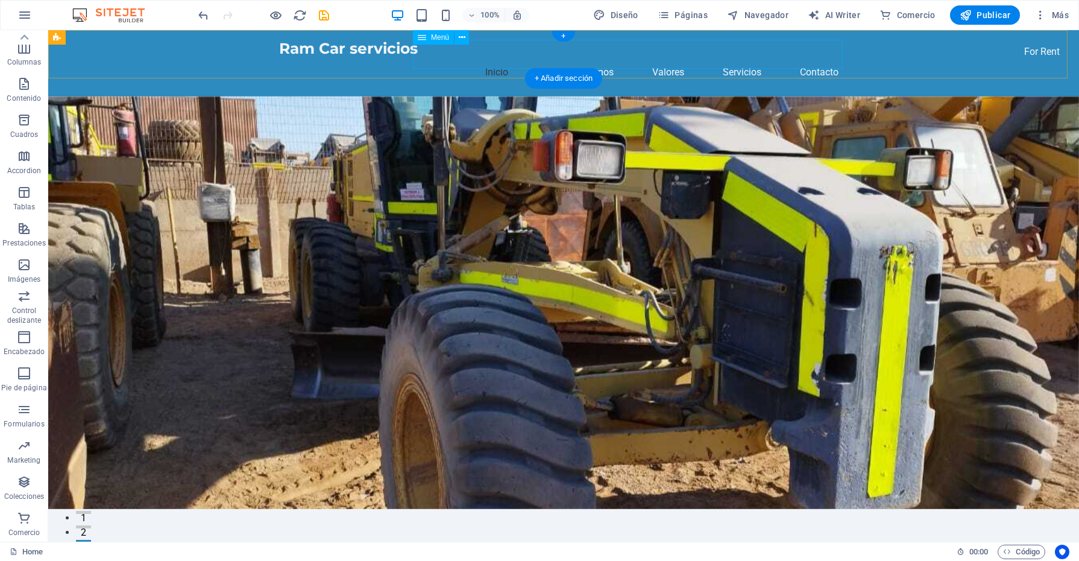
click at [570, 58] on nav "Inicio Quiénes Somos Valores Servicios Contacto" at bounding box center [563, 72] width 569 height 29
click at [656, 58] on nav "Inicio Quiénes Somos Valores Servicios Contacto" at bounding box center [563, 72] width 569 height 29
click at [736, 58] on nav "Inicio Quiénes Somos Valores Servicios Contacto" at bounding box center [563, 72] width 569 height 29
click at [810, 58] on nav "Inicio Quiénes Somos Valores Servicios Contacto" at bounding box center [563, 72] width 569 height 29
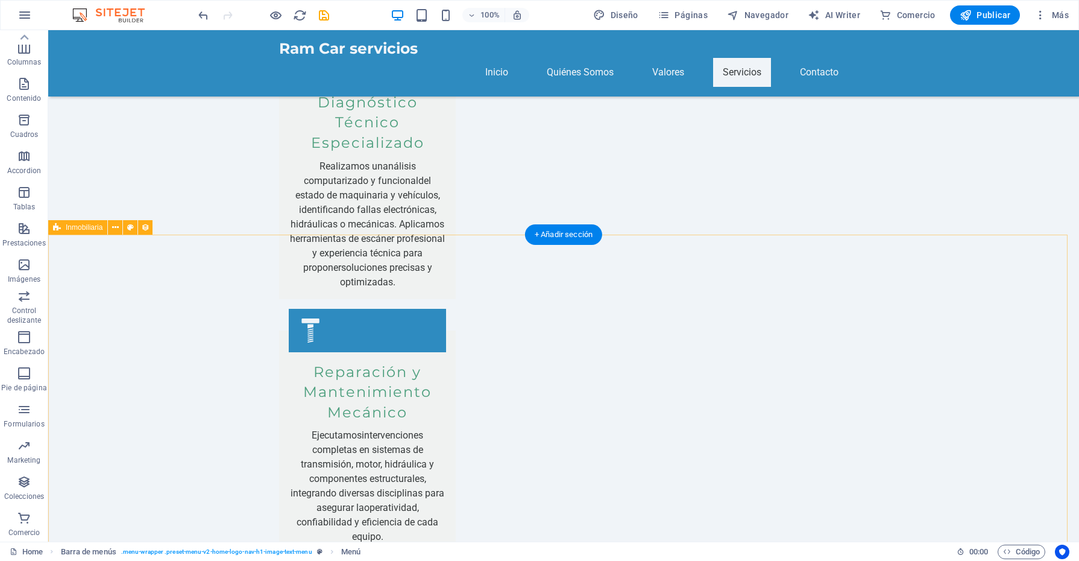
scroll to position [2557, 0]
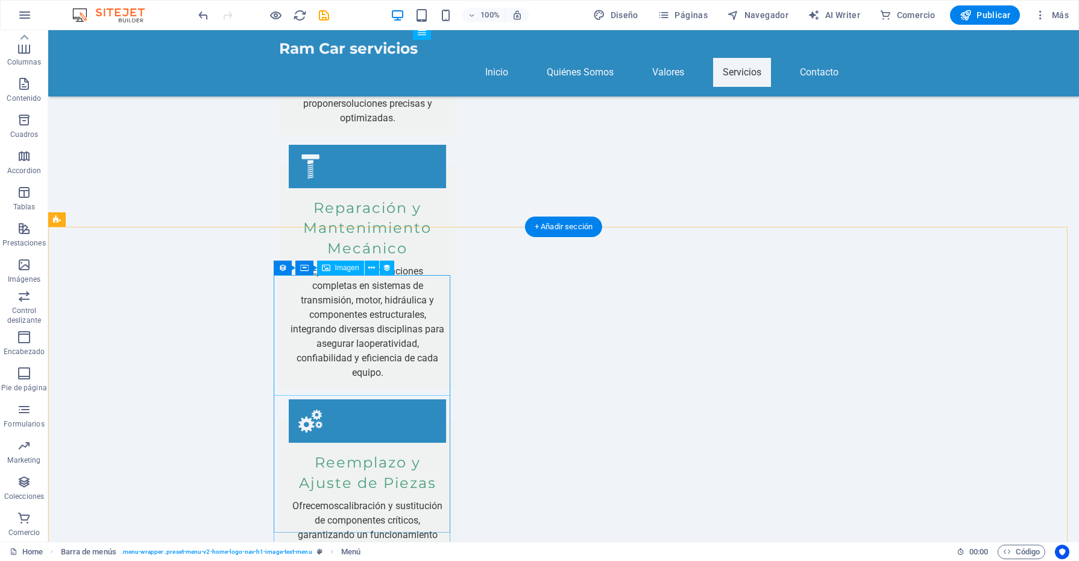
select select "px"
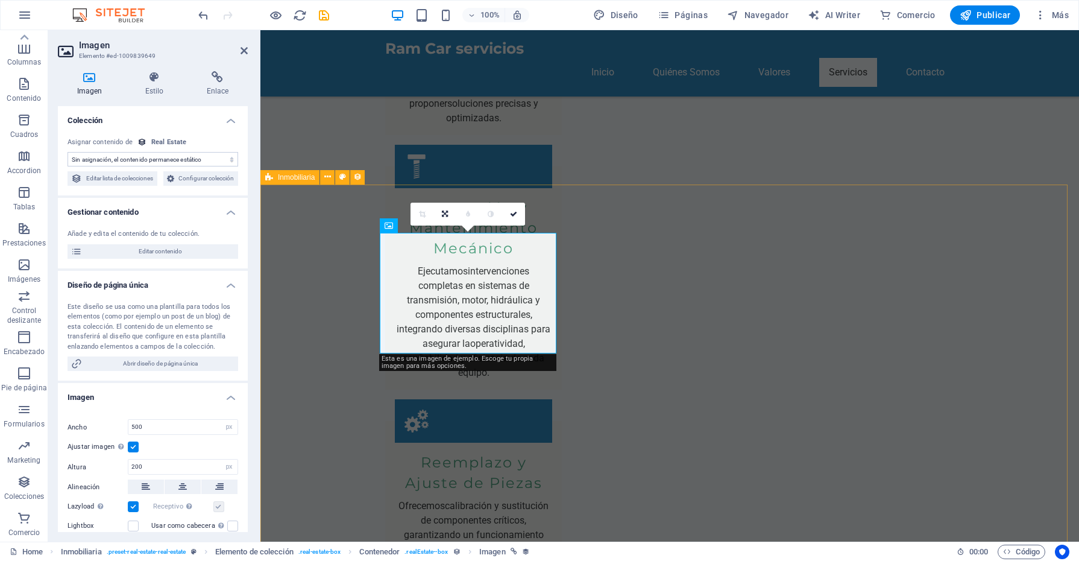
select select "image"
click at [406, 228] on icon at bounding box center [410, 225] width 8 height 14
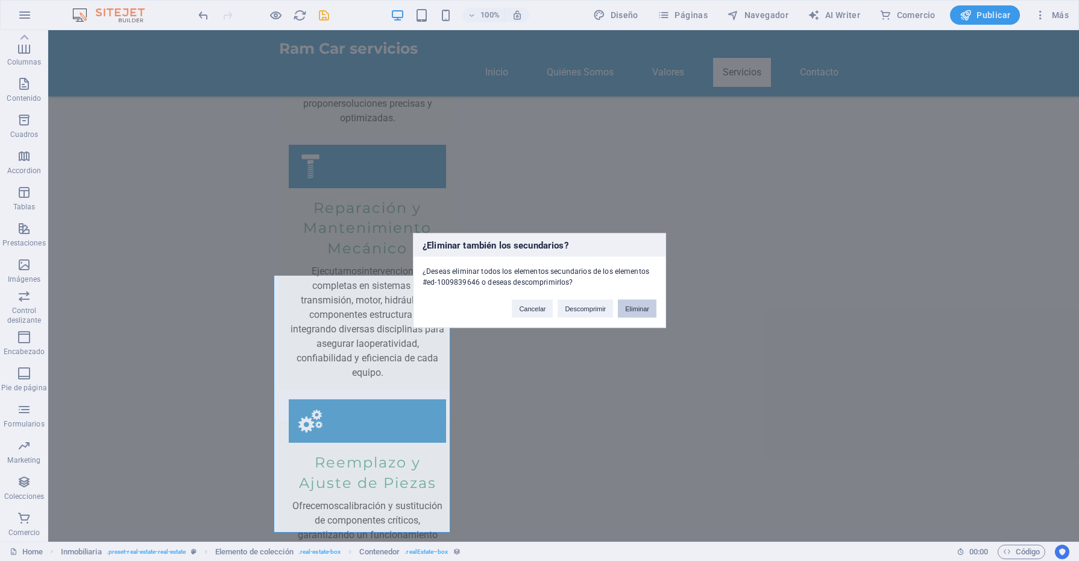
click at [627, 307] on button "Eliminar" at bounding box center [637, 309] width 39 height 18
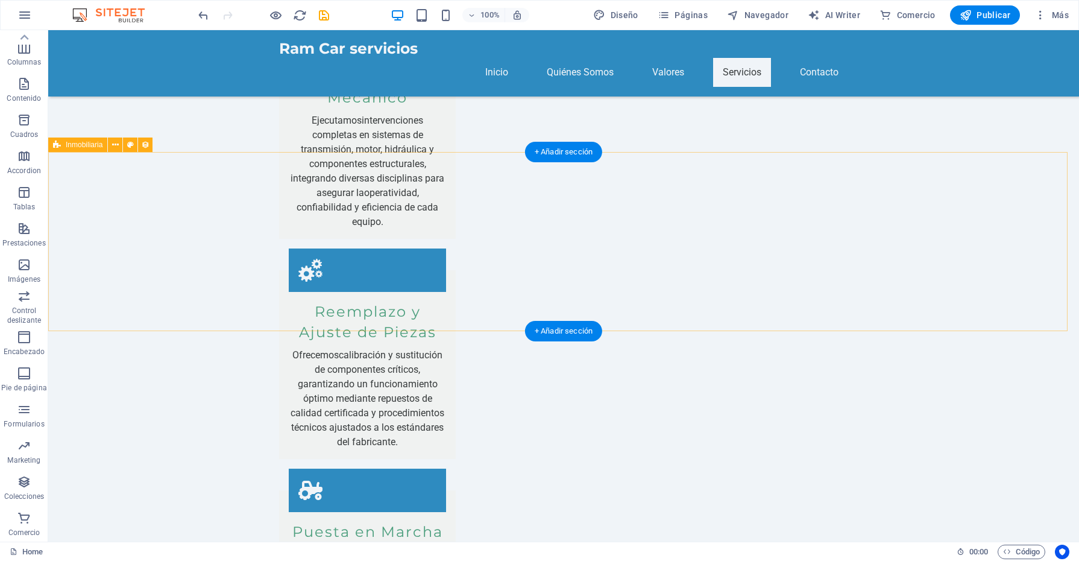
scroll to position [2482, 0]
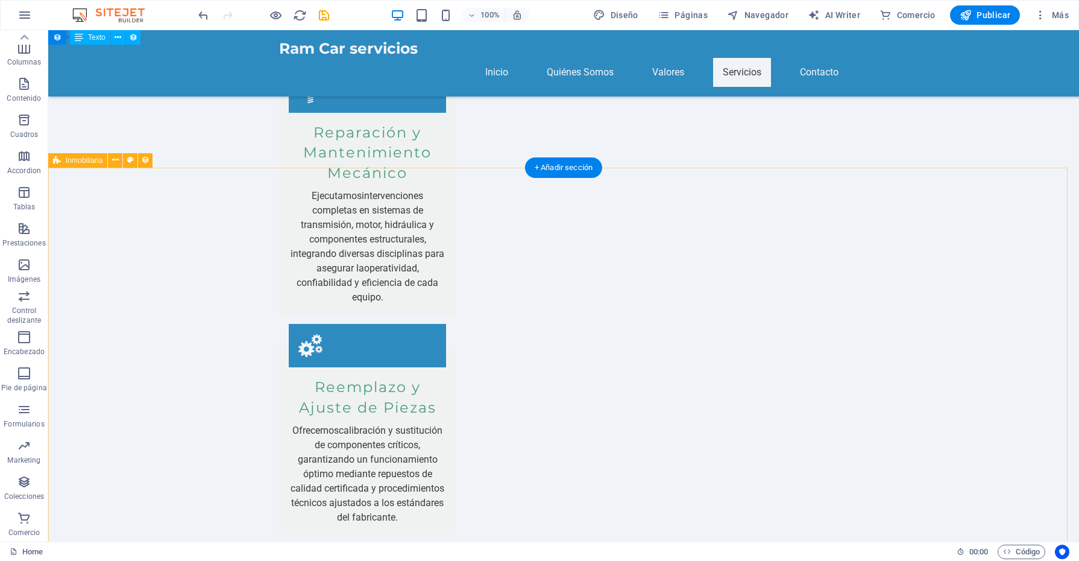
scroll to position [2406, 0]
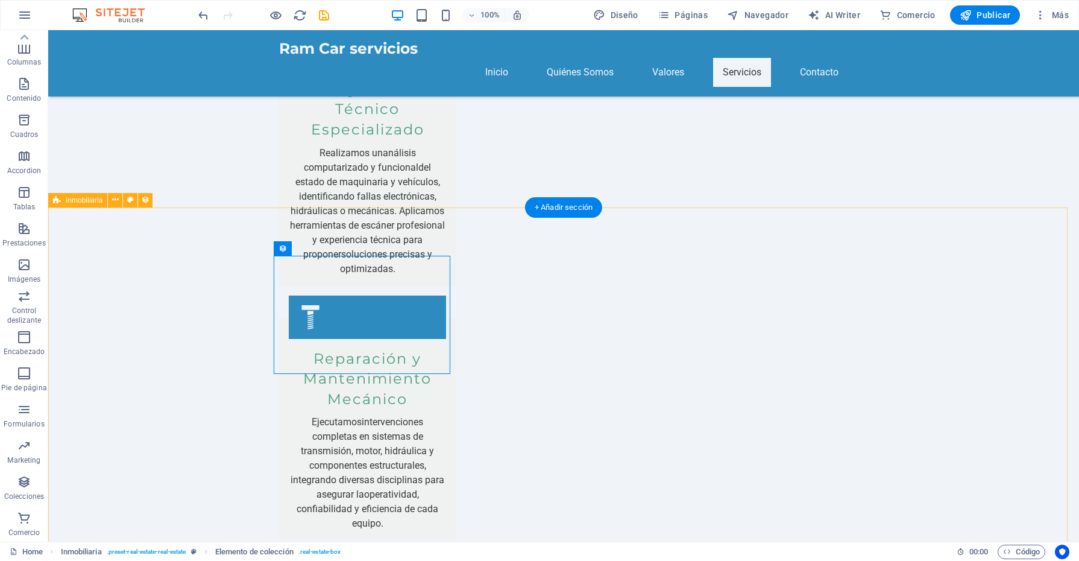
scroll to position [2632, 0]
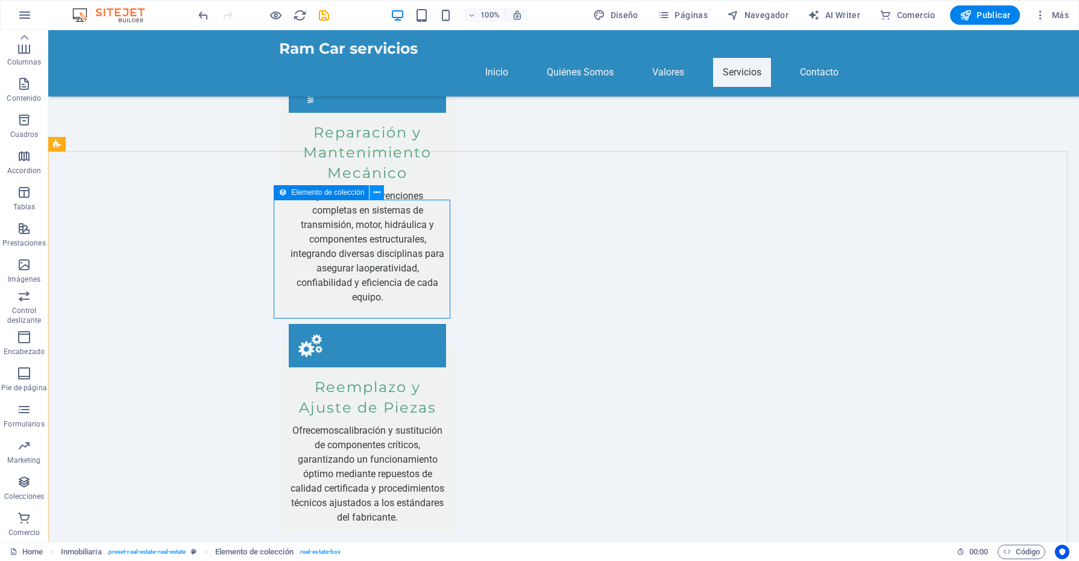
click at [374, 193] on icon at bounding box center [377, 192] width 7 height 13
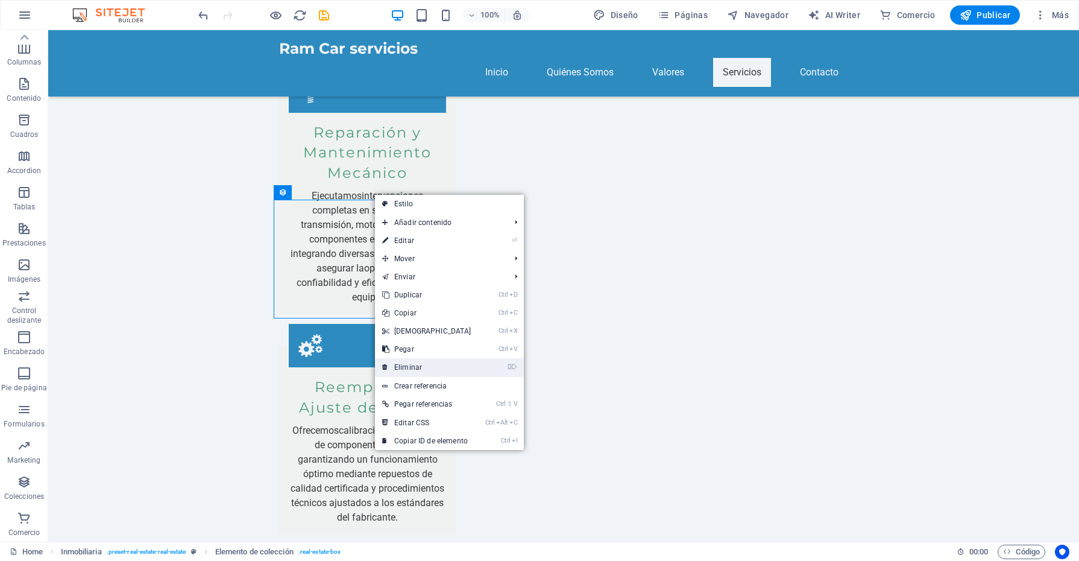
click at [439, 368] on link "⌦ Eliminar" at bounding box center [427, 367] width 104 height 18
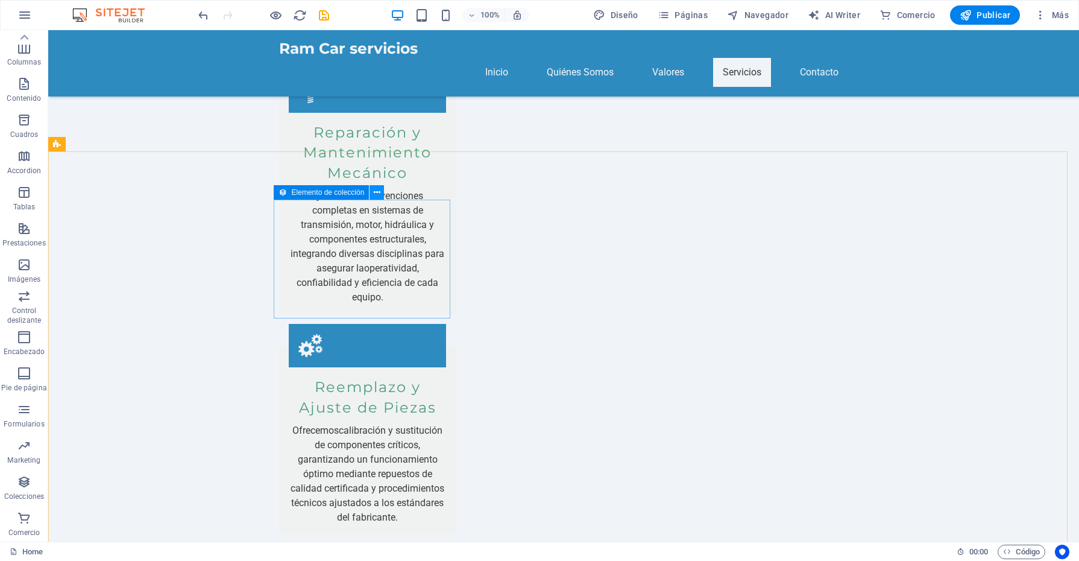
click at [383, 192] on button at bounding box center [376, 192] width 14 height 14
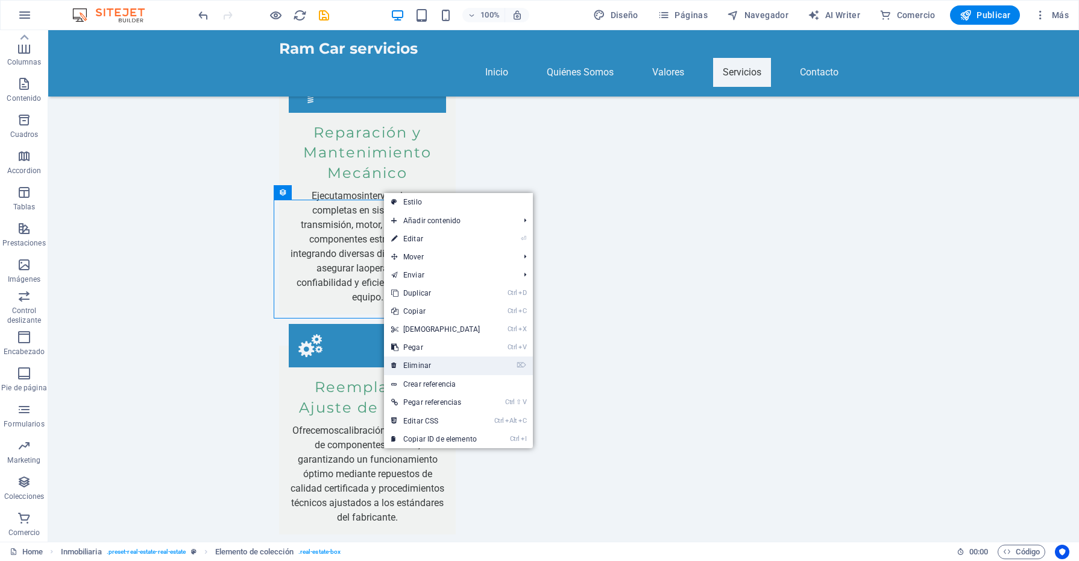
click at [434, 368] on link "⌦ Eliminar" at bounding box center [436, 365] width 104 height 18
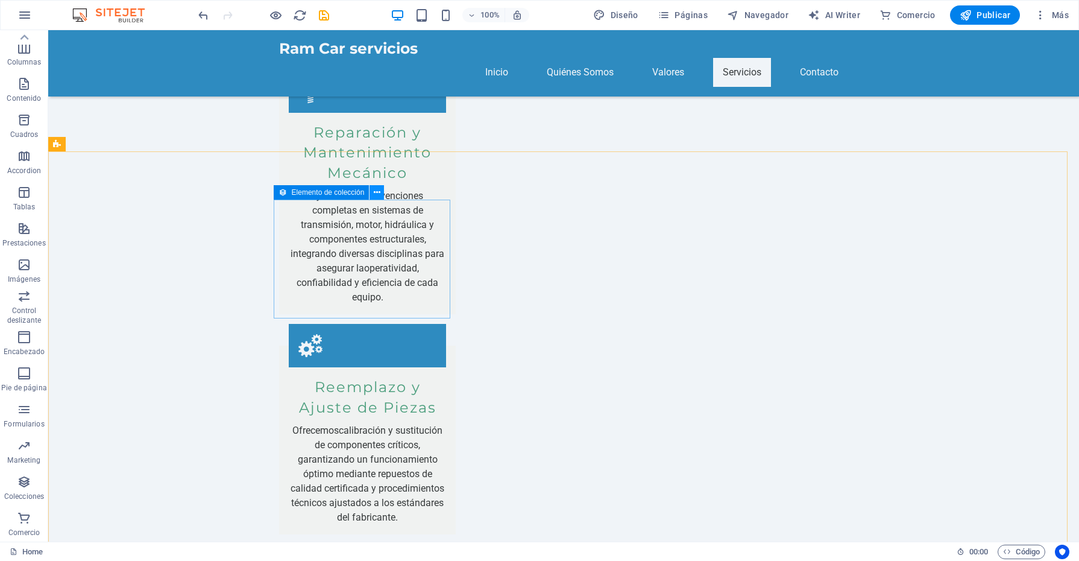
click at [379, 196] on icon at bounding box center [377, 192] width 7 height 13
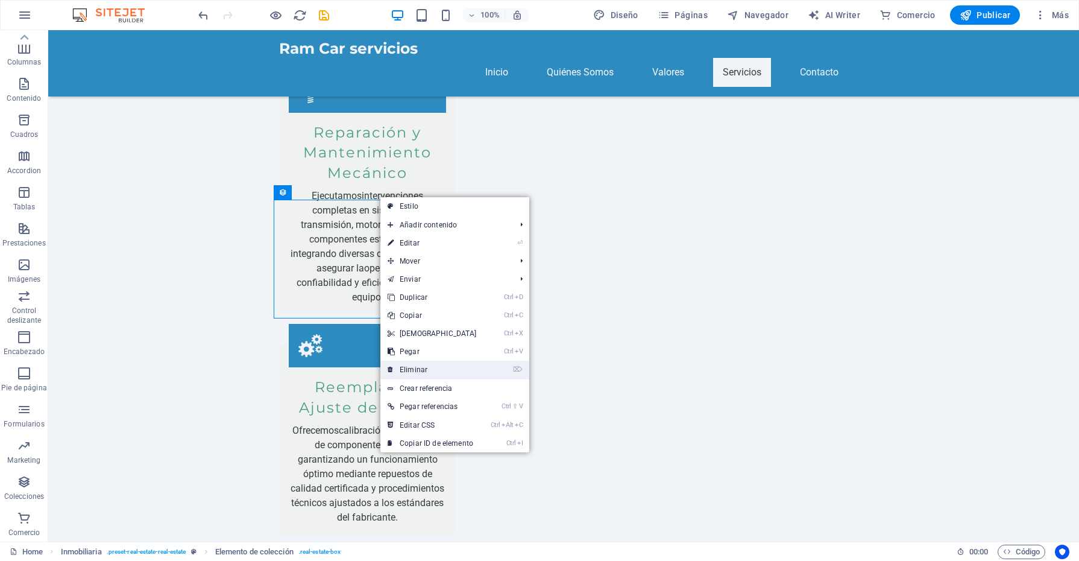
click at [425, 369] on link "⌦ Eliminar" at bounding box center [432, 369] width 104 height 18
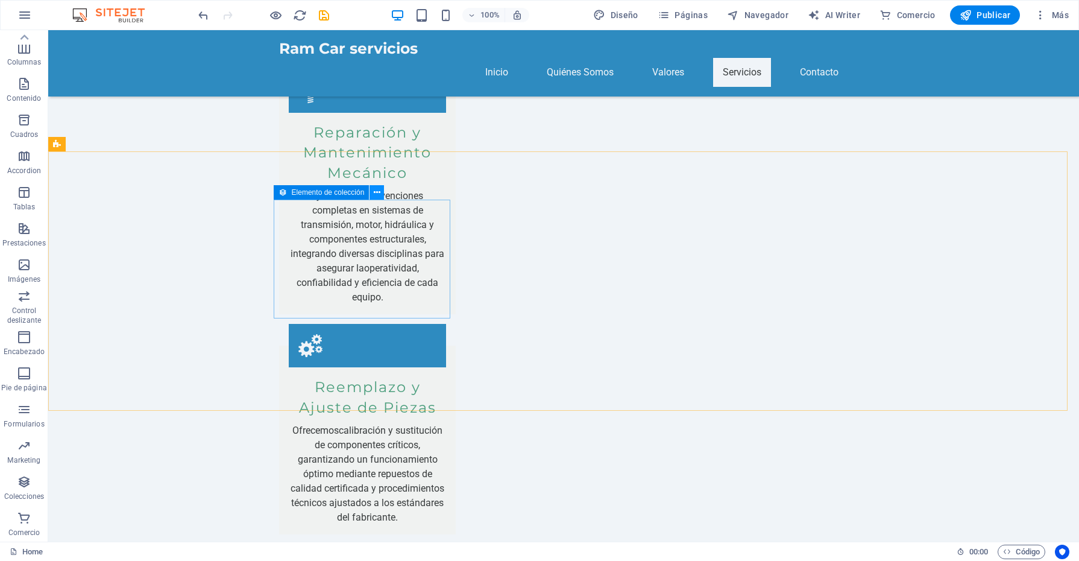
click at [374, 187] on icon at bounding box center [377, 192] width 7 height 13
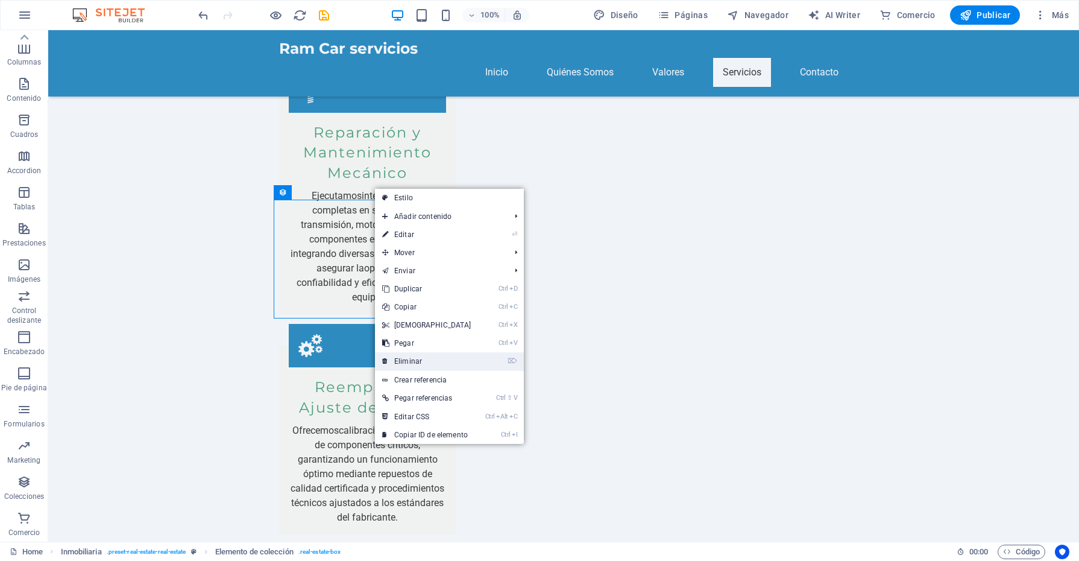
click at [413, 357] on link "⌦ Eliminar" at bounding box center [427, 361] width 104 height 18
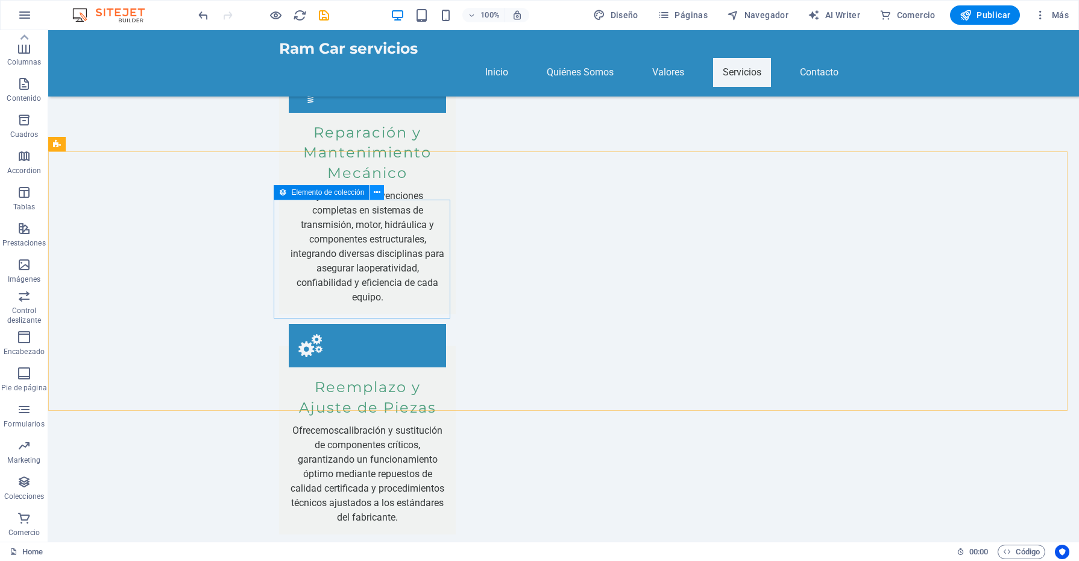
click at [374, 192] on icon at bounding box center [377, 192] width 7 height 13
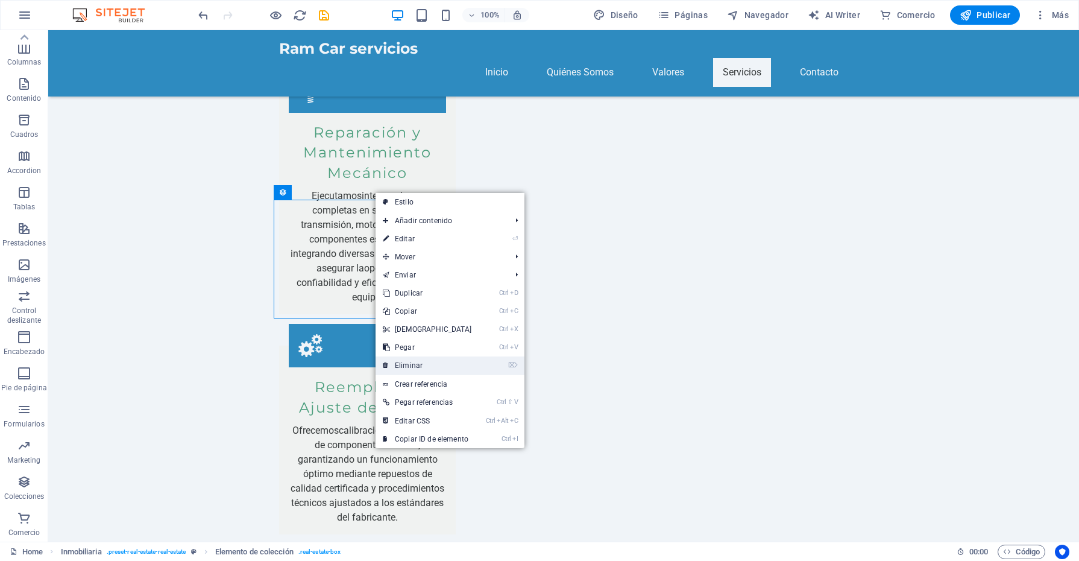
click at [413, 362] on link "⌦ Eliminar" at bounding box center [428, 365] width 104 height 18
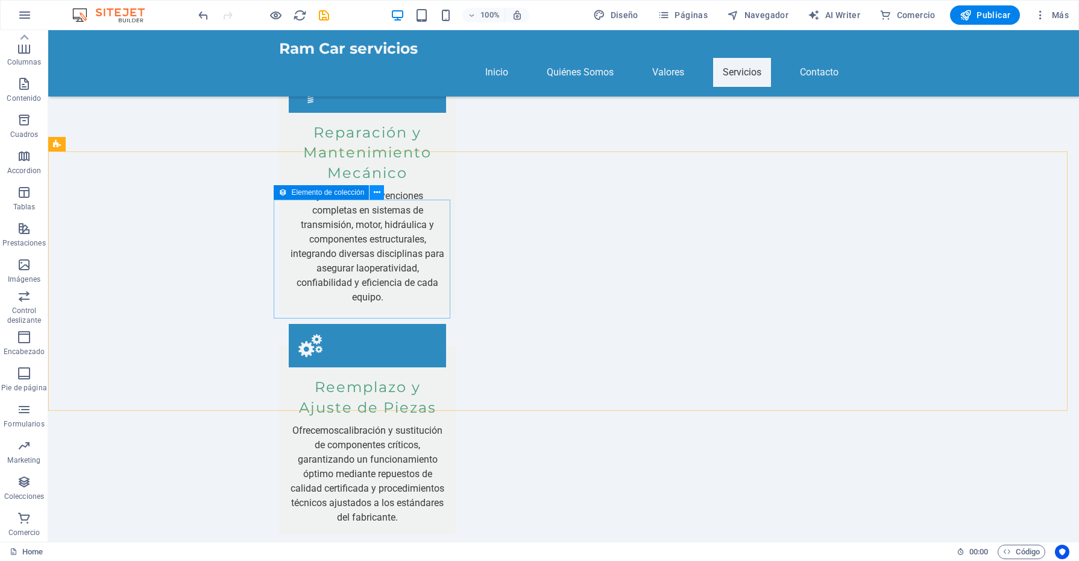
click at [380, 195] on button at bounding box center [376, 192] width 14 height 14
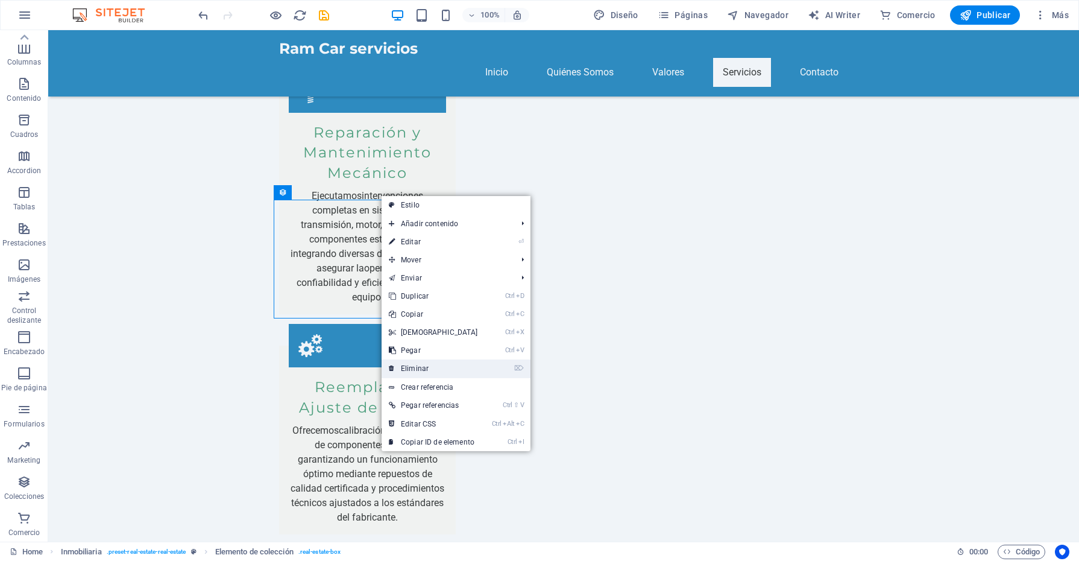
click at [420, 371] on link "⌦ Eliminar" at bounding box center [434, 368] width 104 height 18
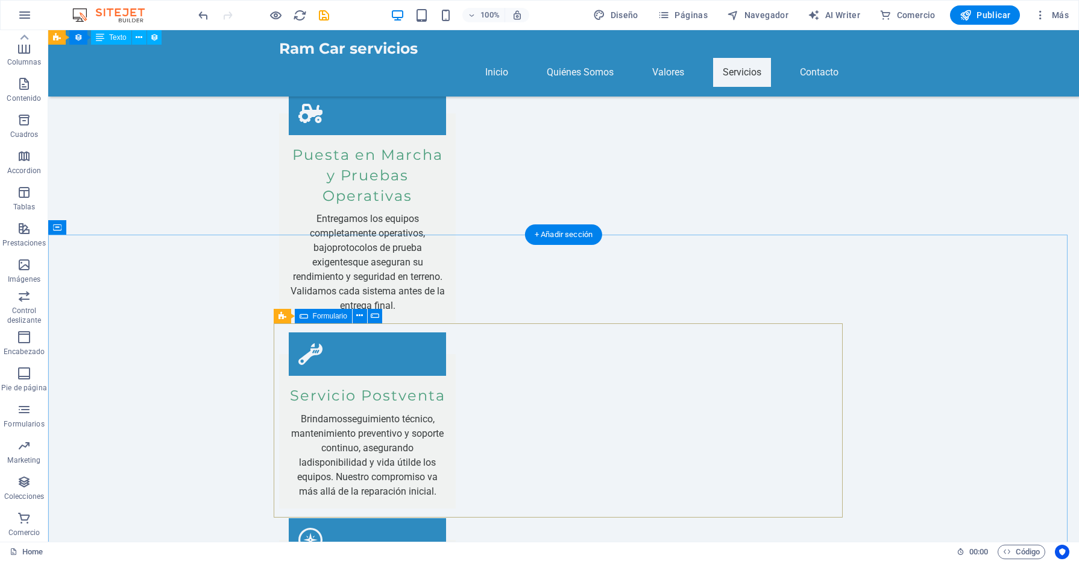
scroll to position [3160, 0]
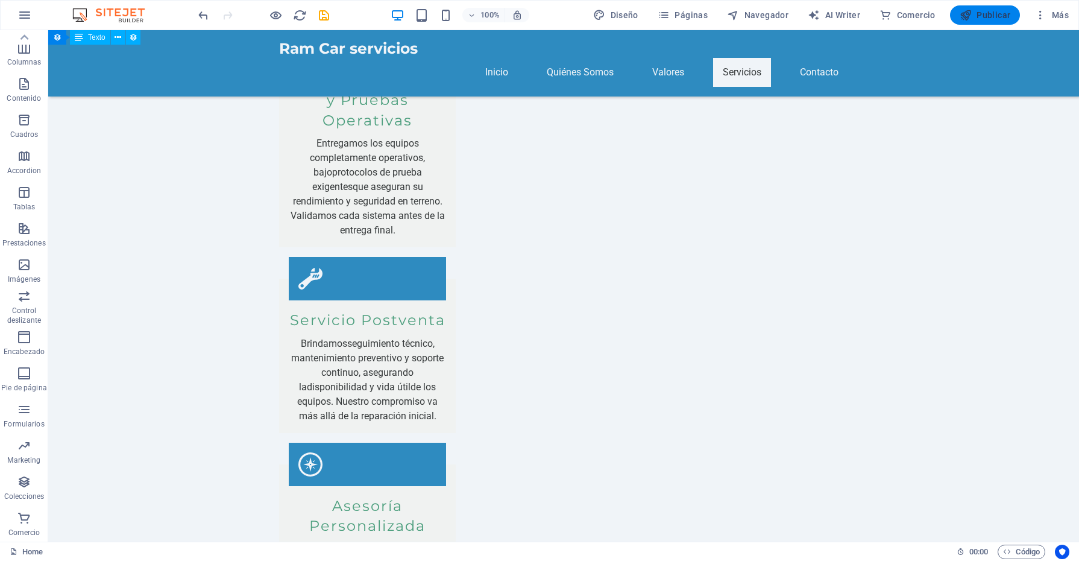
click at [989, 10] on span "Publicar" at bounding box center [985, 15] width 51 height 12
checkbox input "false"
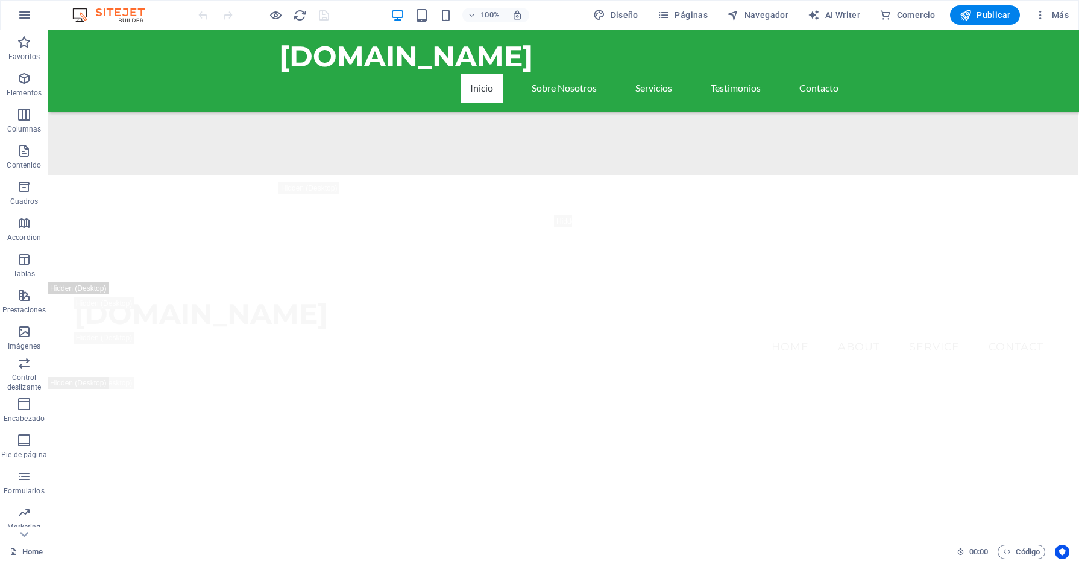
scroll to position [2116, 0]
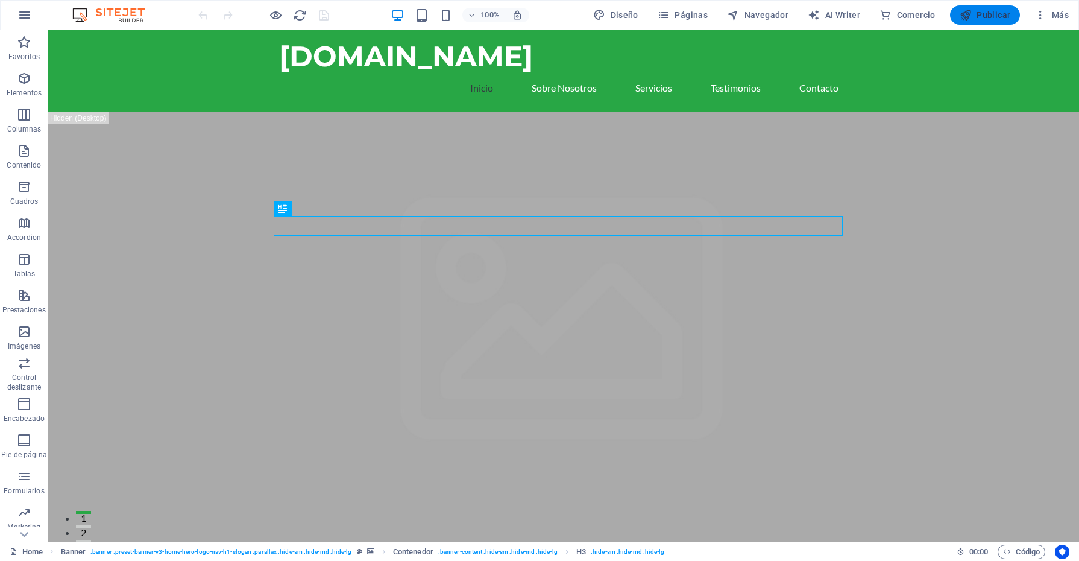
click at [978, 8] on button "Publicar" at bounding box center [985, 14] width 71 height 19
